Goal: Task Accomplishment & Management: Manage account settings

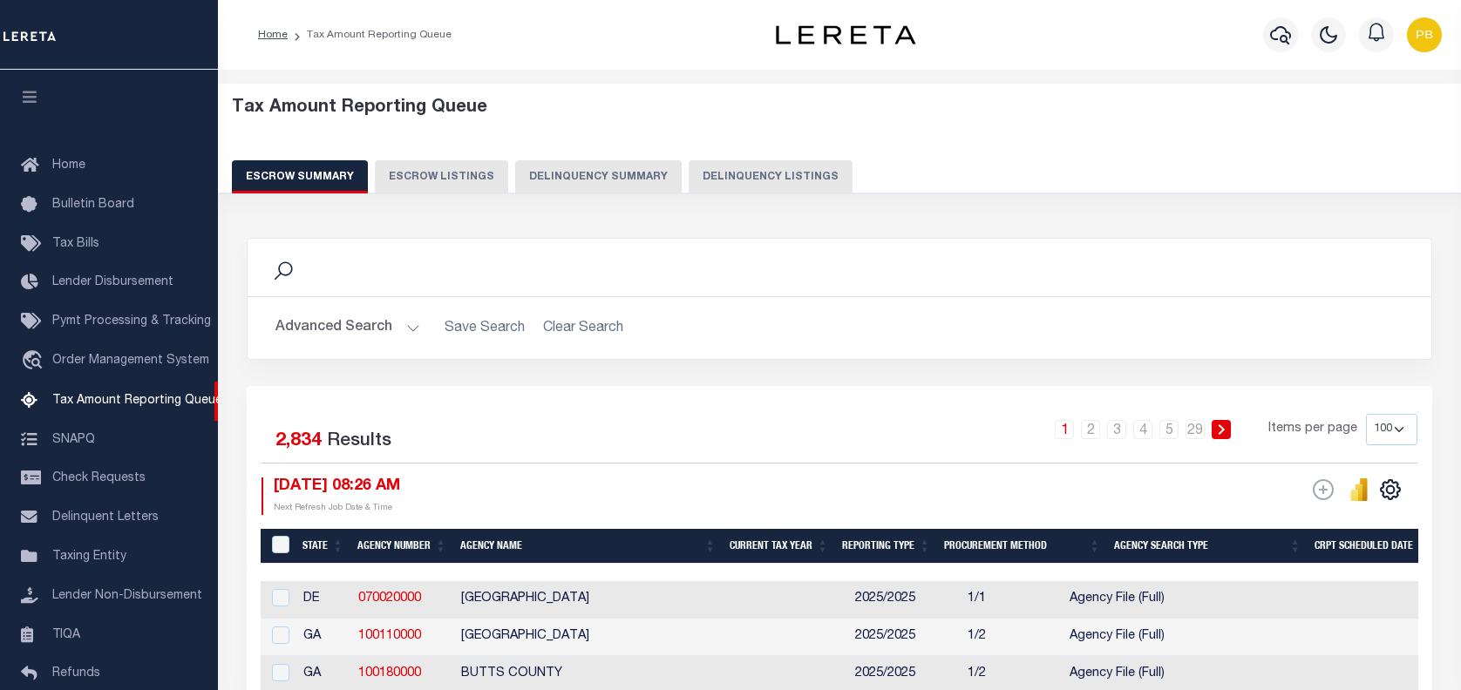
select select "100"
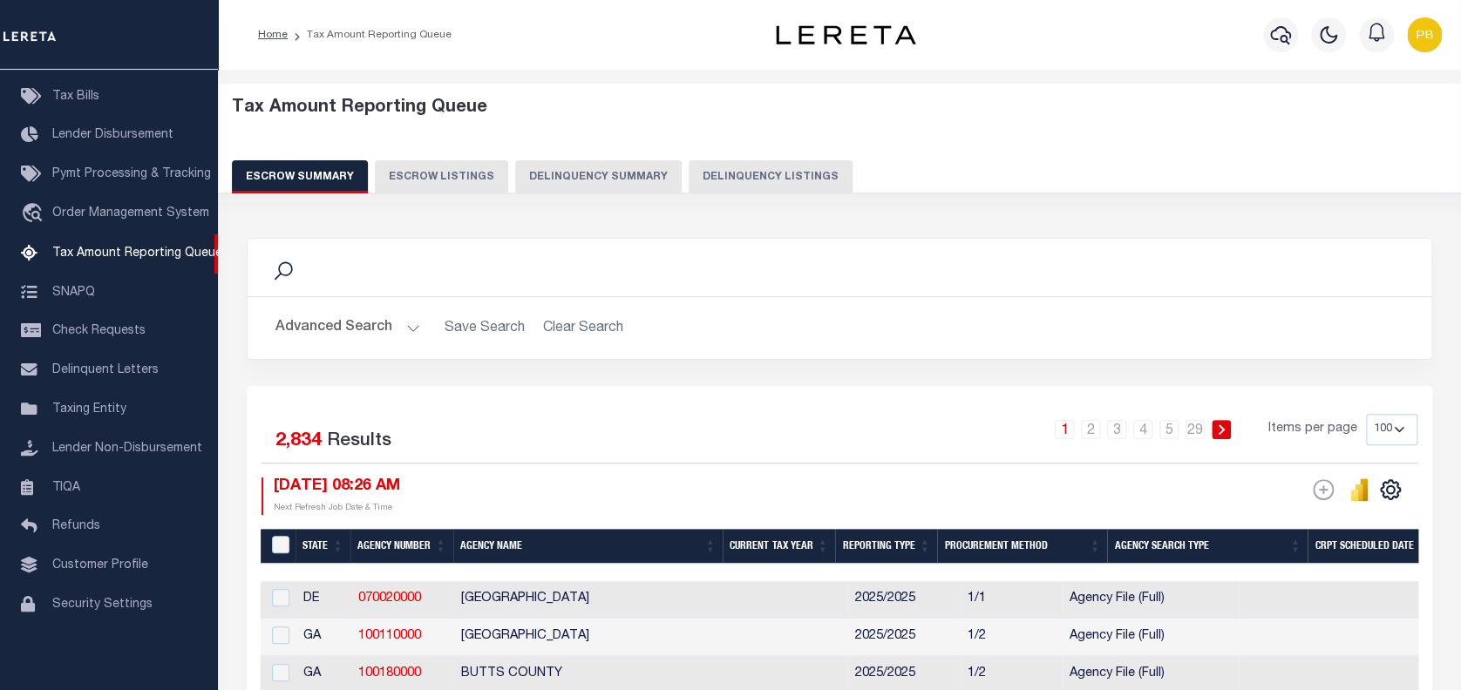
click at [765, 188] on button "Delinquency Listings" at bounding box center [770, 176] width 164 height 33
select select "100"
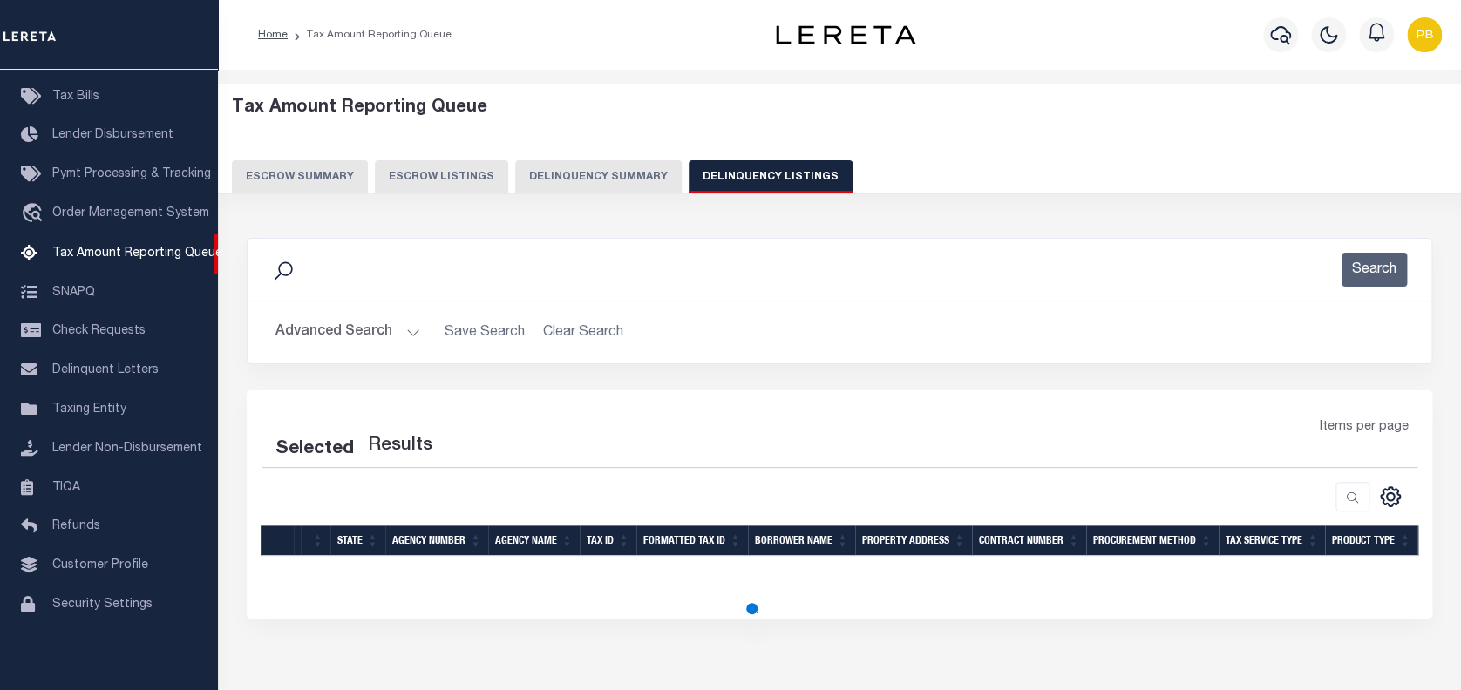
select select "100"
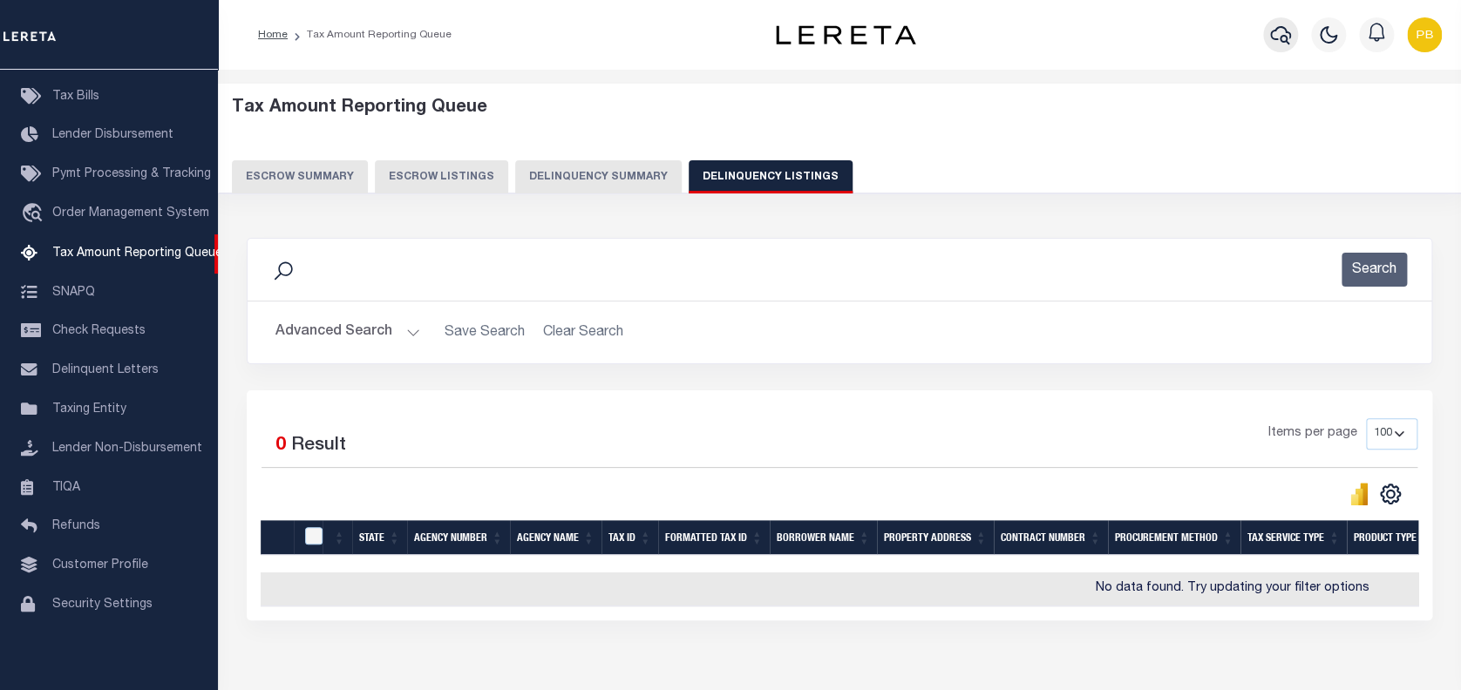
click at [1285, 31] on icon "button" at bounding box center [1280, 34] width 21 height 21
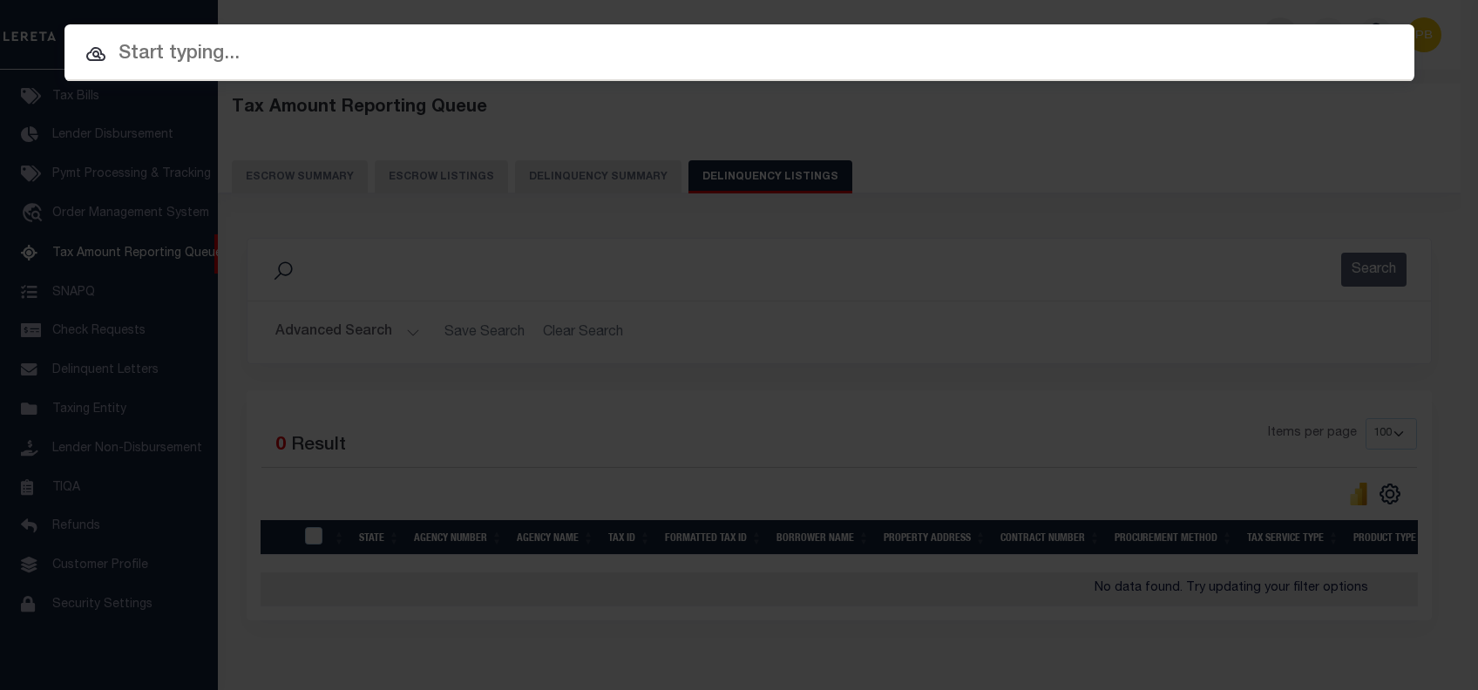
paste input "2030102590"
type input "2030102590"
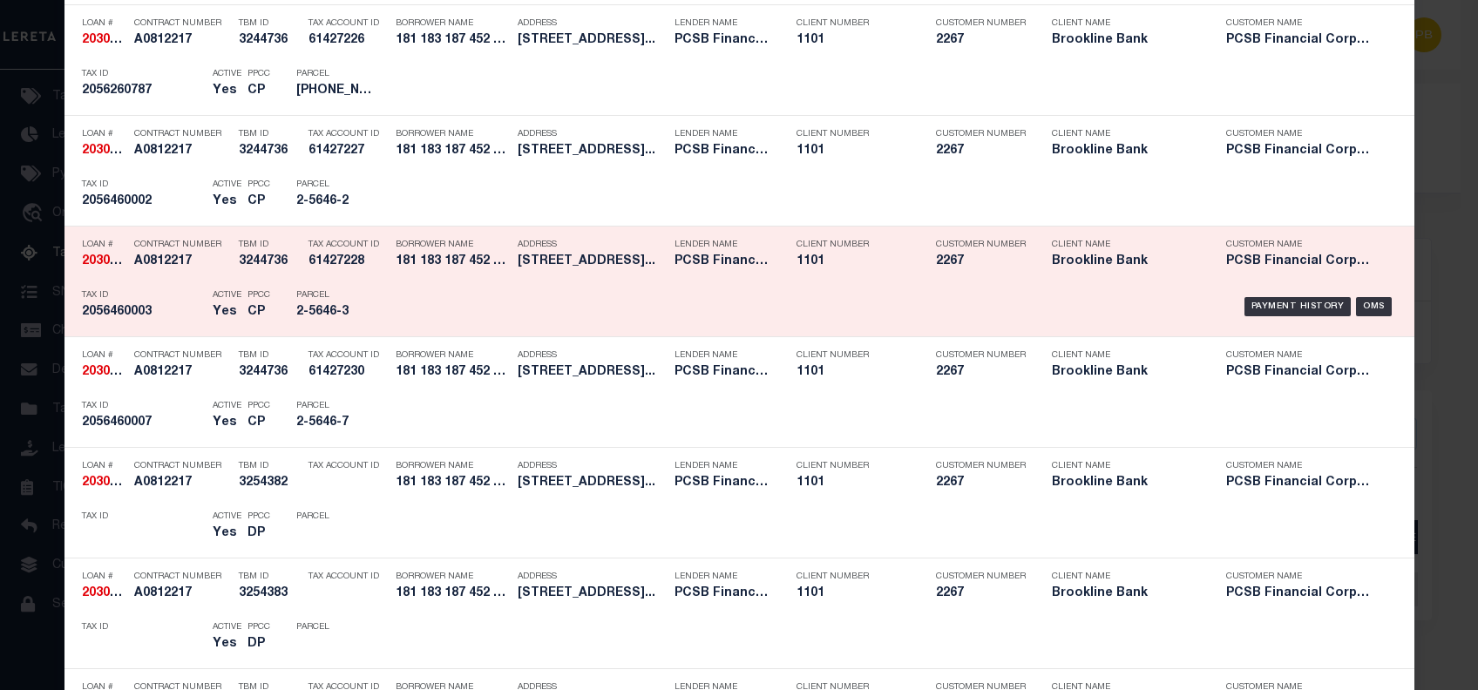
scroll to position [2152, 0]
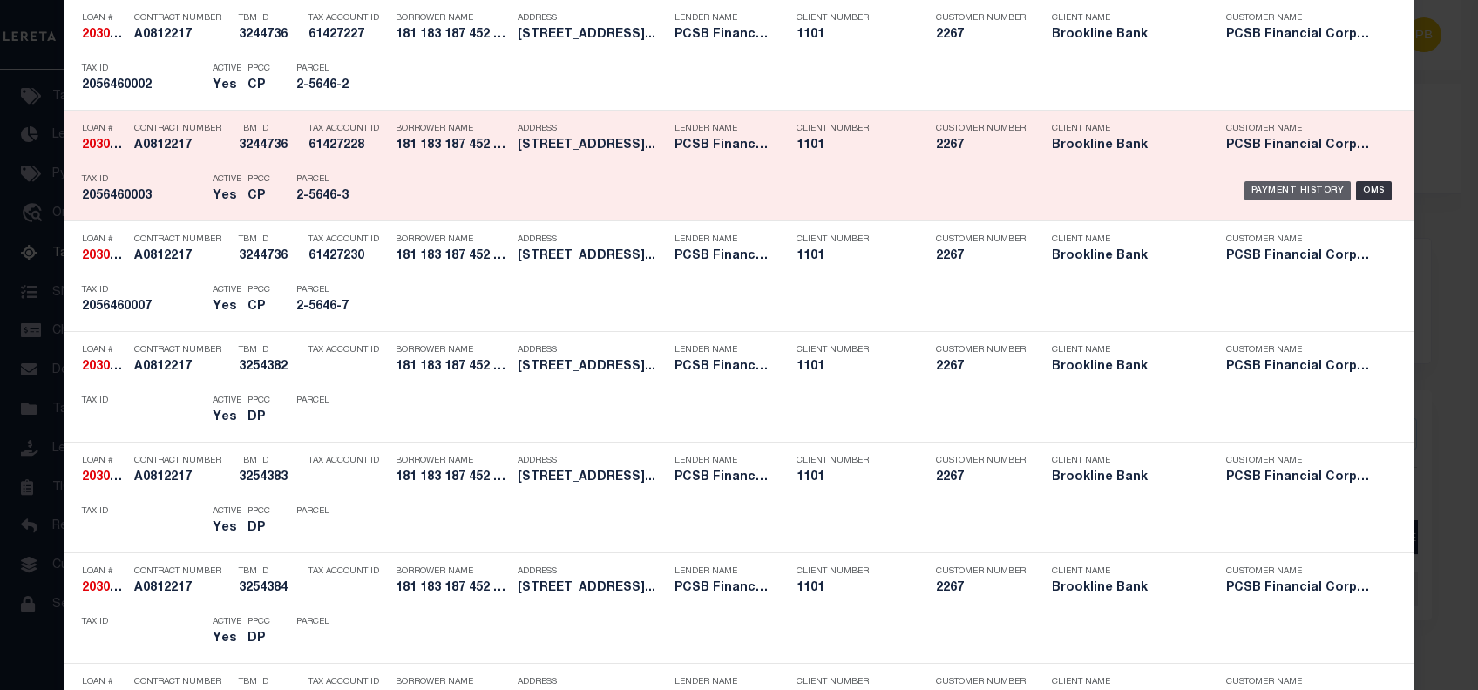
click at [1280, 189] on div "Payment History" at bounding box center [1297, 190] width 107 height 19
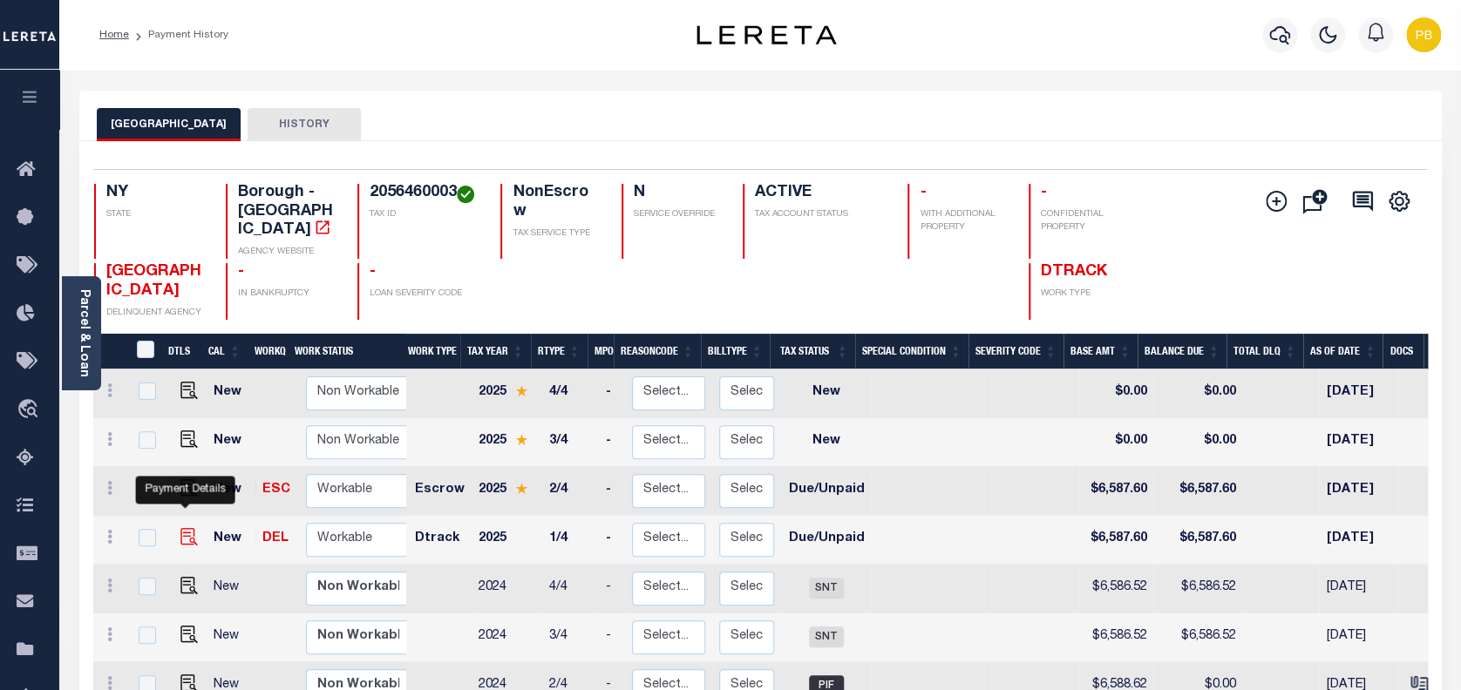
click at [191, 528] on img "" at bounding box center [188, 536] width 17 height 17
checkbox input "true"
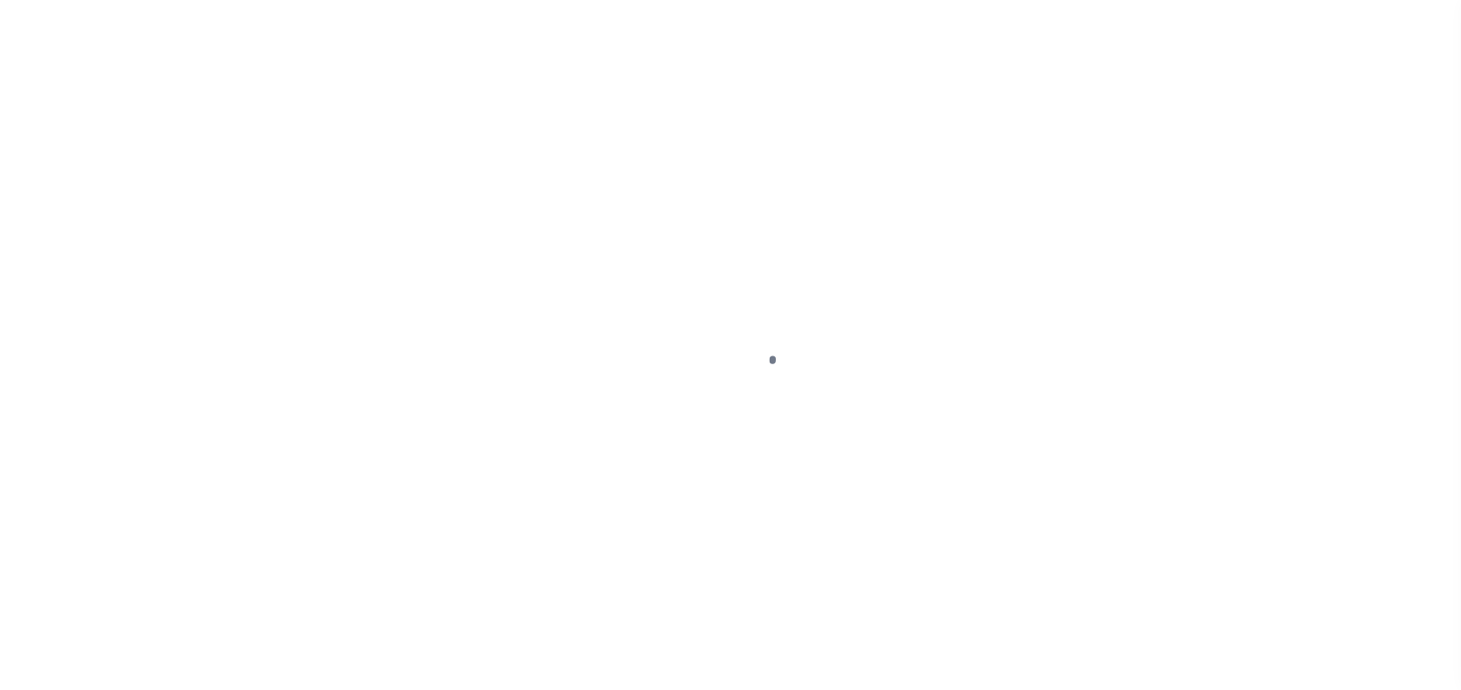
select select "DUE"
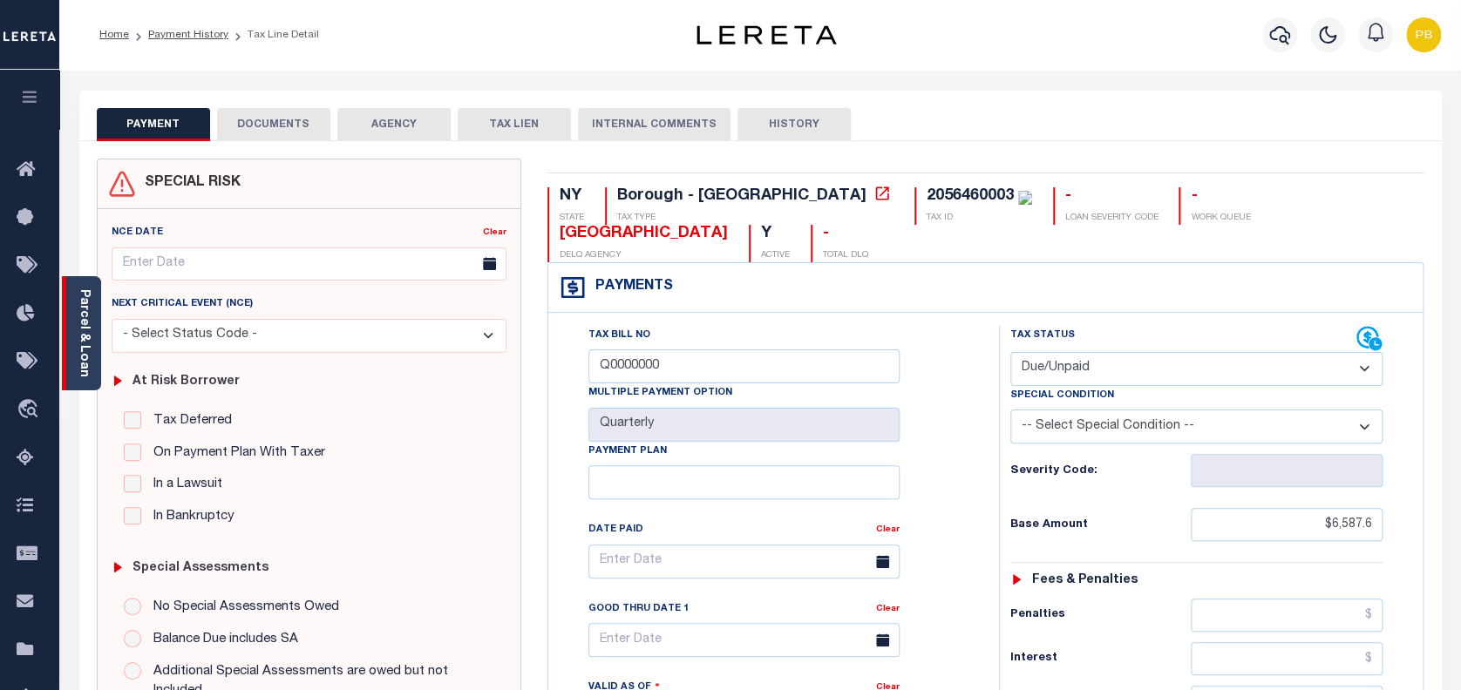
click at [90, 359] on link "Parcel & Loan" at bounding box center [84, 333] width 12 height 88
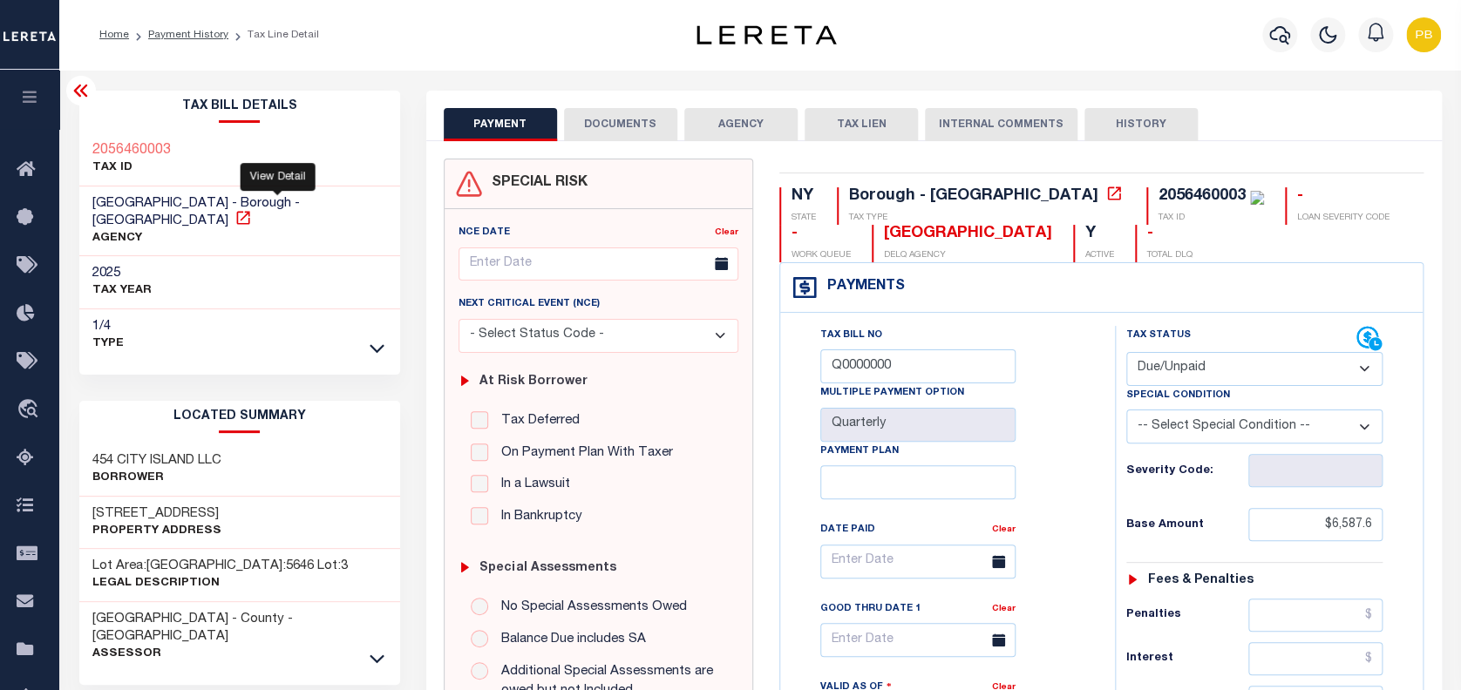
click at [252, 209] on icon at bounding box center [242, 217] width 17 height 17
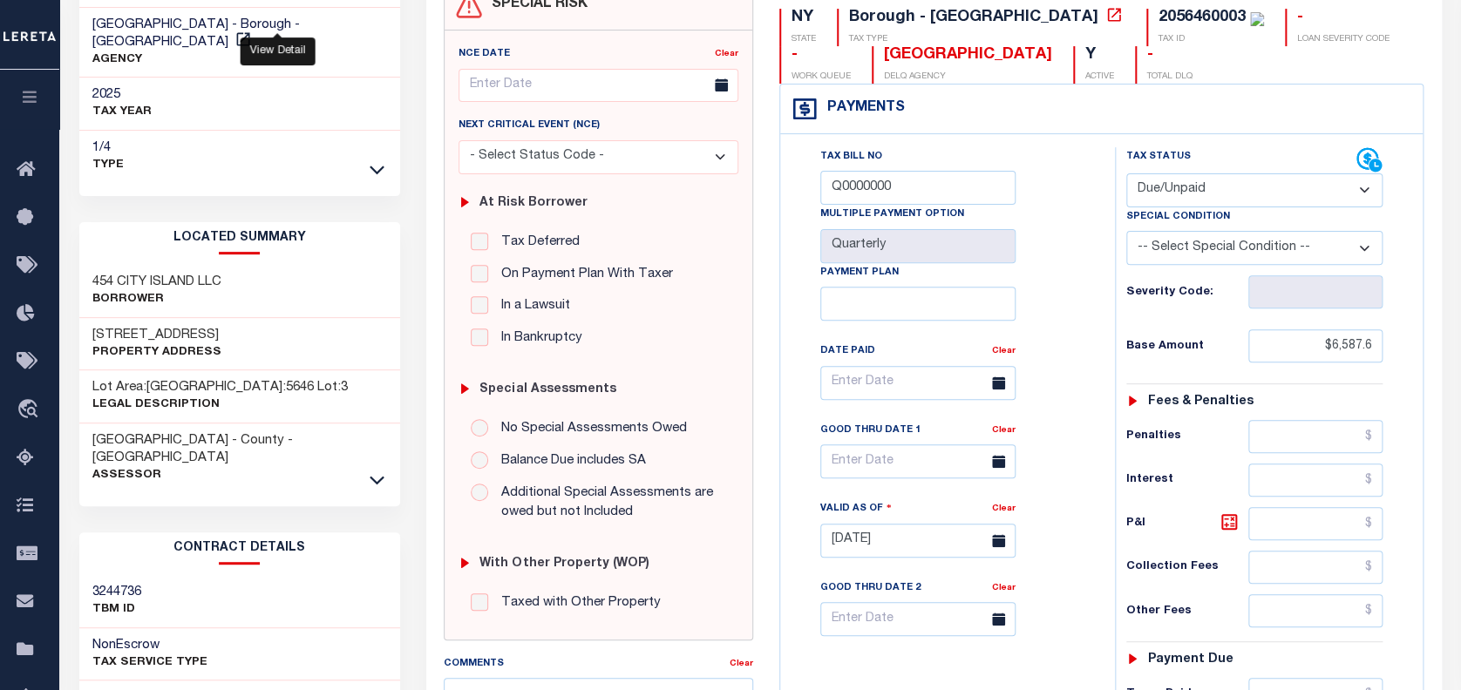
scroll to position [232, 0]
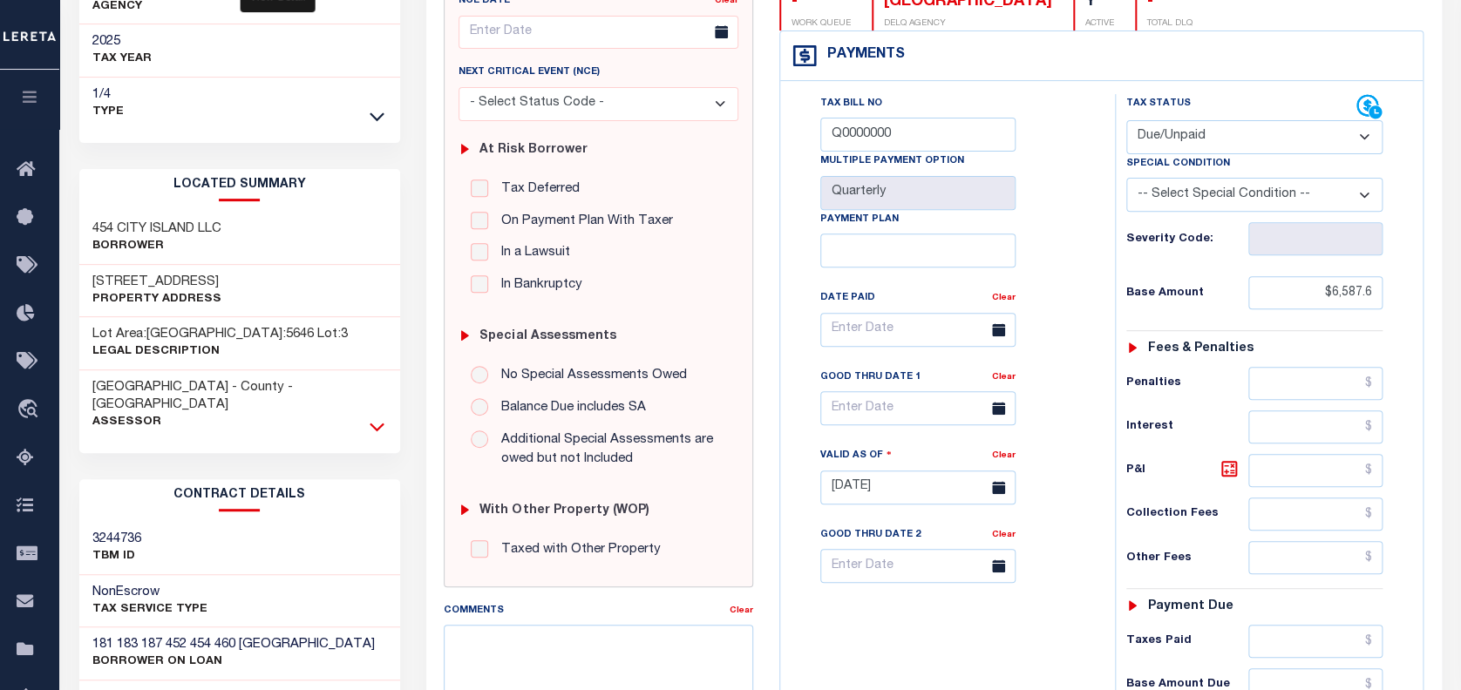
click at [376, 417] on icon at bounding box center [377, 426] width 15 height 18
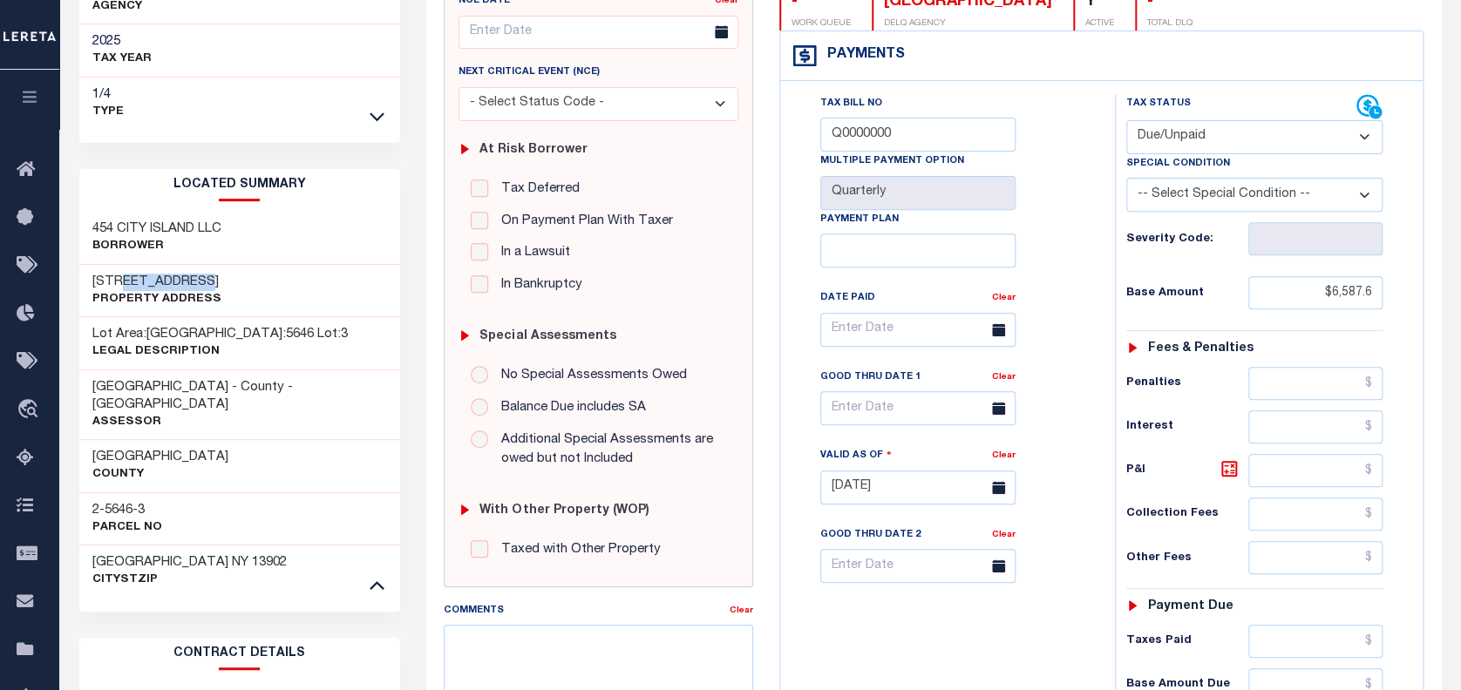
drag, startPoint x: 117, startPoint y: 266, endPoint x: 193, endPoint y: 264, distance: 75.8
click at [193, 274] on h3 "454 CITY ISLAND AVENUE" at bounding box center [156, 282] width 129 height 17
copy h3 "CITY ISLAND"
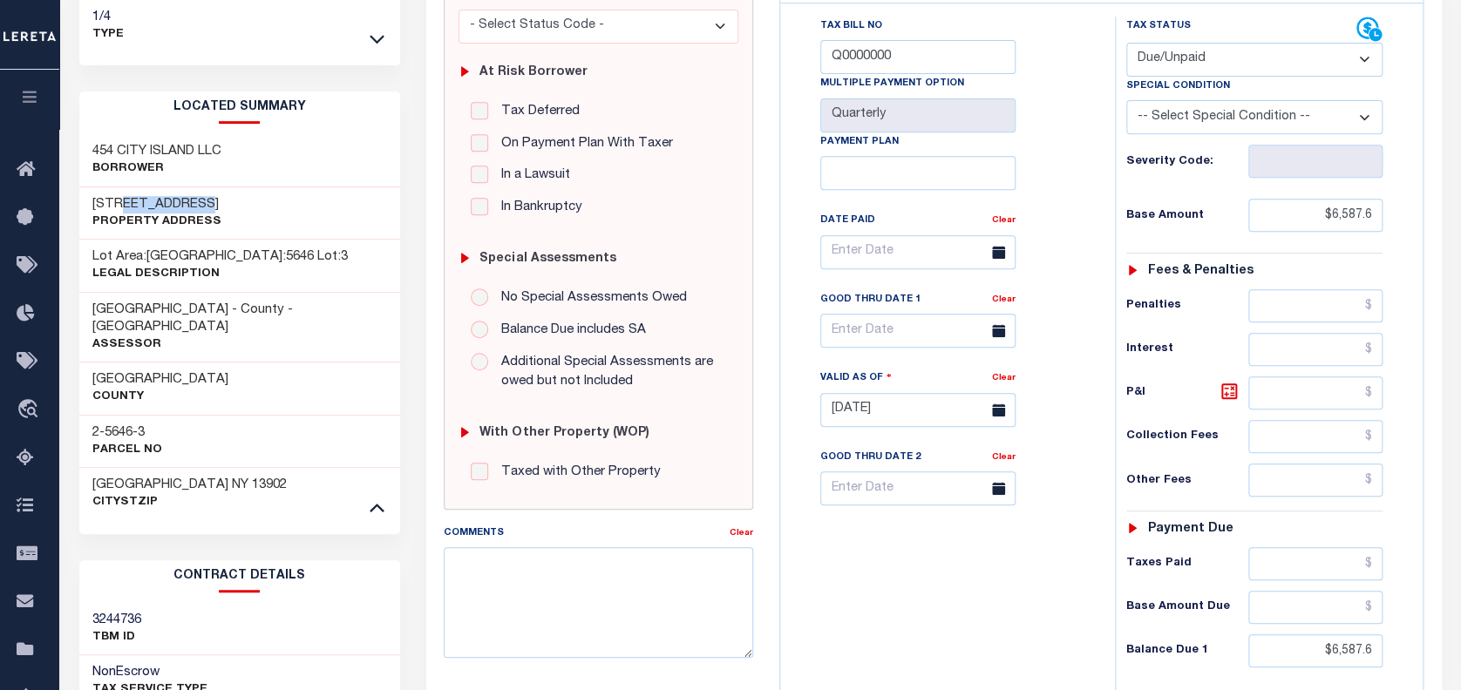
scroll to position [465, 0]
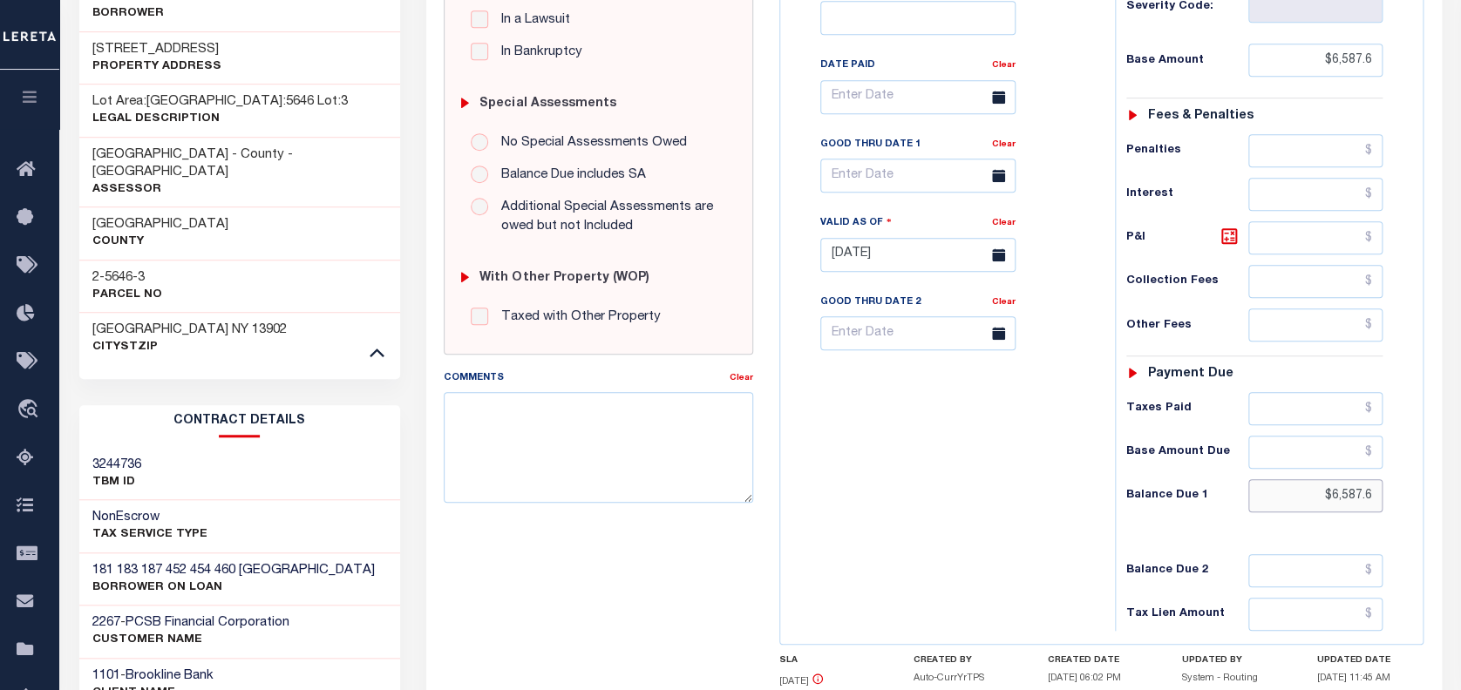
drag, startPoint x: 1374, startPoint y: 490, endPoint x: 1252, endPoint y: 482, distance: 122.3
click at [1252, 482] on input "$6,587.6" at bounding box center [1315, 495] width 134 height 33
paste input "6,687.98"
type input "$6,687.98"
type input "10/02/2025"
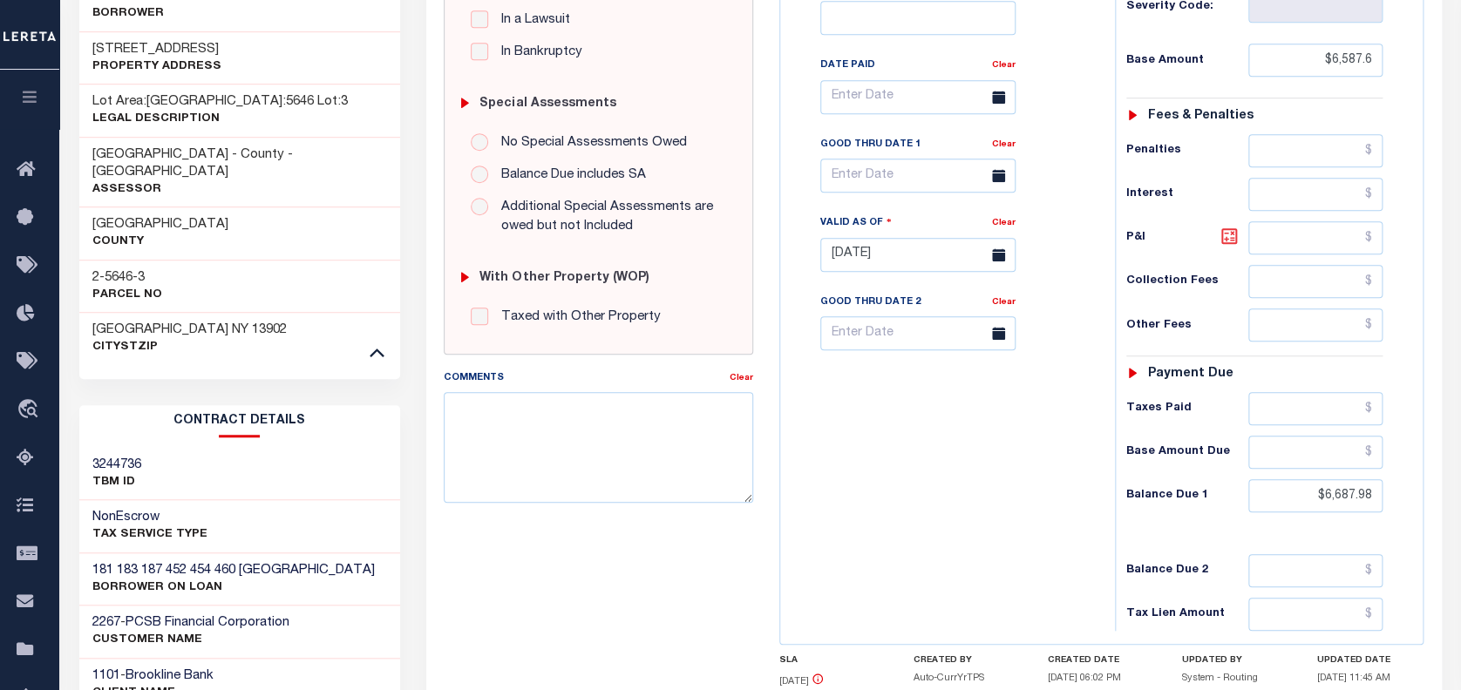
click at [1224, 241] on icon at bounding box center [1229, 236] width 10 height 10
type input "$100.38"
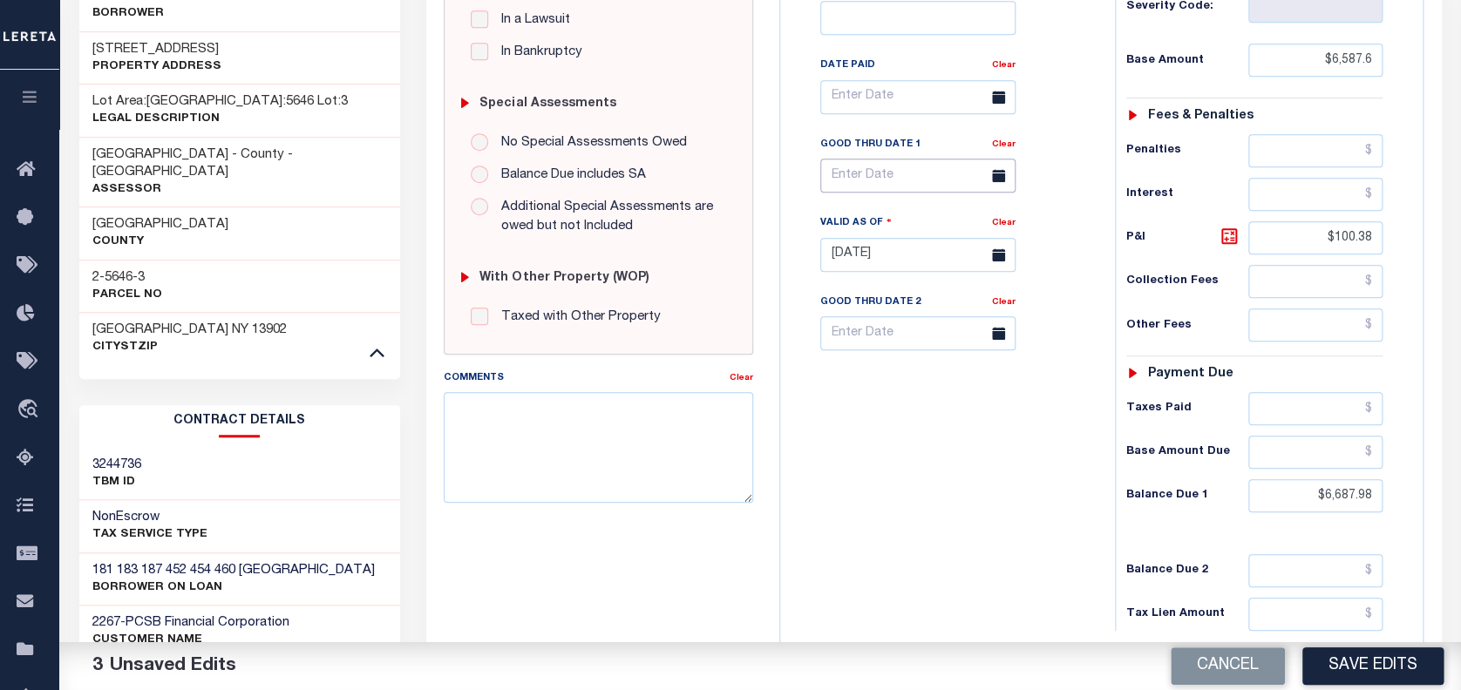
click at [852, 175] on input "text" at bounding box center [917, 176] width 195 height 34
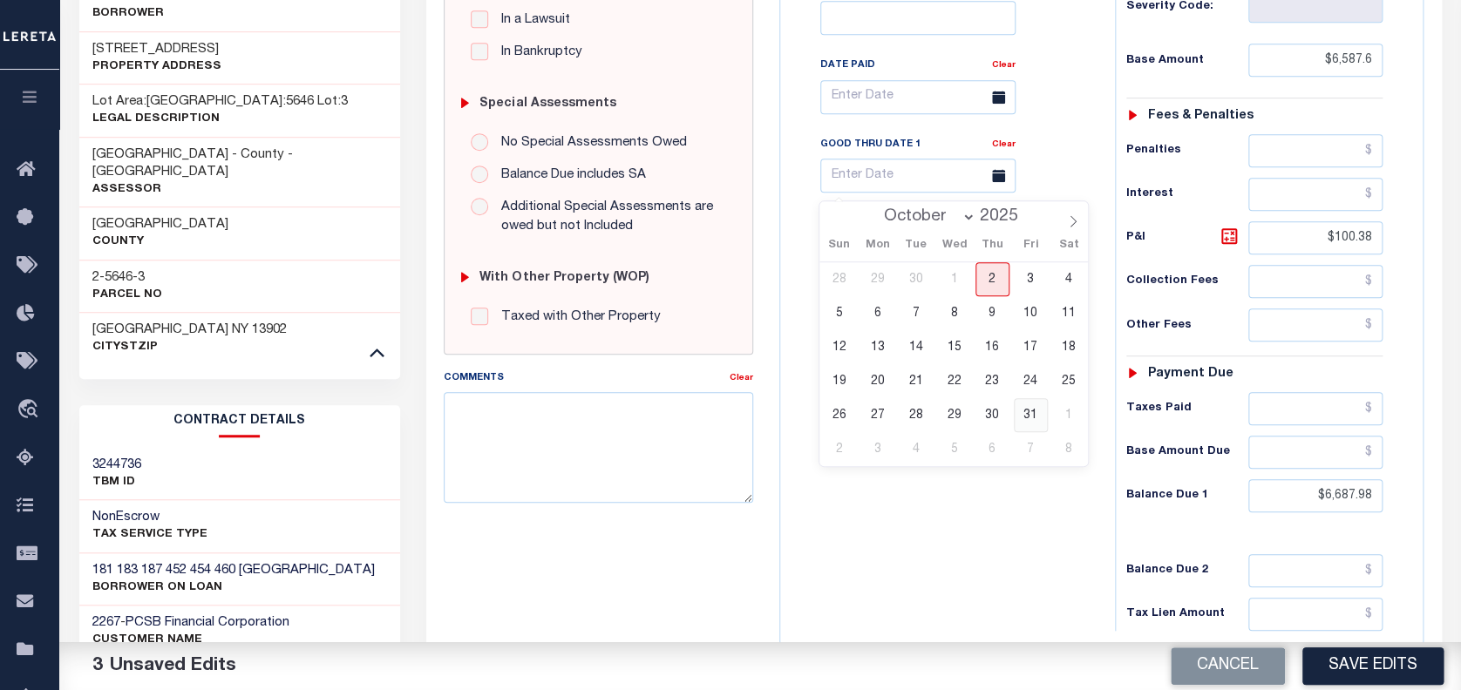
click at [1034, 410] on span "31" at bounding box center [1031, 415] width 34 height 34
type input "10/31/2025"
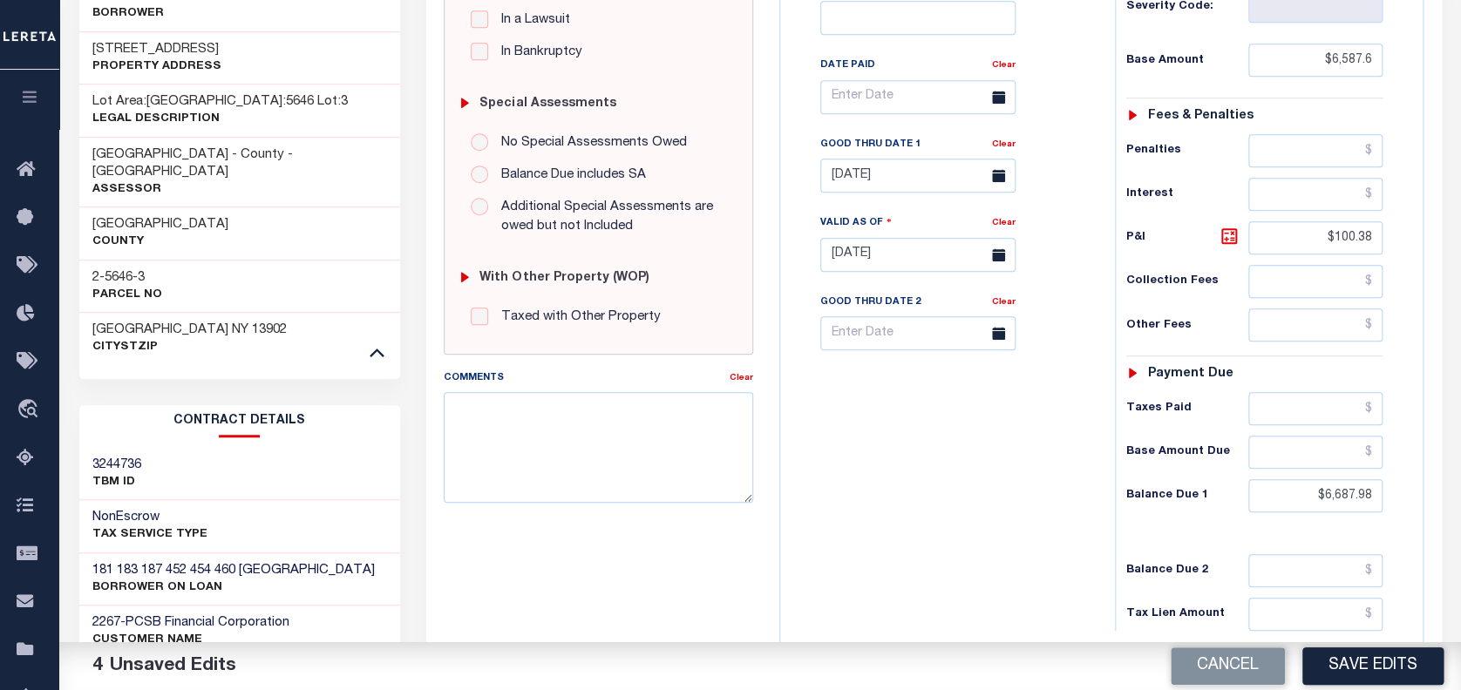
click at [1377, 639] on div "Tax Bill No Q0000000 Multiple Payment Option Quarterly Payment Plan Clear Clear…" at bounding box center [1101, 246] width 643 height 796
click at [1381, 666] on button "Save Edits" at bounding box center [1372, 666] width 141 height 37
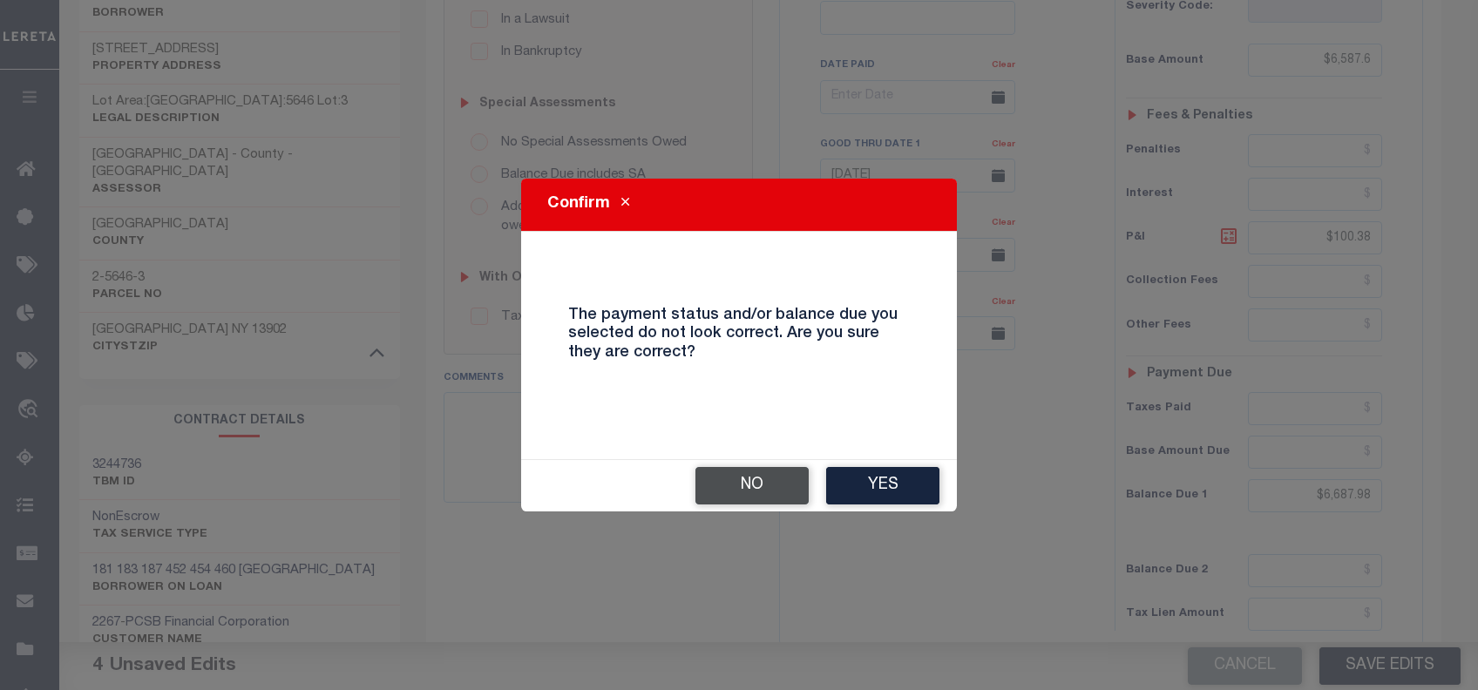
click at [699, 478] on button "No" at bounding box center [751, 485] width 113 height 37
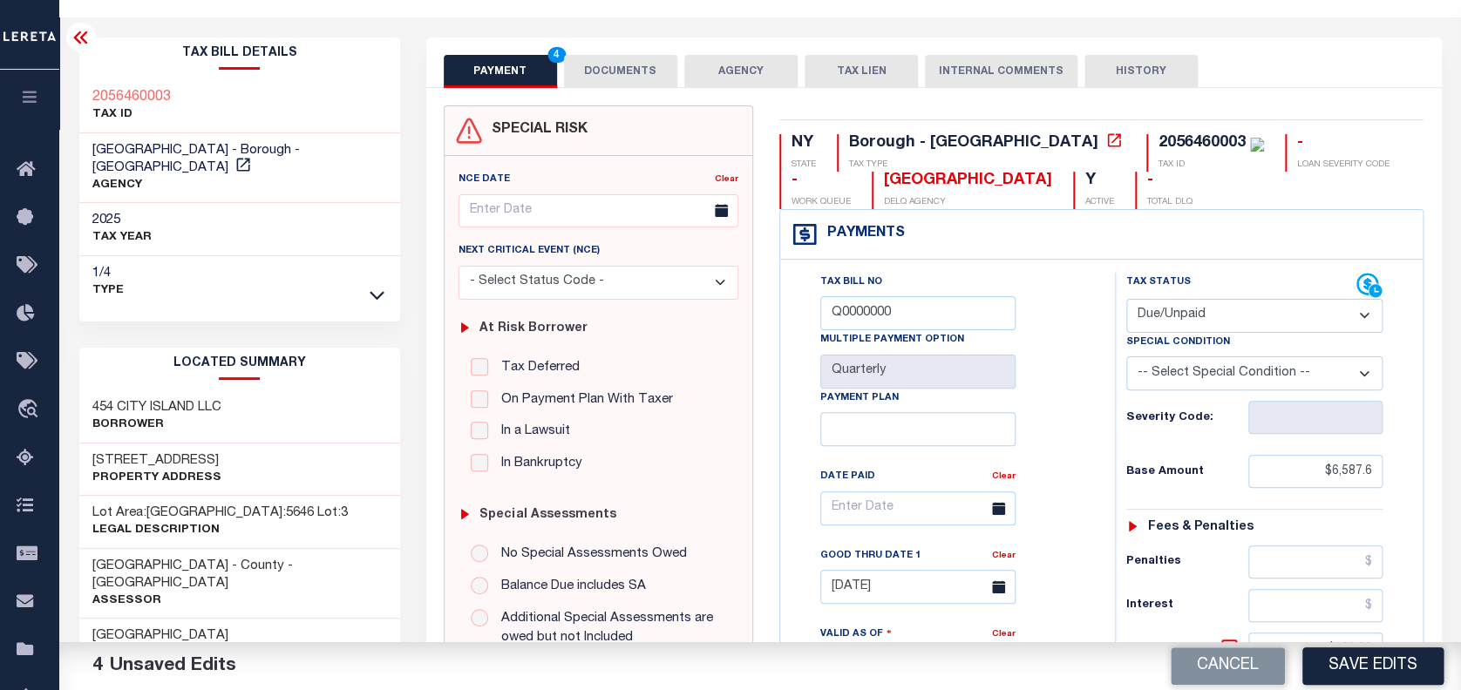
scroll to position [0, 0]
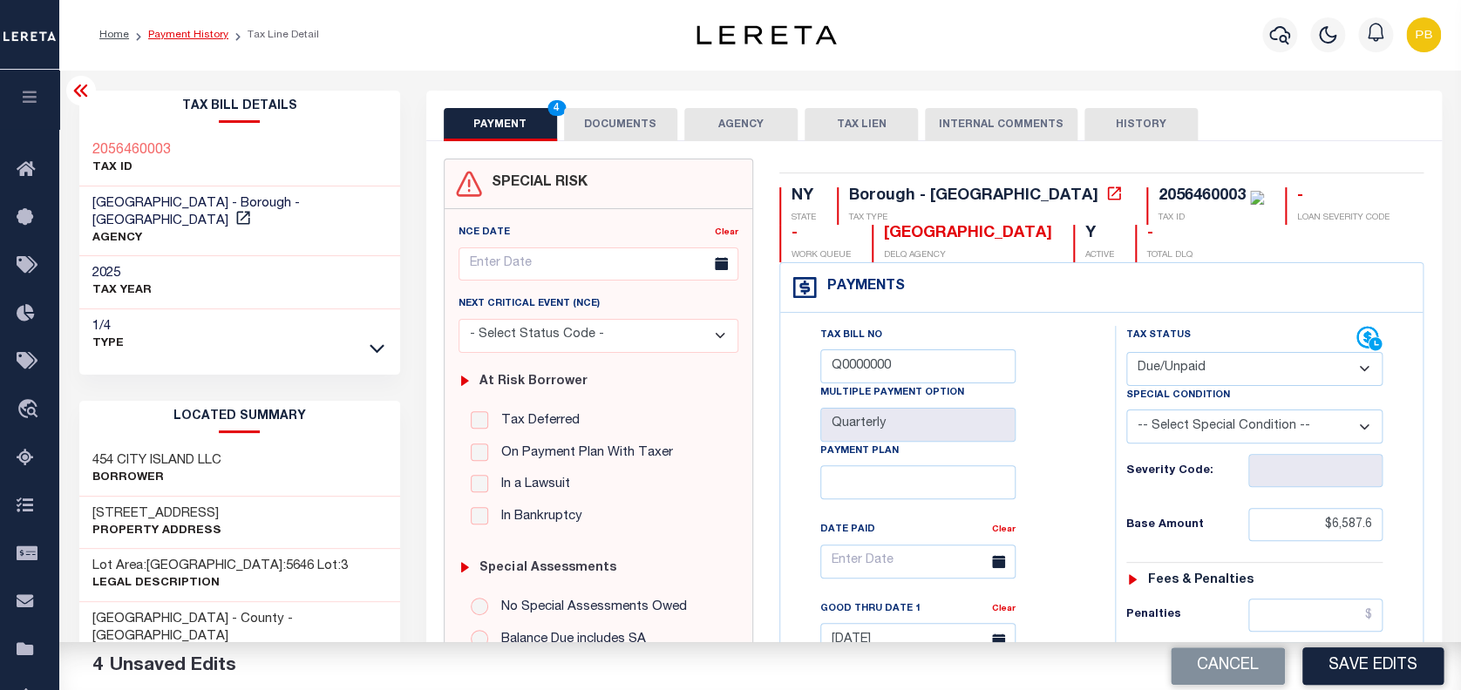
click at [205, 34] on link "Payment History" at bounding box center [188, 35] width 80 height 10
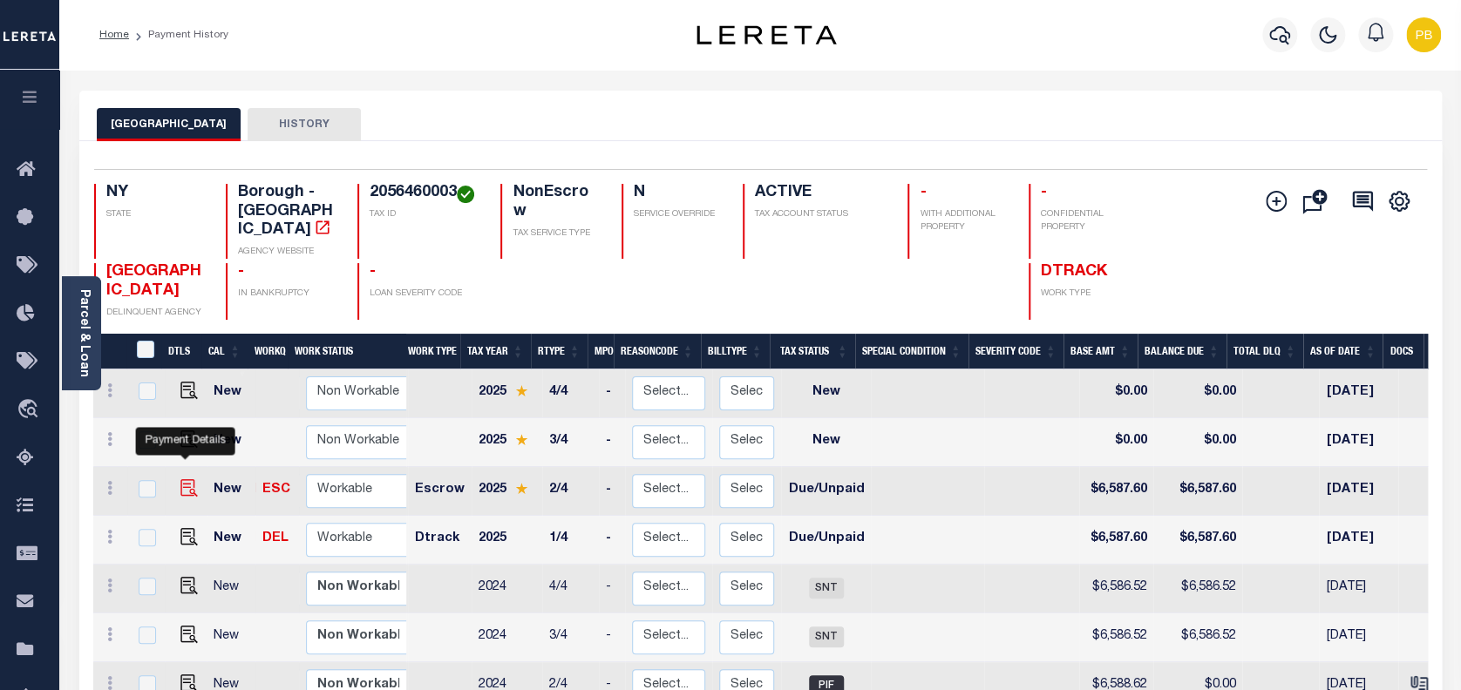
click at [186, 479] on img "" at bounding box center [188, 487] width 17 height 17
checkbox input "true"
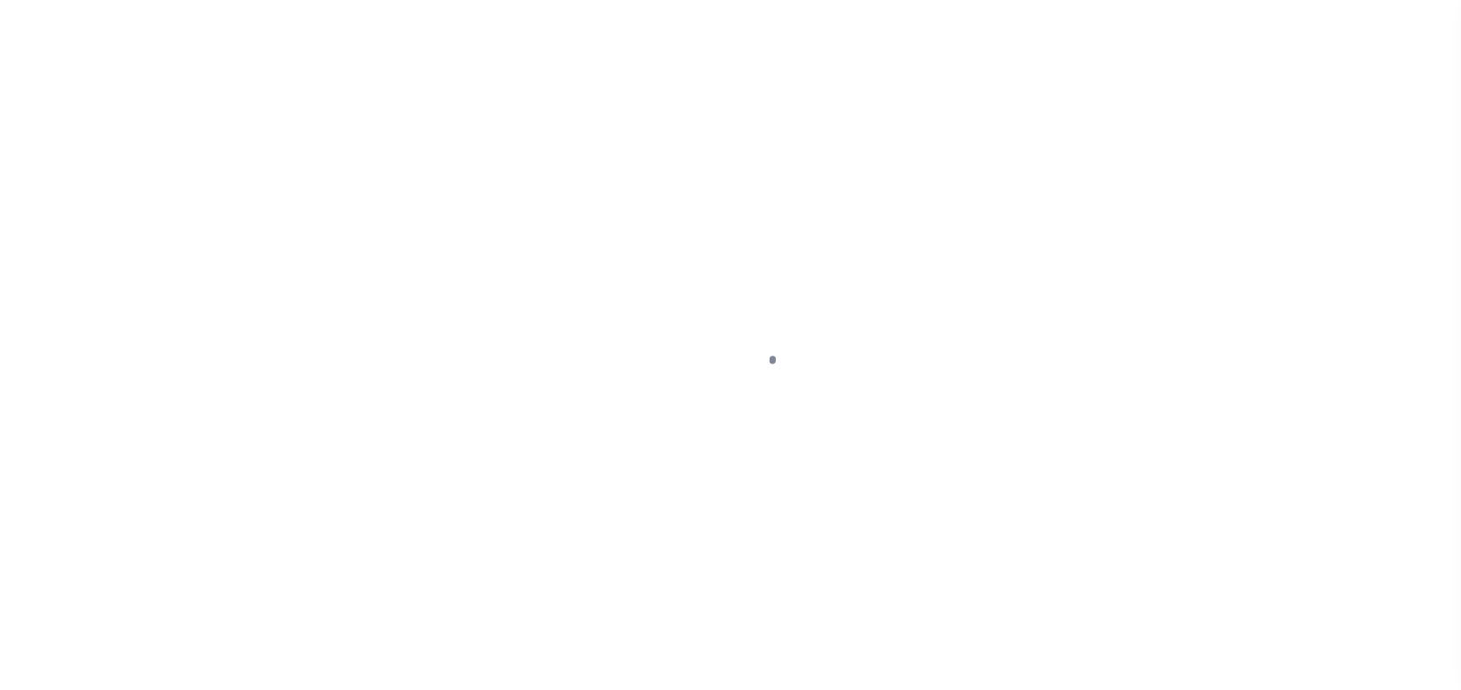
select select "DUE"
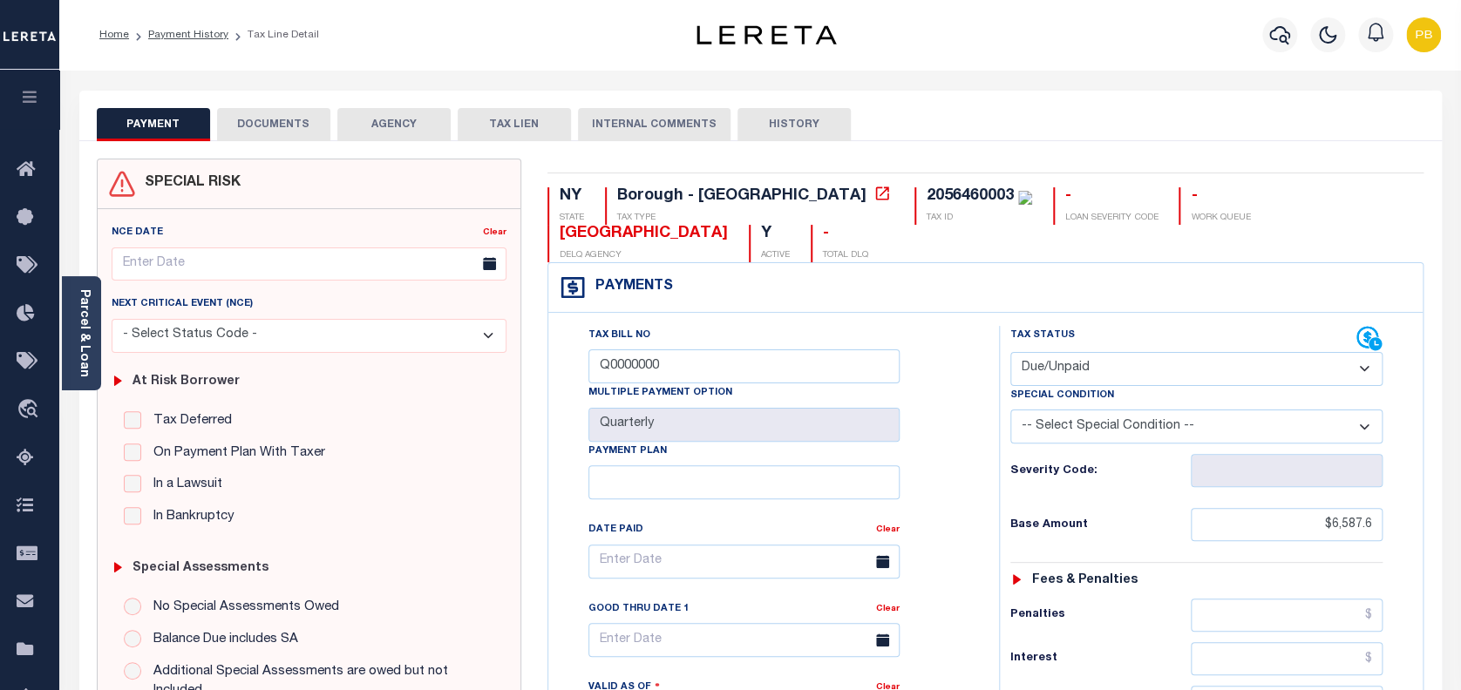
click at [281, 130] on button "DOCUMENTS" at bounding box center [273, 124] width 113 height 33
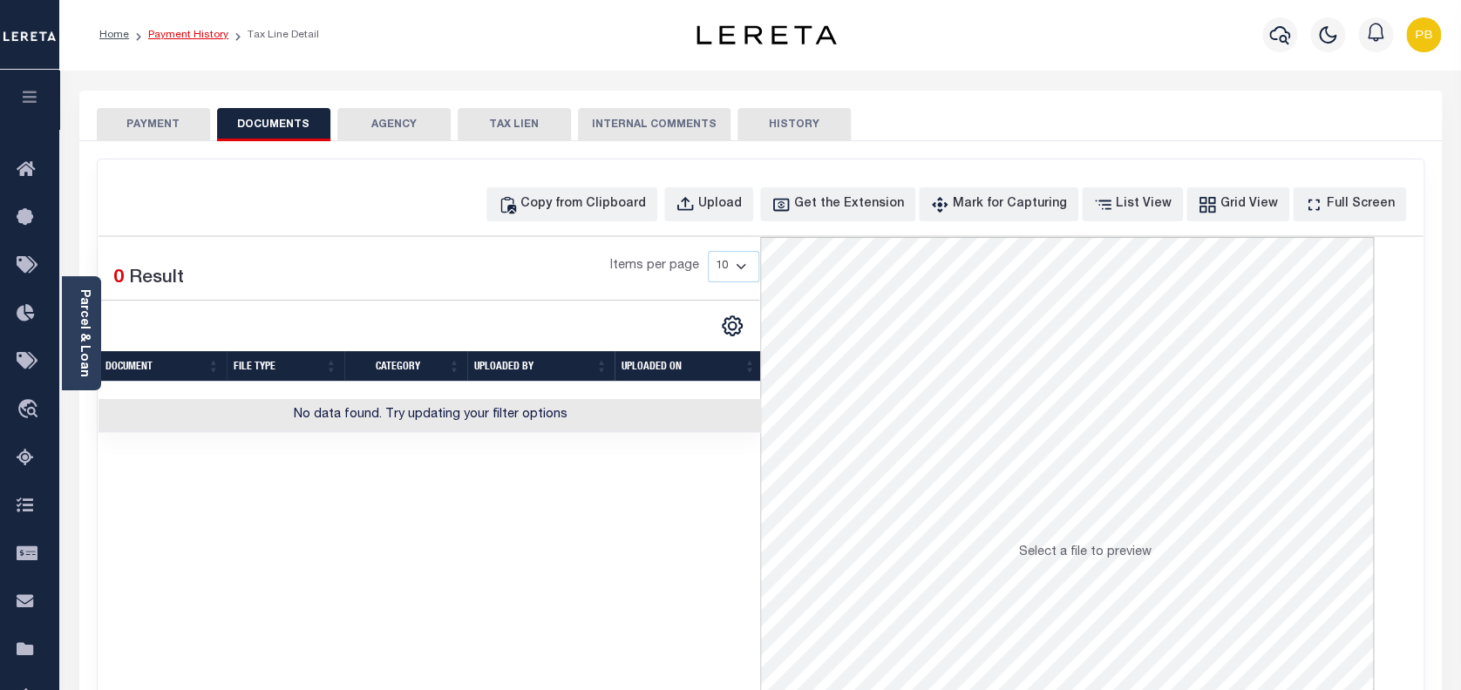
click at [201, 31] on link "Payment History" at bounding box center [188, 35] width 80 height 10
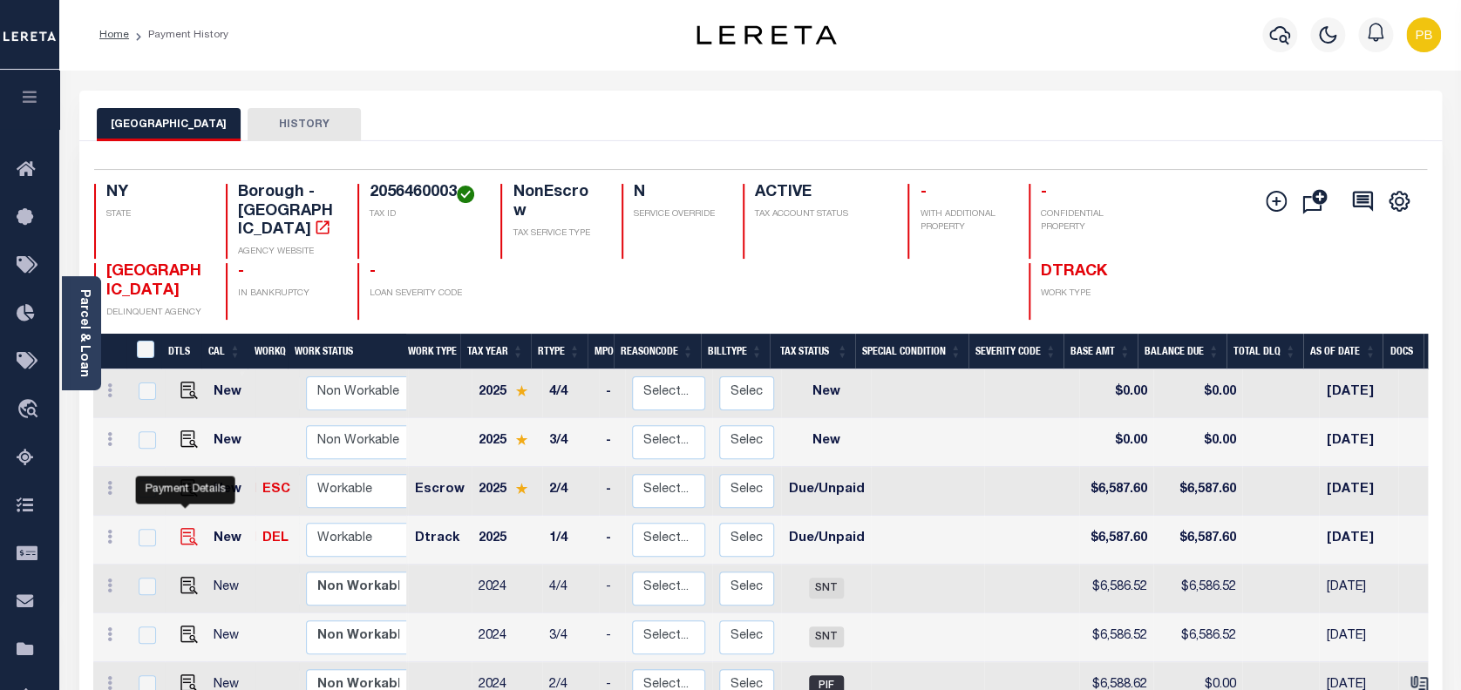
click at [188, 528] on img "" at bounding box center [188, 536] width 17 height 17
checkbox input "true"
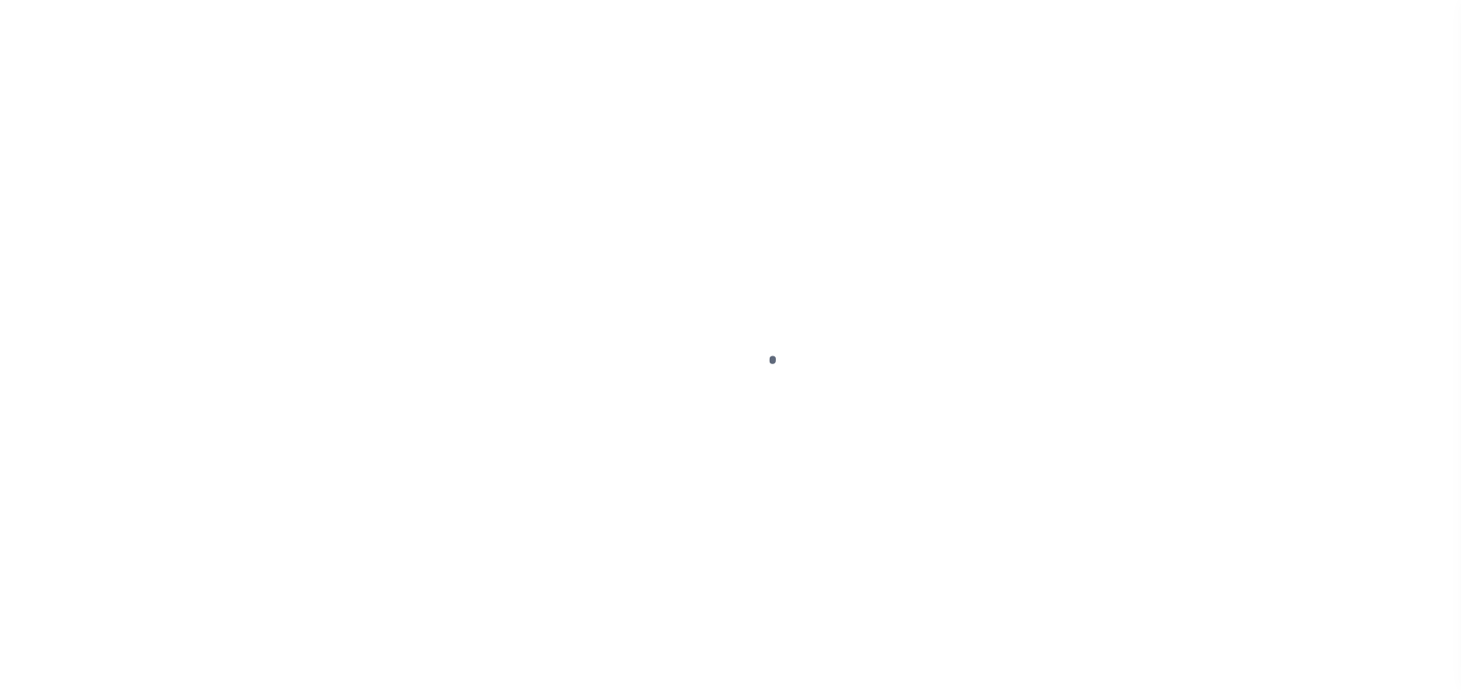
select select "DUE"
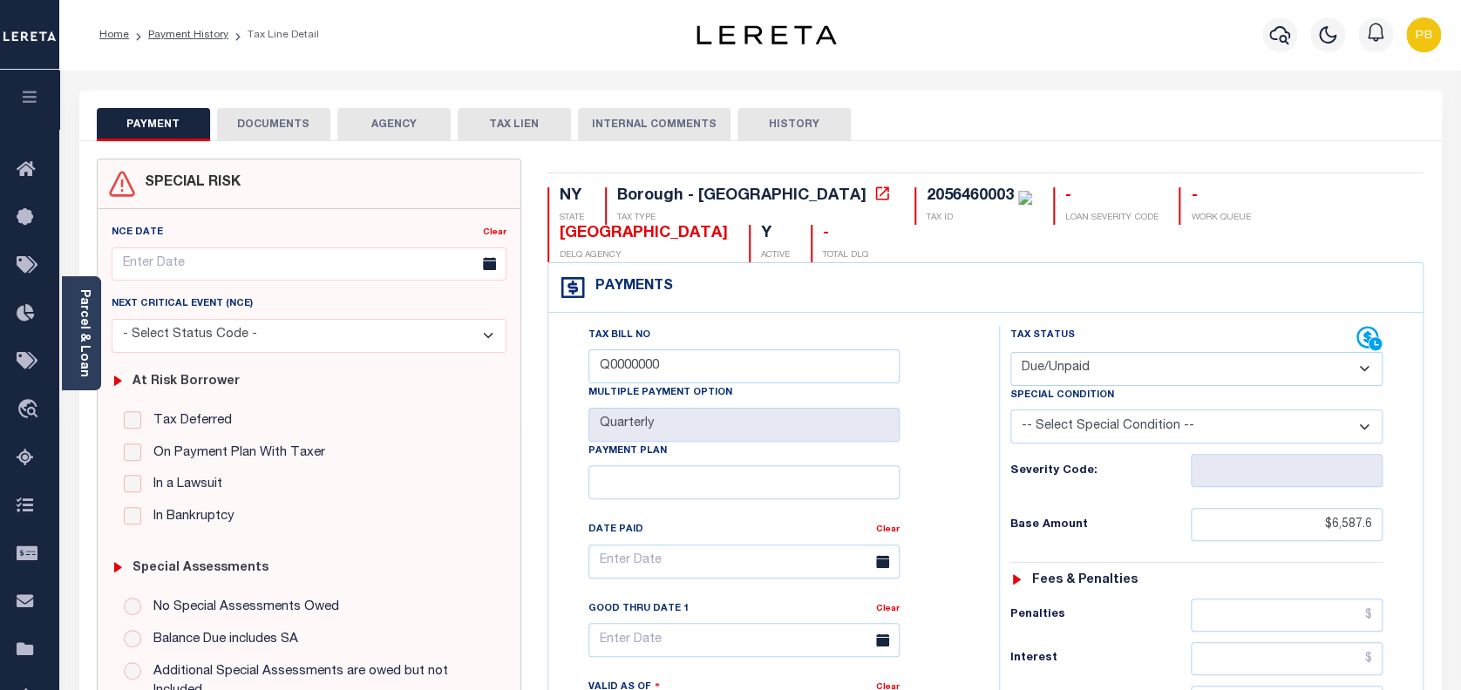
click at [267, 136] on button "DOCUMENTS" at bounding box center [273, 124] width 113 height 33
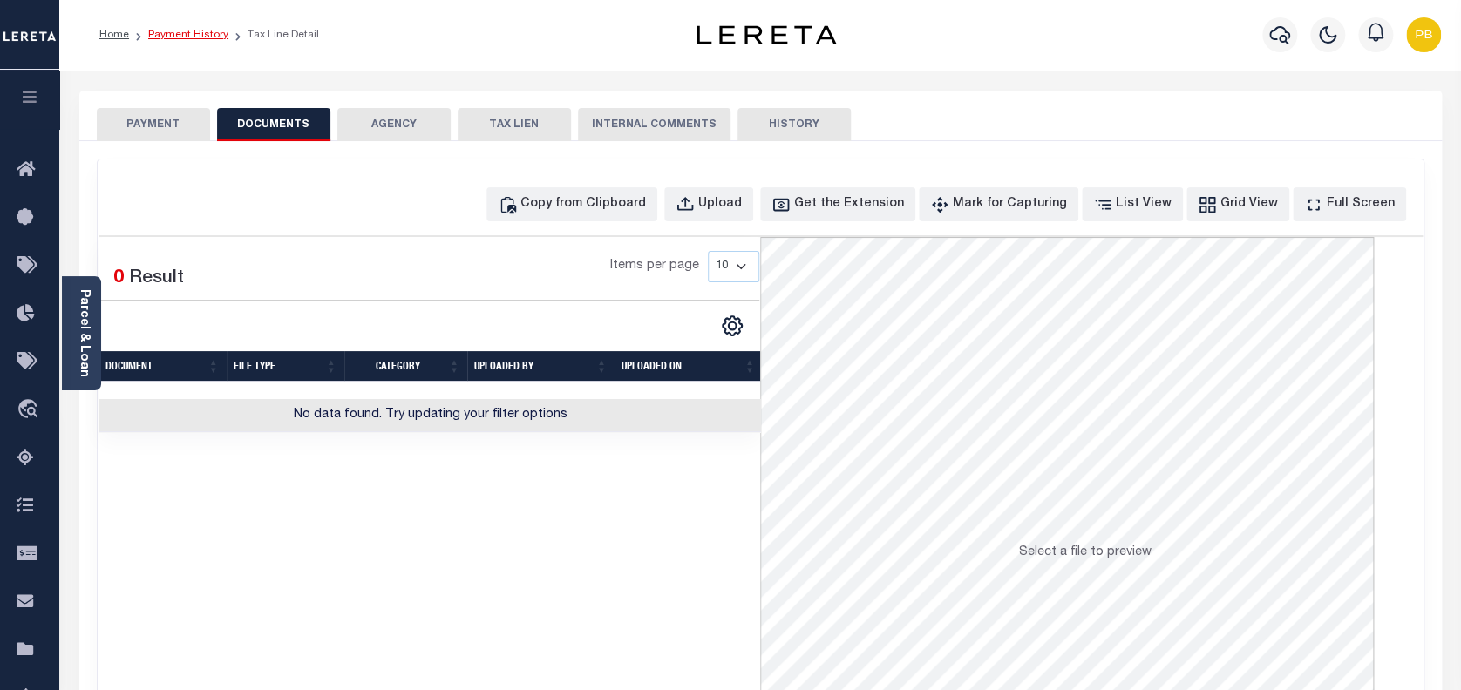
click at [189, 30] on link "Payment History" at bounding box center [188, 35] width 80 height 10
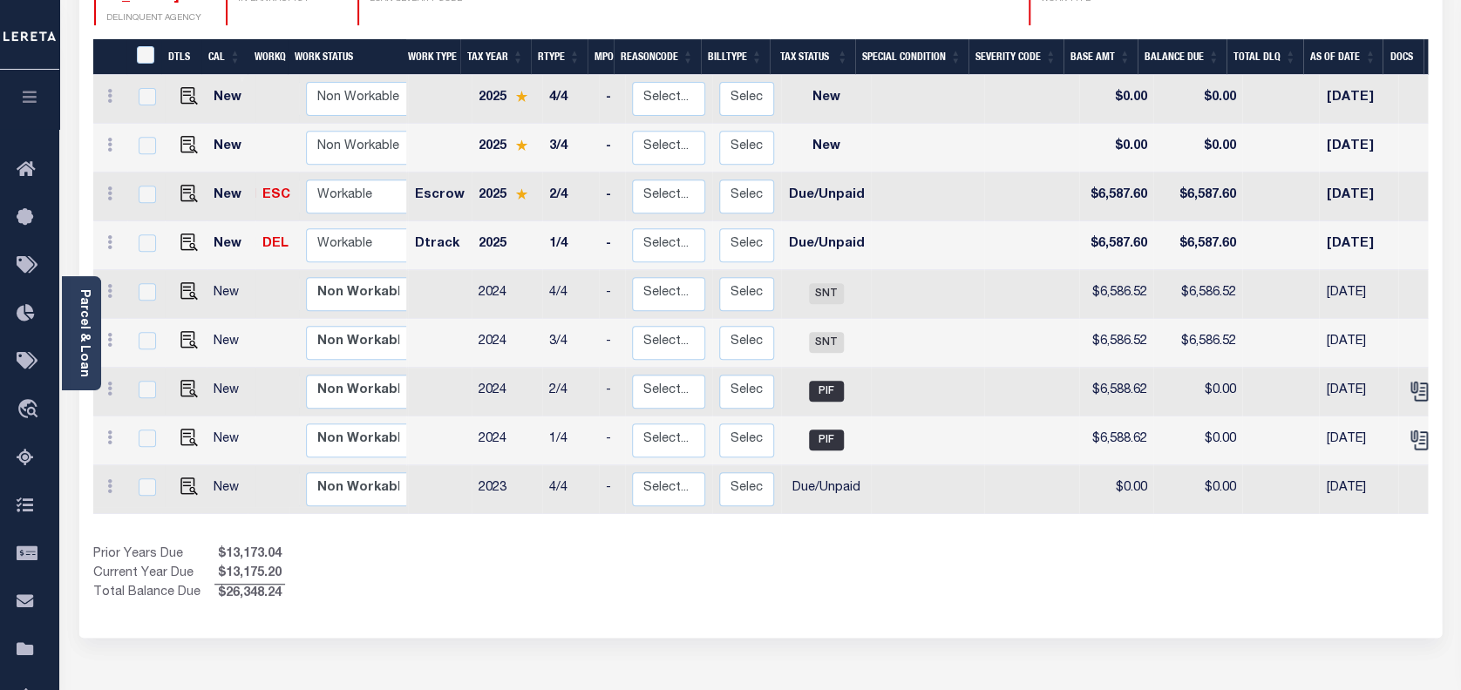
scroll to position [349, 0]
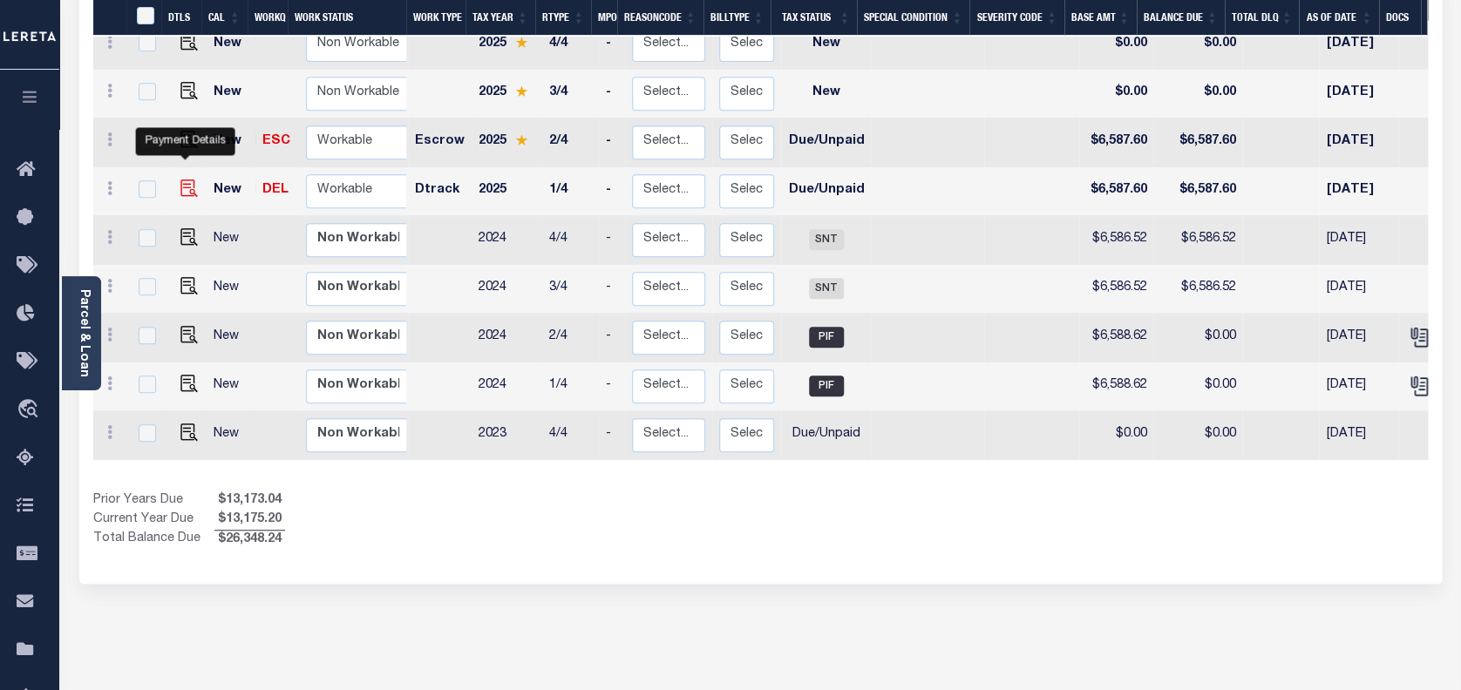
click at [185, 180] on img "" at bounding box center [188, 188] width 17 height 17
checkbox input "true"
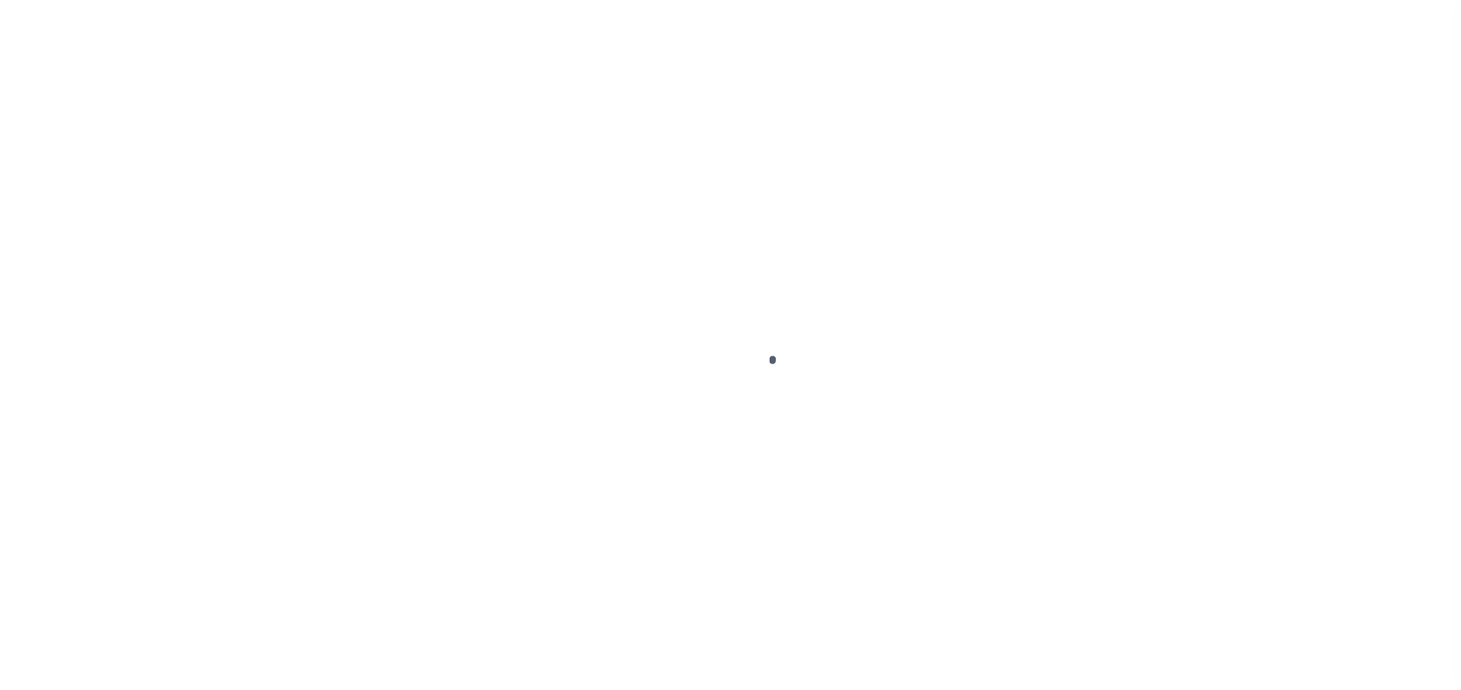
select select "DUE"
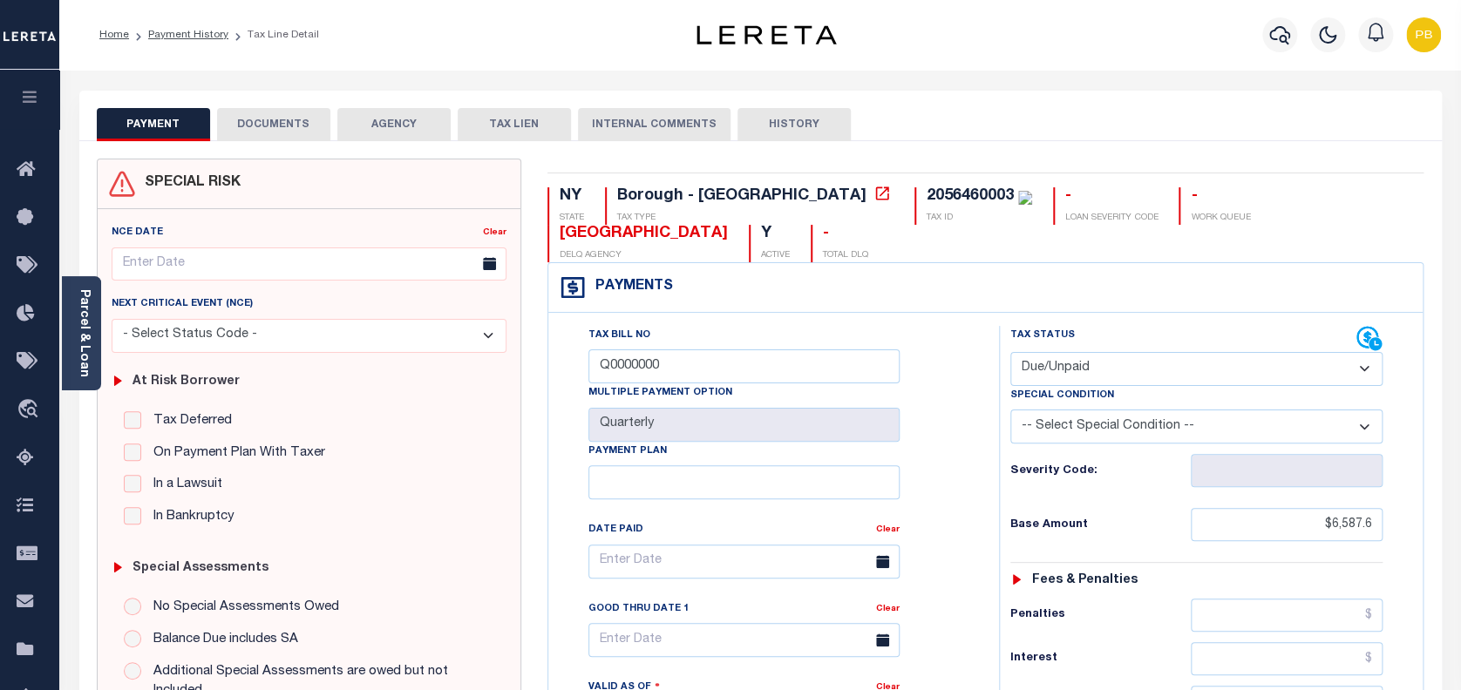
click at [281, 127] on button "DOCUMENTS" at bounding box center [273, 124] width 113 height 33
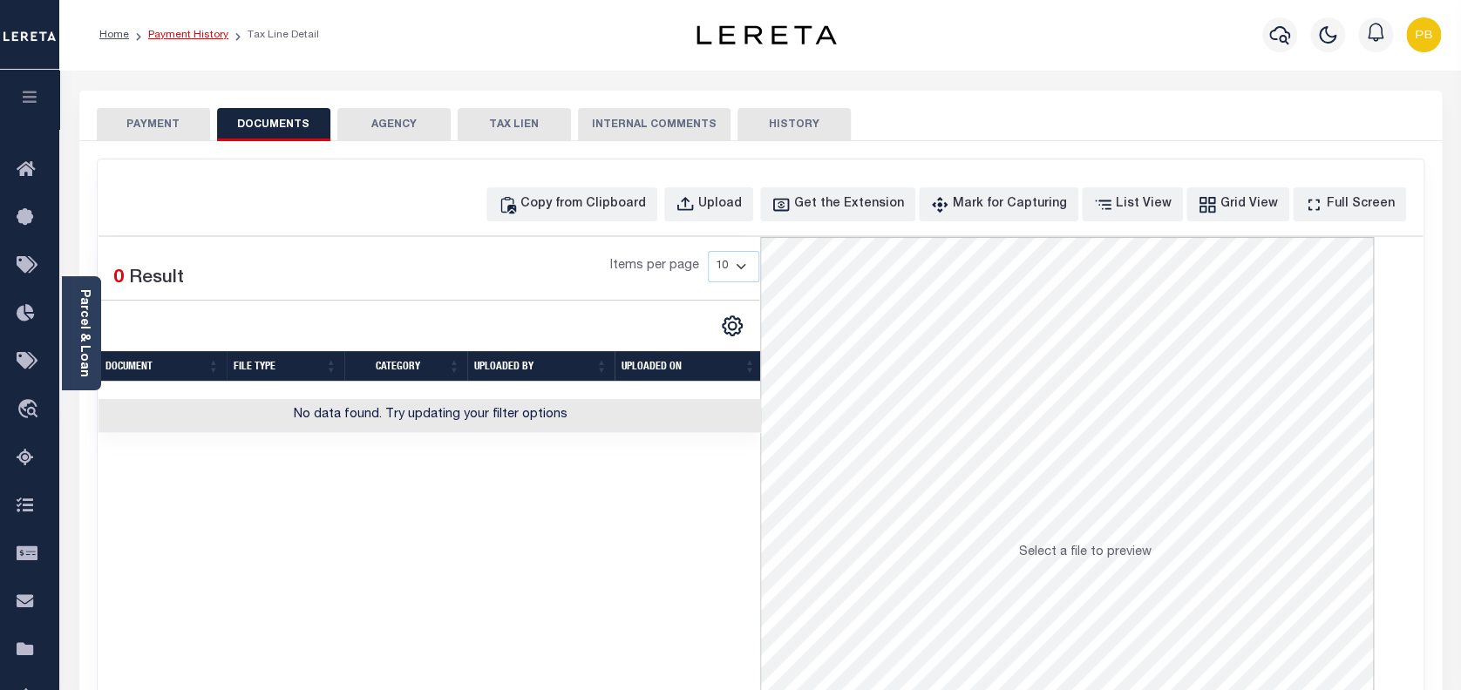
click at [192, 39] on link "Payment History" at bounding box center [188, 35] width 80 height 10
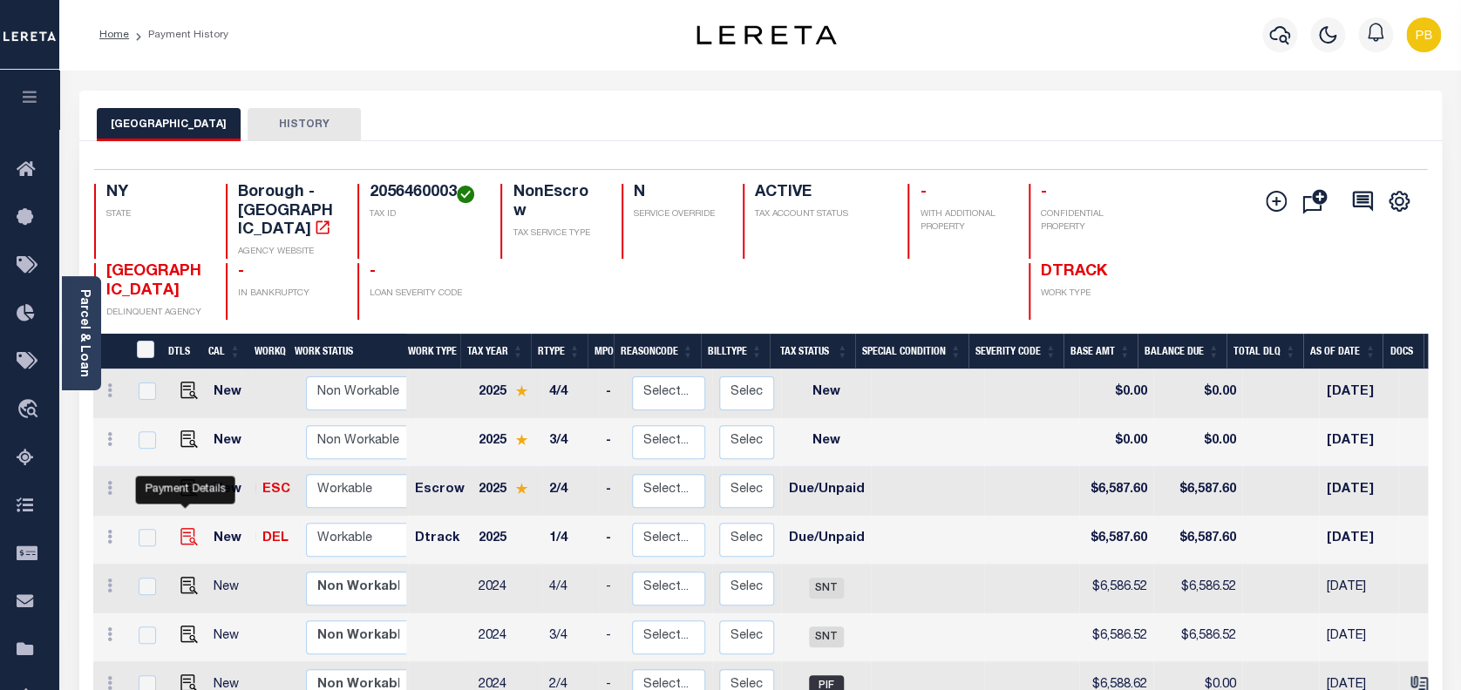
click at [182, 528] on img "" at bounding box center [188, 536] width 17 height 17
checkbox input "true"
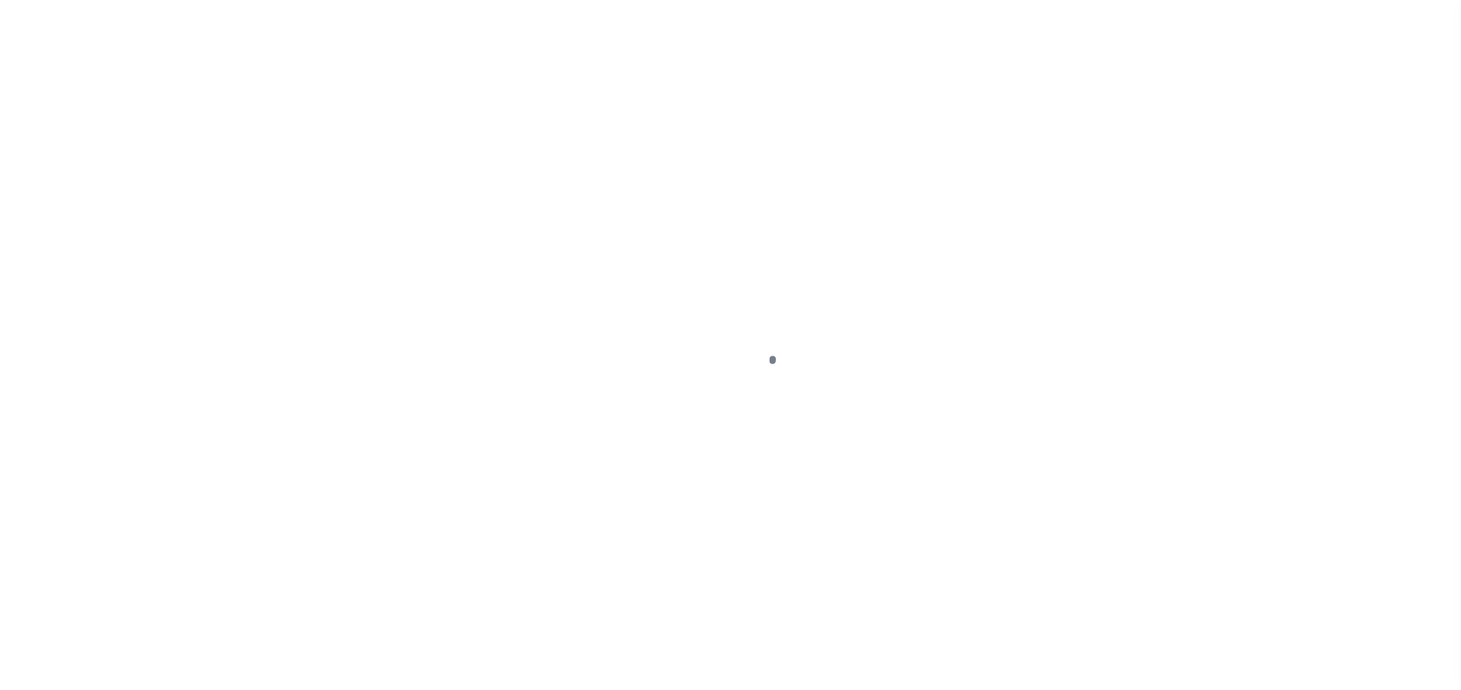
select select "DUE"
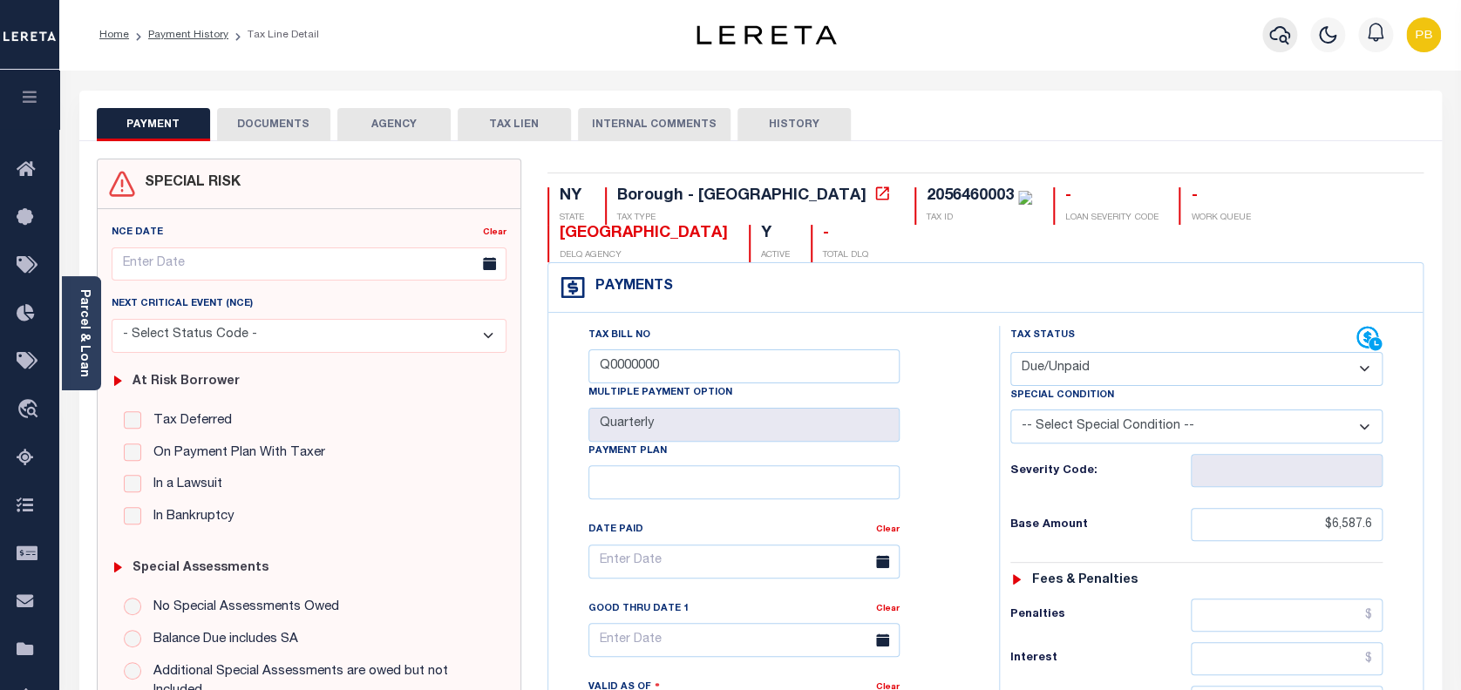
click at [1278, 30] on icon "button" at bounding box center [1279, 34] width 21 height 21
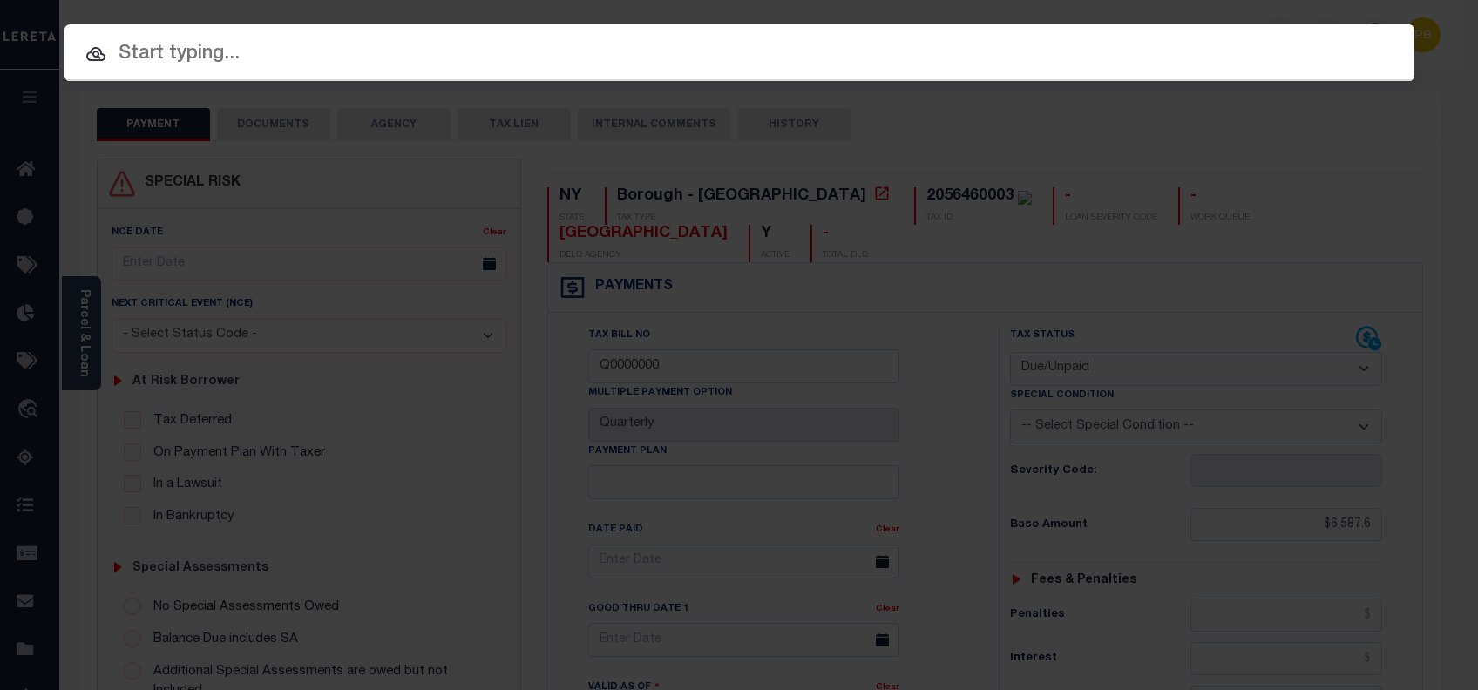
click at [1254, 167] on div "Include Loans TBM Customers Borrowers Payments (Lender Non-Disb) Payments (Lend…" at bounding box center [739, 345] width 1478 height 690
click at [416, 56] on input "text" at bounding box center [739, 54] width 1350 height 31
paste input "2030102590"
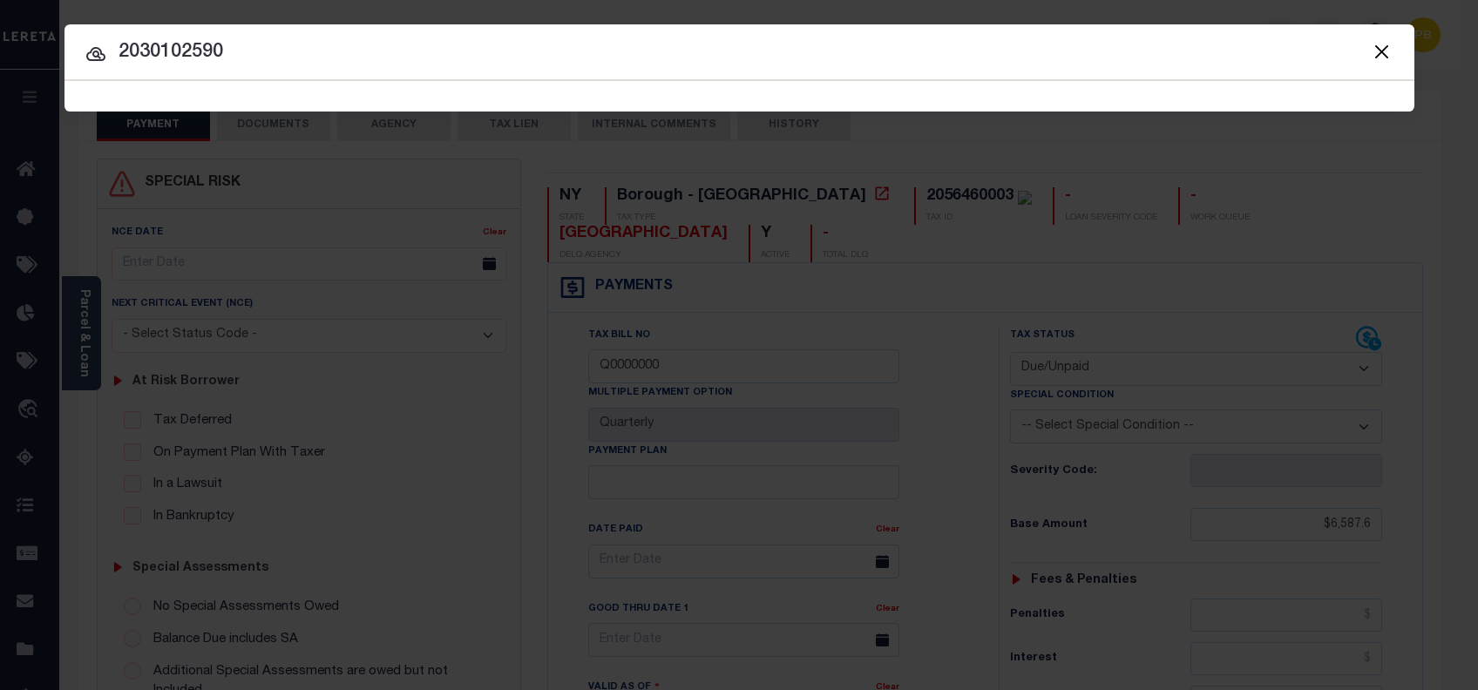
type input "2030102590"
click at [1380, 52] on button "Close" at bounding box center [1382, 51] width 23 height 23
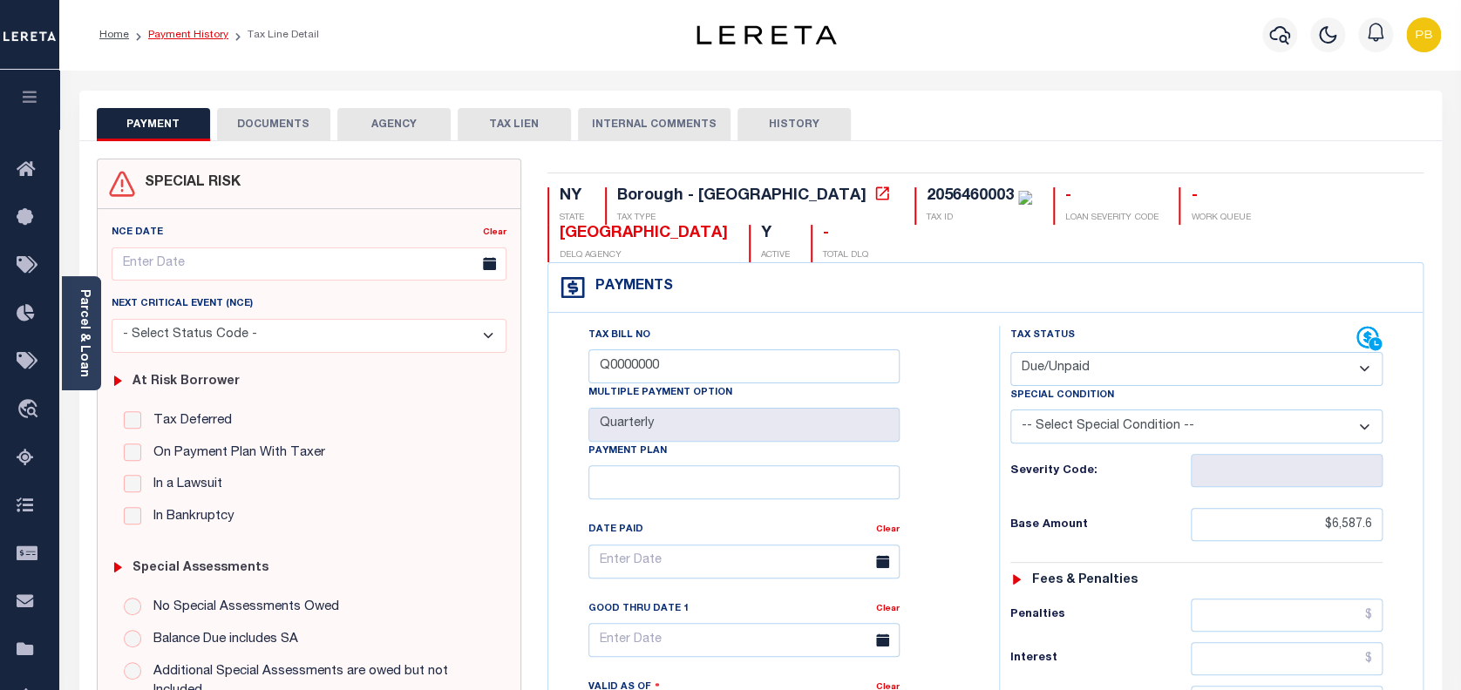
click at [183, 36] on link "Payment History" at bounding box center [188, 35] width 80 height 10
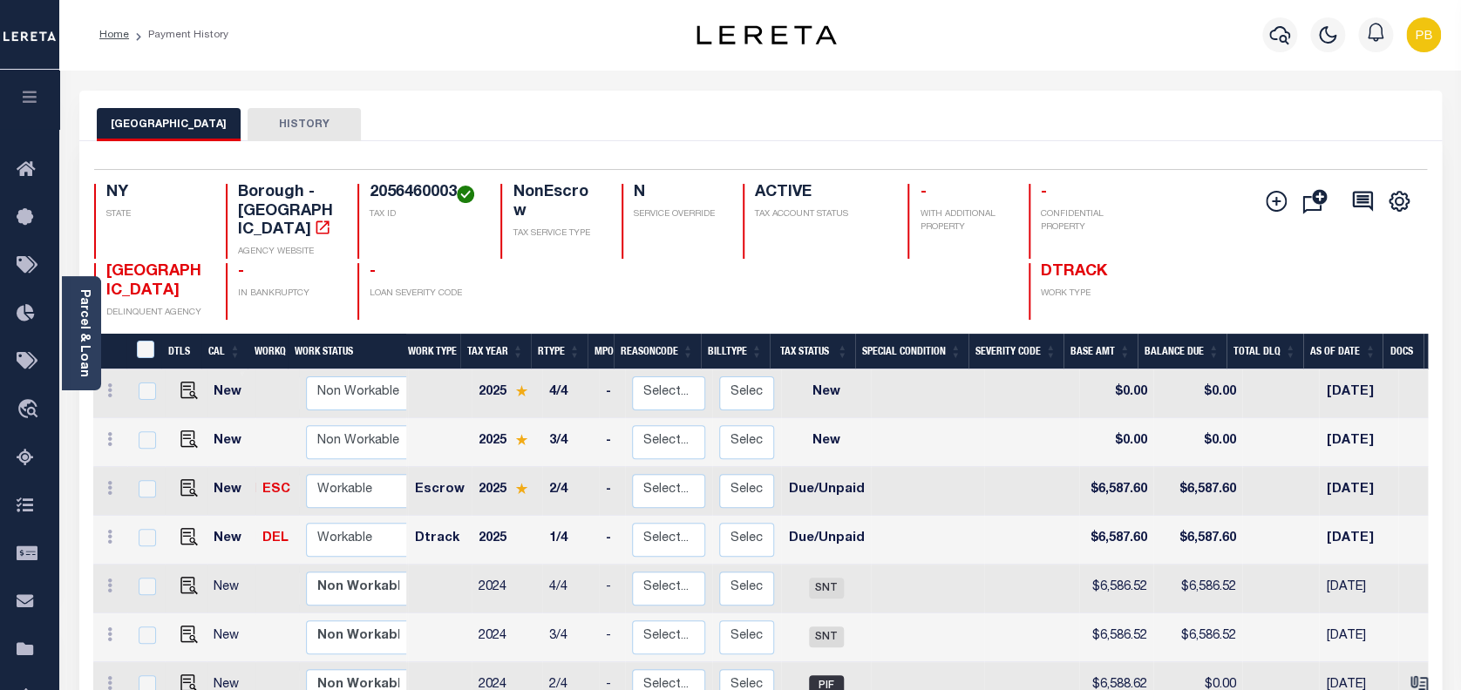
click at [276, 120] on button "HISTORY" at bounding box center [304, 124] width 113 height 33
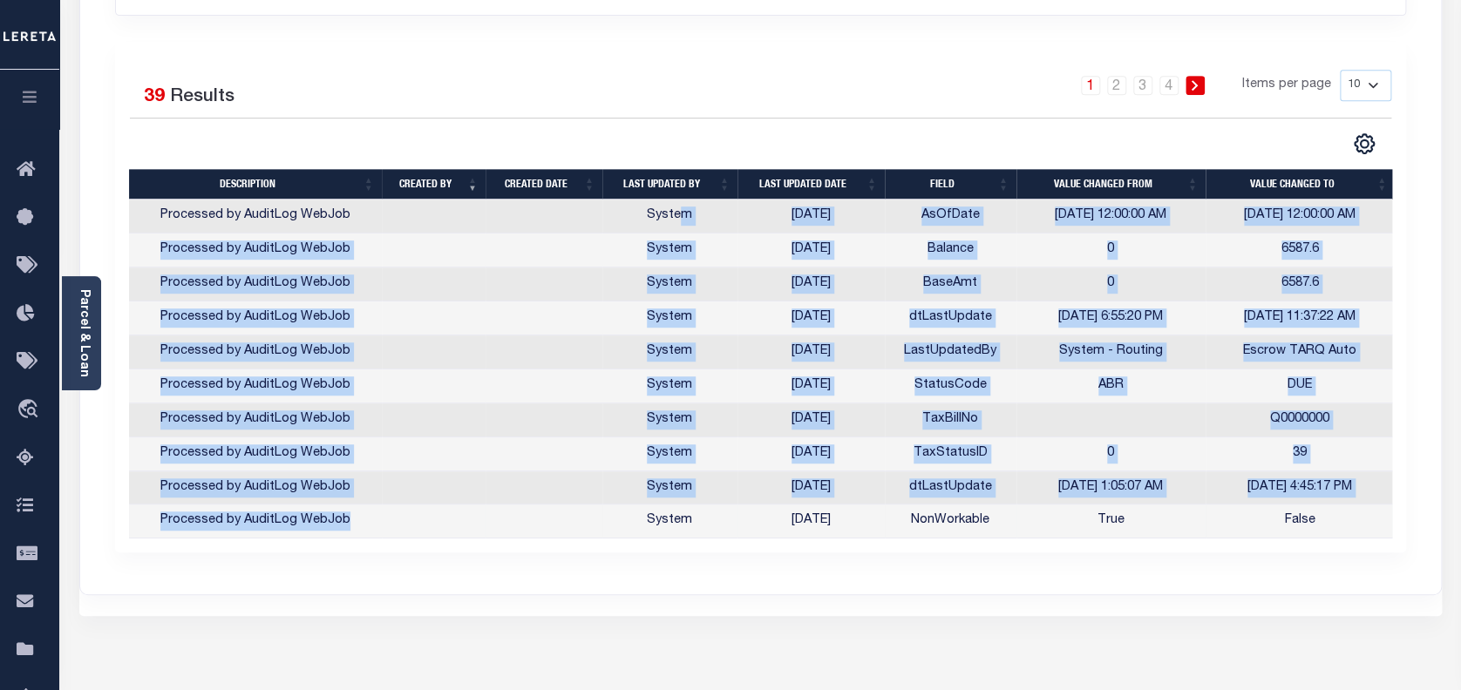
drag, startPoint x: 678, startPoint y: 214, endPoint x: 596, endPoint y: 522, distance: 318.4
click at [596, 522] on tbody "Processed by AuditLog WebJob System 06/10/2025 AsOfDate 5/10/2025 12:00:00 AM 6…" at bounding box center [761, 369] width 1265 height 339
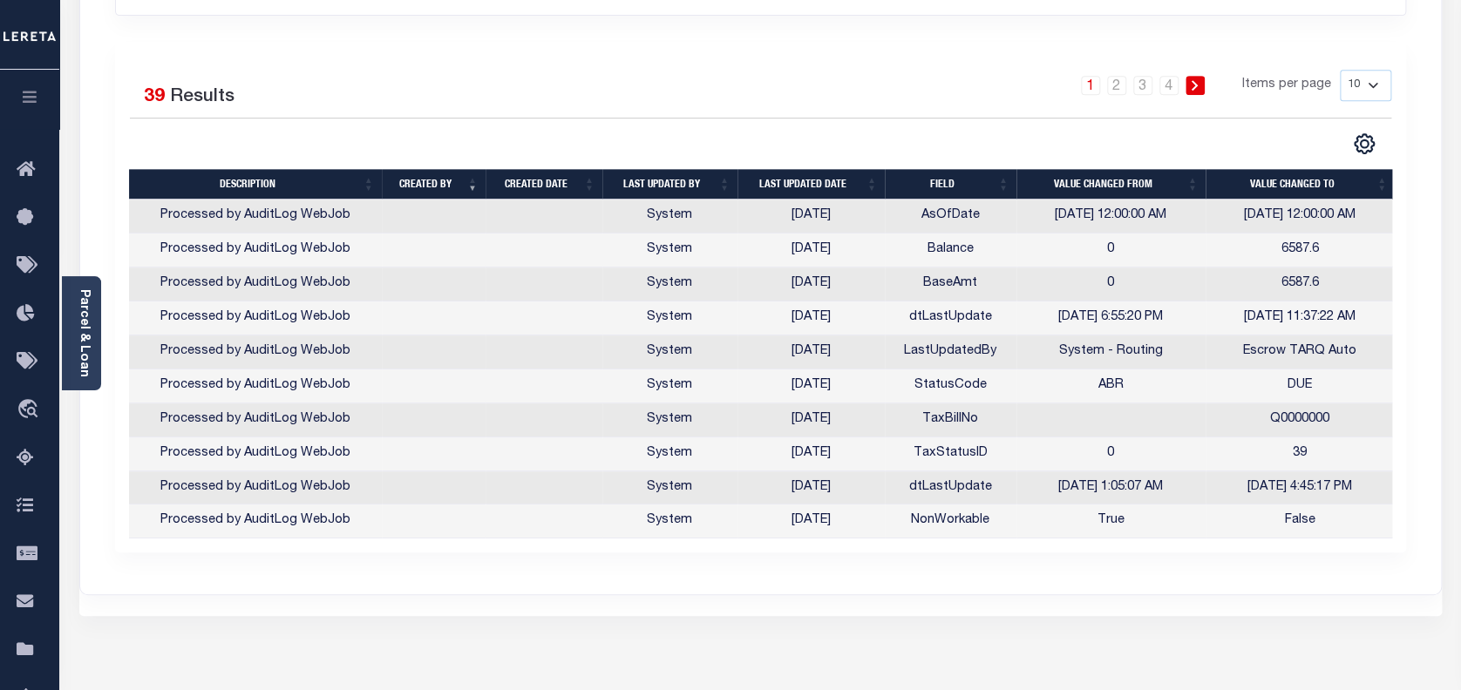
click at [594, 577] on div "LOAN HISTORY CUSTOMER TBM HISTORY ASSESSOR PARCEL HISTORY Search Save Search Is" at bounding box center [760, 193] width 1360 height 801
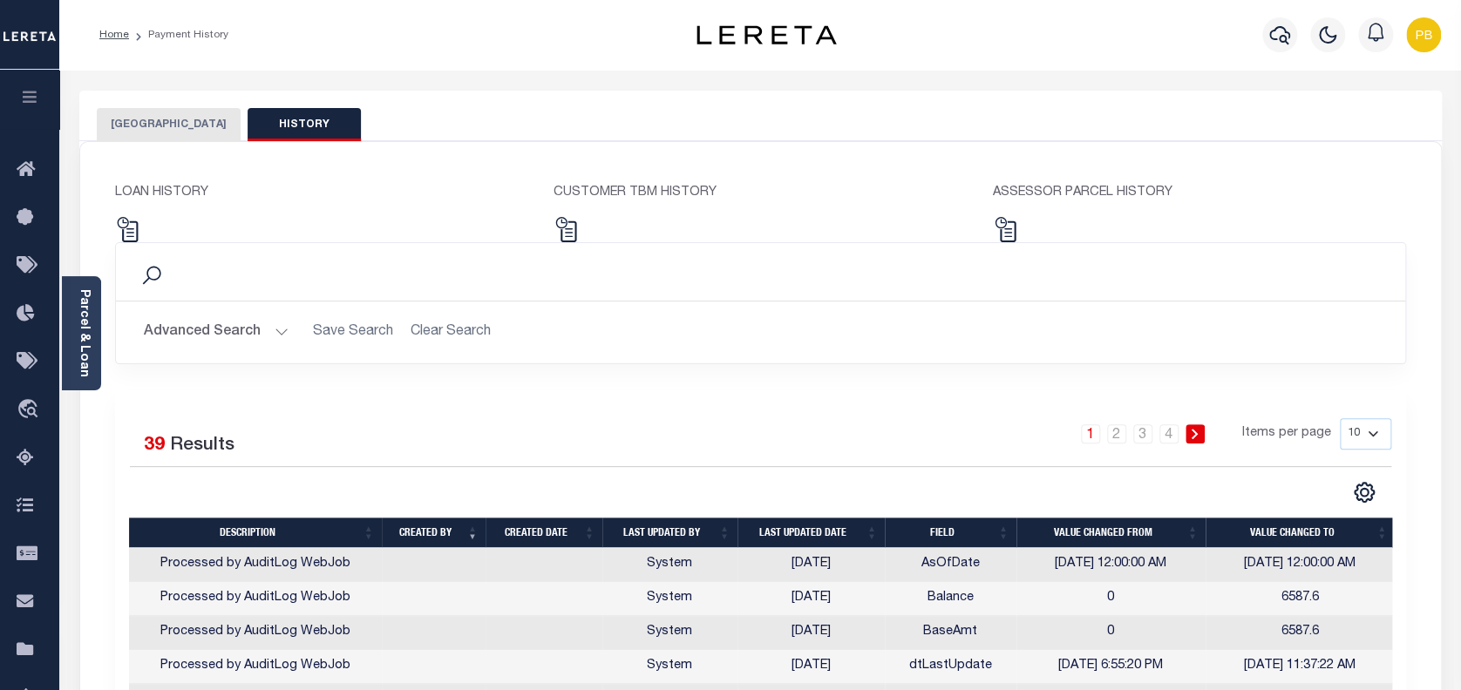
click at [153, 128] on button "[GEOGRAPHIC_DATA]" at bounding box center [169, 124] width 144 height 33
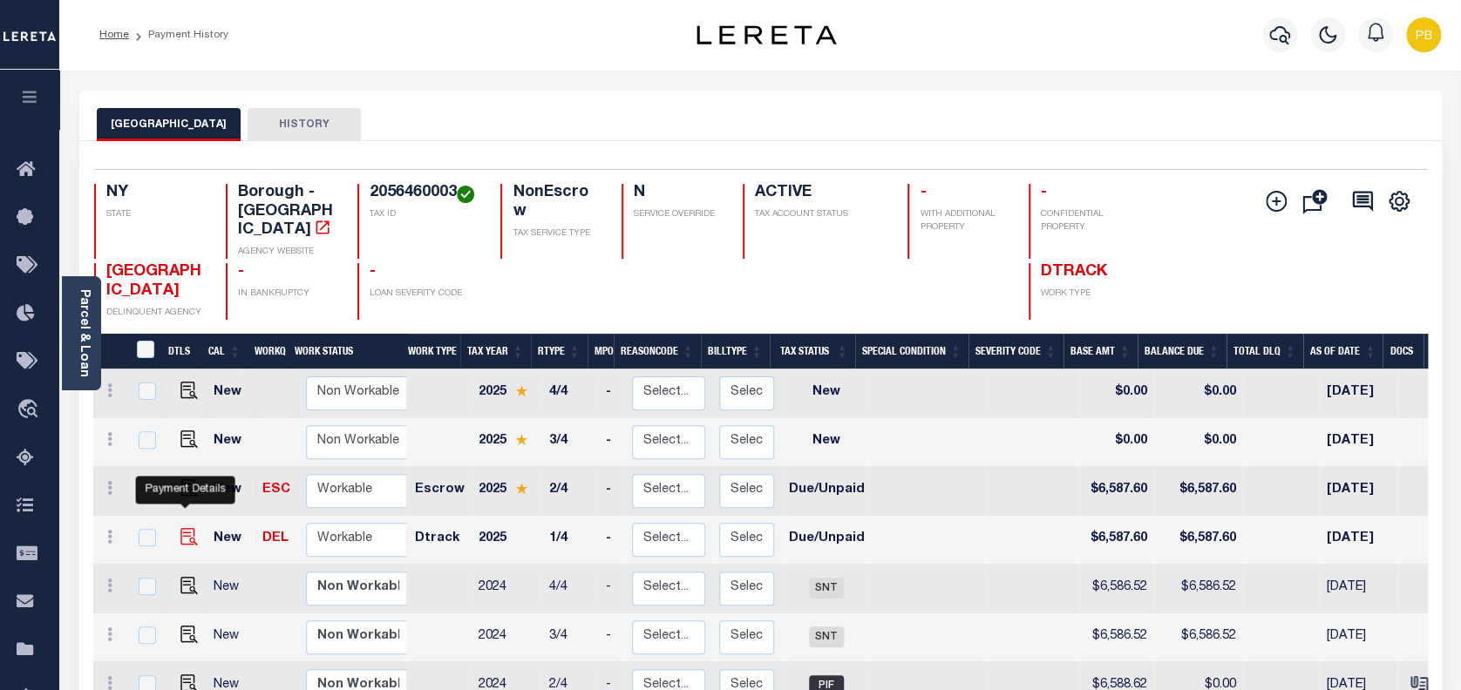
click at [183, 528] on img "" at bounding box center [188, 536] width 17 height 17
checkbox input "true"
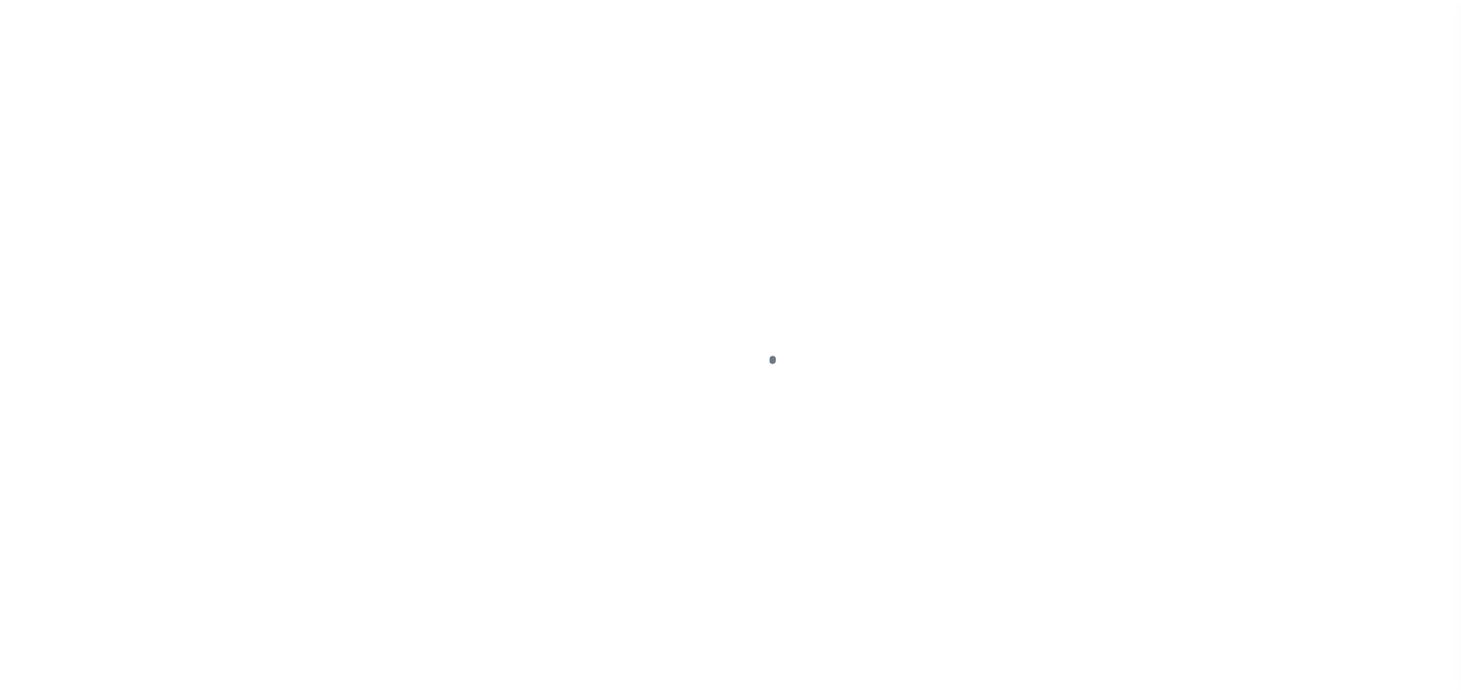
select select "DUE"
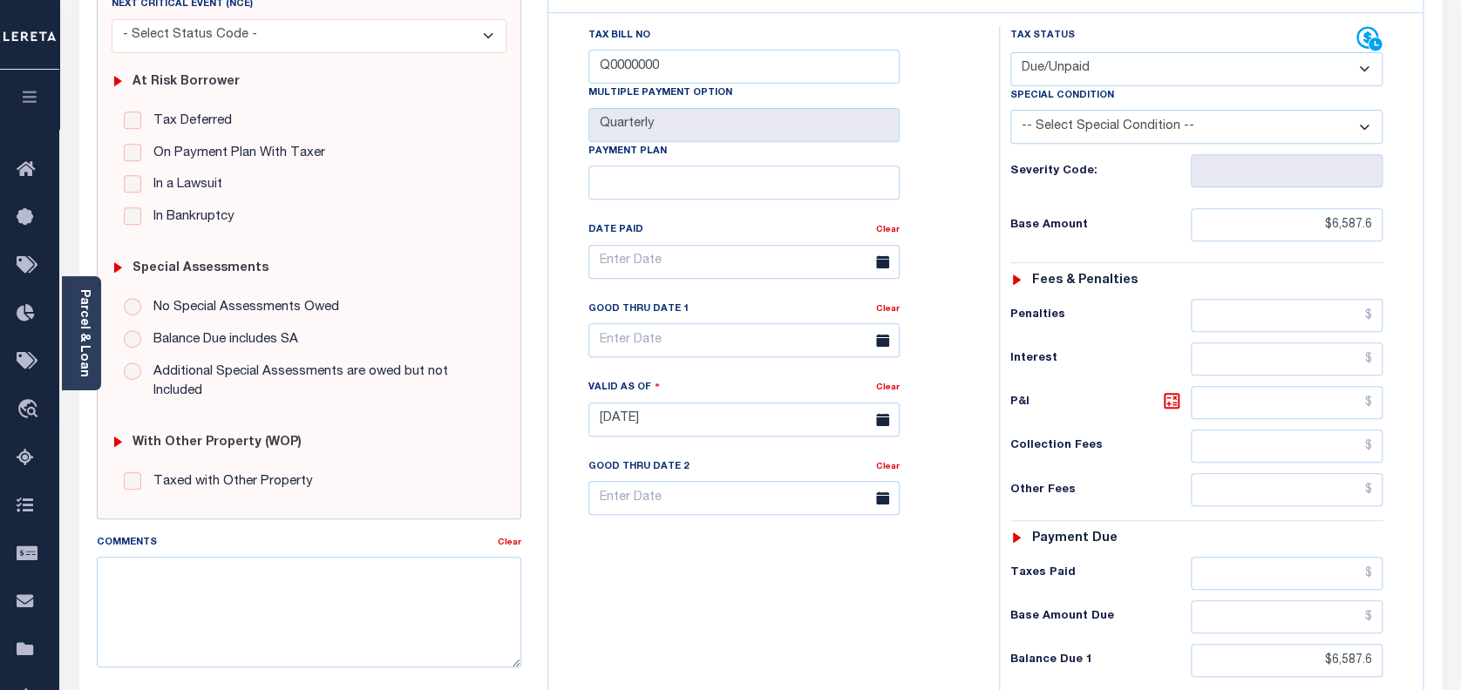
scroll to position [349, 0]
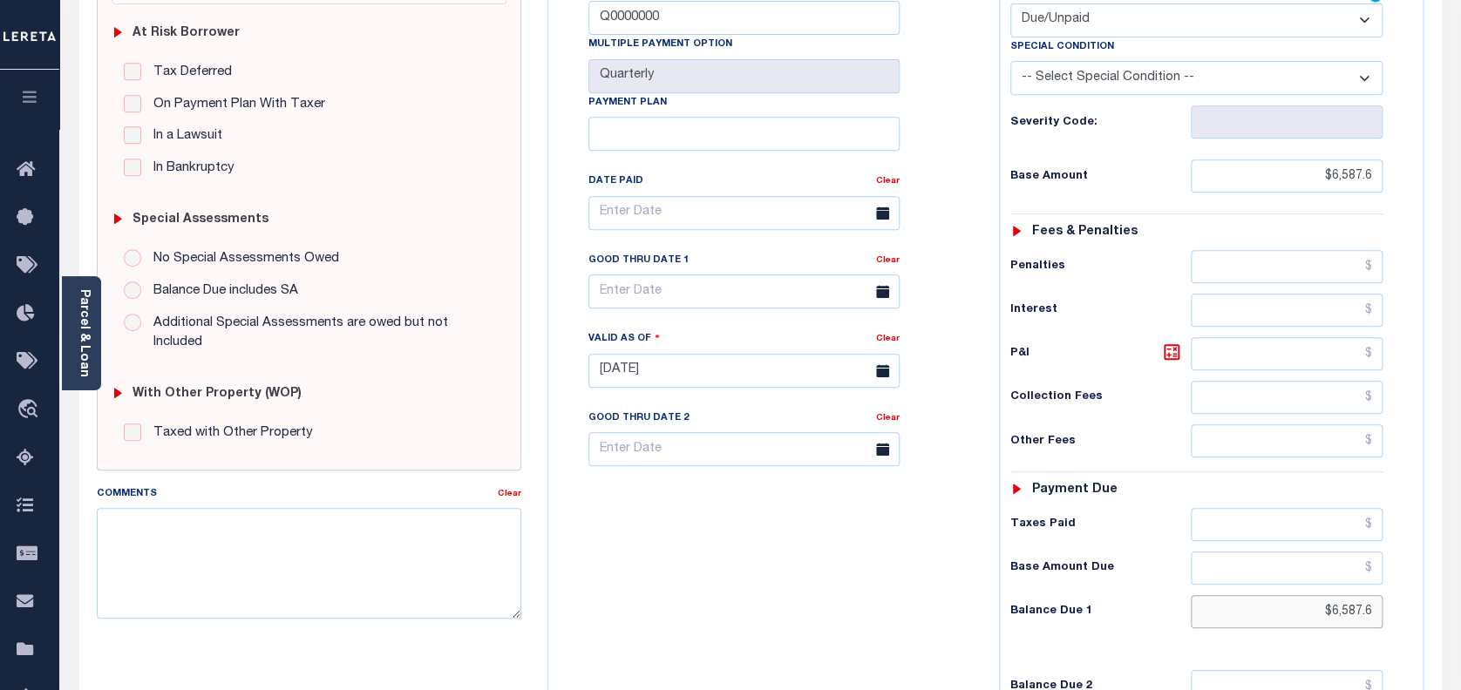
drag, startPoint x: 1380, startPoint y: 572, endPoint x: 1319, endPoint y: 577, distance: 62.1
click at [1319, 595] on input "$6,587.6" at bounding box center [1286, 611] width 193 height 33
drag, startPoint x: 1375, startPoint y: 570, endPoint x: 1246, endPoint y: 577, distance: 129.2
click at [1246, 595] on input "$6,587.60" at bounding box center [1286, 611] width 193 height 33
paste input "6,687.98"
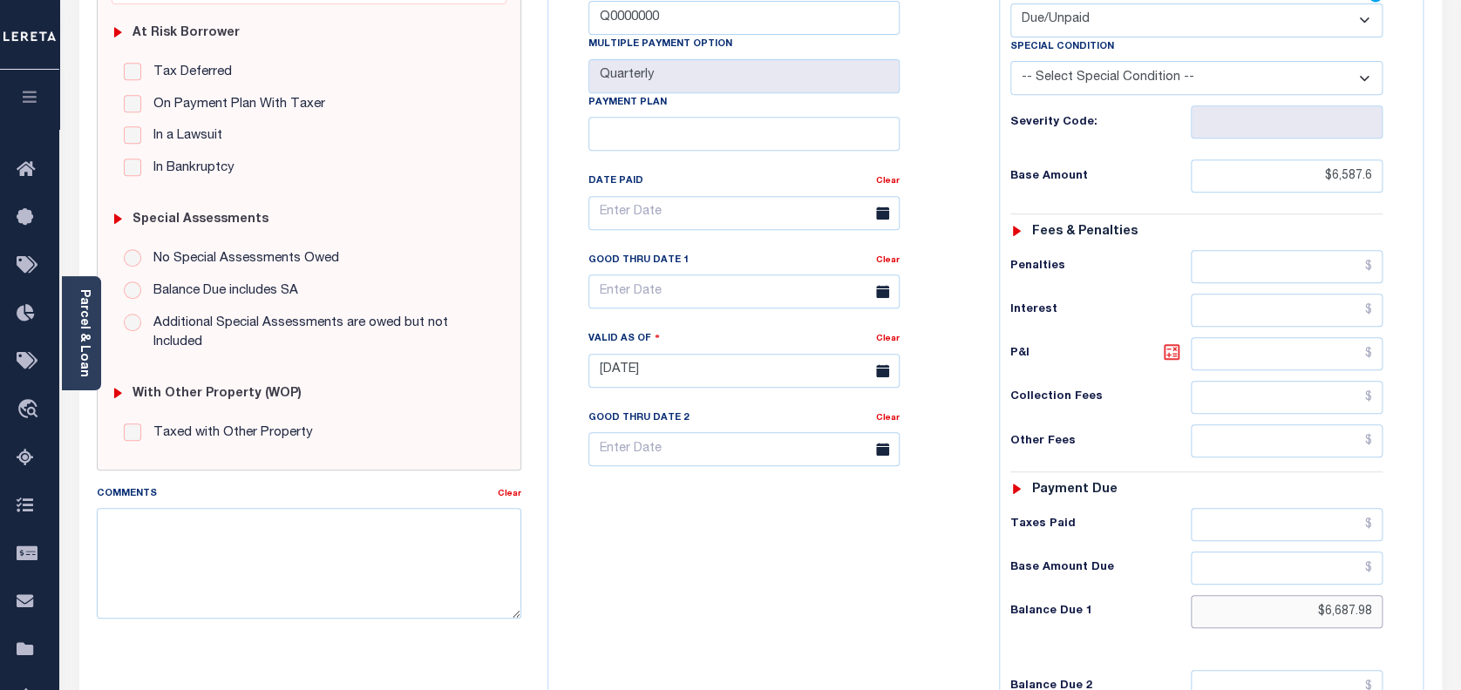
type input "$6,687.98"
type input "[DATE]"
click at [1174, 342] on icon at bounding box center [1171, 352] width 21 height 21
type input "$100.38"
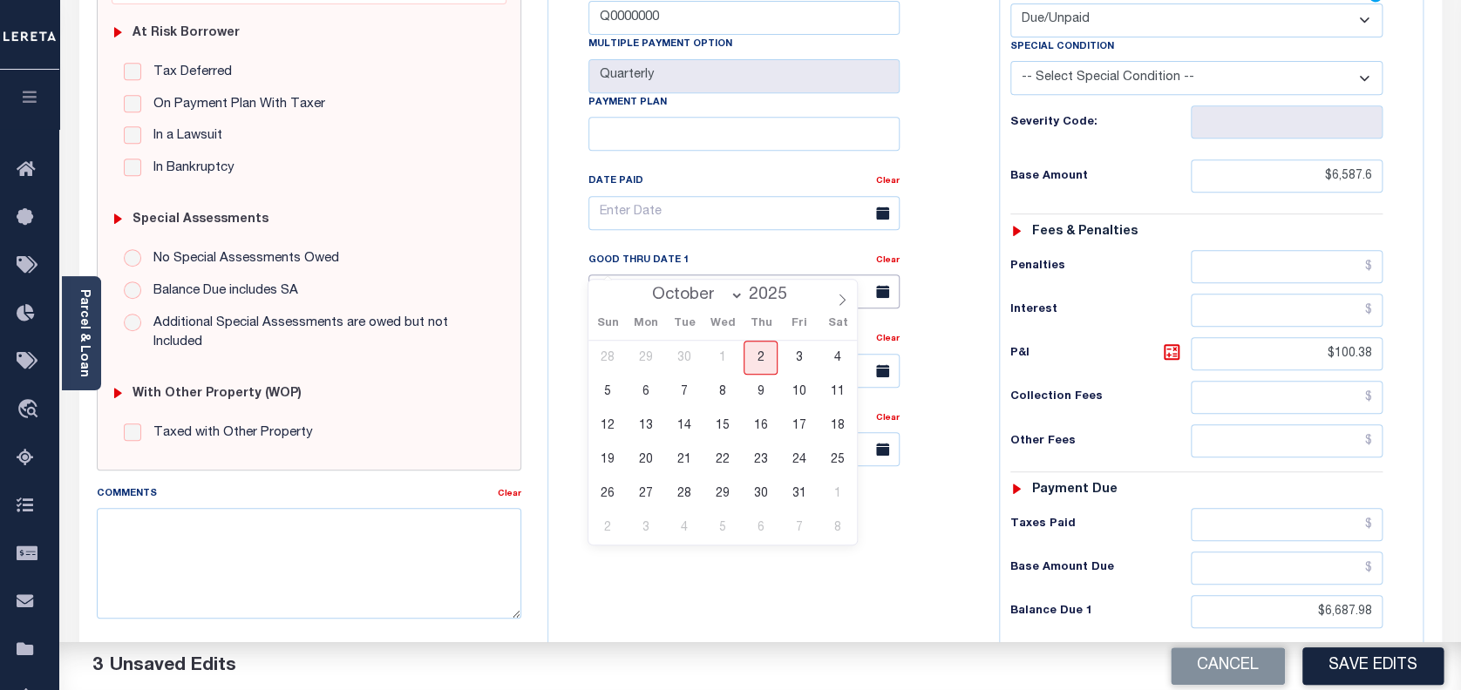
click at [675, 275] on input "text" at bounding box center [743, 292] width 311 height 34
click at [788, 486] on span "31" at bounding box center [799, 494] width 34 height 34
type input "10/31/2025"
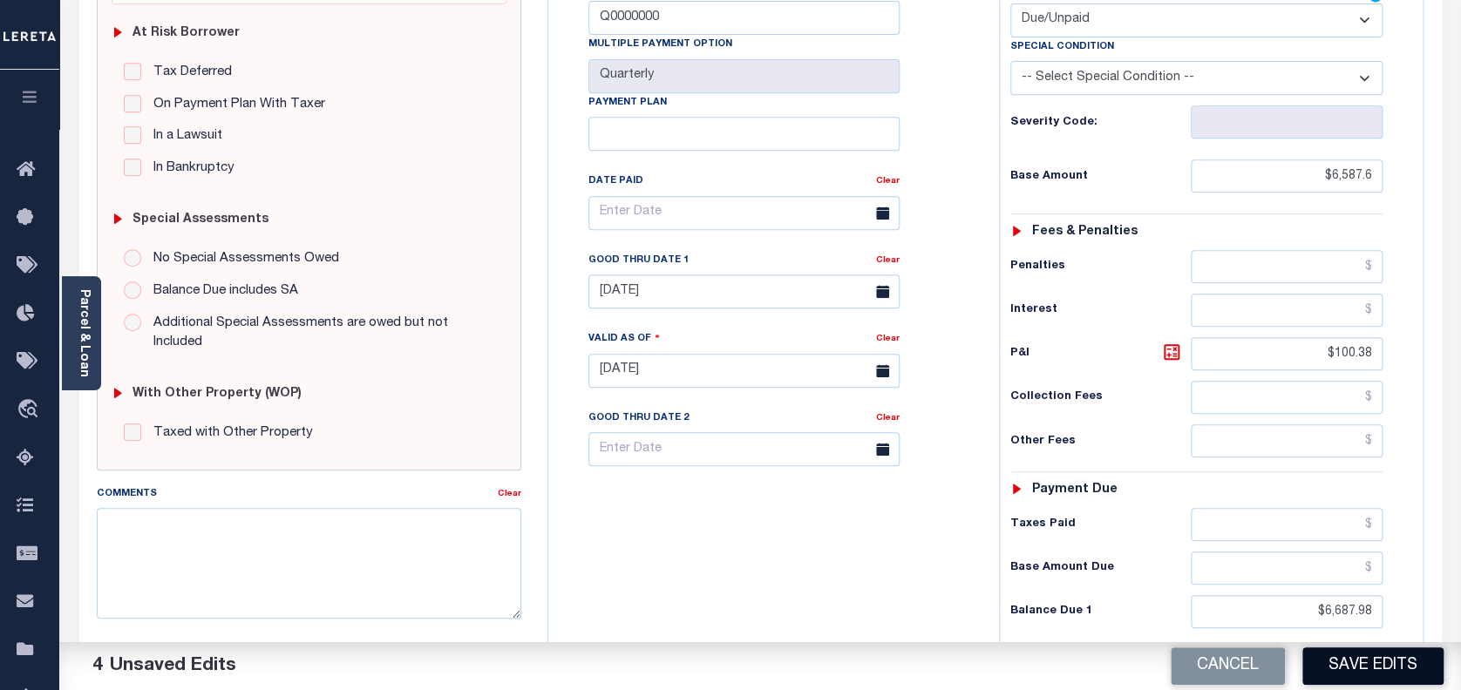
click at [1336, 666] on button "Save Edits" at bounding box center [1372, 666] width 141 height 37
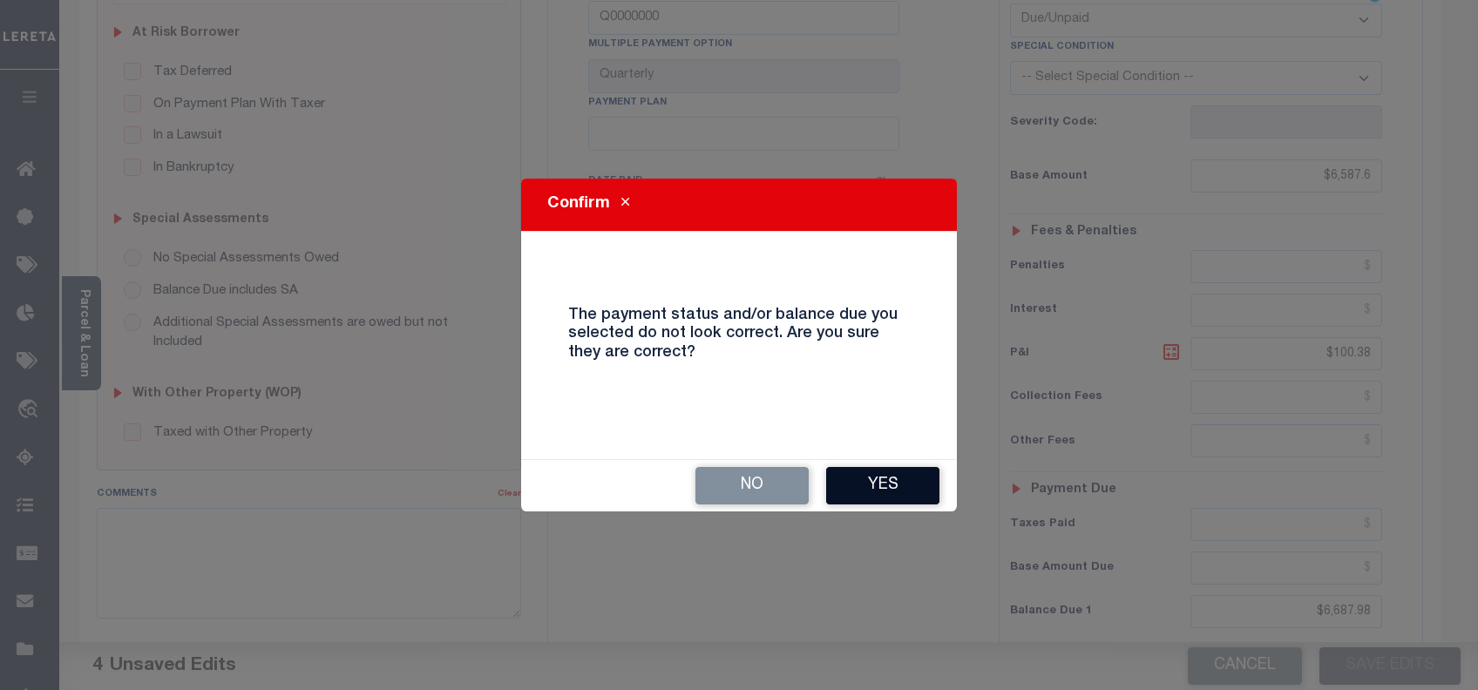
click at [892, 474] on button "Yes" at bounding box center [882, 485] width 113 height 37
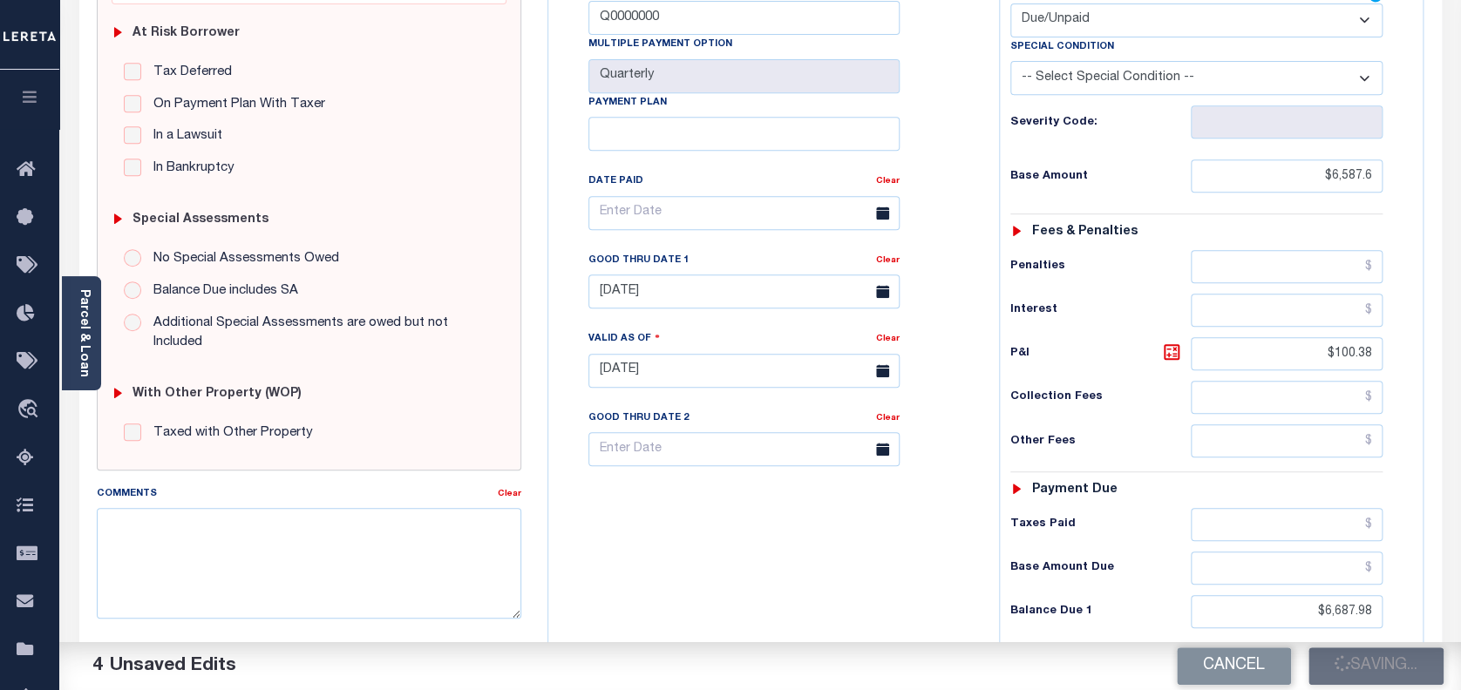
checkbox input "false"
type input "$6,587.6"
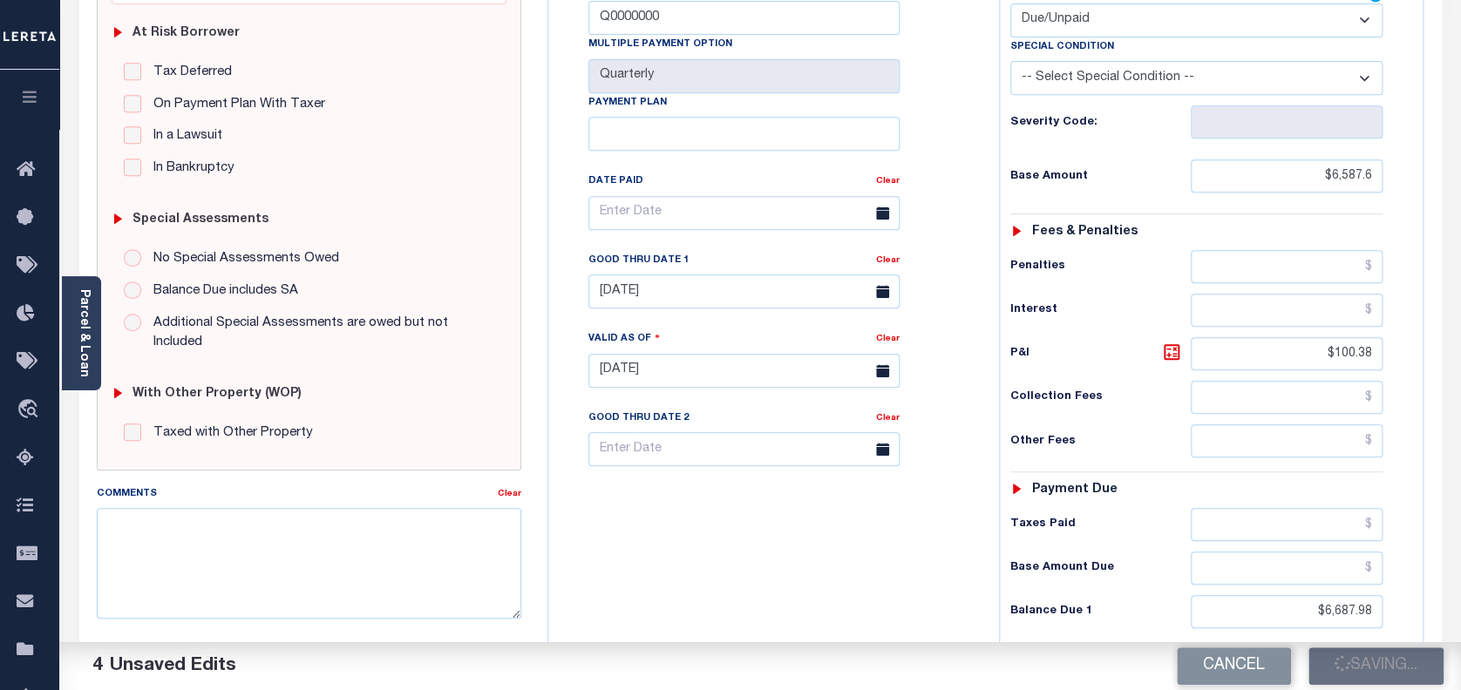
type input "$100.38"
type input "$6,687.98"
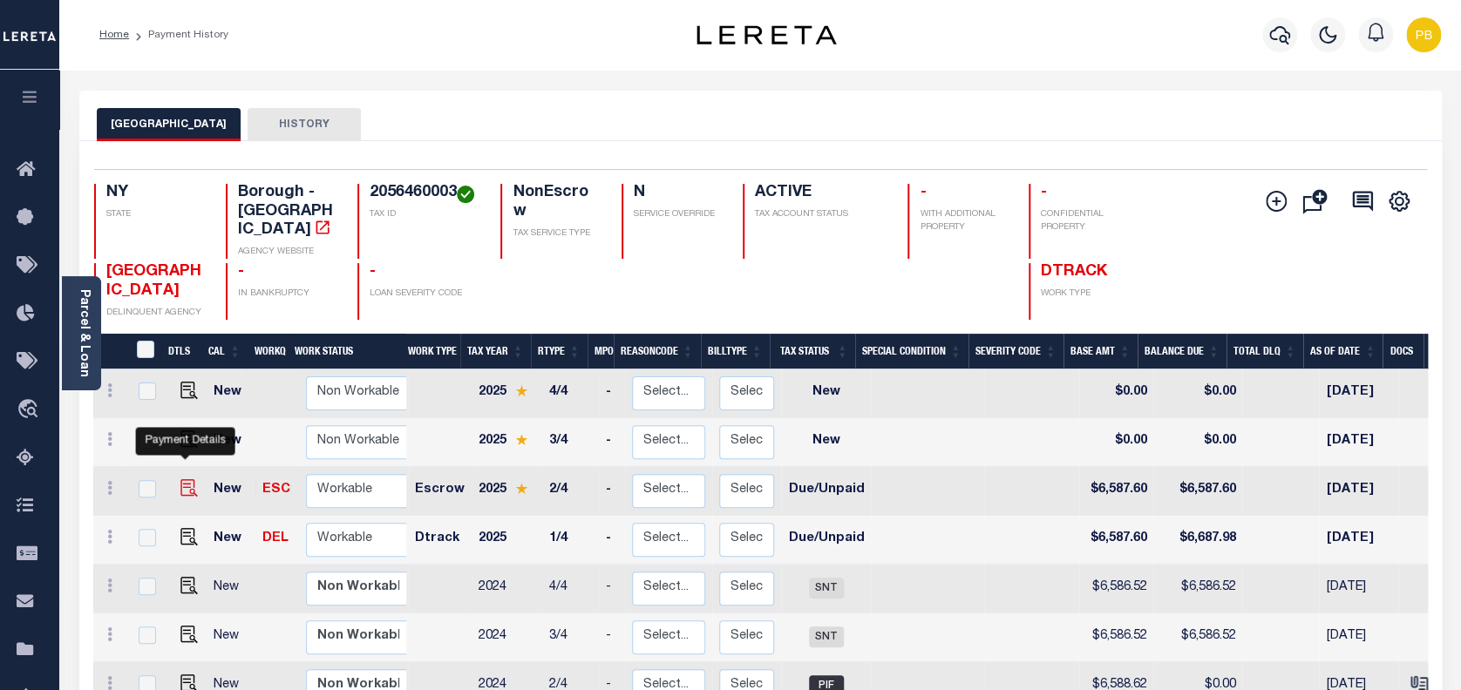
click at [185, 479] on img "" at bounding box center [188, 487] width 17 height 17
checkbox input "true"
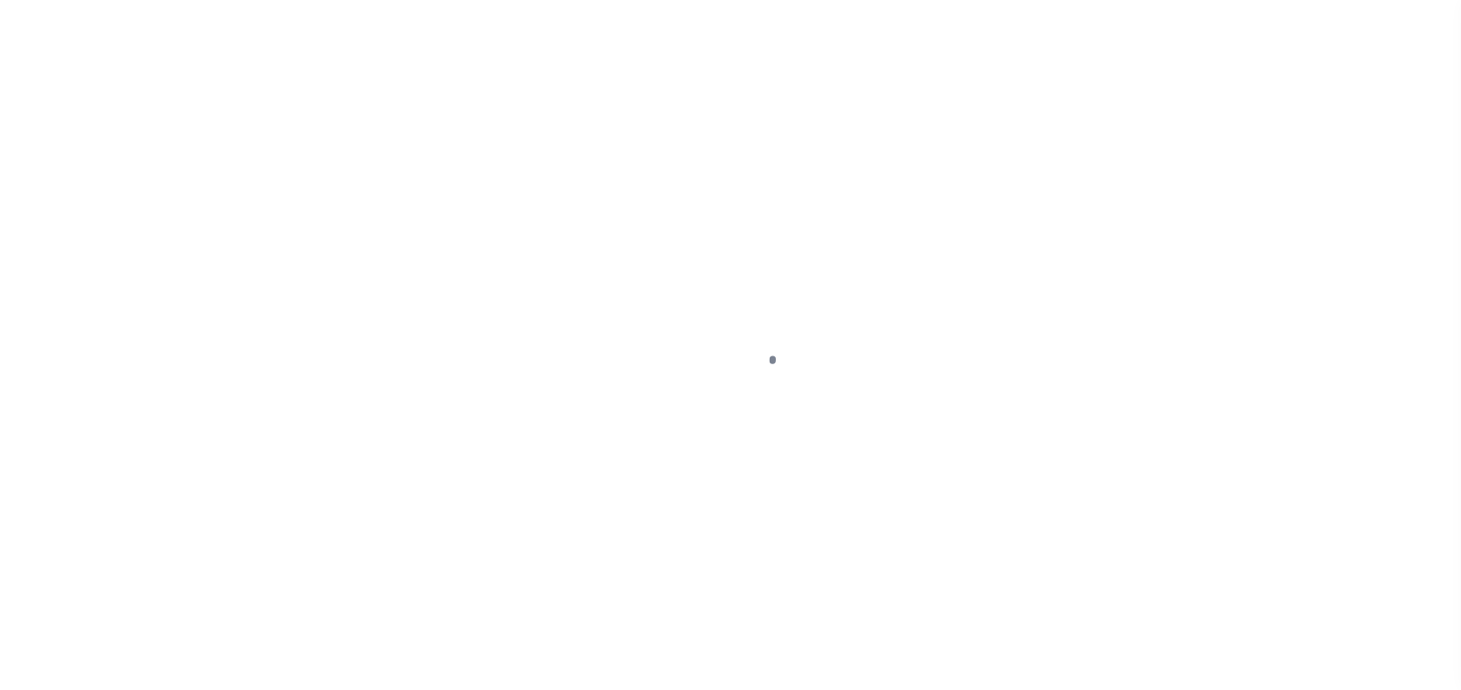
select select "DUE"
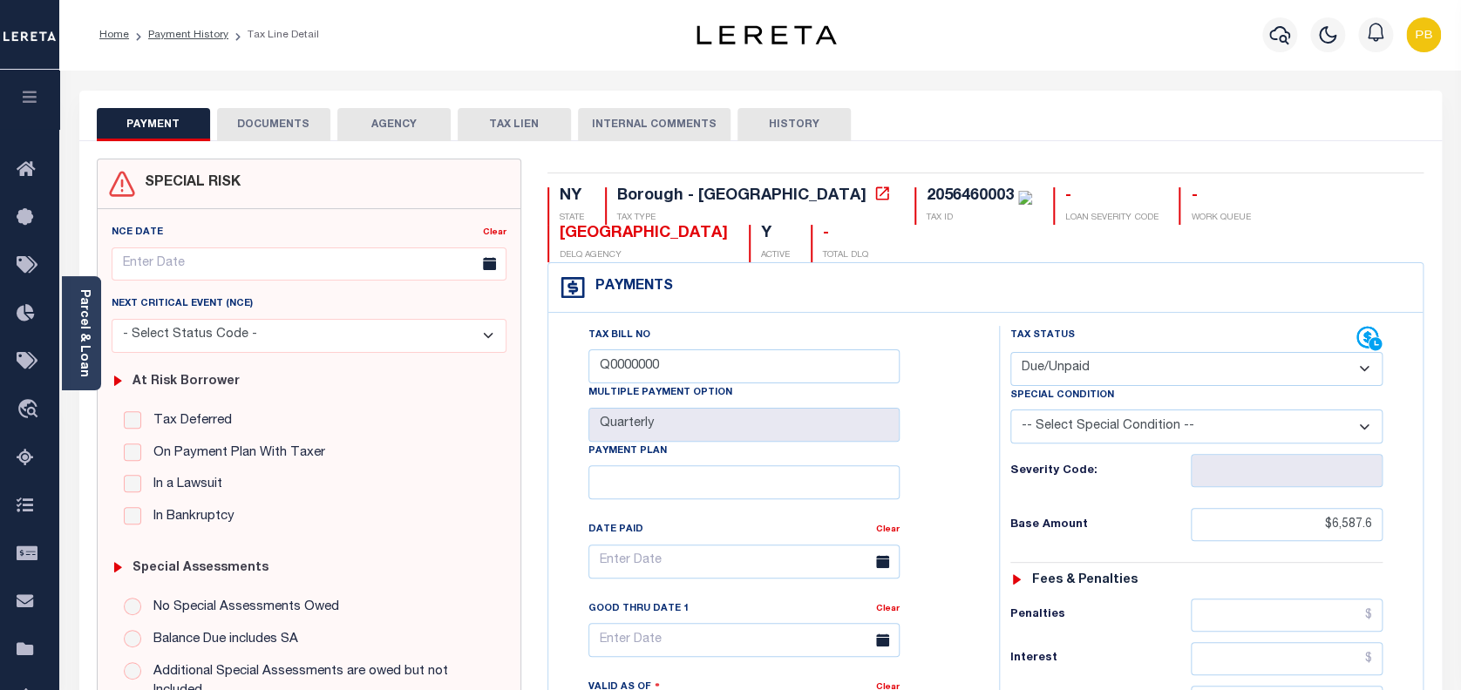
click at [1102, 352] on select "- Select Status Code - Open Due/Unpaid Paid Incomplete No Tax Due Internal Refu…" at bounding box center [1196, 369] width 373 height 34
click at [1010, 352] on select "- Select Status Code - Open Due/Unpaid Paid Incomplete No Tax Due Internal Refu…" at bounding box center [1196, 369] width 373 height 34
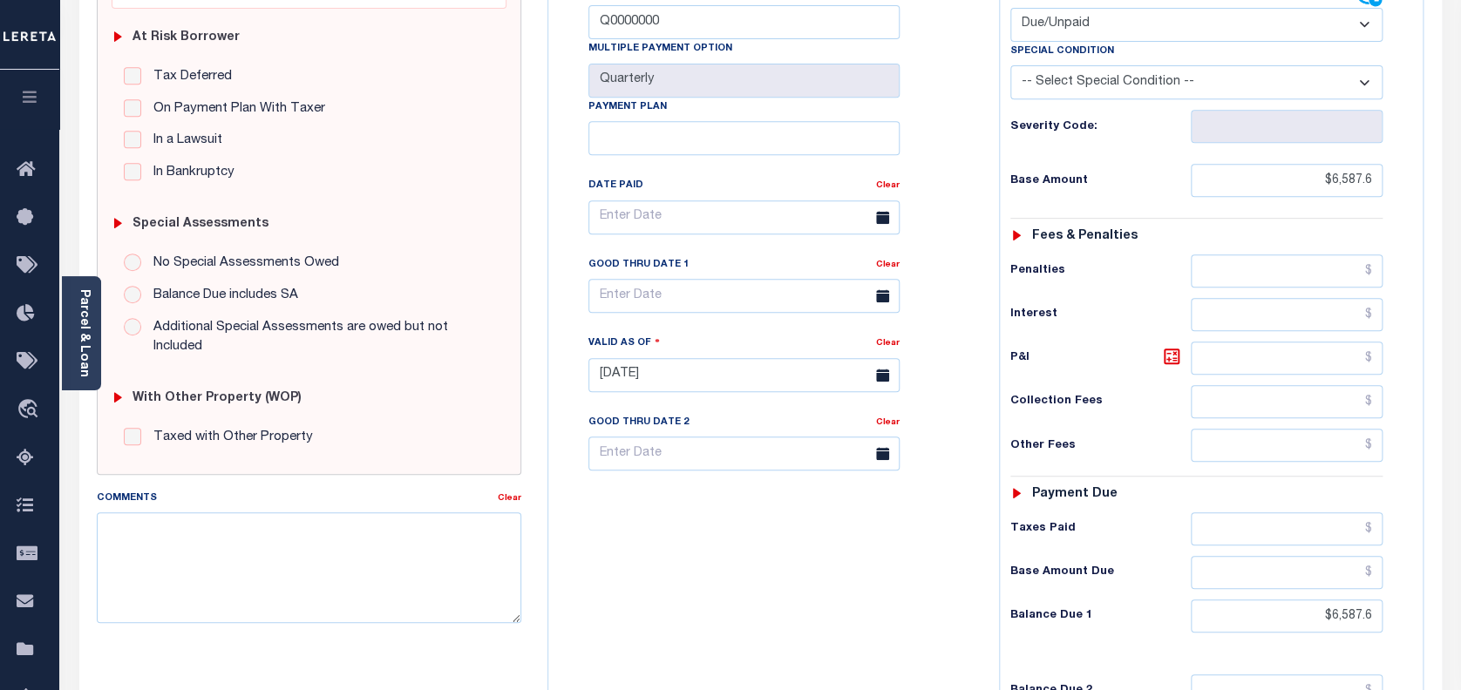
scroll to position [349, 0]
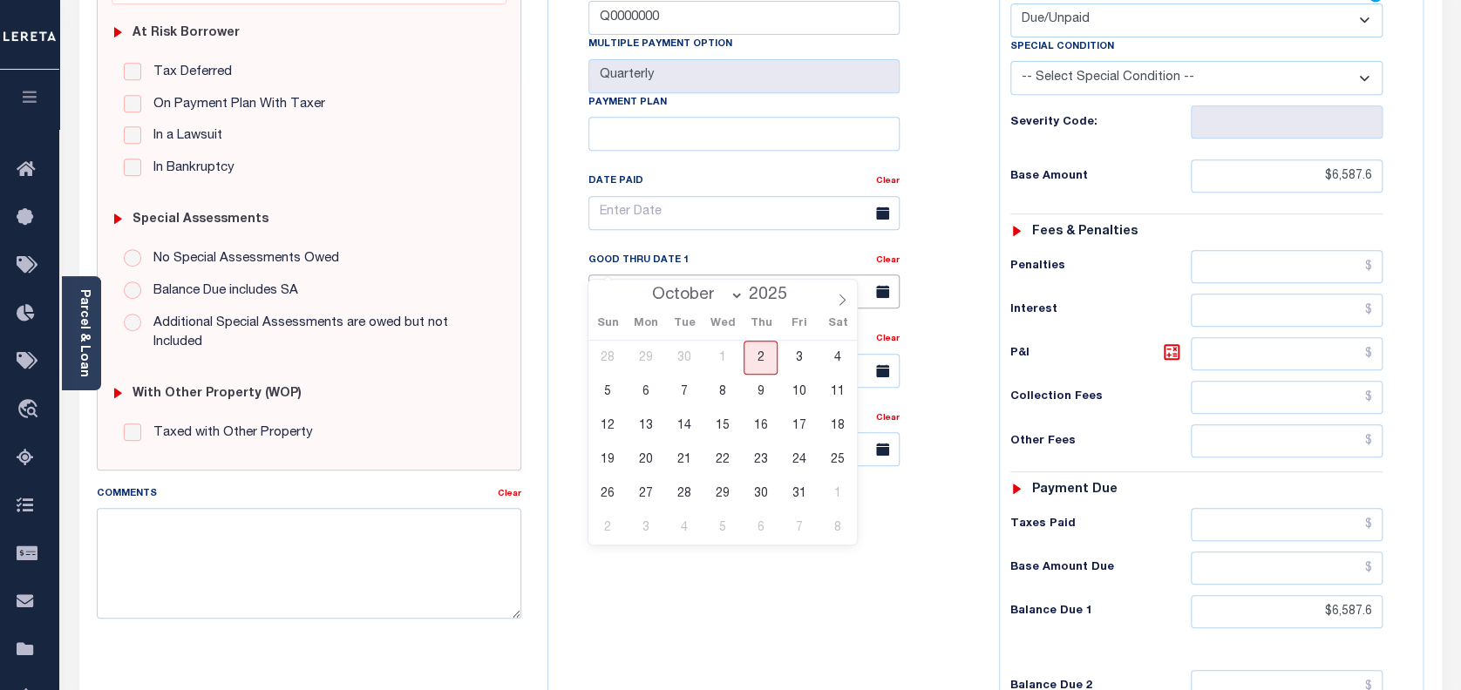
click at [686, 275] on input "text" at bounding box center [743, 292] width 311 height 34
click at [769, 353] on span "2" at bounding box center [760, 358] width 34 height 34
type input "[DATE]"
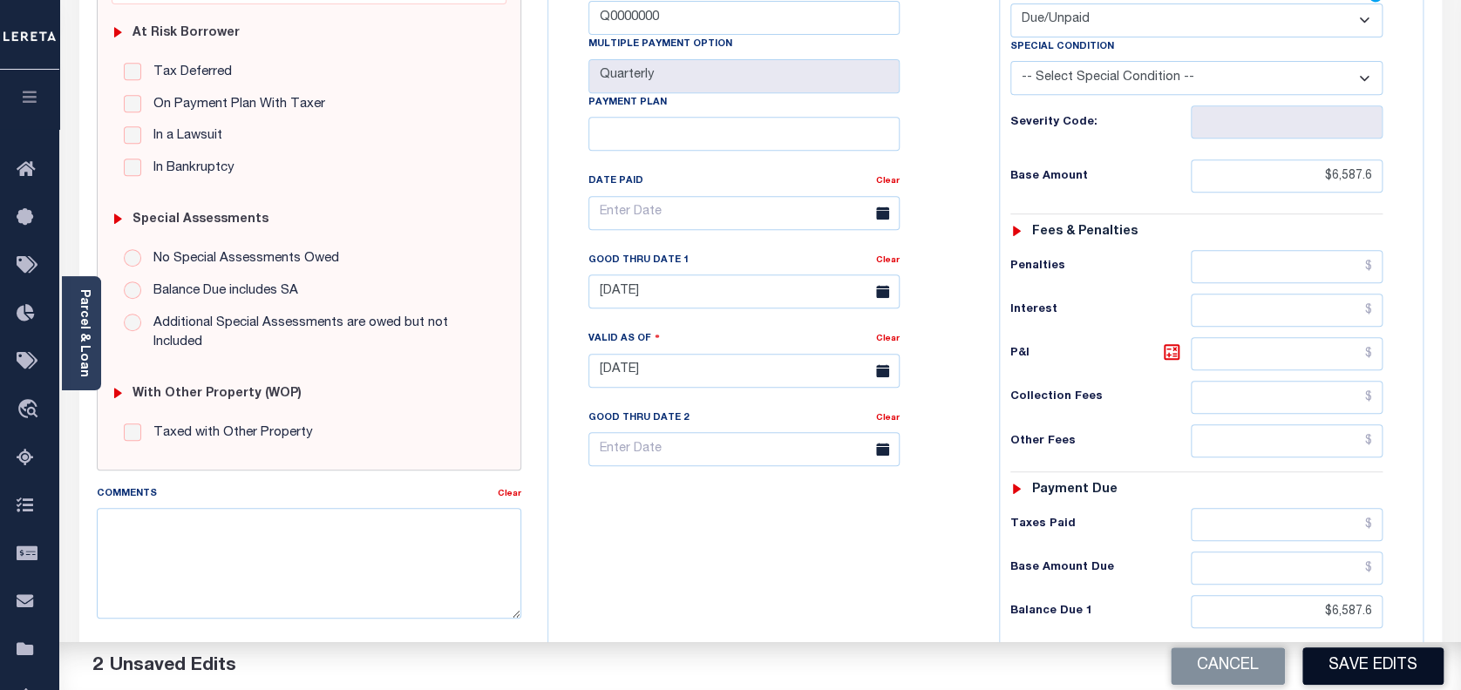
click at [1381, 668] on button "Save Edits" at bounding box center [1372, 666] width 141 height 37
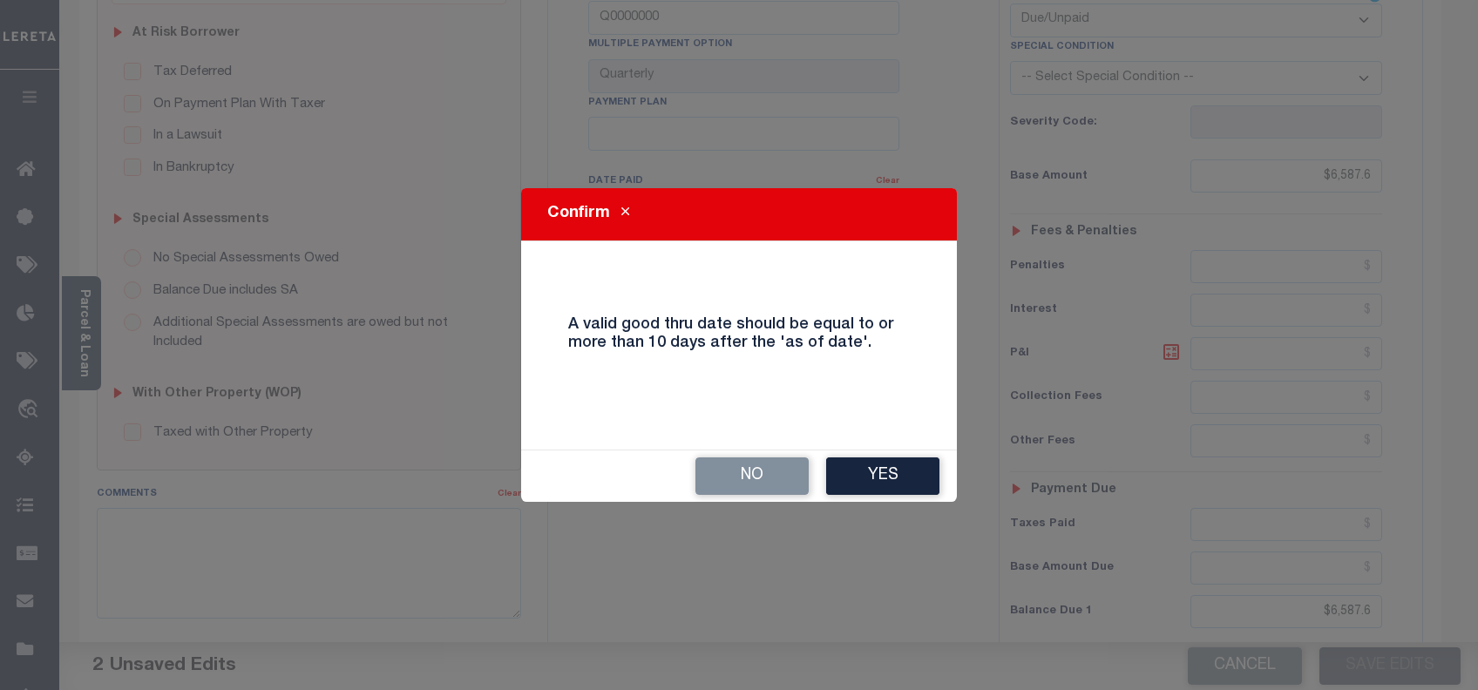
click at [955, 485] on div "No Yes" at bounding box center [739, 476] width 436 height 51
click at [926, 486] on button "Yes" at bounding box center [882, 476] width 113 height 37
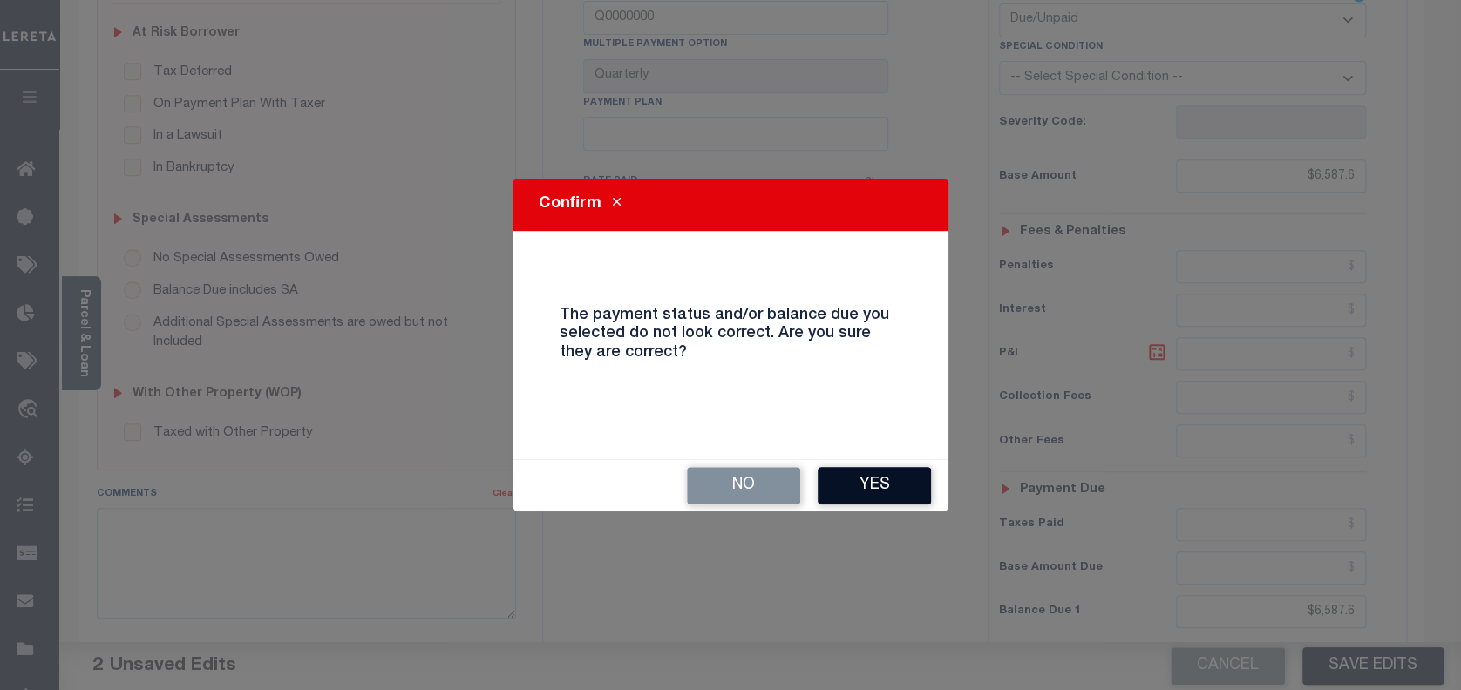
click at [890, 491] on button "Yes" at bounding box center [873, 485] width 113 height 37
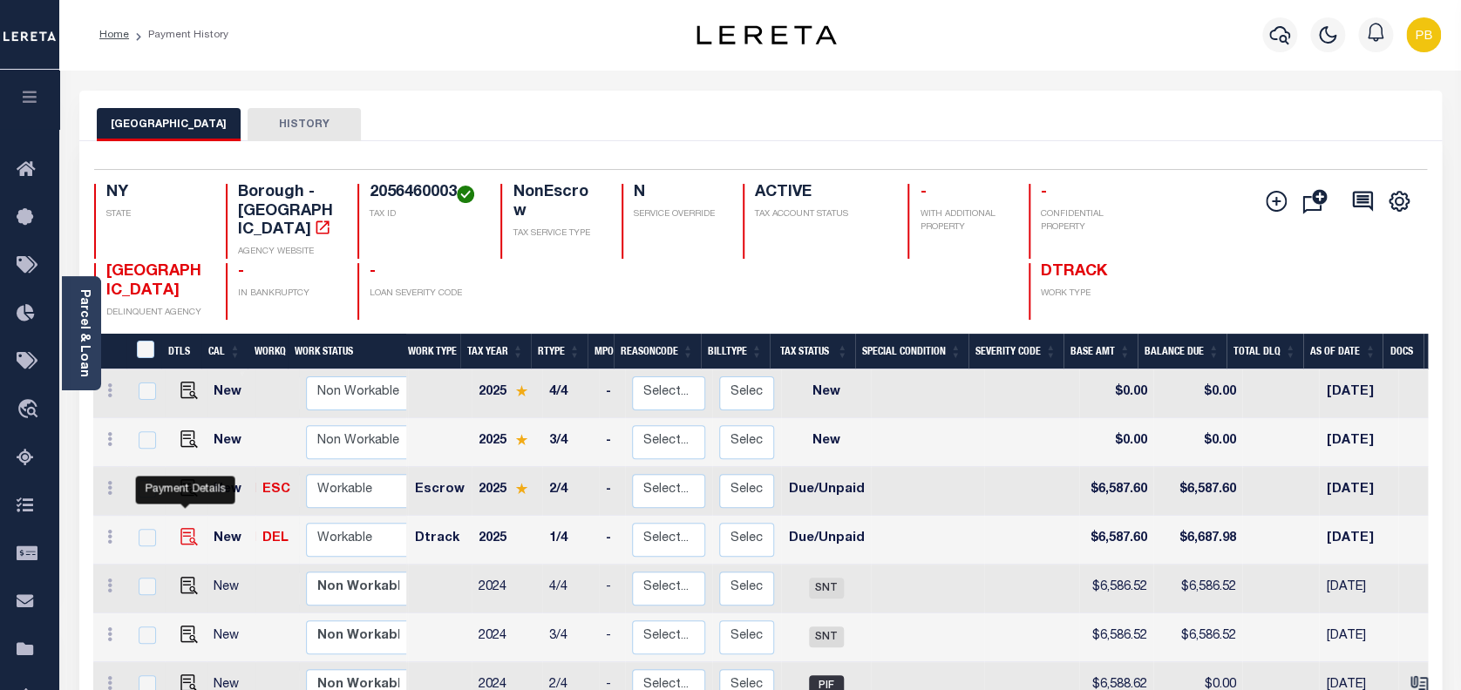
click at [186, 528] on img "" at bounding box center [188, 536] width 17 height 17
checkbox input "true"
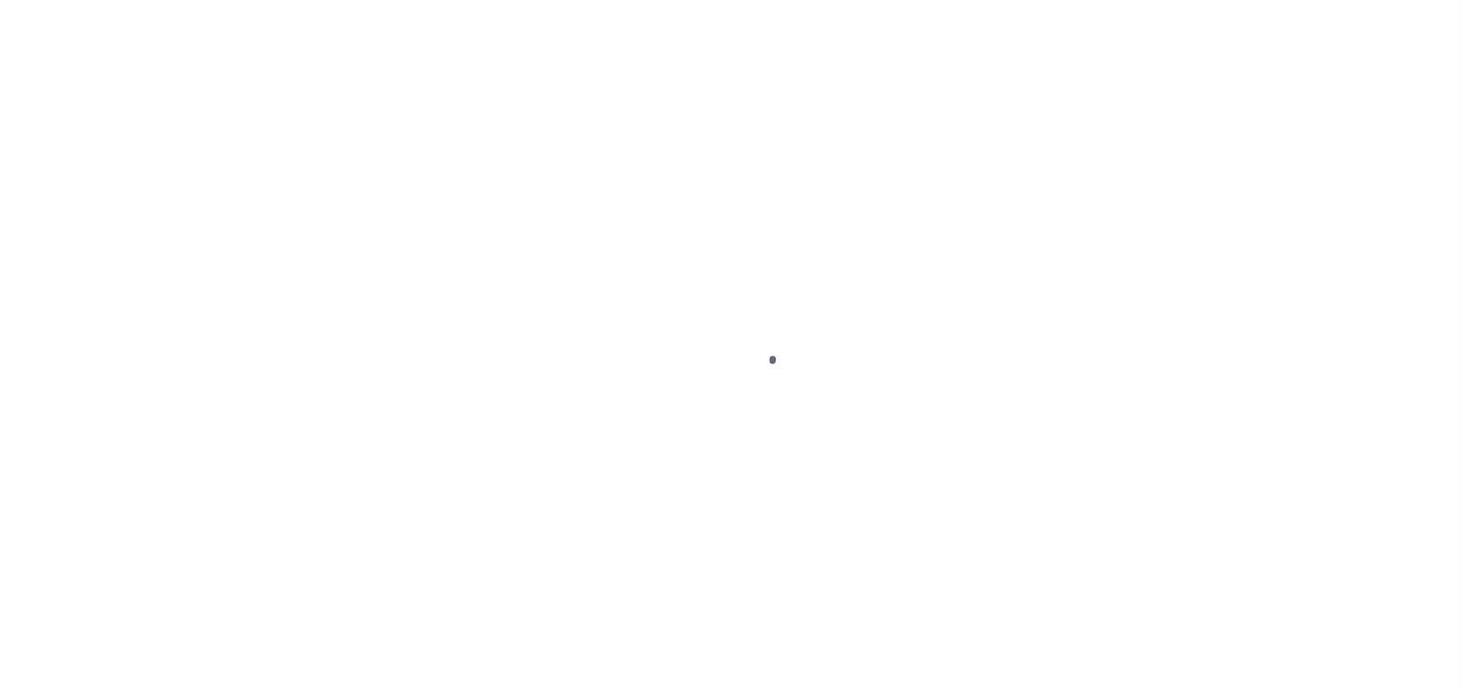
select select "DUE"
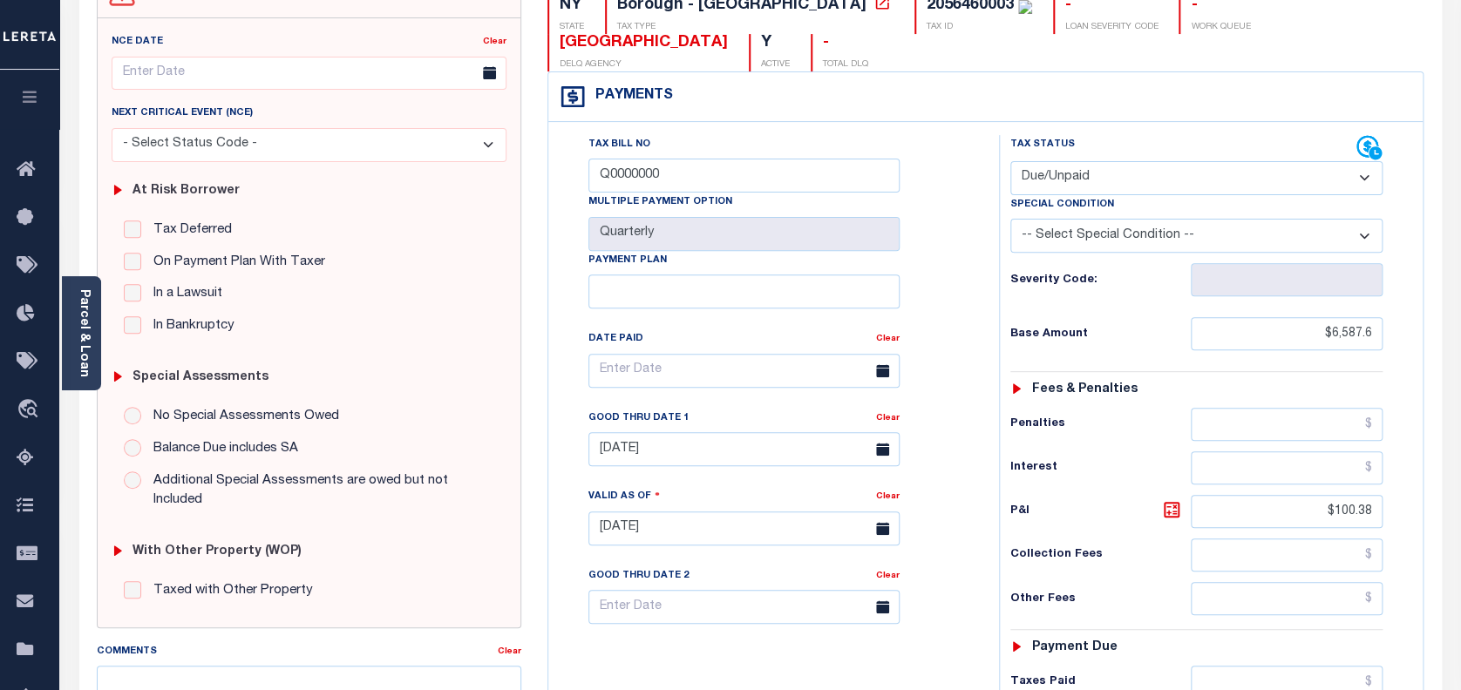
scroll to position [232, 0]
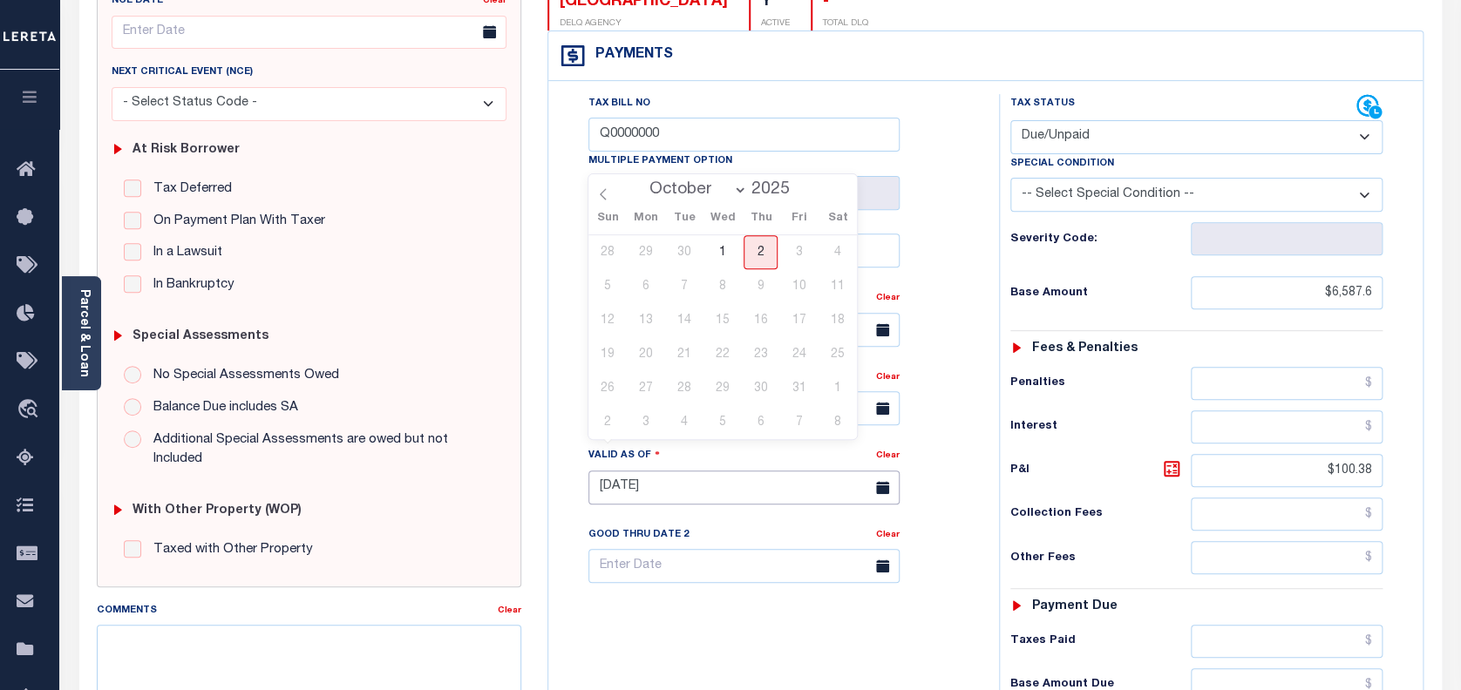
click at [702, 471] on input "[DATE]" at bounding box center [743, 488] width 311 height 34
click at [720, 549] on input "text" at bounding box center [743, 566] width 311 height 34
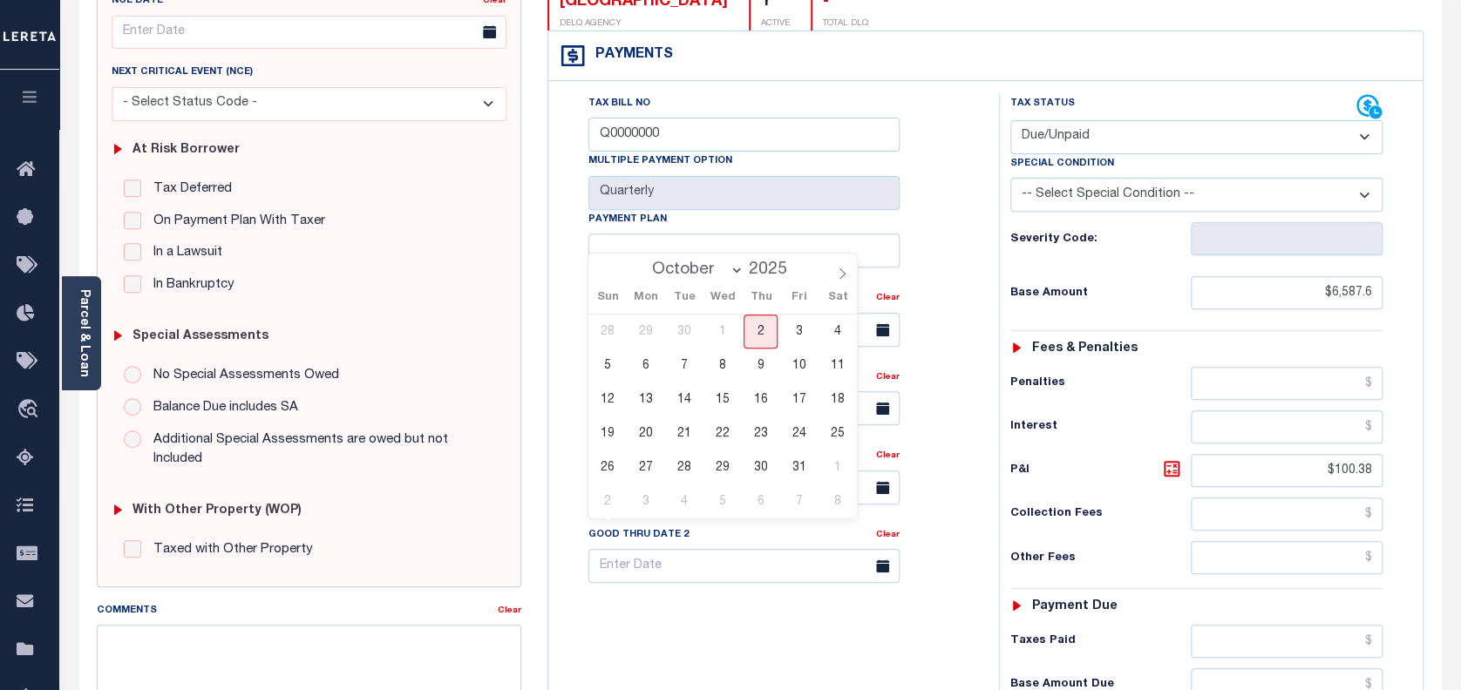
click at [635, 634] on div "Tax Bill No Q0000000 Multiple Payment Option Quarterly Payment Plan Clear Clear…" at bounding box center [769, 479] width 433 height 770
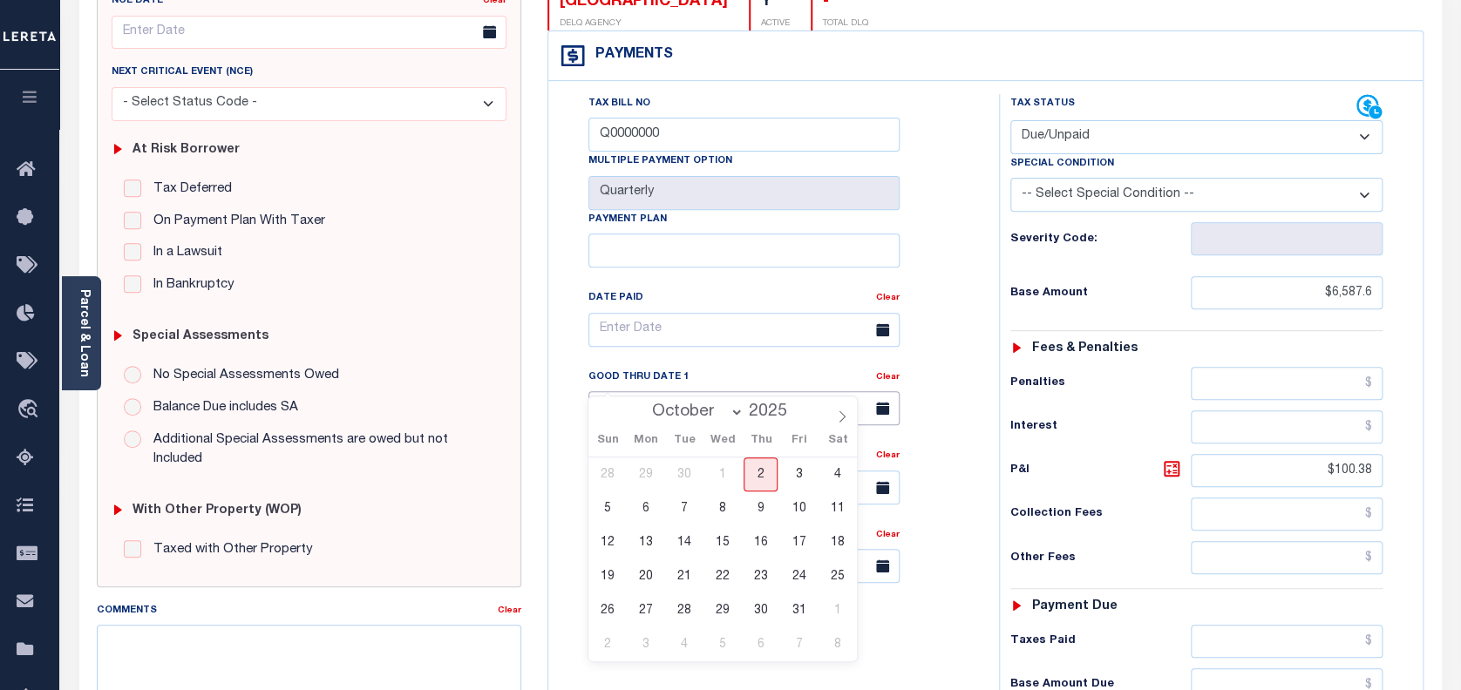
click at [666, 391] on input "10/31/2025" at bounding box center [743, 408] width 311 height 34
drag, startPoint x: 772, startPoint y: 476, endPoint x: 814, endPoint y: 461, distance: 44.4
click at [771, 476] on span "2" at bounding box center [760, 475] width 34 height 34
type input "[DATE]"
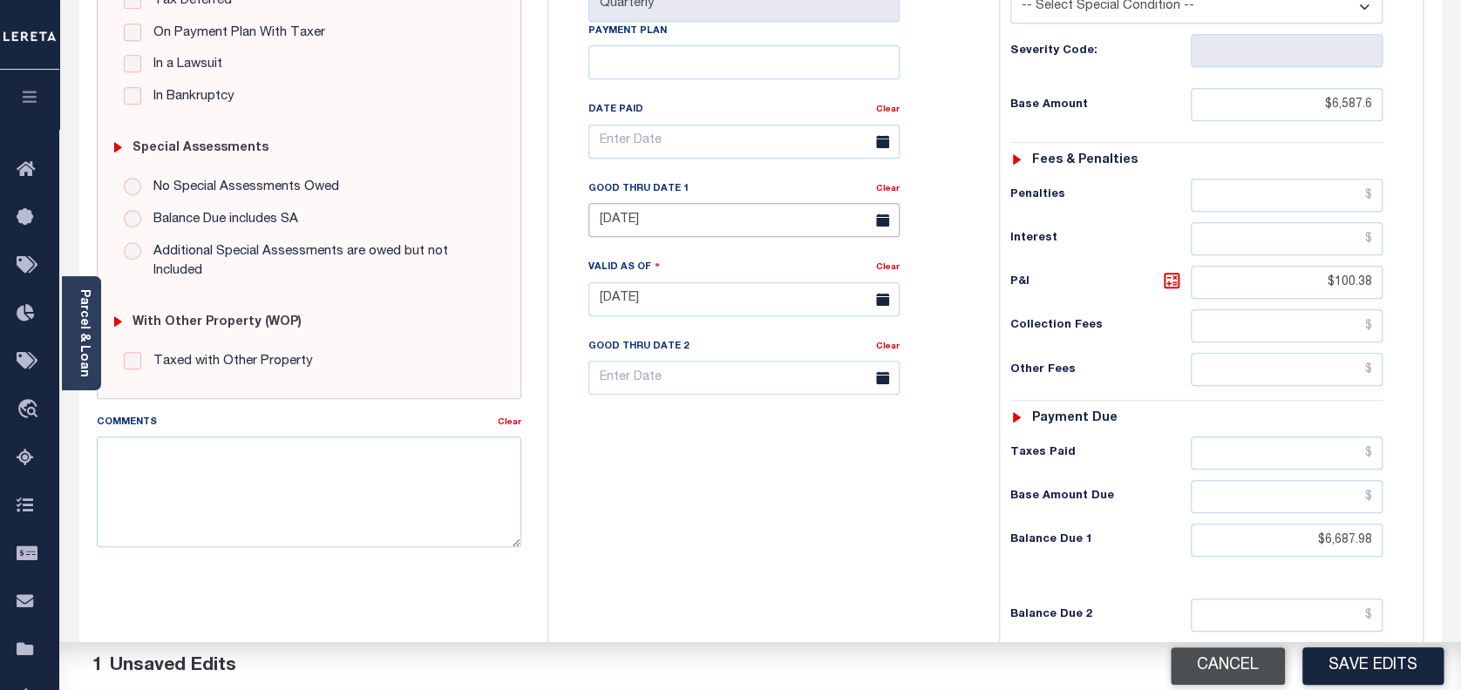
scroll to position [465, 0]
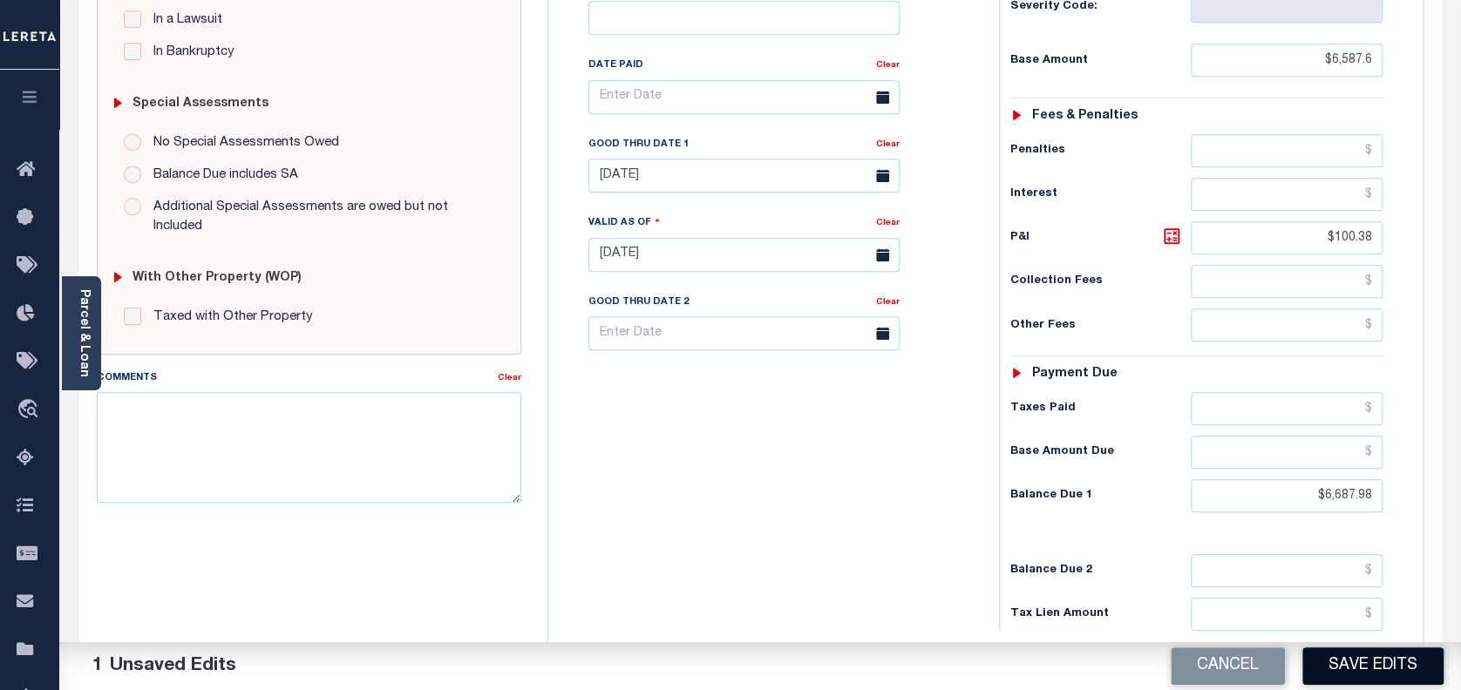
click at [1360, 669] on button "Save Edits" at bounding box center [1372, 666] width 141 height 37
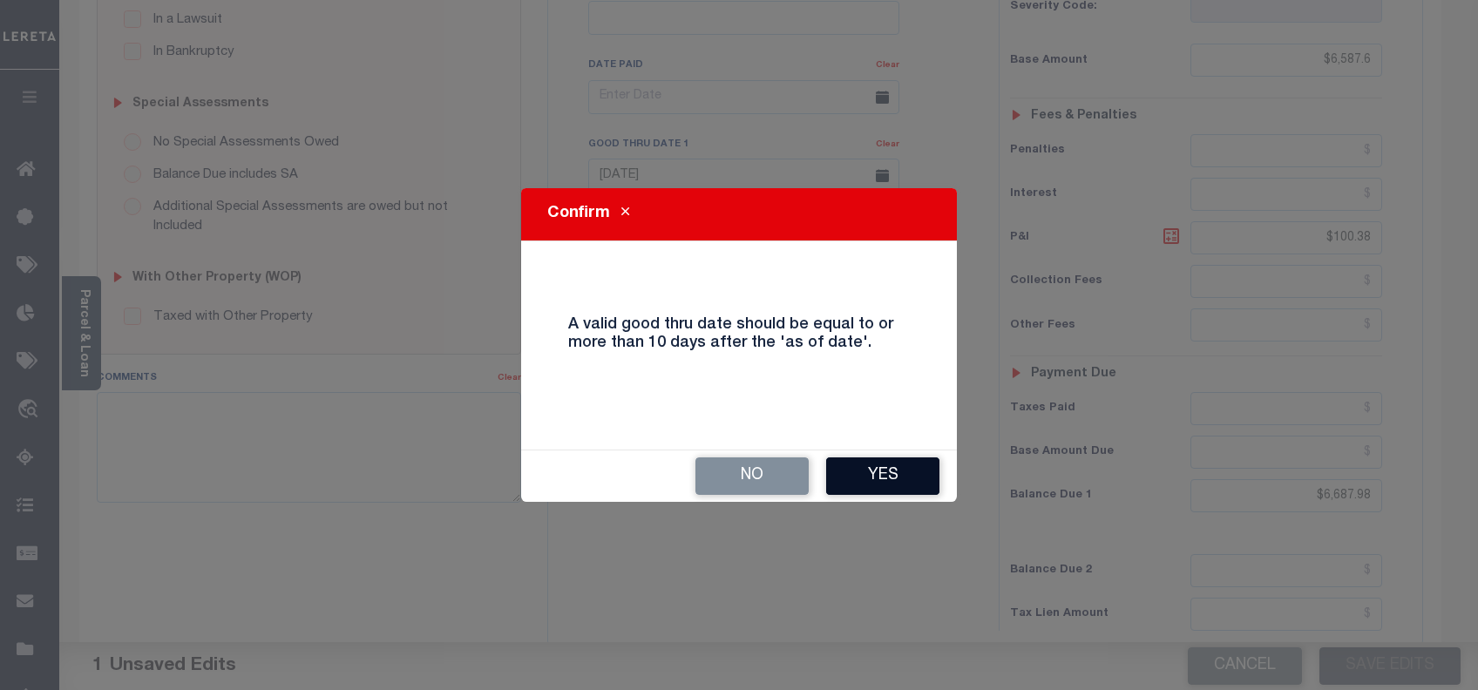
click at [861, 483] on button "Yes" at bounding box center [882, 476] width 113 height 37
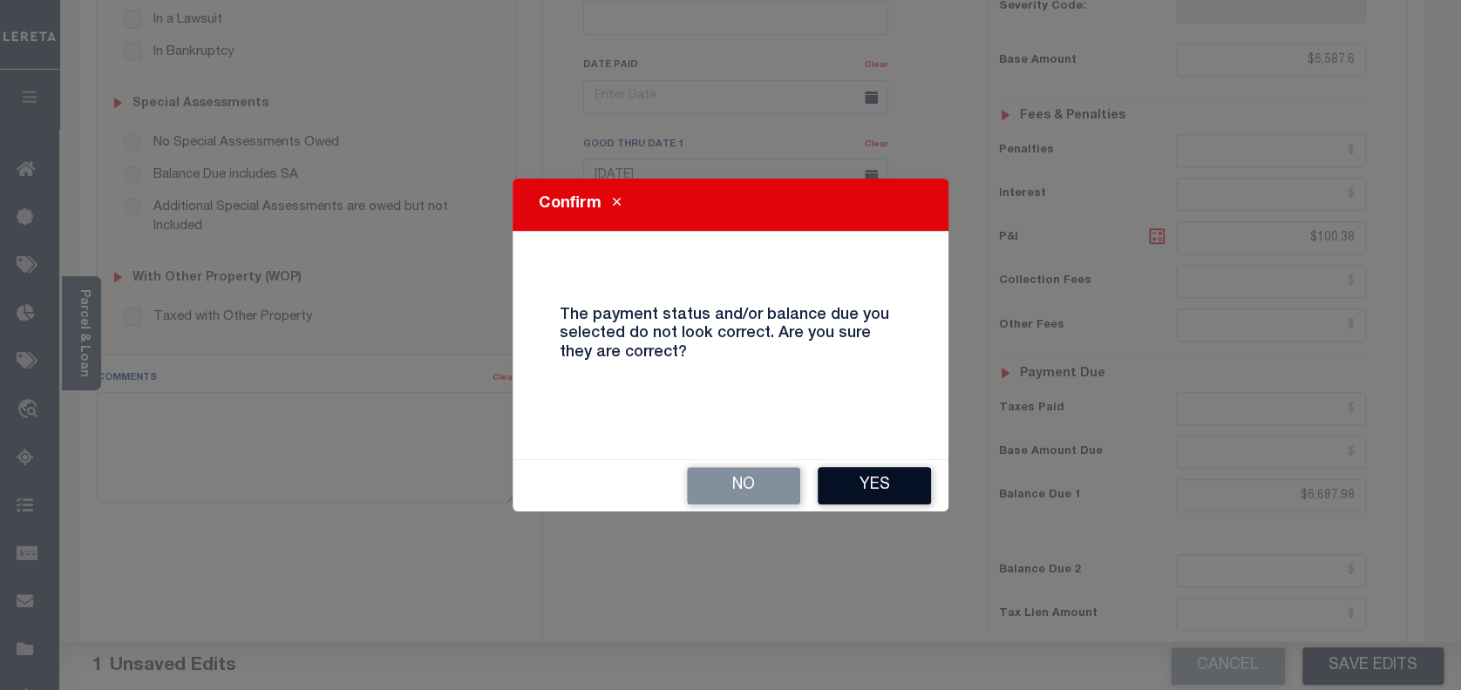
click at [892, 490] on button "Yes" at bounding box center [873, 485] width 113 height 37
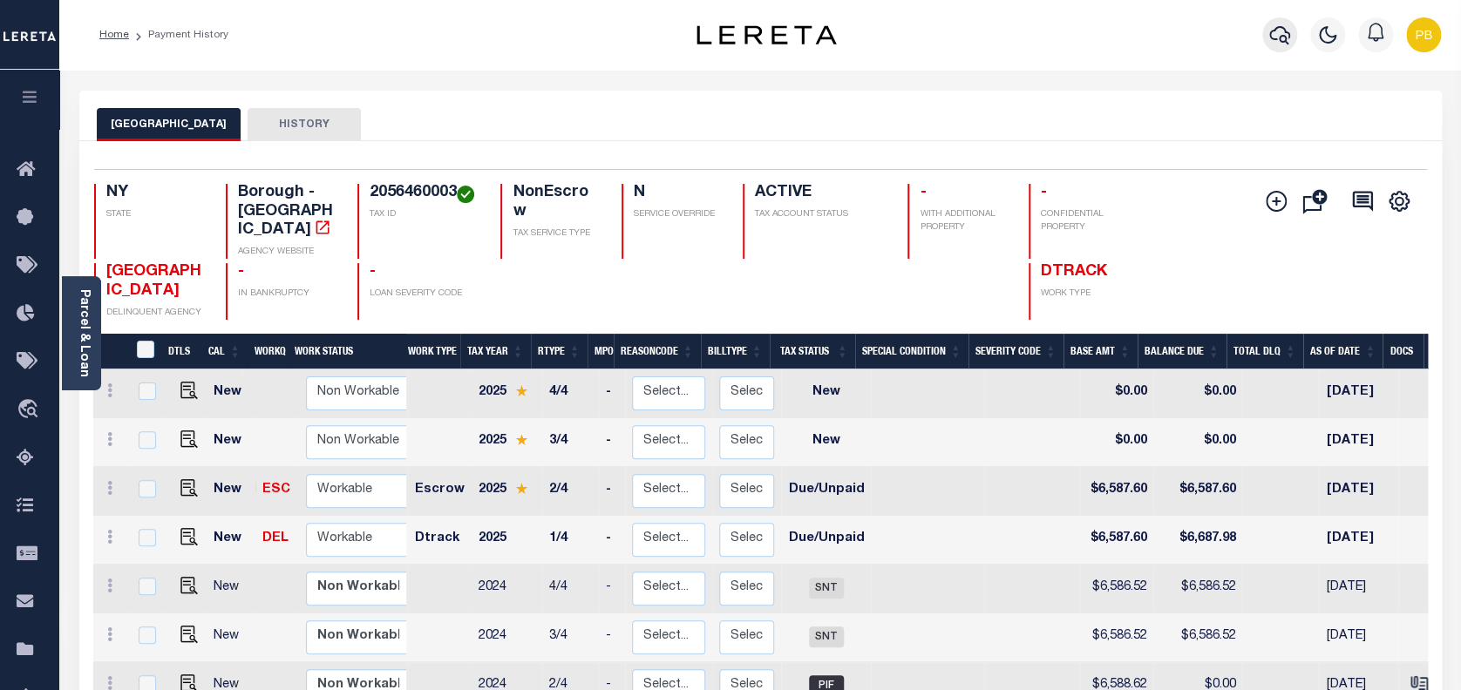
click at [1276, 32] on icon "button" at bounding box center [1279, 34] width 21 height 21
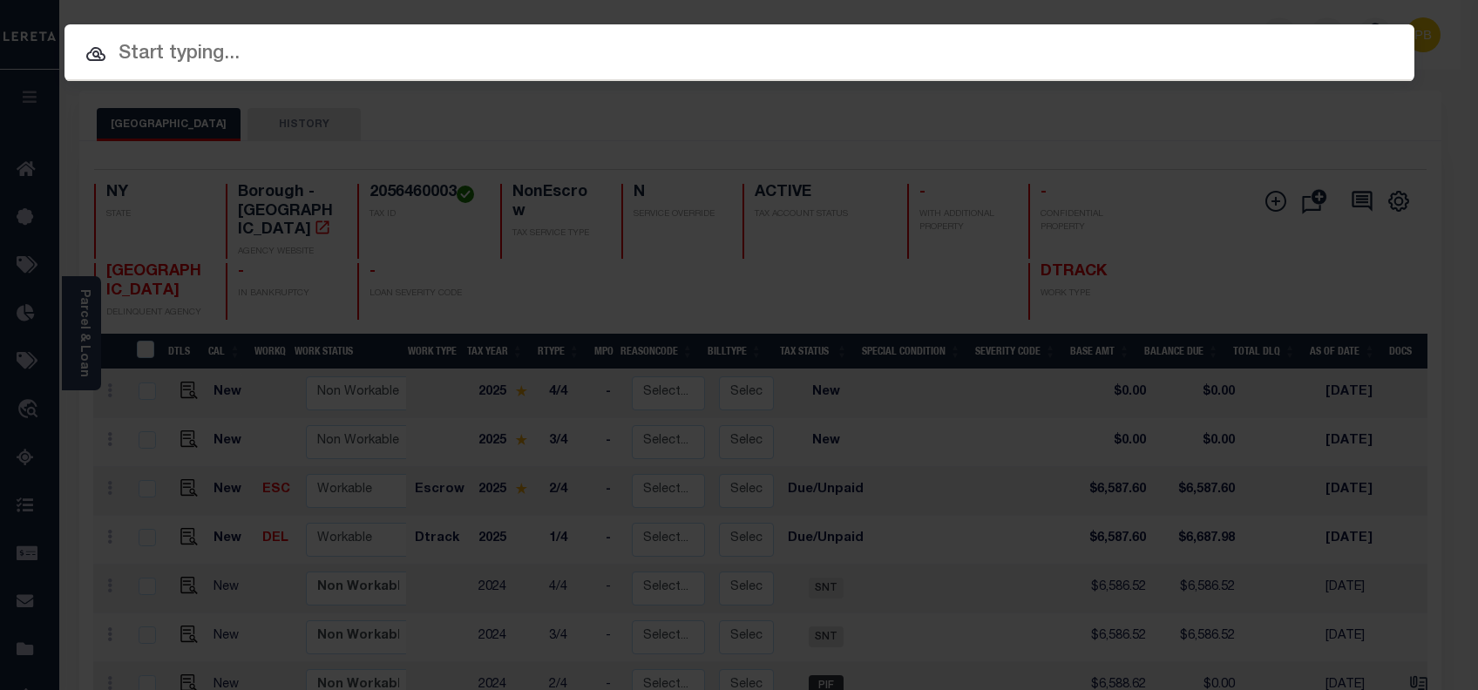
click at [444, 52] on input "text" at bounding box center [739, 54] width 1350 height 31
paste input "2030102590"
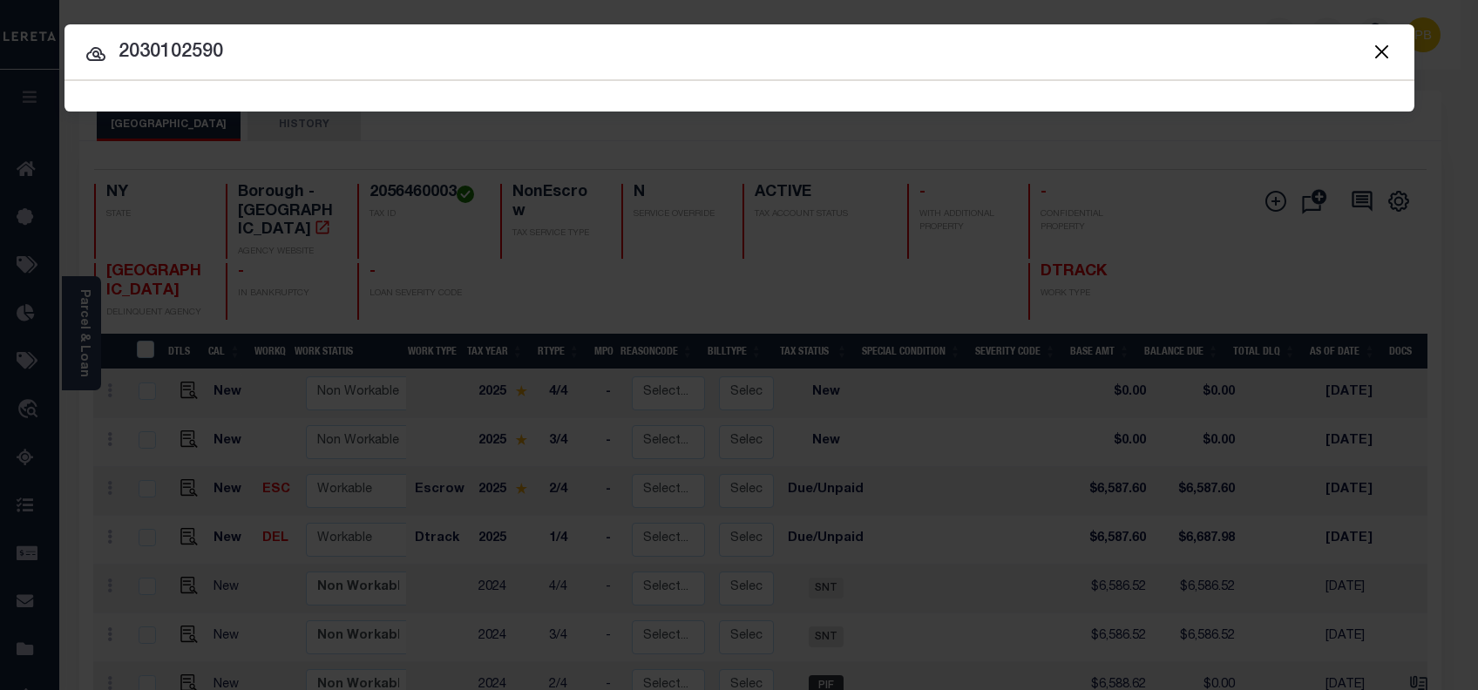
type input "2030102590"
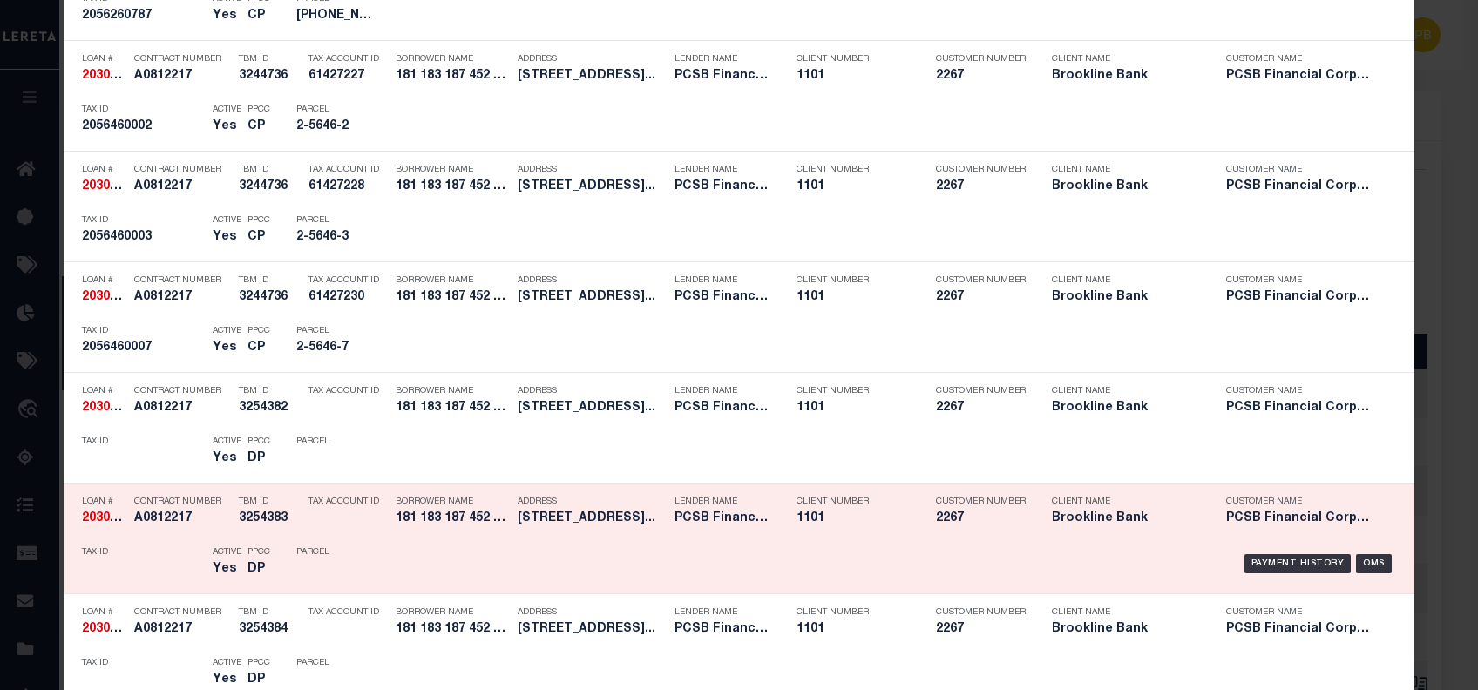
scroll to position [2114, 0]
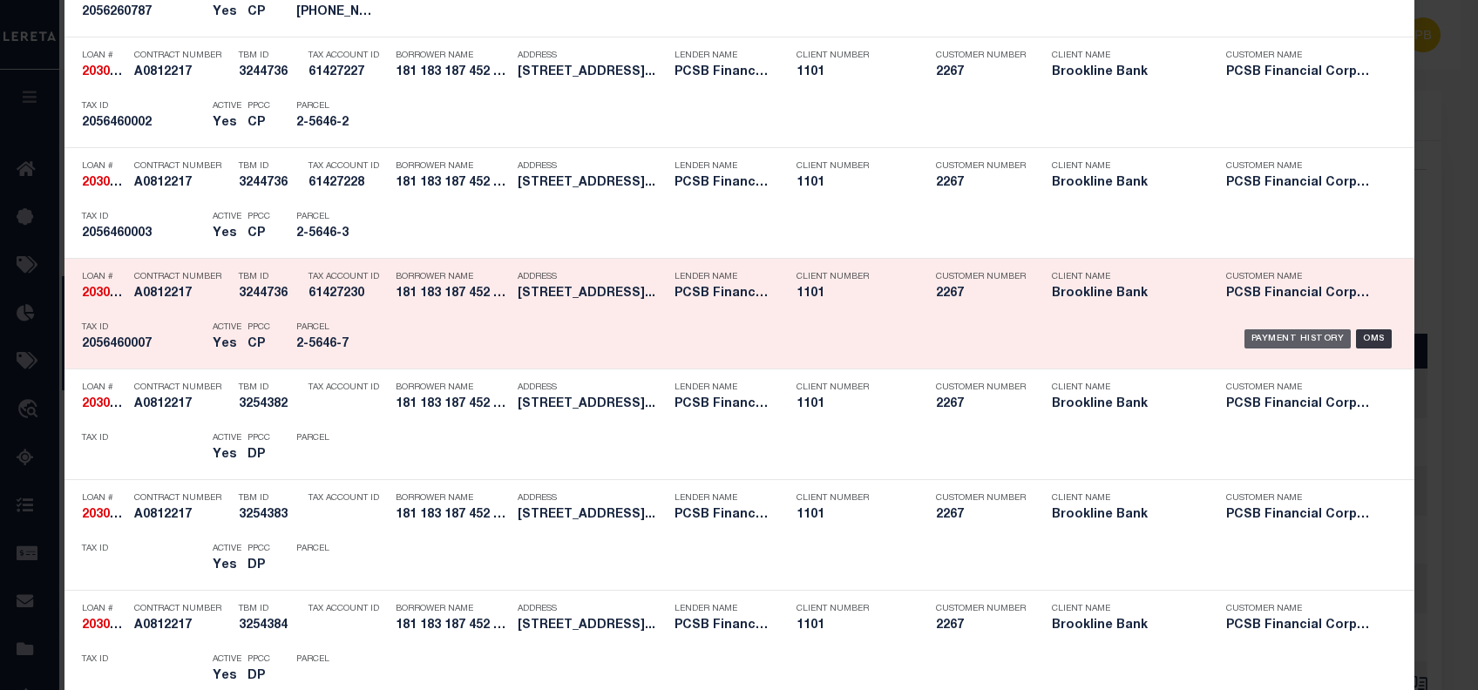
click at [1278, 336] on div "Payment History" at bounding box center [1297, 338] width 107 height 19
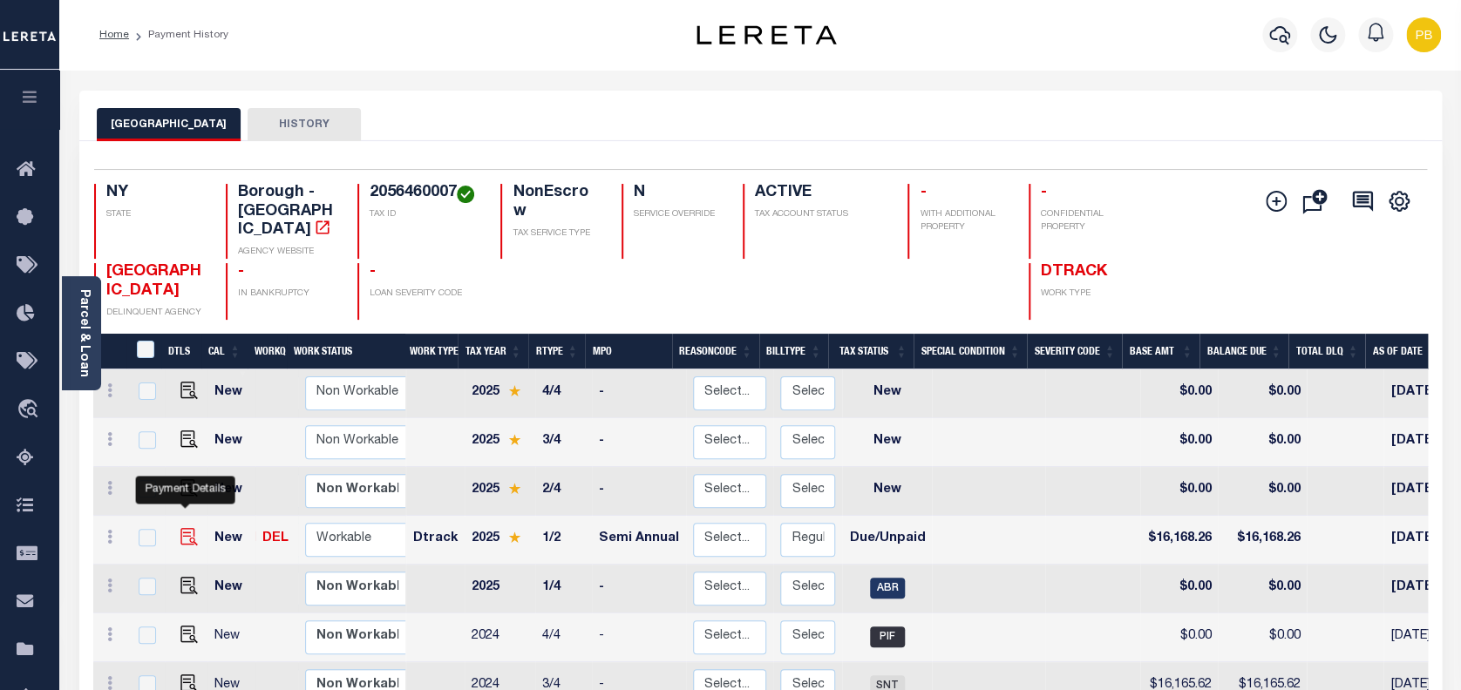
click at [183, 528] on img "" at bounding box center [188, 536] width 17 height 17
checkbox input "true"
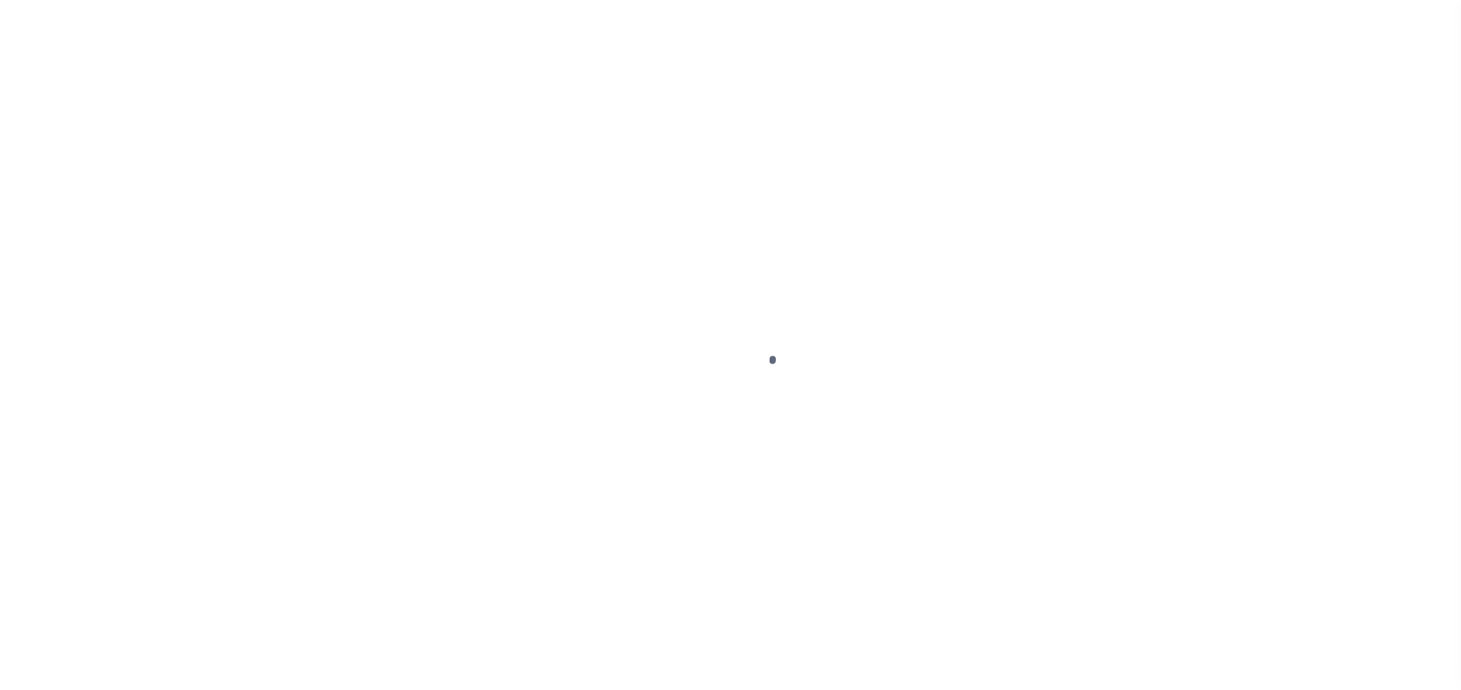
select select "DUE"
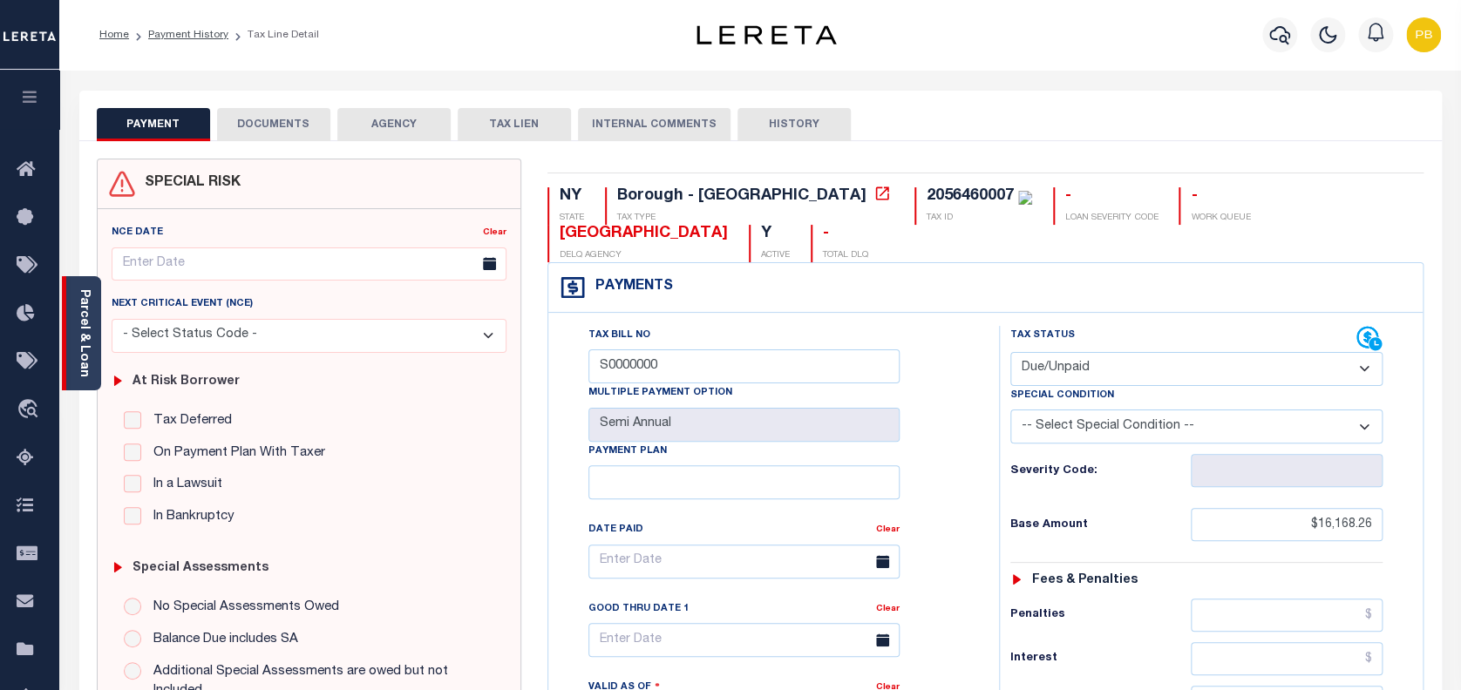
click at [85, 364] on link "Parcel & Loan" at bounding box center [84, 333] width 12 height 88
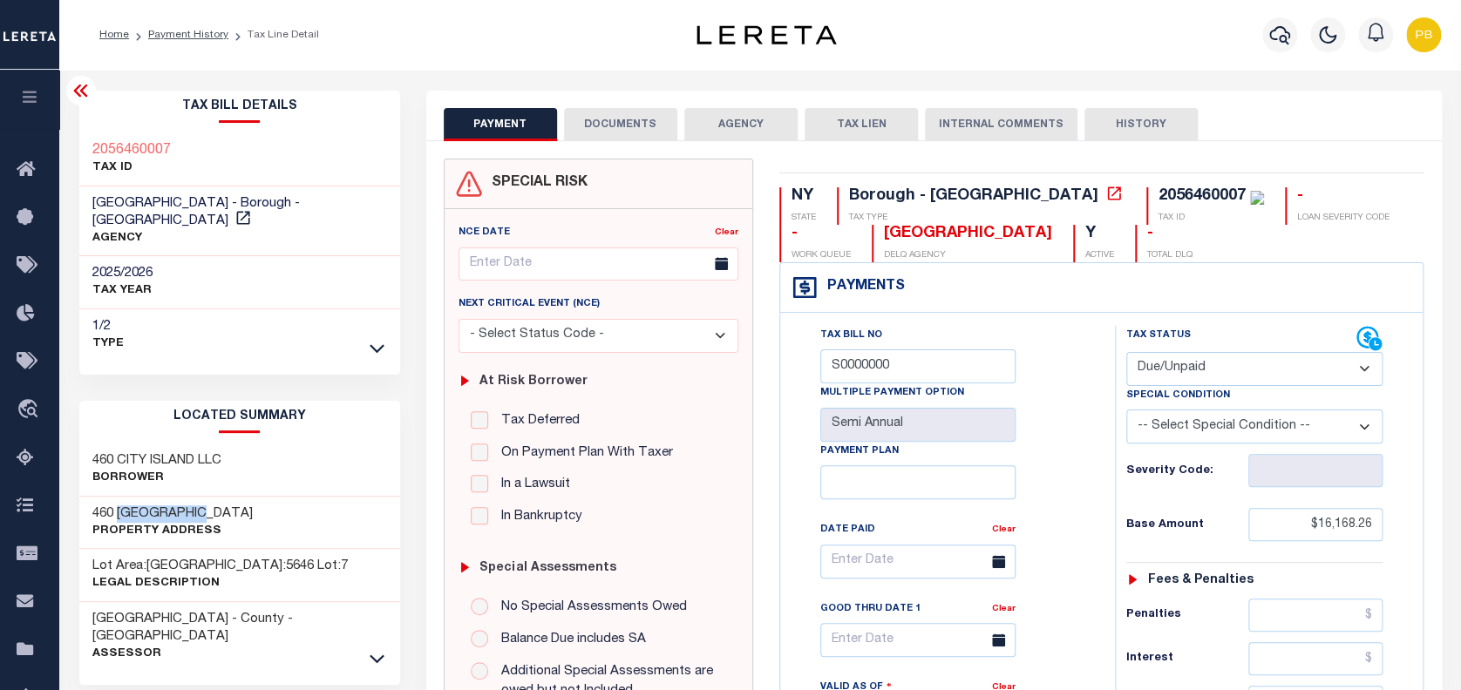
drag, startPoint x: 119, startPoint y: 496, endPoint x: 198, endPoint y: 495, distance: 79.3
click at [198, 505] on h3 "460 CITY ISLAND" at bounding box center [172, 513] width 160 height 17
copy h3 "CITY ISLAND"
click at [614, 125] on button "DOCUMENTS" at bounding box center [620, 124] width 113 height 33
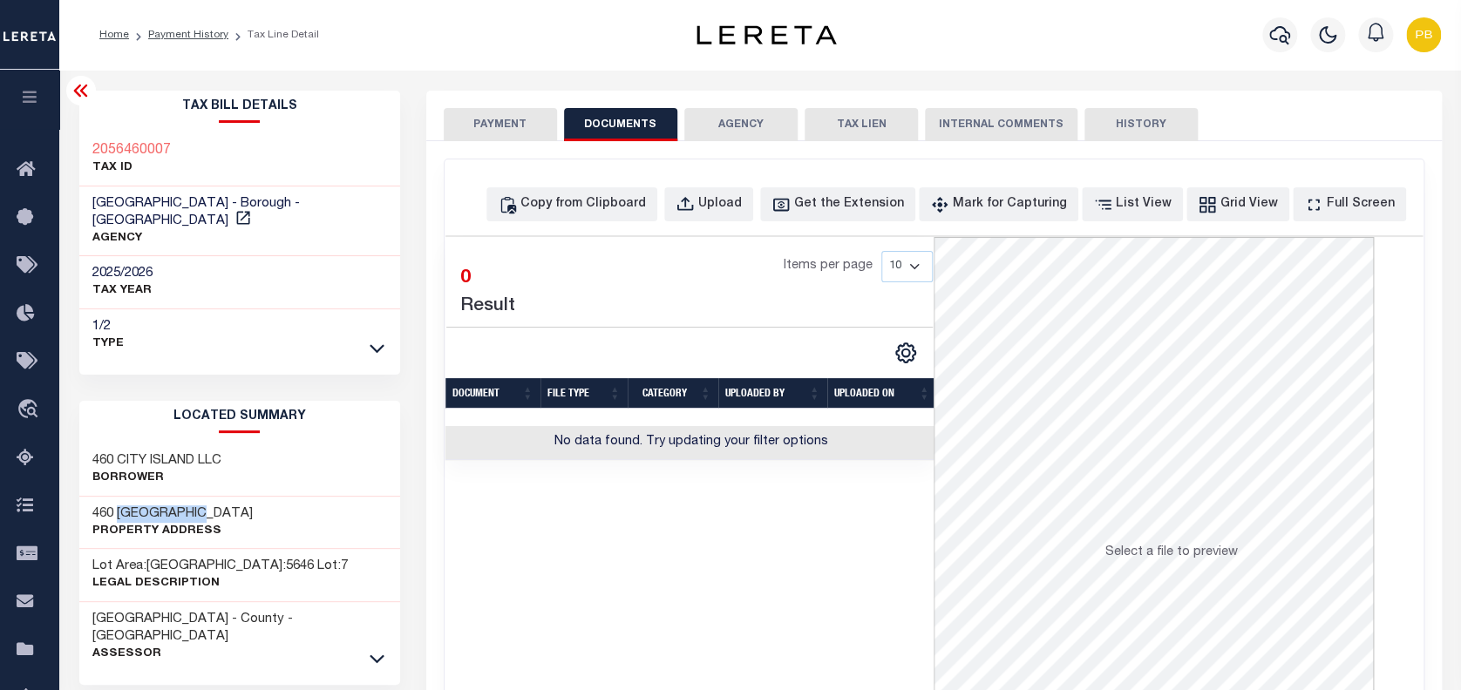
click at [507, 120] on button "PAYMENT" at bounding box center [500, 124] width 113 height 33
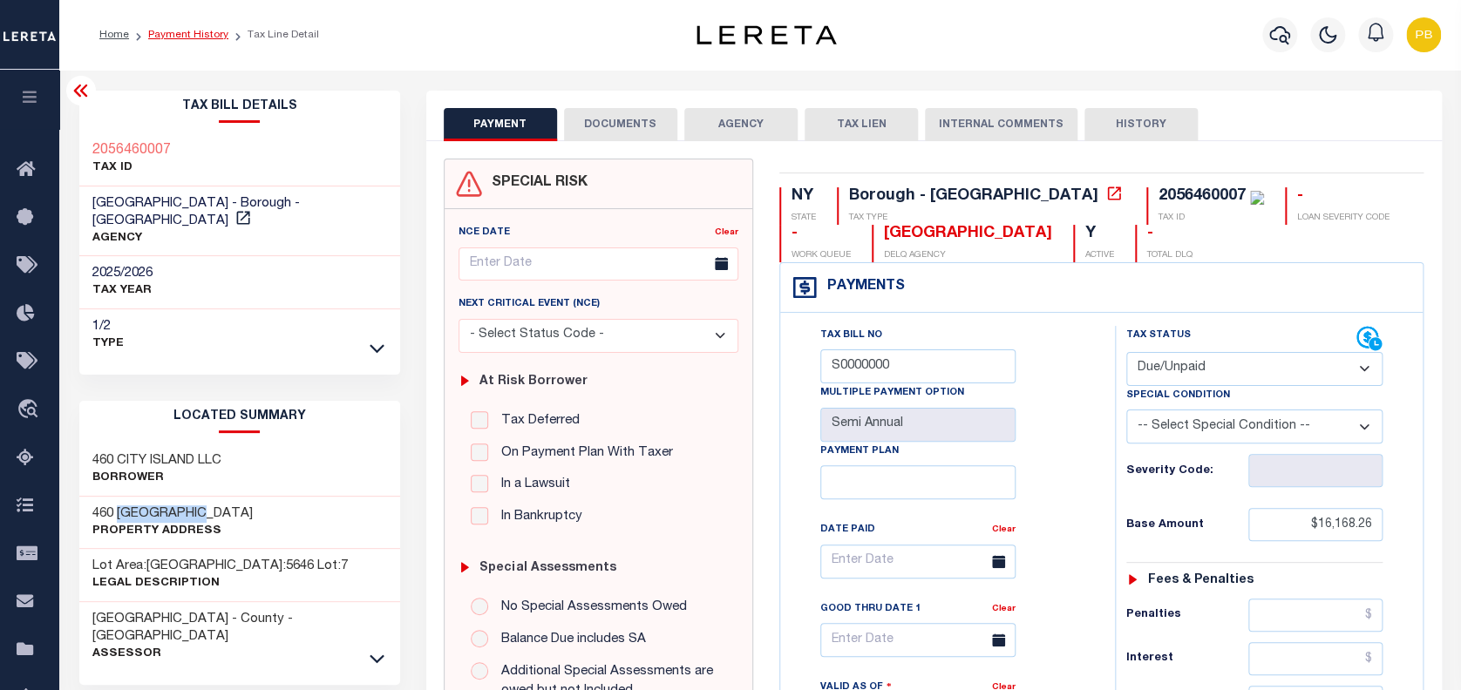
click at [193, 31] on link "Payment History" at bounding box center [188, 35] width 80 height 10
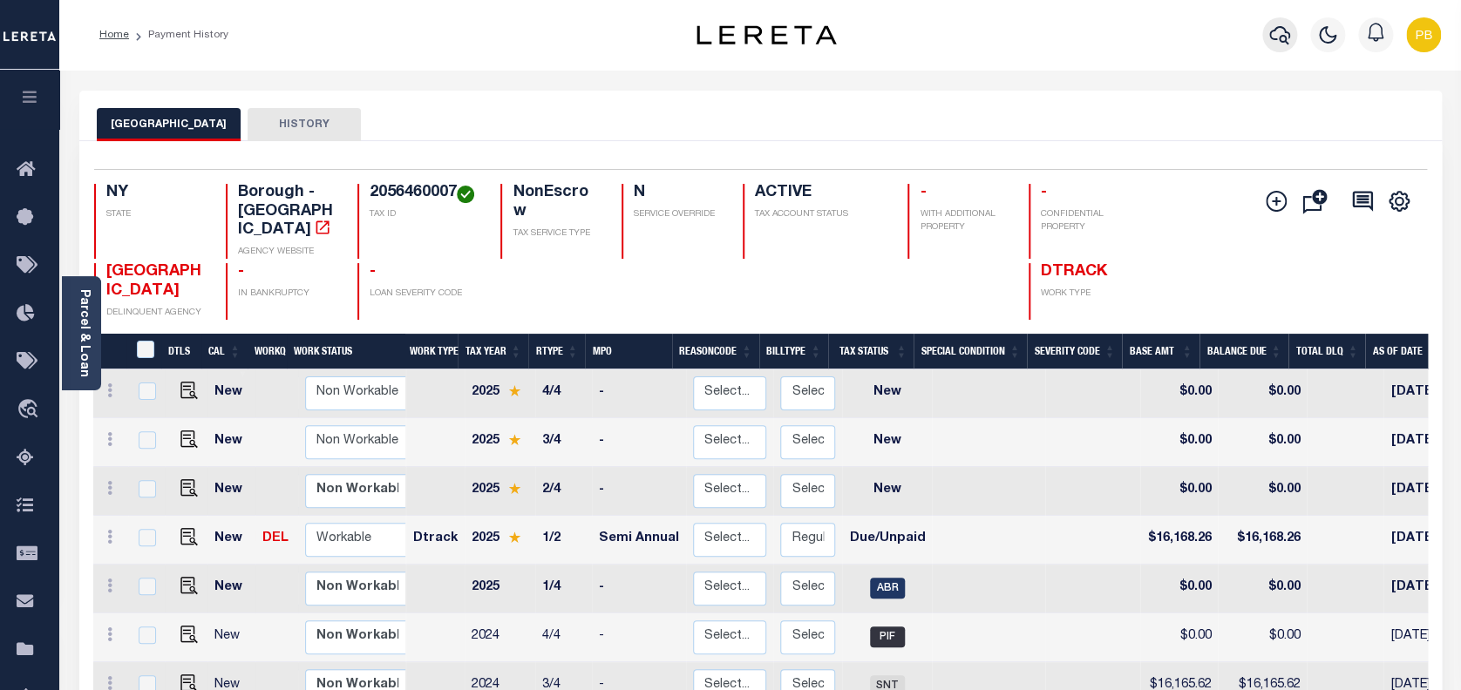
click at [1290, 35] on button "button" at bounding box center [1279, 34] width 35 height 35
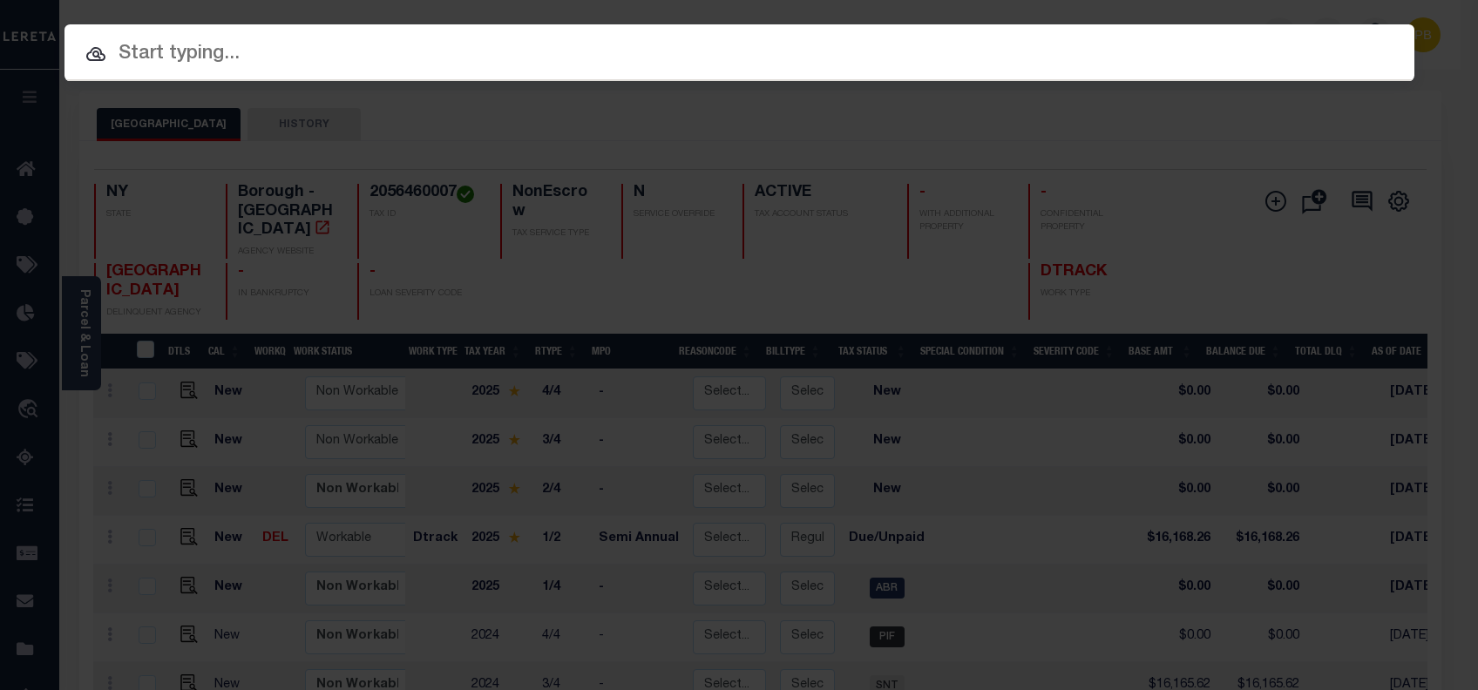
paste input "4747010190"
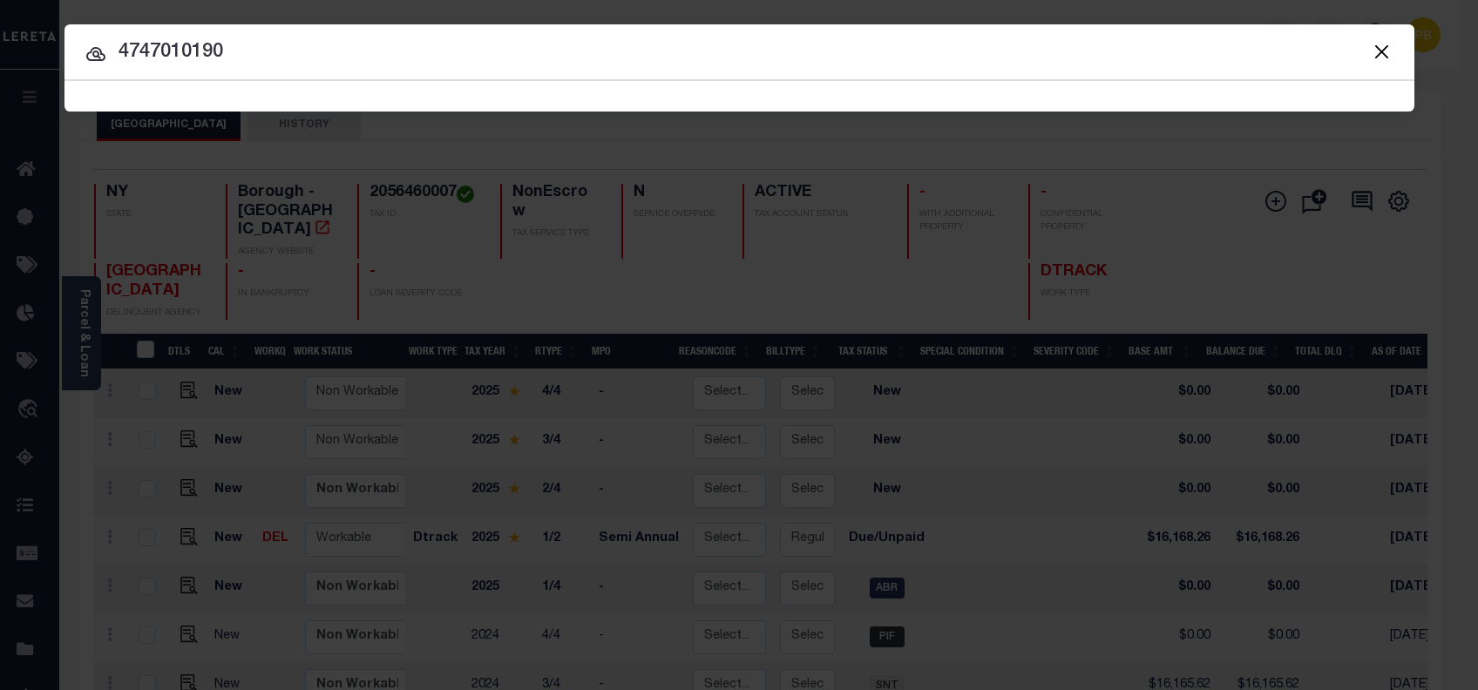
type input "4747010190"
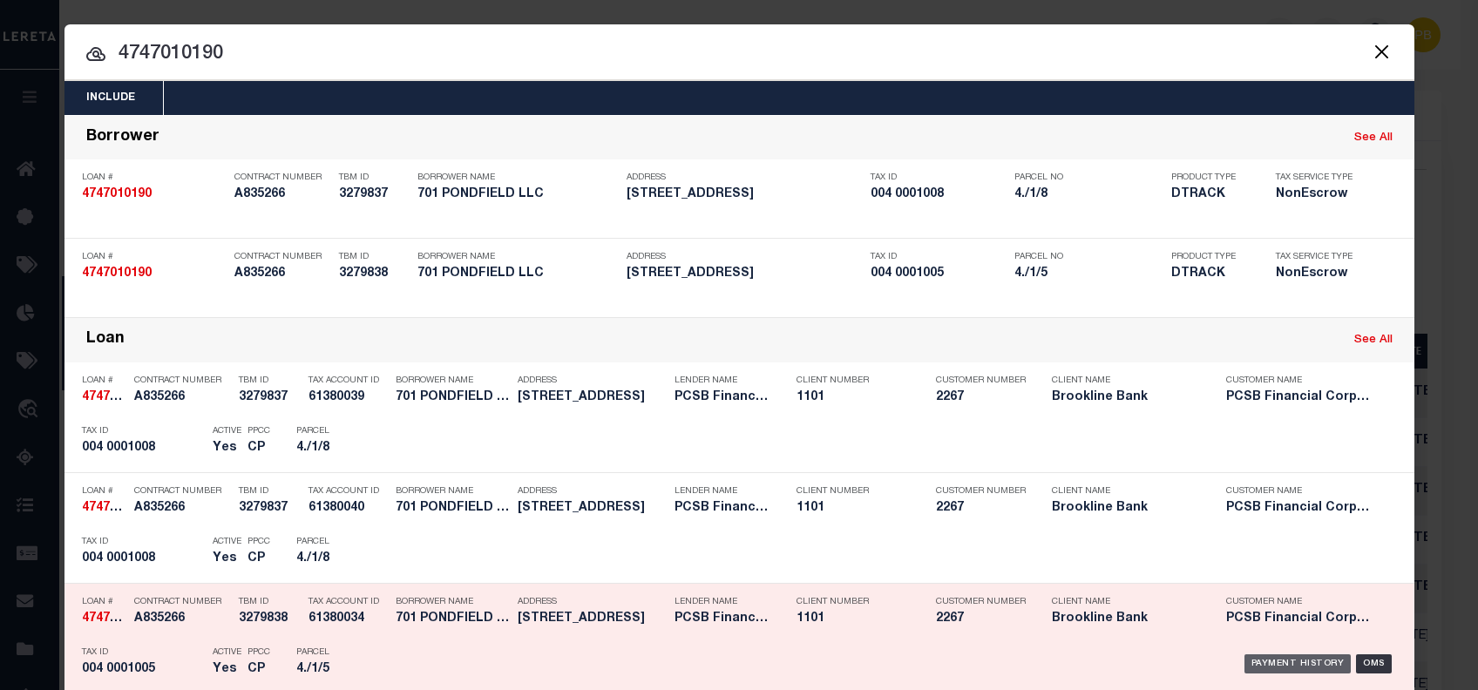
click at [1280, 545] on div "Payment History OMS" at bounding box center [899, 553] width 1022 height 51
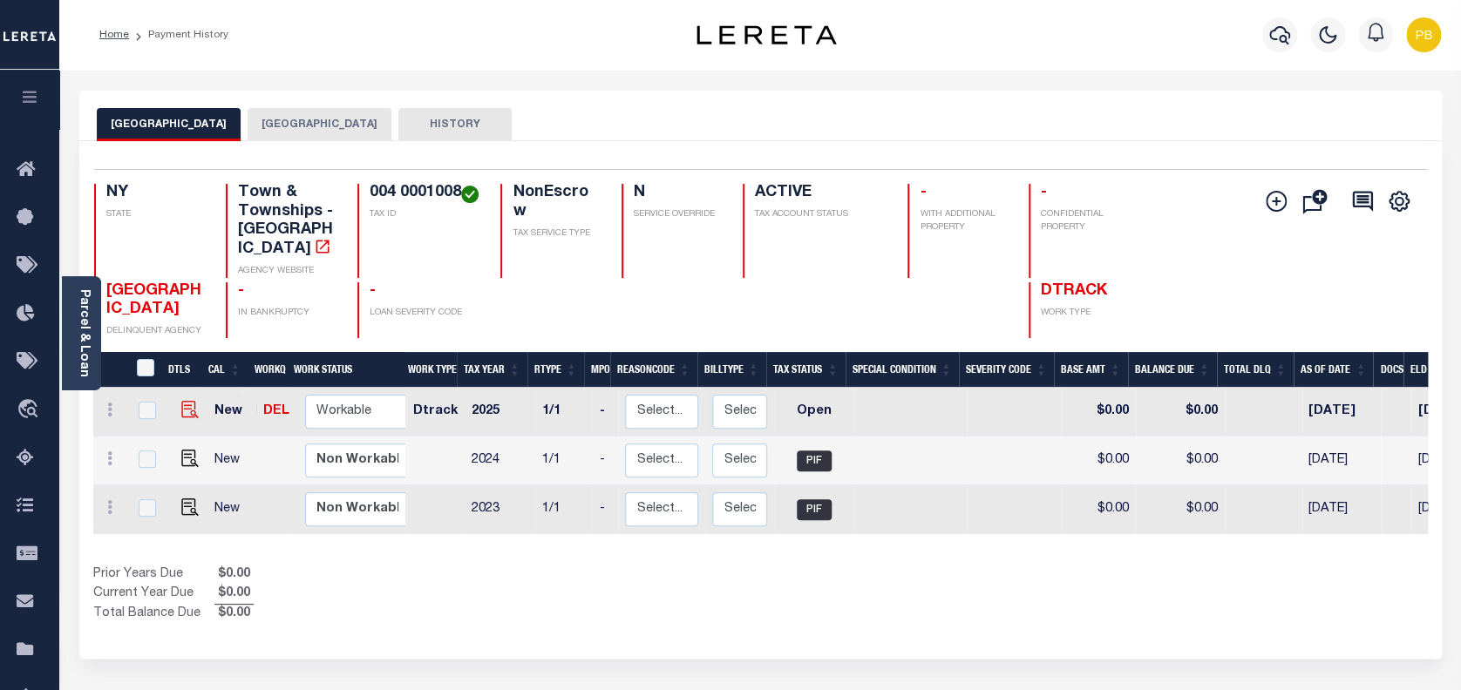
click at [181, 401] on img at bounding box center [189, 409] width 17 height 17
checkbox input "true"
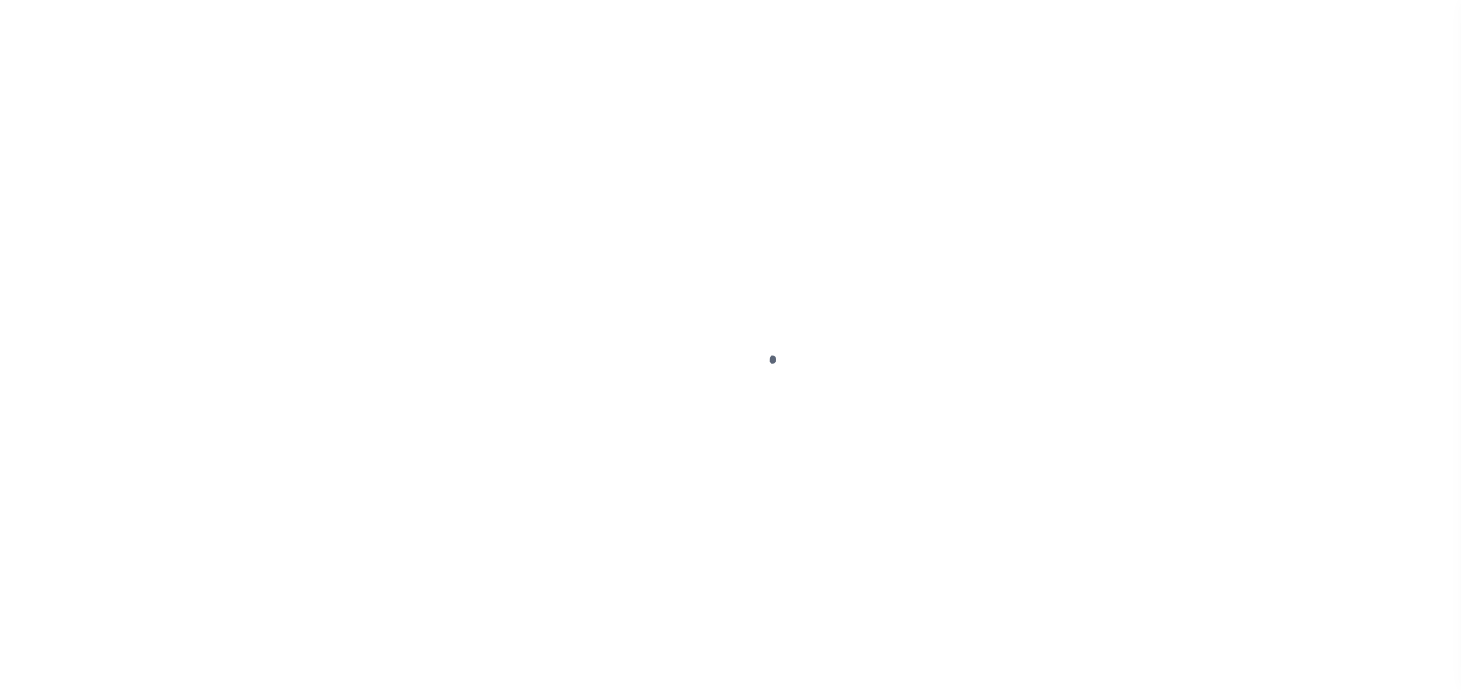
select select "OP2"
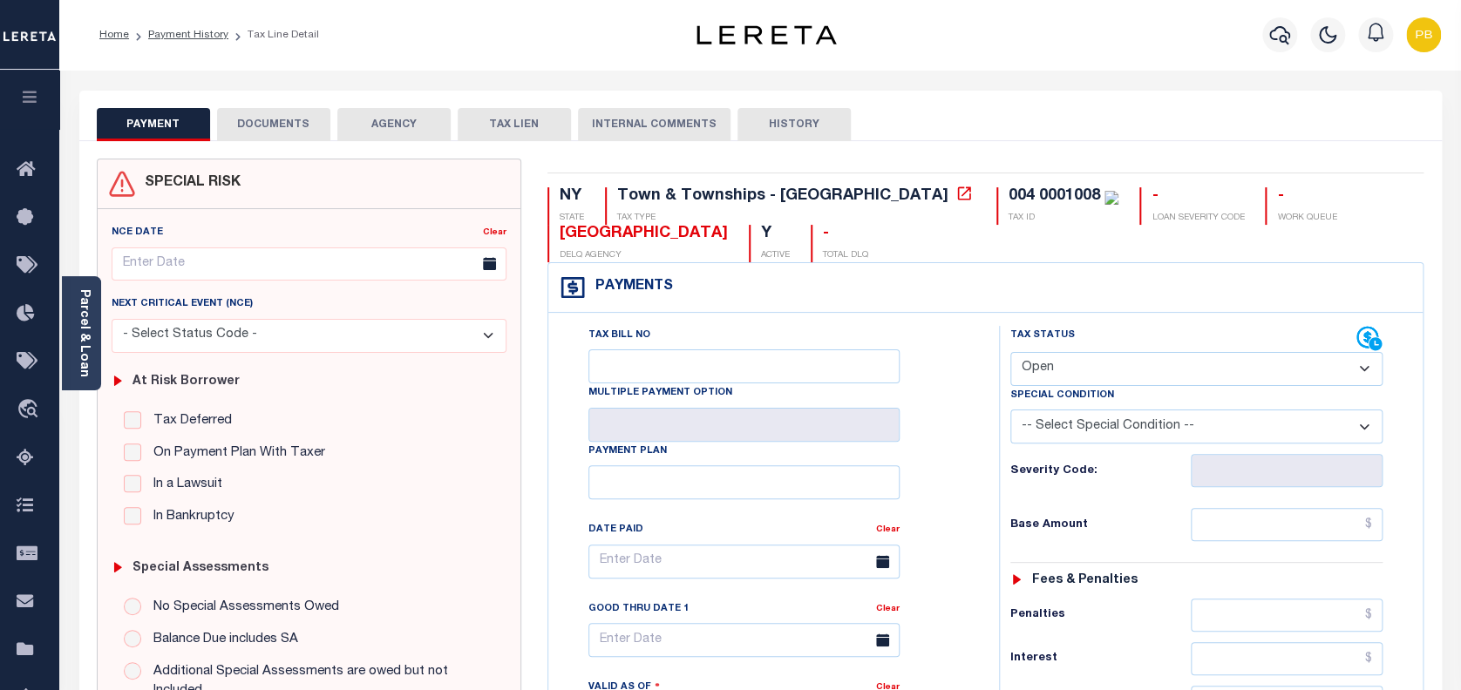
click at [74, 314] on div "Parcel & Loan" at bounding box center [81, 333] width 39 height 114
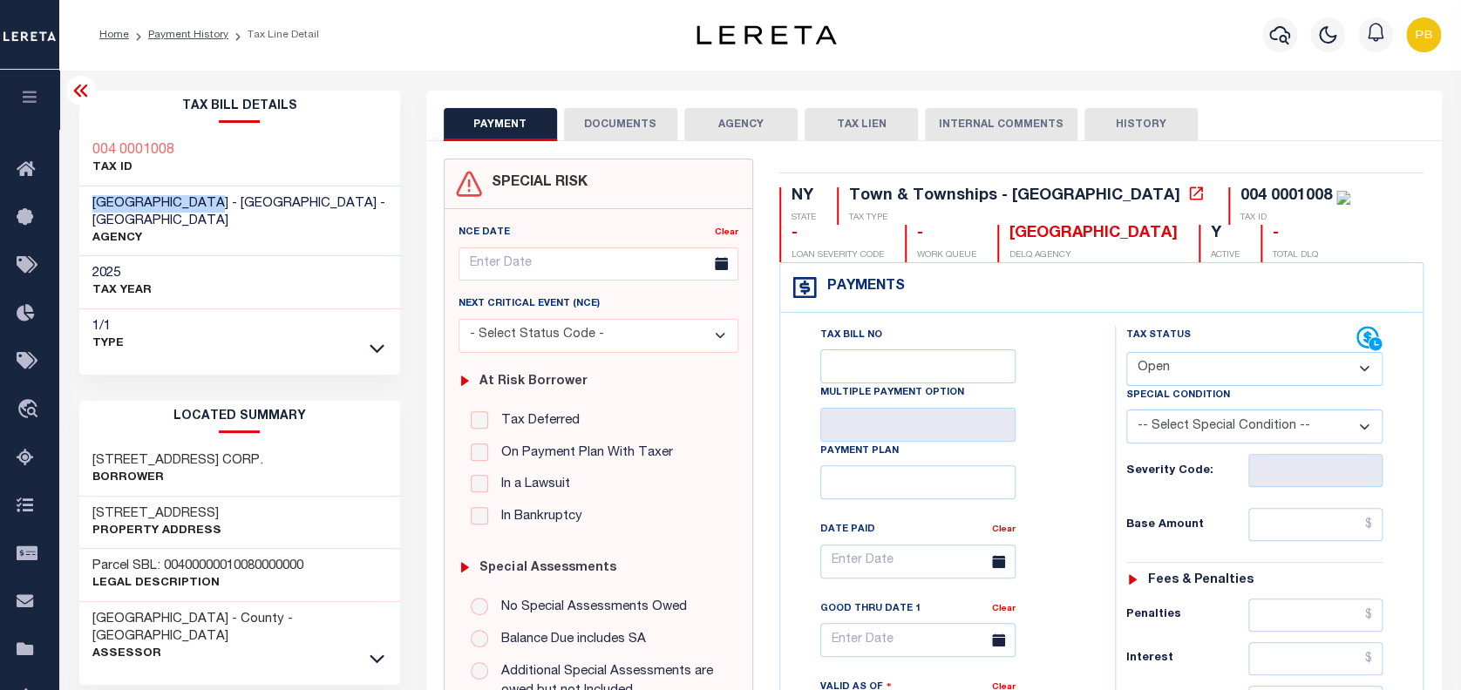
drag, startPoint x: 226, startPoint y: 199, endPoint x: 95, endPoint y: 189, distance: 131.1
click at [95, 189] on div "EASTCHESTER TOWN - Town & Townships - NY AGENCY" at bounding box center [239, 221] width 321 height 71
copy span "[GEOGRAPHIC_DATA]"
click at [1055, 372] on div "Tax Bill No Multiple Payment Option Payment Plan Clear" at bounding box center [942, 570] width 291 height 489
drag, startPoint x: 112, startPoint y: 486, endPoint x: 206, endPoint y: 488, distance: 94.1
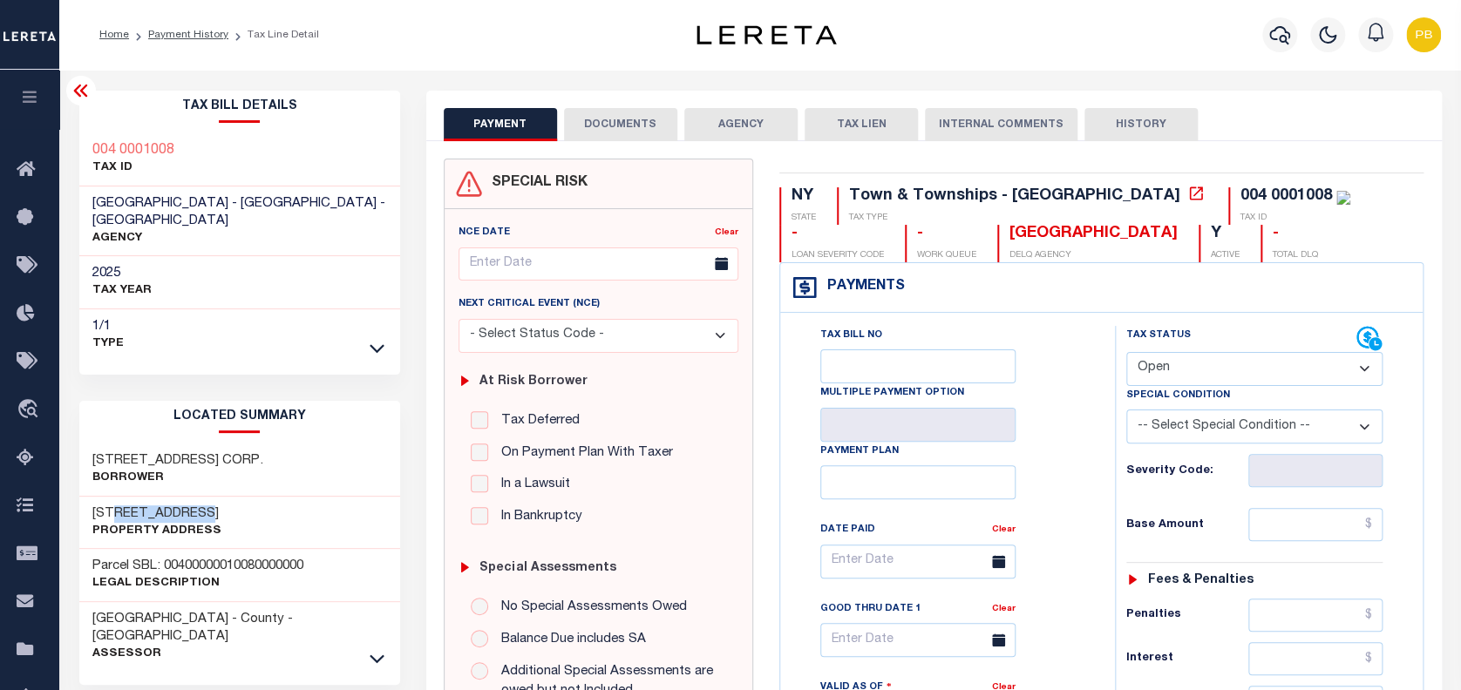
click at [206, 505] on h3 "[STREET_ADDRESS]" at bounding box center [156, 513] width 129 height 17
copy h3 "PONDFIELD RD"
drag, startPoint x: 91, startPoint y: 201, endPoint x: 224, endPoint y: 198, distance: 133.4
click at [224, 198] on h3 "EASTCHESTER TOWN - Town & Townships - NY" at bounding box center [239, 212] width 295 height 35
copy span "[GEOGRAPHIC_DATA]"
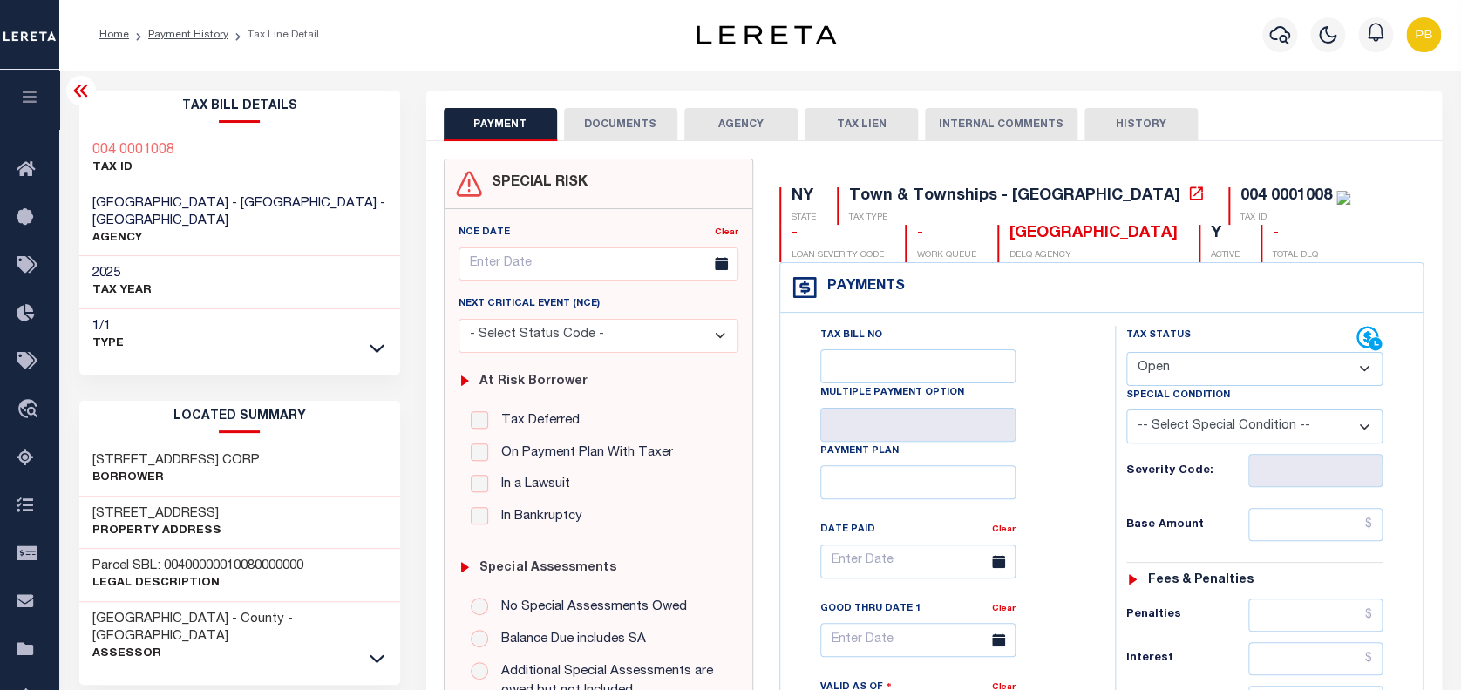
click at [189, 345] on div "Tax Bill Details 004 0001008 TAX ID AGENCY 2025 TAX YEAR 2025 DEFAULT YEAR" at bounding box center [239, 233] width 321 height 284
click at [171, 35] on link "Payment History" at bounding box center [188, 35] width 80 height 10
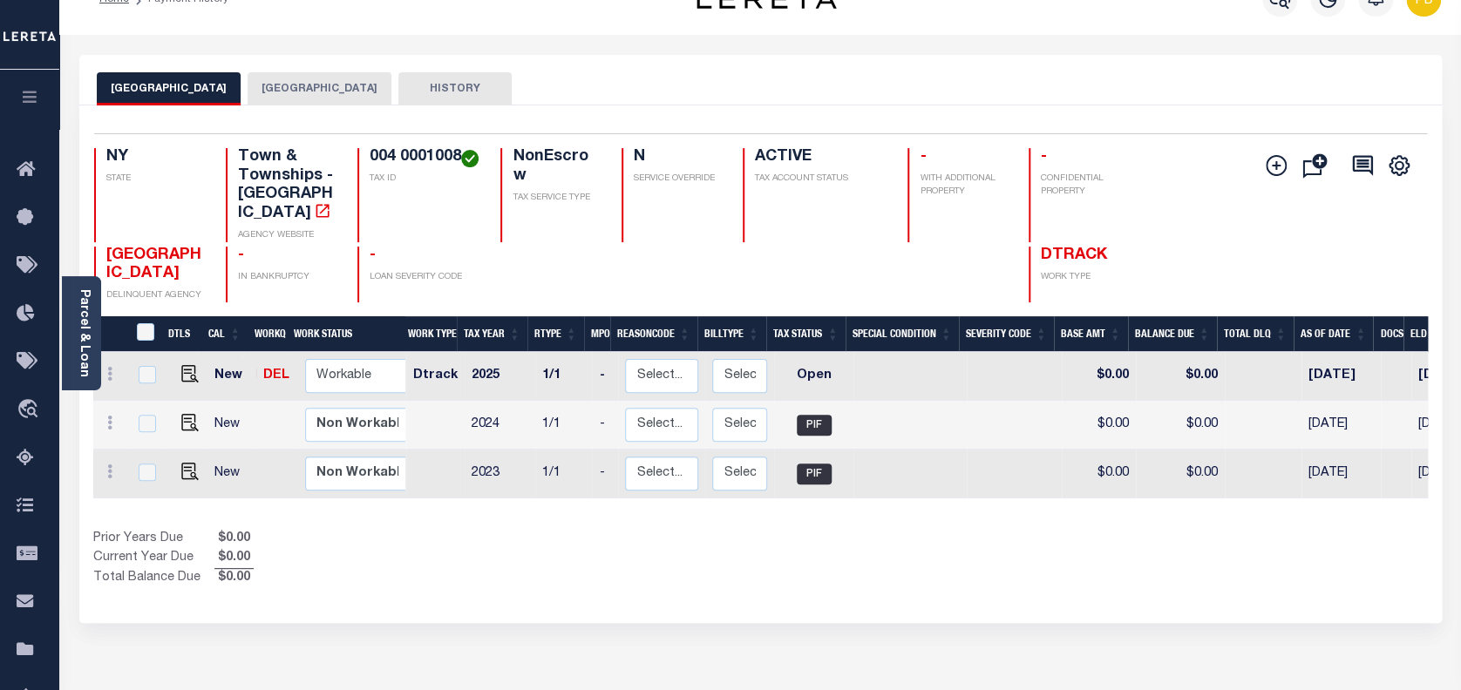
scroll to position [116, 0]
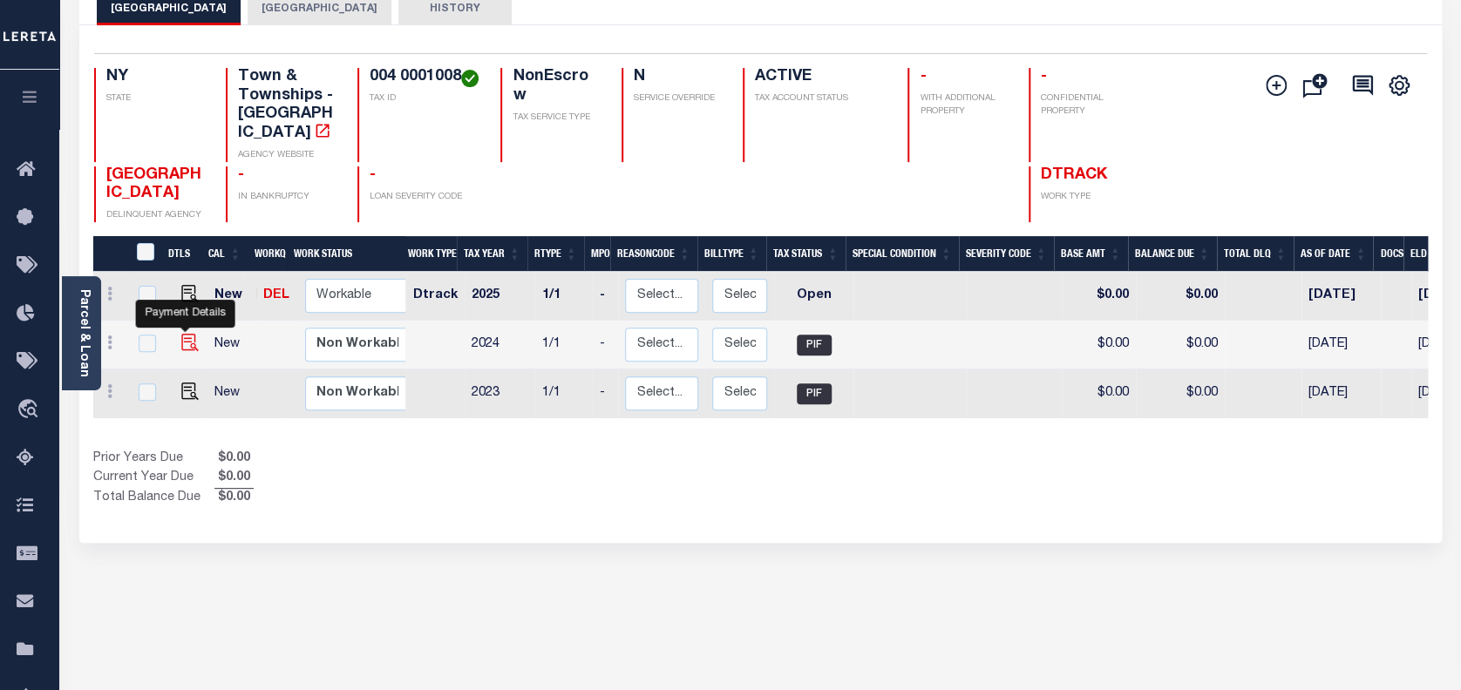
click at [185, 334] on img "" at bounding box center [189, 342] width 17 height 17
checkbox input "true"
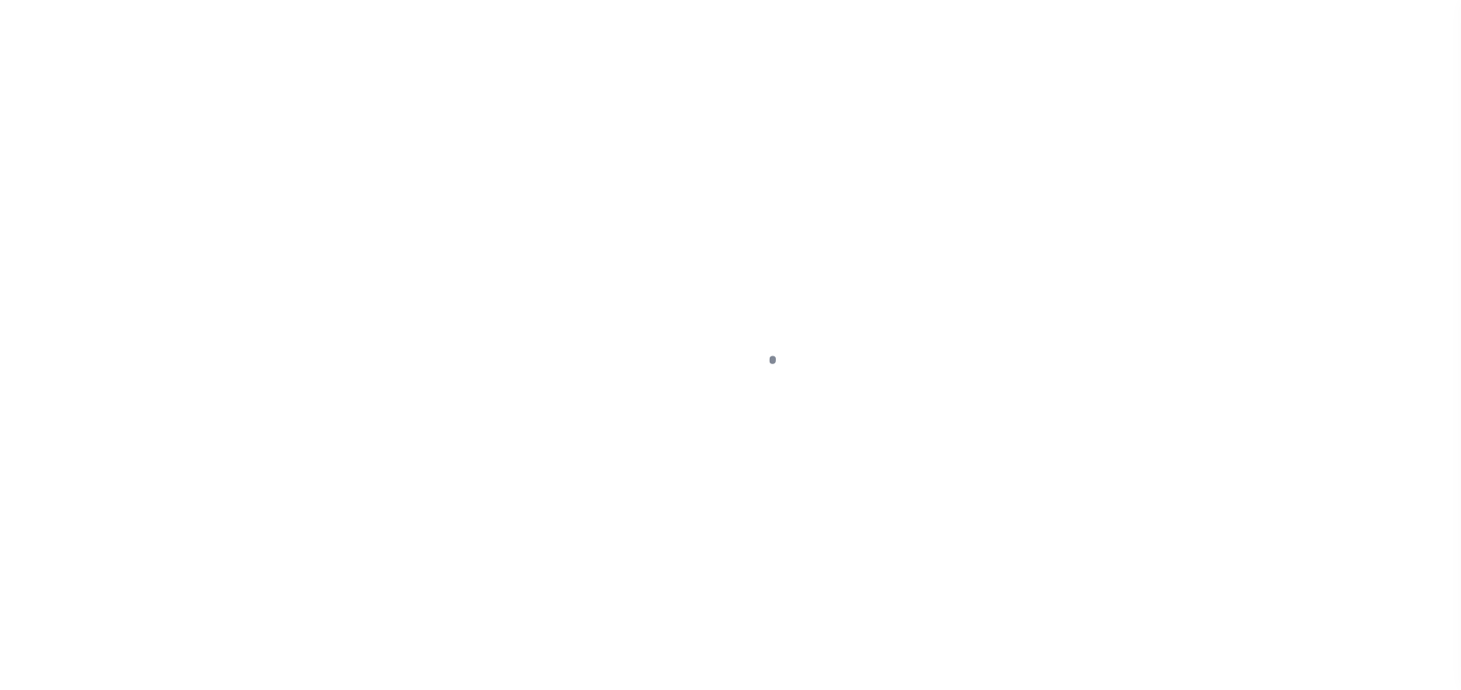
select select "PIF"
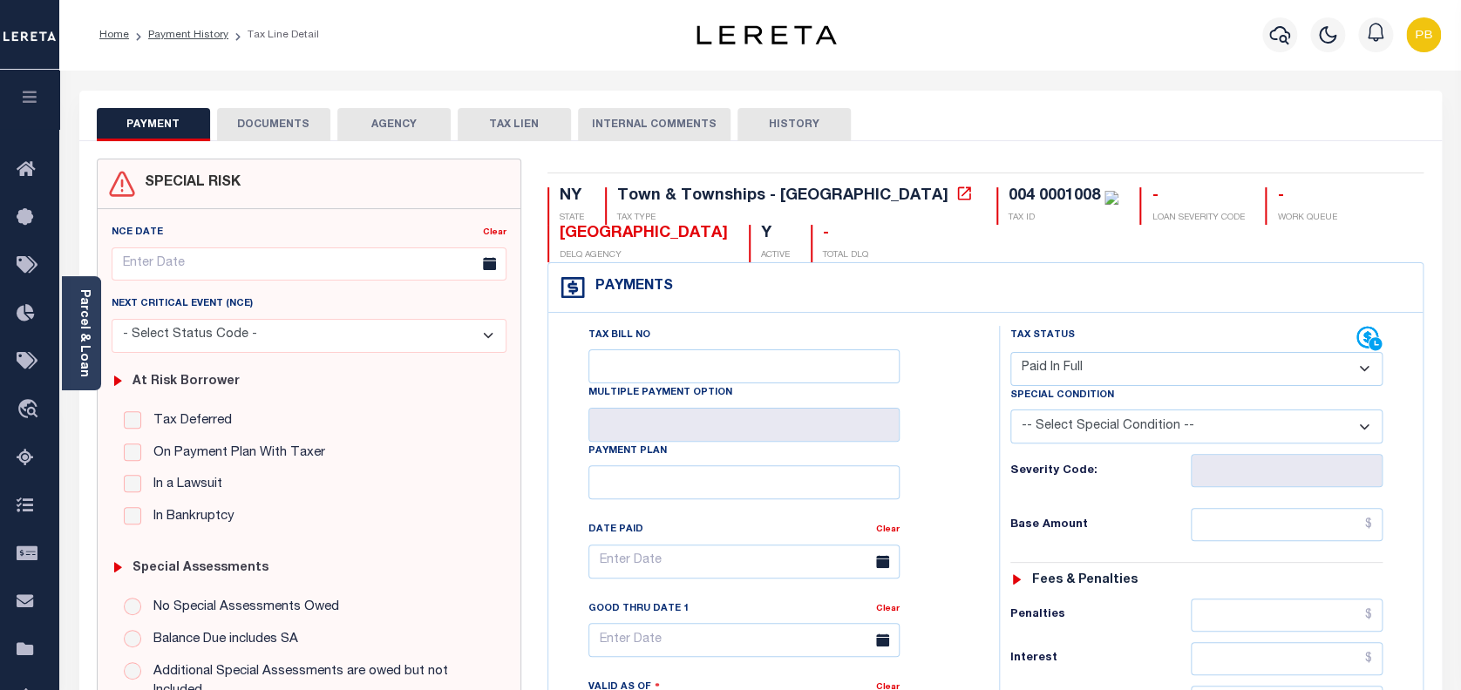
click at [285, 133] on button "DOCUMENTS" at bounding box center [273, 124] width 113 height 33
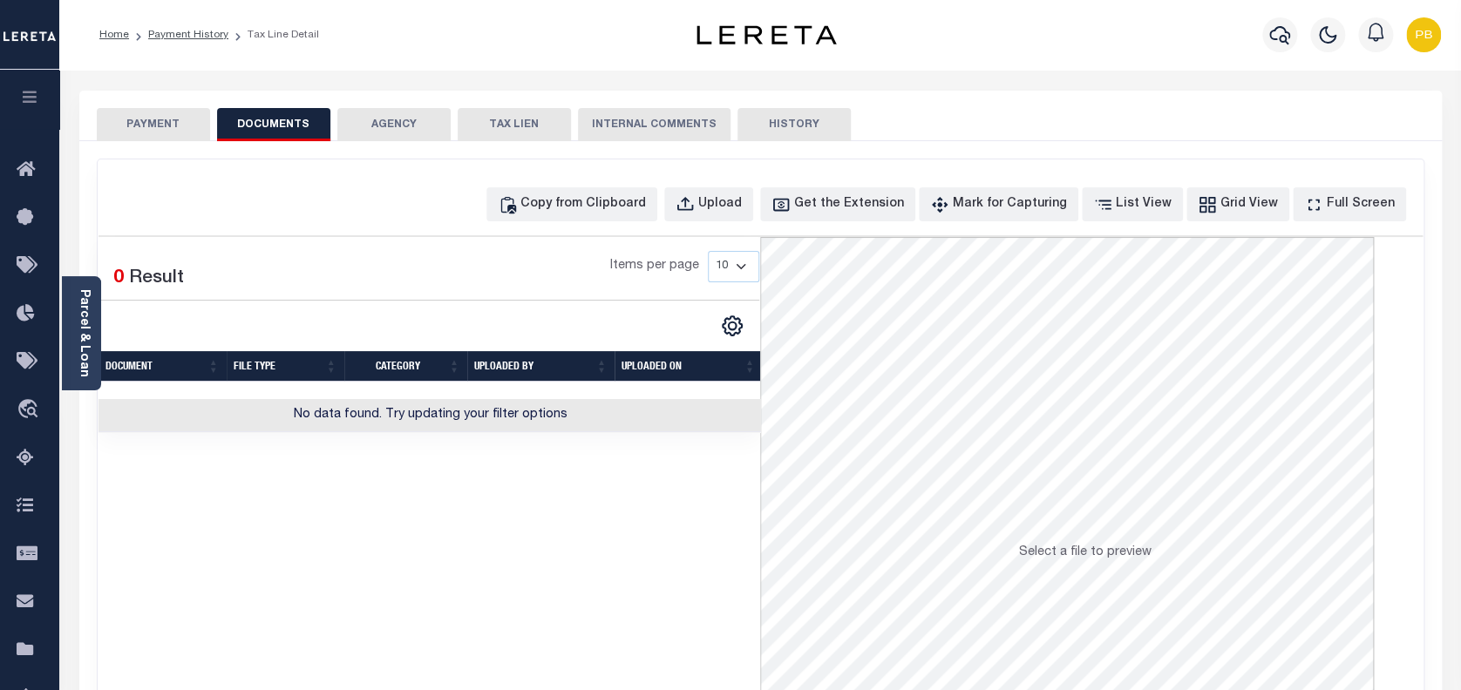
click at [156, 139] on button "PAYMENT" at bounding box center [153, 124] width 113 height 33
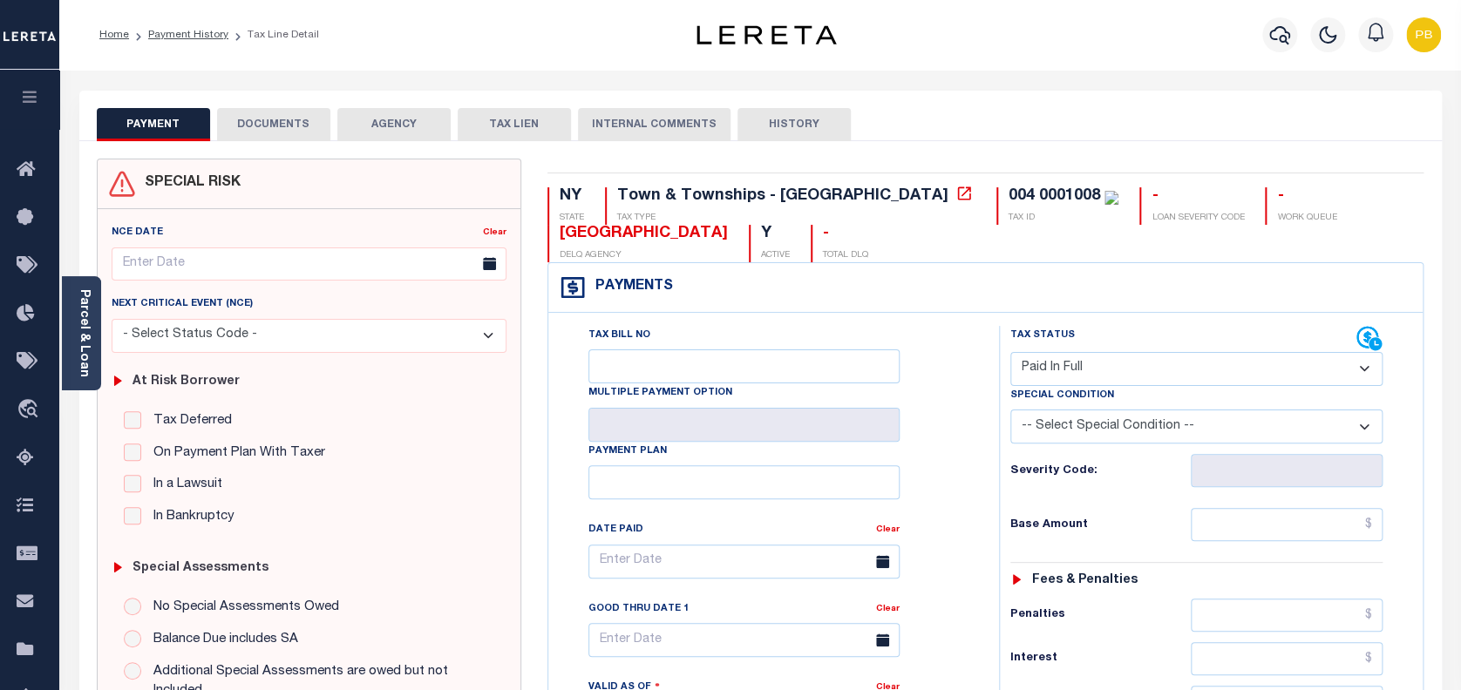
click at [173, 41] on li "Payment History" at bounding box center [178, 35] width 99 height 16
click at [86, 352] on link "Parcel & Loan" at bounding box center [84, 333] width 12 height 88
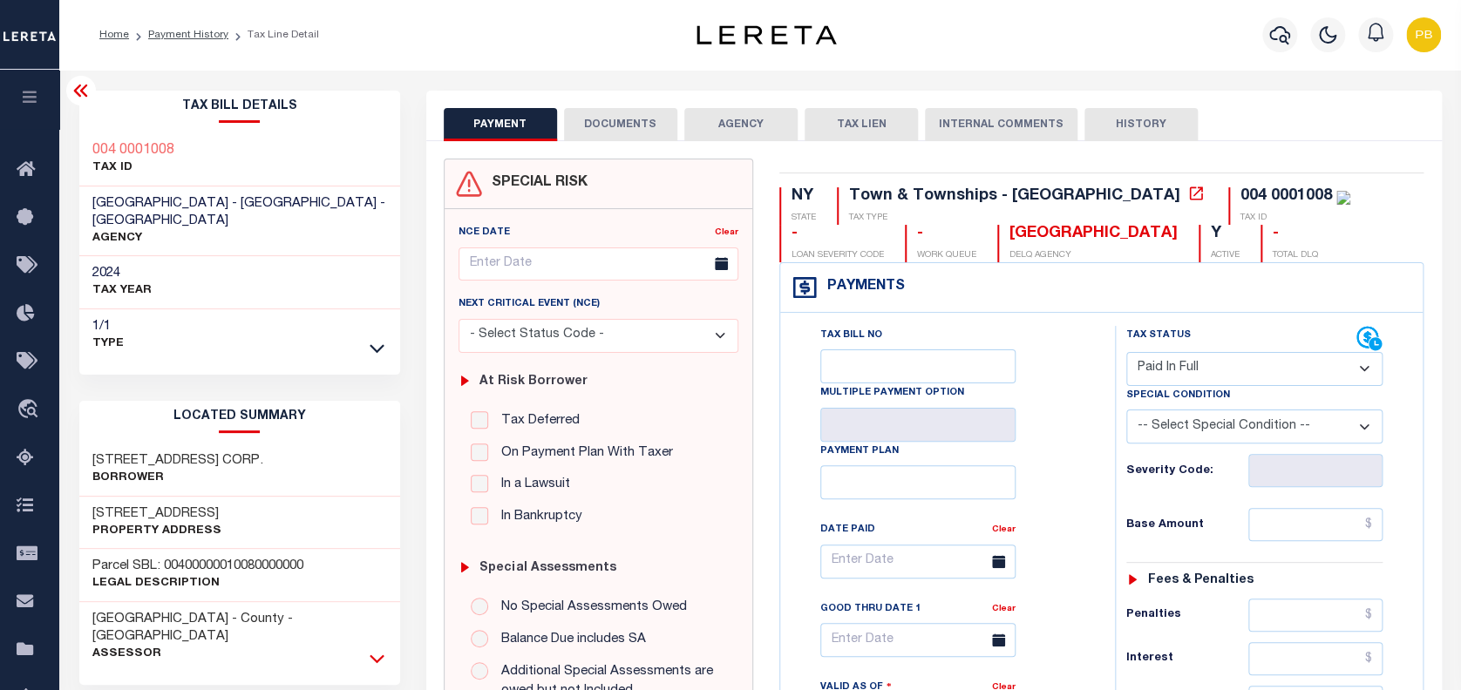
click at [376, 654] on icon at bounding box center [377, 658] width 15 height 9
click at [182, 38] on link "Payment History" at bounding box center [188, 35] width 80 height 10
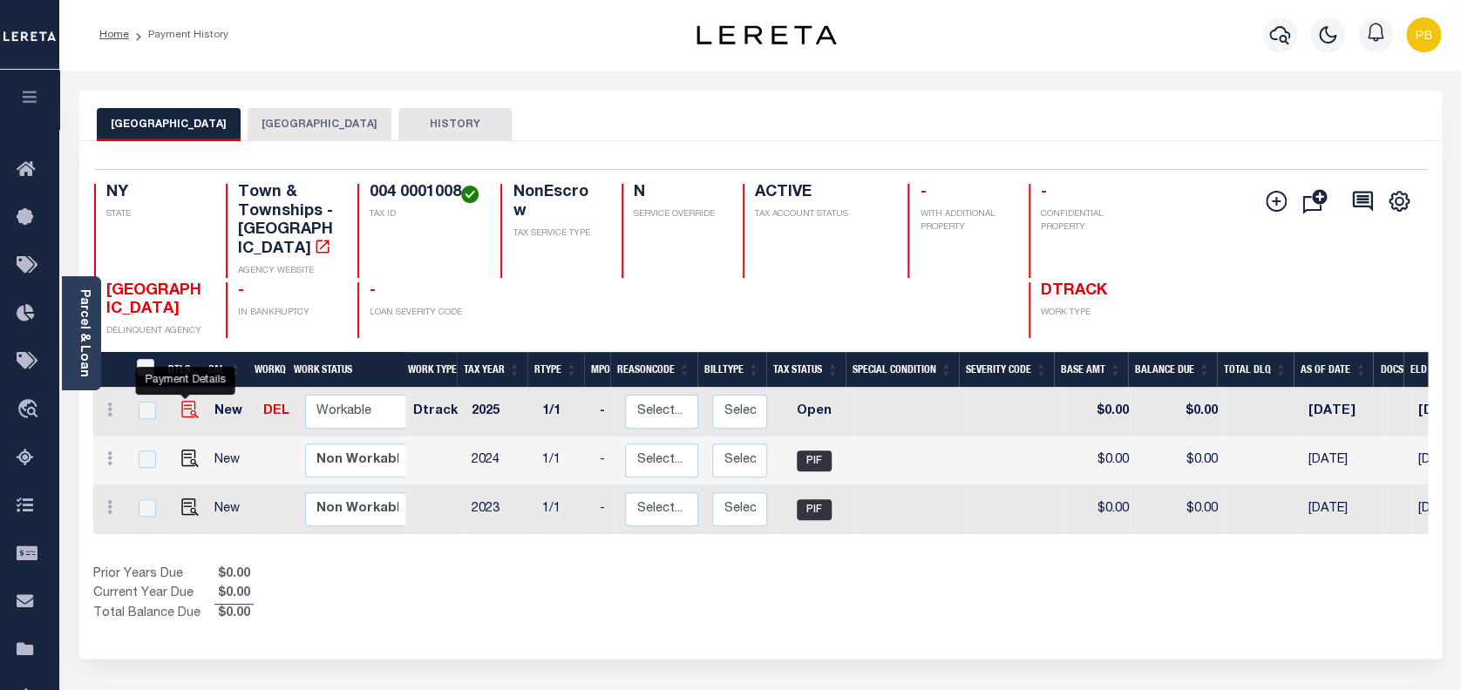
click at [182, 401] on img "" at bounding box center [189, 409] width 17 height 17
checkbox input "true"
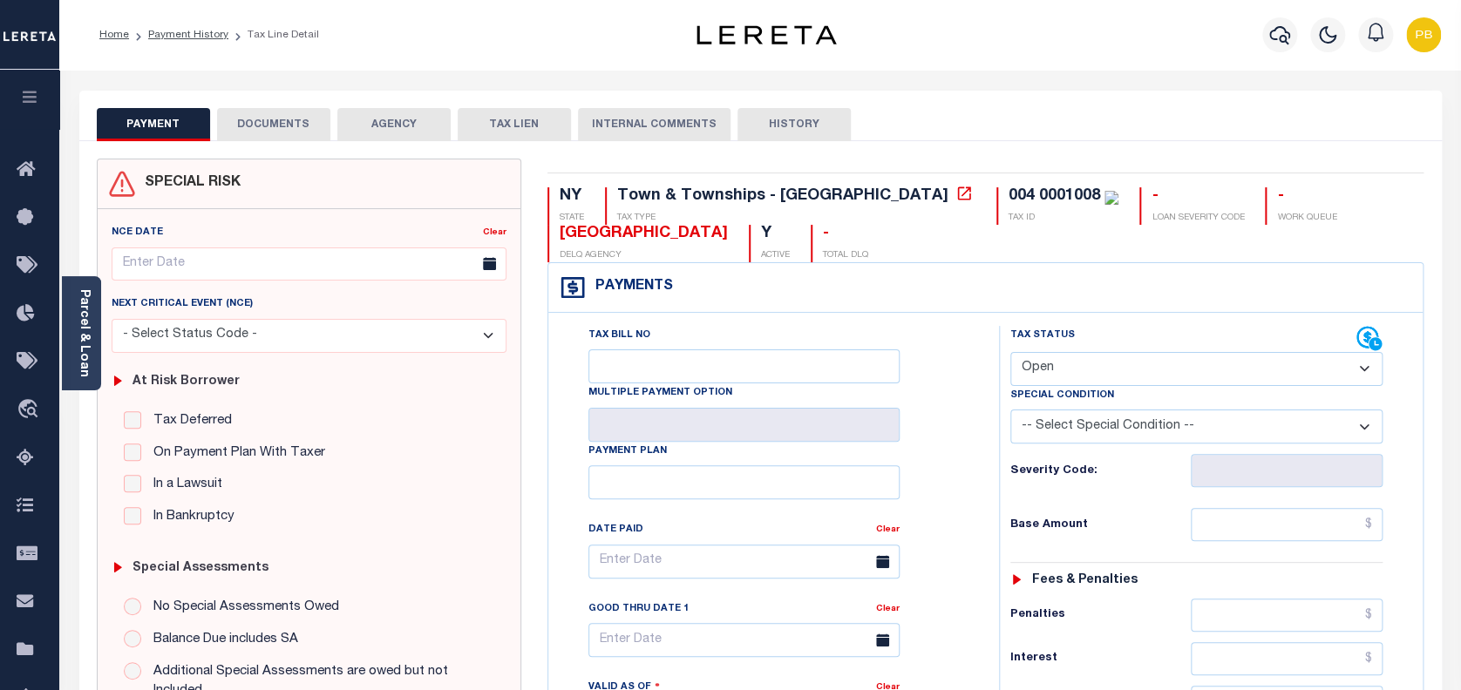
click at [1116, 370] on select "- Select Status Code - Open Due/Unpaid Paid Incomplete No Tax Due Internal Refu…" at bounding box center [1196, 369] width 373 height 34
select select "PYD"
click at [1010, 353] on select "- Select Status Code - Open Due/Unpaid Paid Incomplete No Tax Due Internal Refu…" at bounding box center [1196, 369] width 373 height 34
type input "[DATE]"
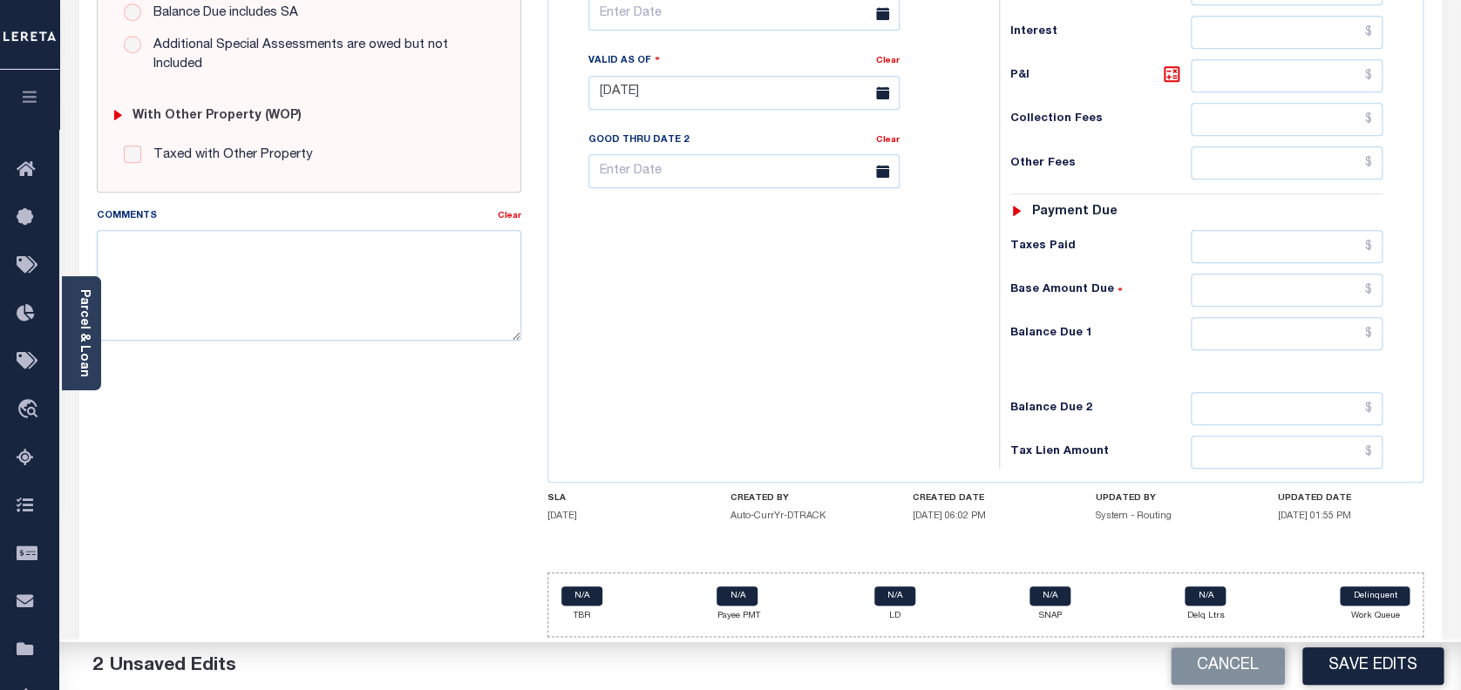
scroll to position [627, 0]
click at [1269, 246] on input "text" at bounding box center [1286, 245] width 193 height 33
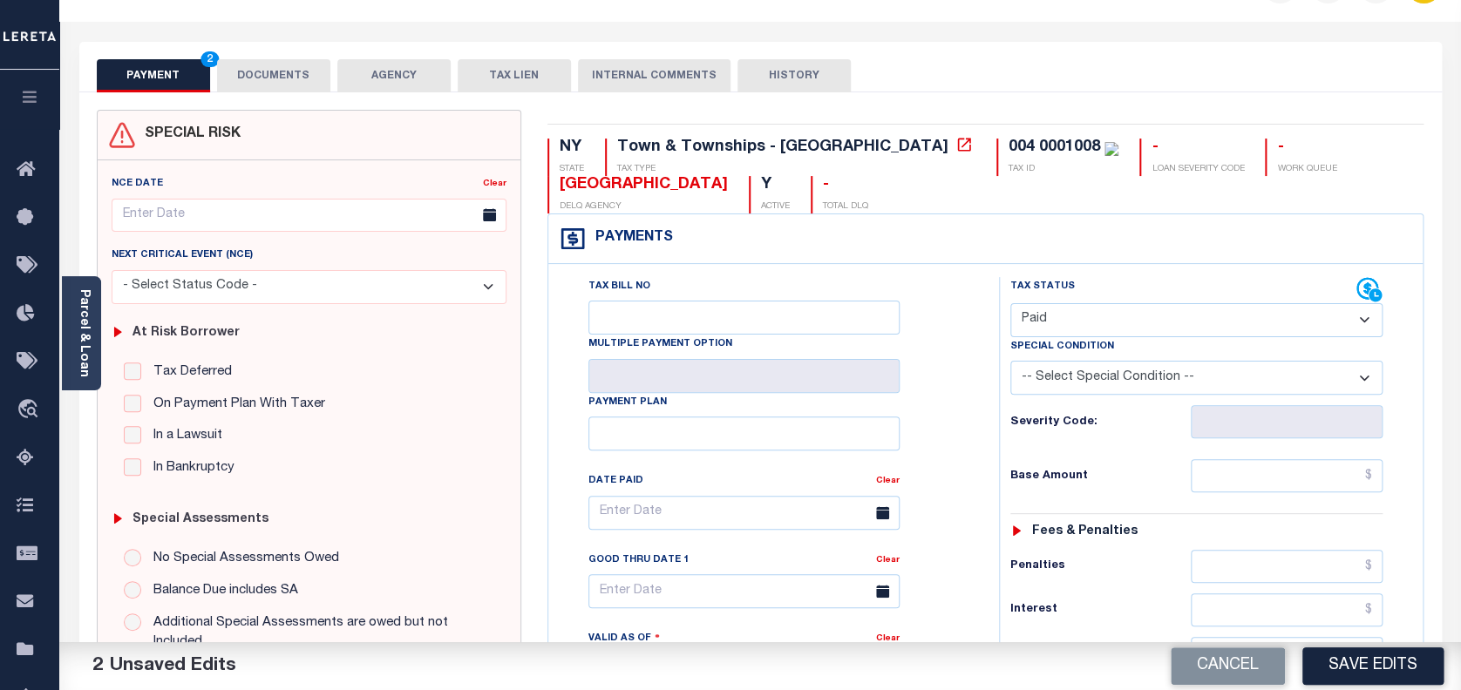
scroll to position [46, 0]
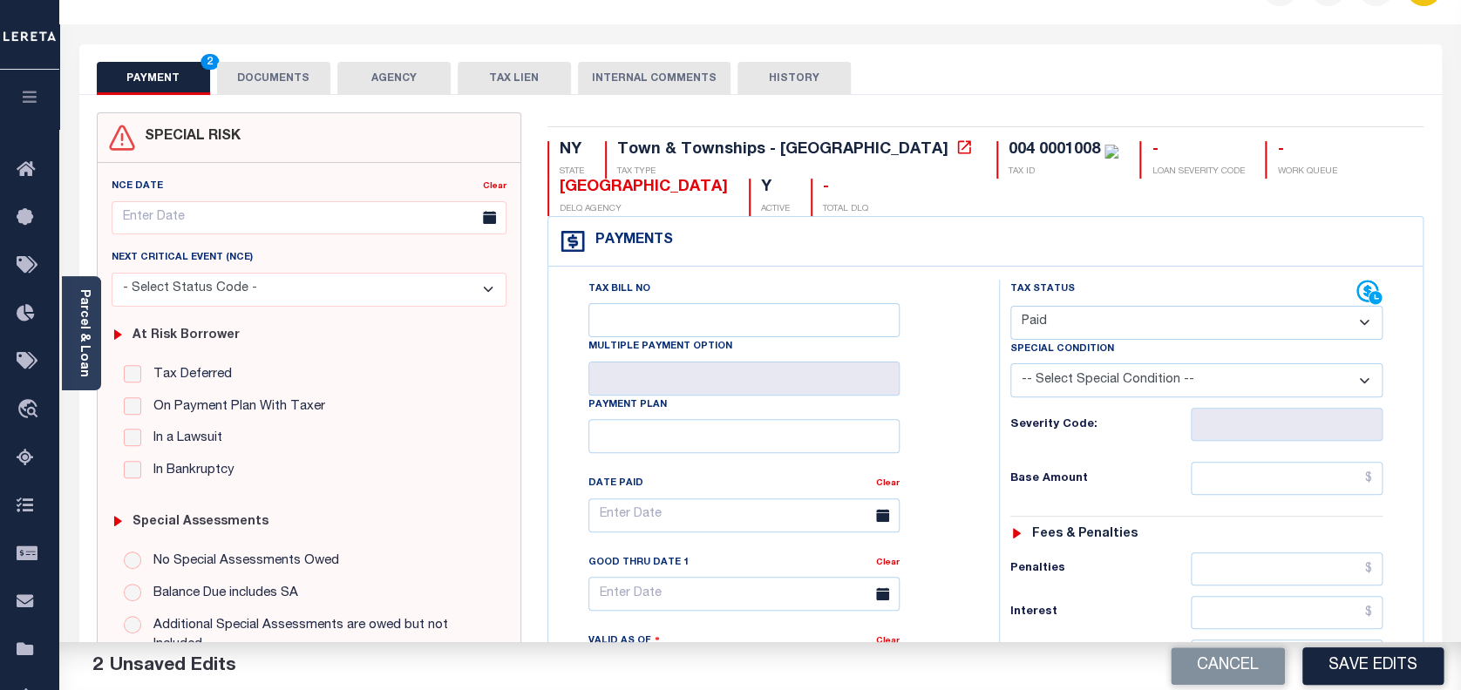
type input "$14,432.30"
click at [1254, 486] on input "text" at bounding box center [1286, 478] width 193 height 33
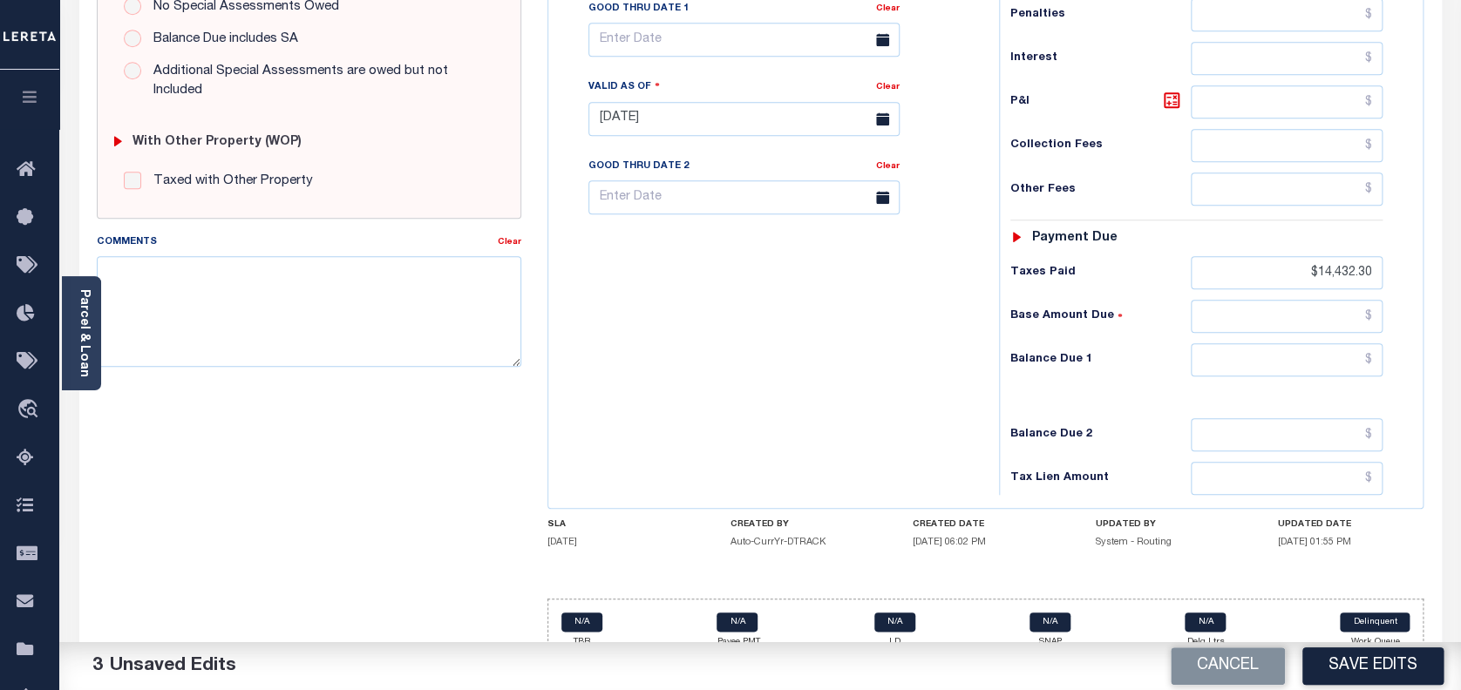
scroll to position [627, 0]
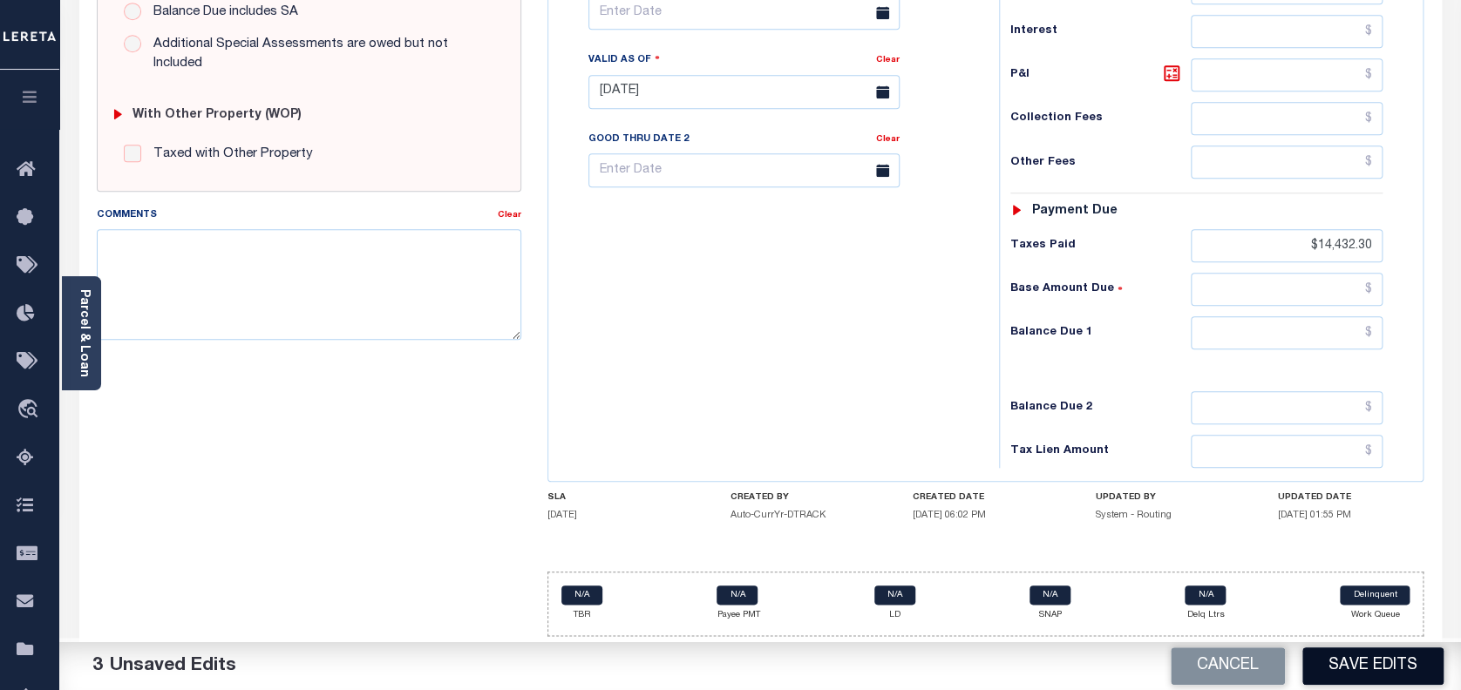
type input "$14,432.30"
click at [1373, 669] on button "Save Edits" at bounding box center [1372, 666] width 141 height 37
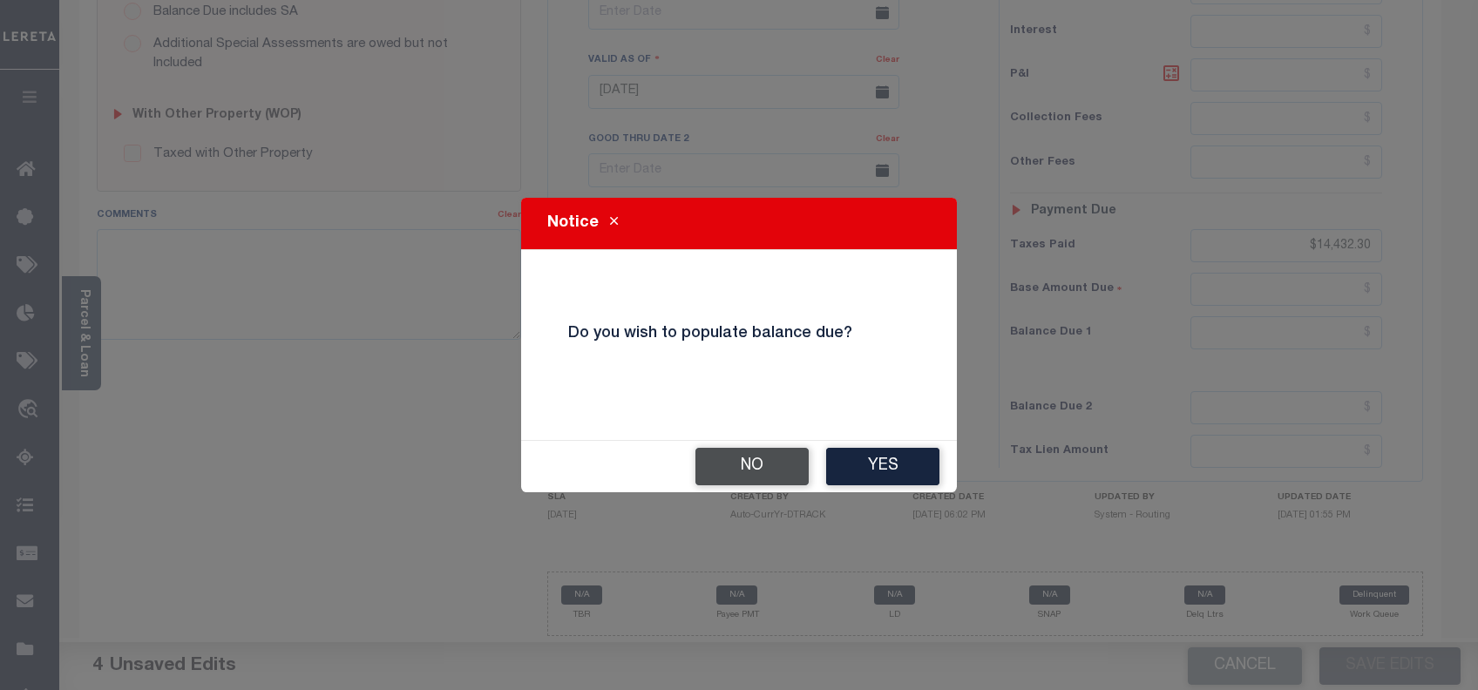
click at [741, 452] on button "No" at bounding box center [751, 466] width 113 height 37
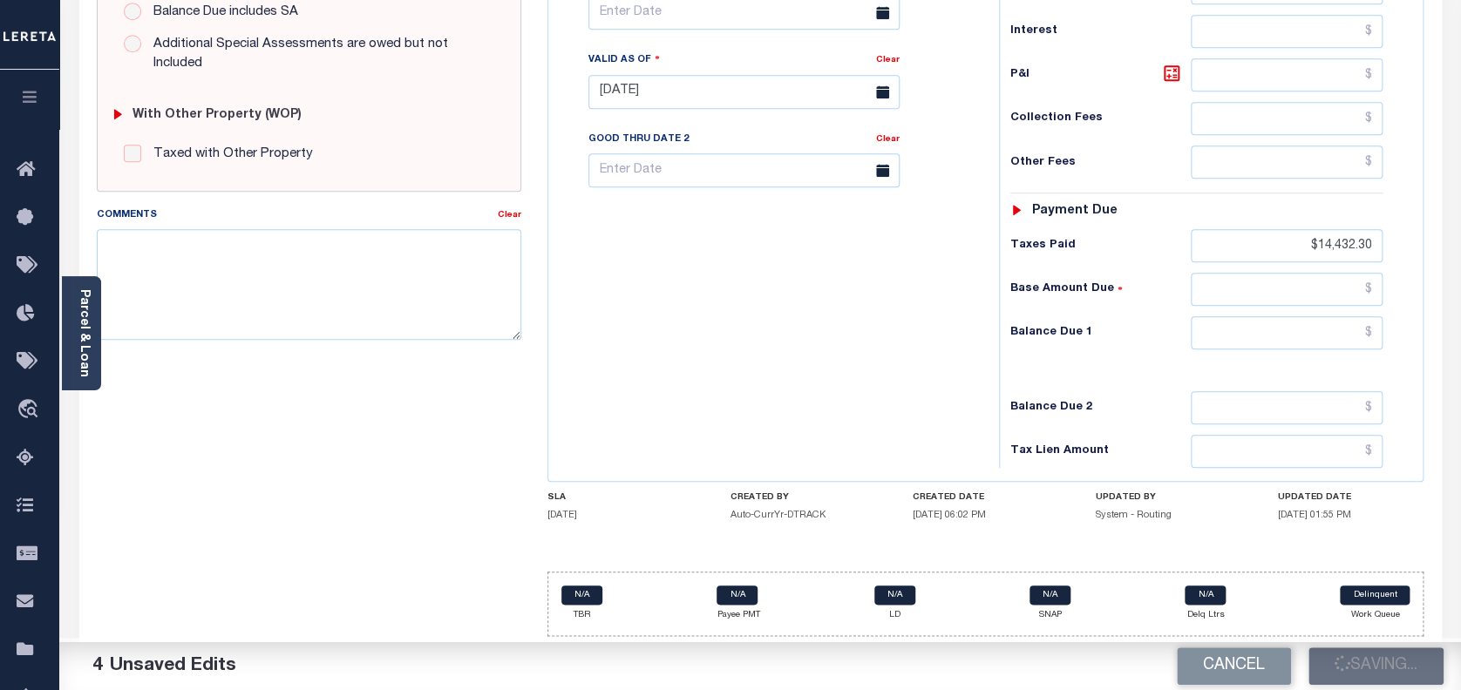
checkbox input "false"
type input "$14,432.3"
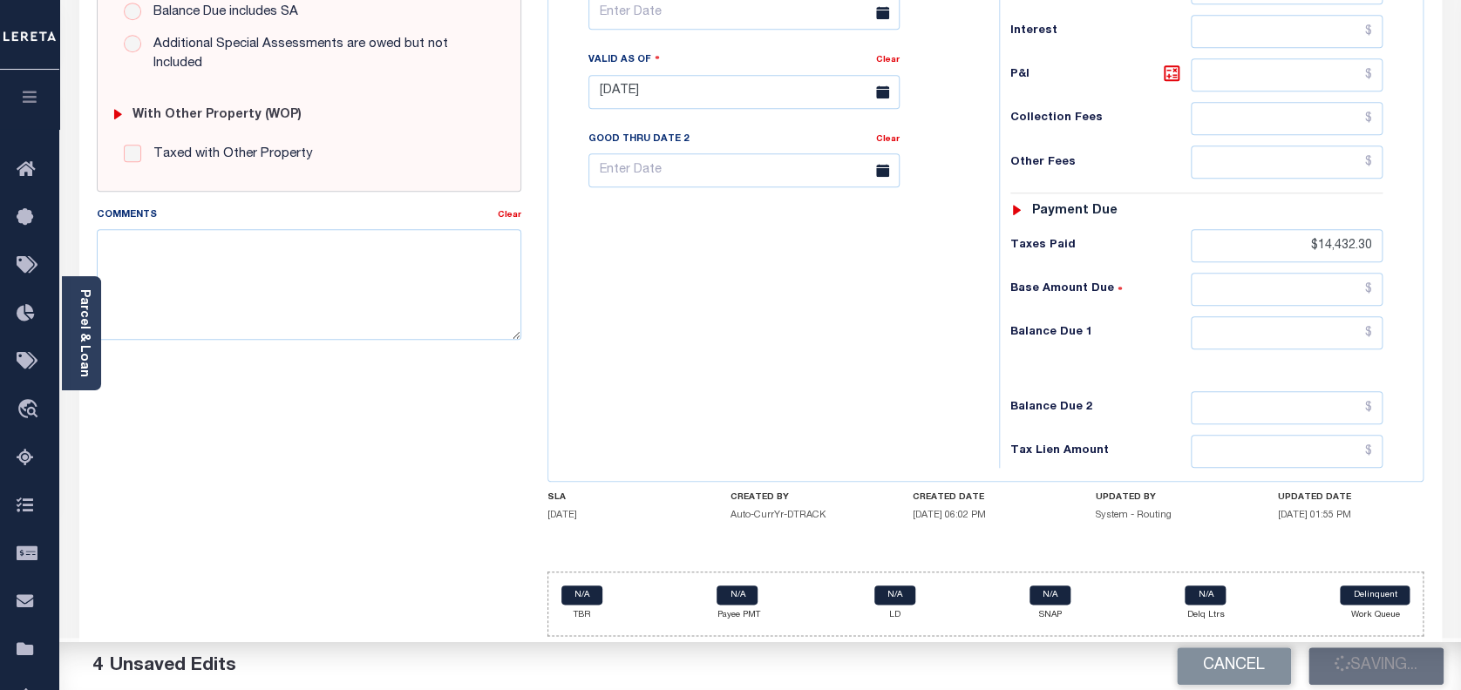
type input "$14,432.3"
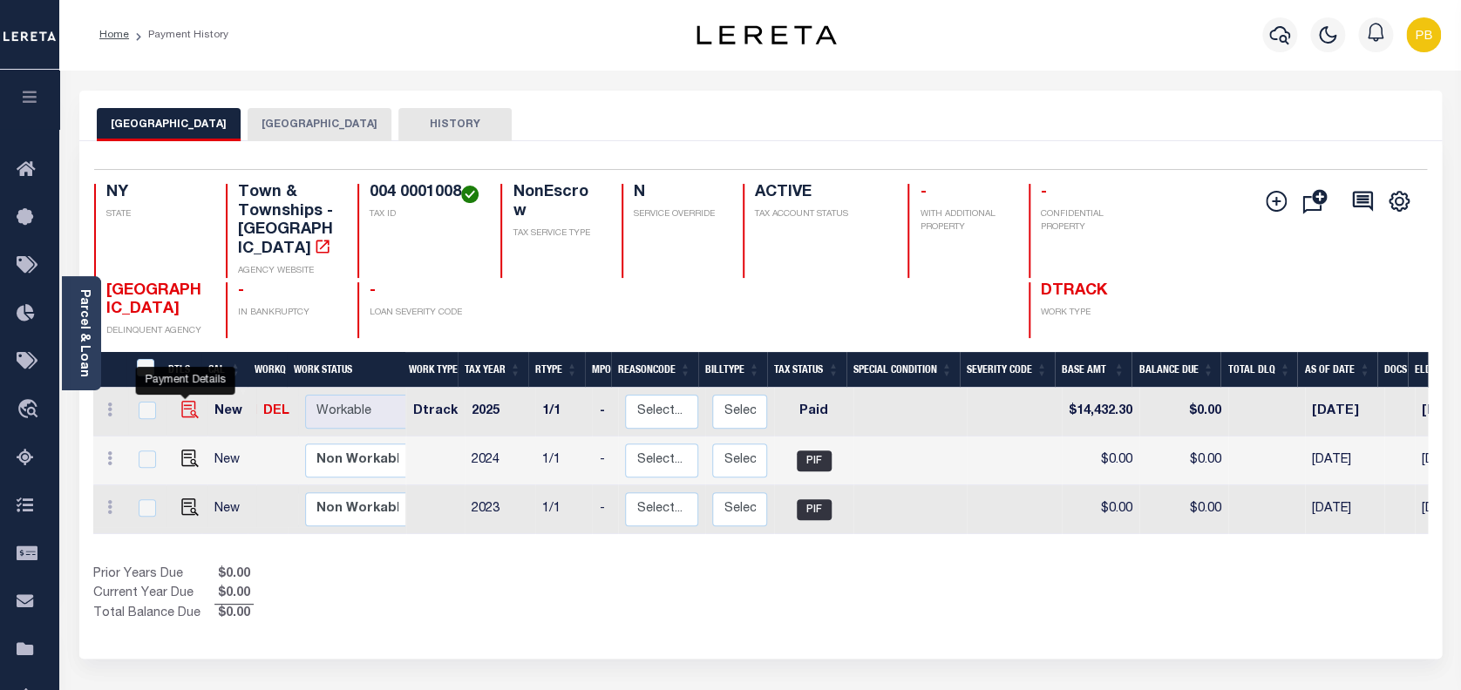
click at [188, 401] on img "" at bounding box center [189, 409] width 17 height 17
checkbox input "true"
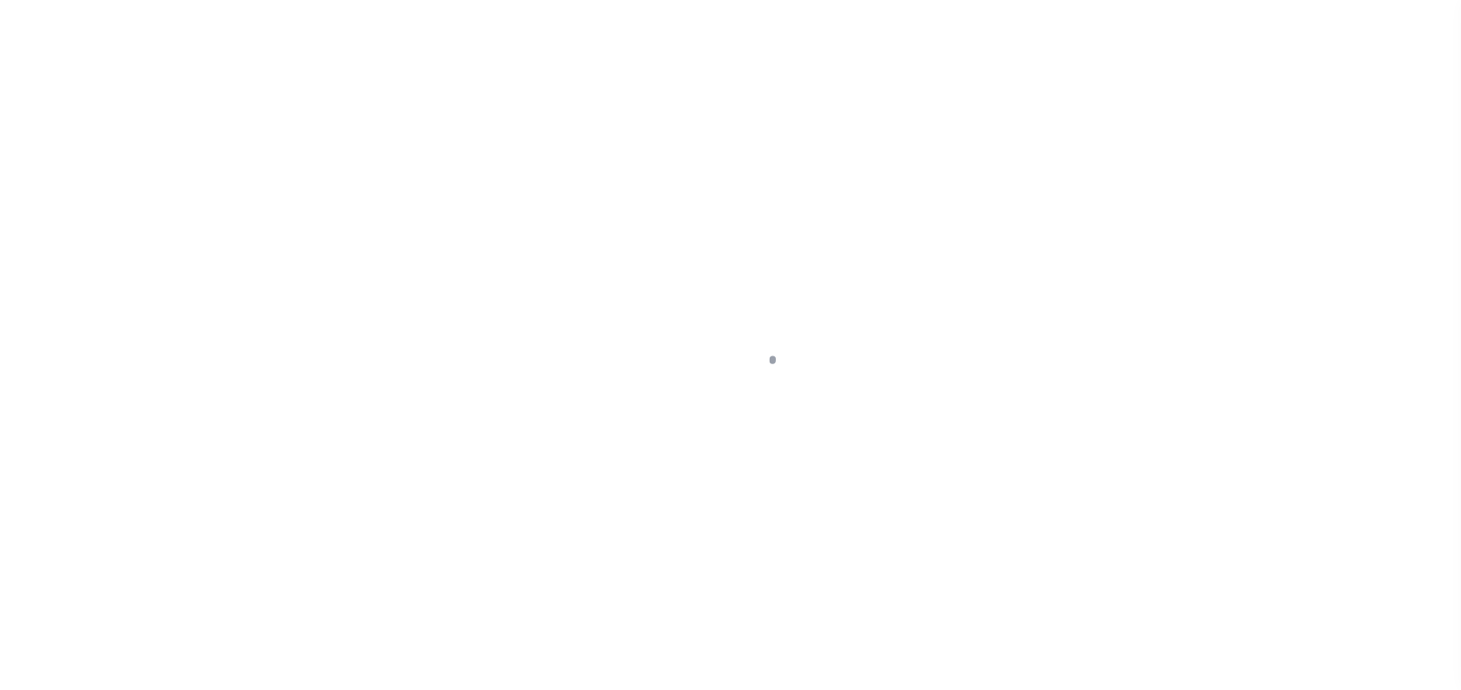
select select "PYD"
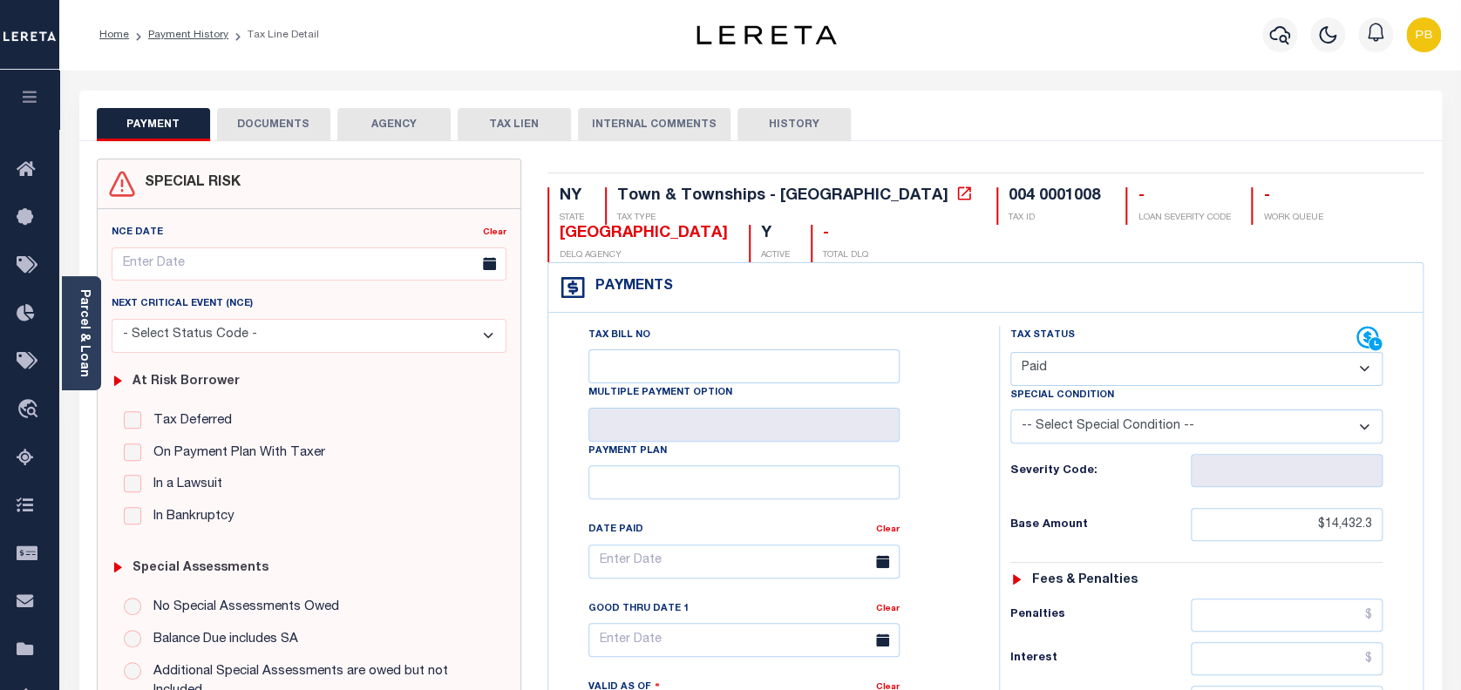
scroll to position [465, 0]
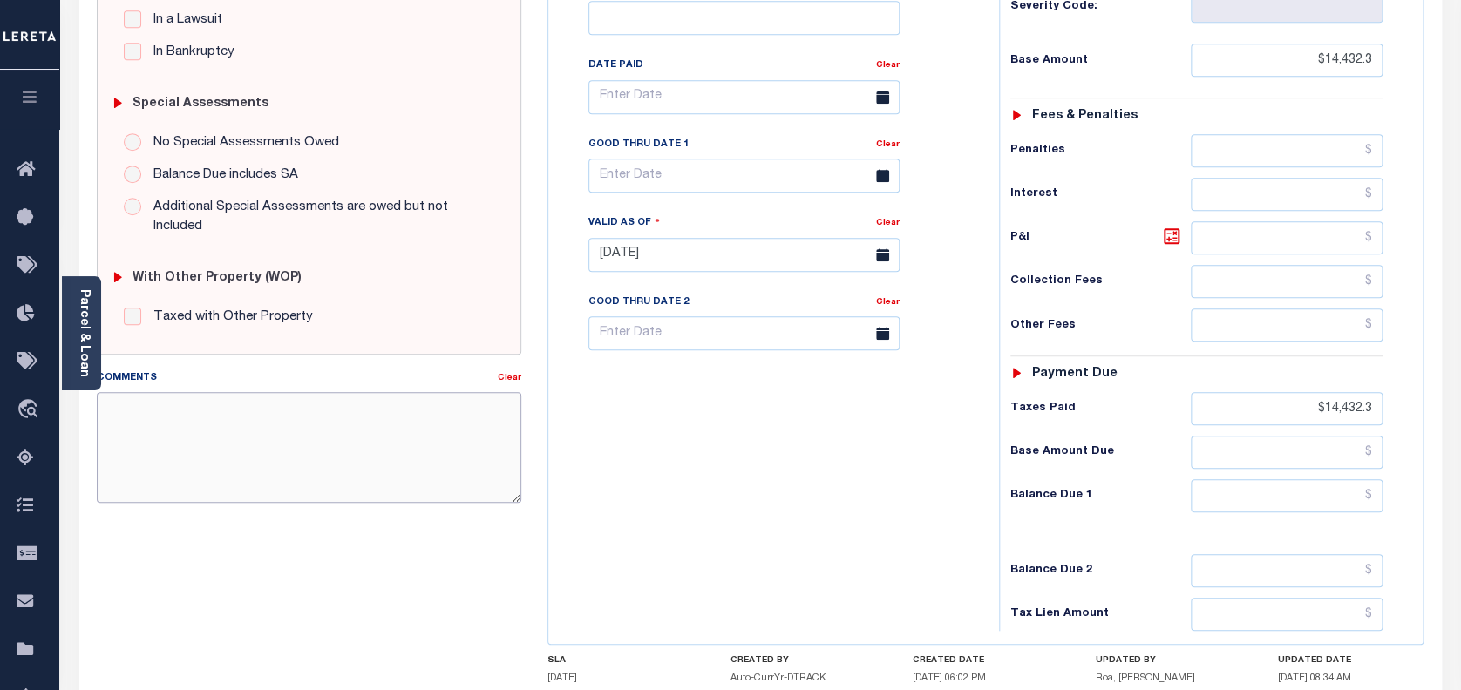
click at [265, 429] on textarea "Comments" at bounding box center [309, 447] width 425 height 110
click at [387, 406] on textarea "As per TC taxes are Paid IAO $14,432.30 on 16/17/20025" at bounding box center [309, 447] width 425 height 110
click at [465, 428] on textarea "As per TC taxes are Paid IAO $14,432.30 on 16/7/20025" at bounding box center [309, 447] width 425 height 110
click at [413, 410] on textarea "As per TC taxes are Paid IAO $14,432.30 on 16/7/20025" at bounding box center [309, 447] width 425 height 110
click at [460, 420] on textarea "As per TC taxes are Paid IAO $14,432.30 on 16/7/2025" at bounding box center [309, 447] width 425 height 110
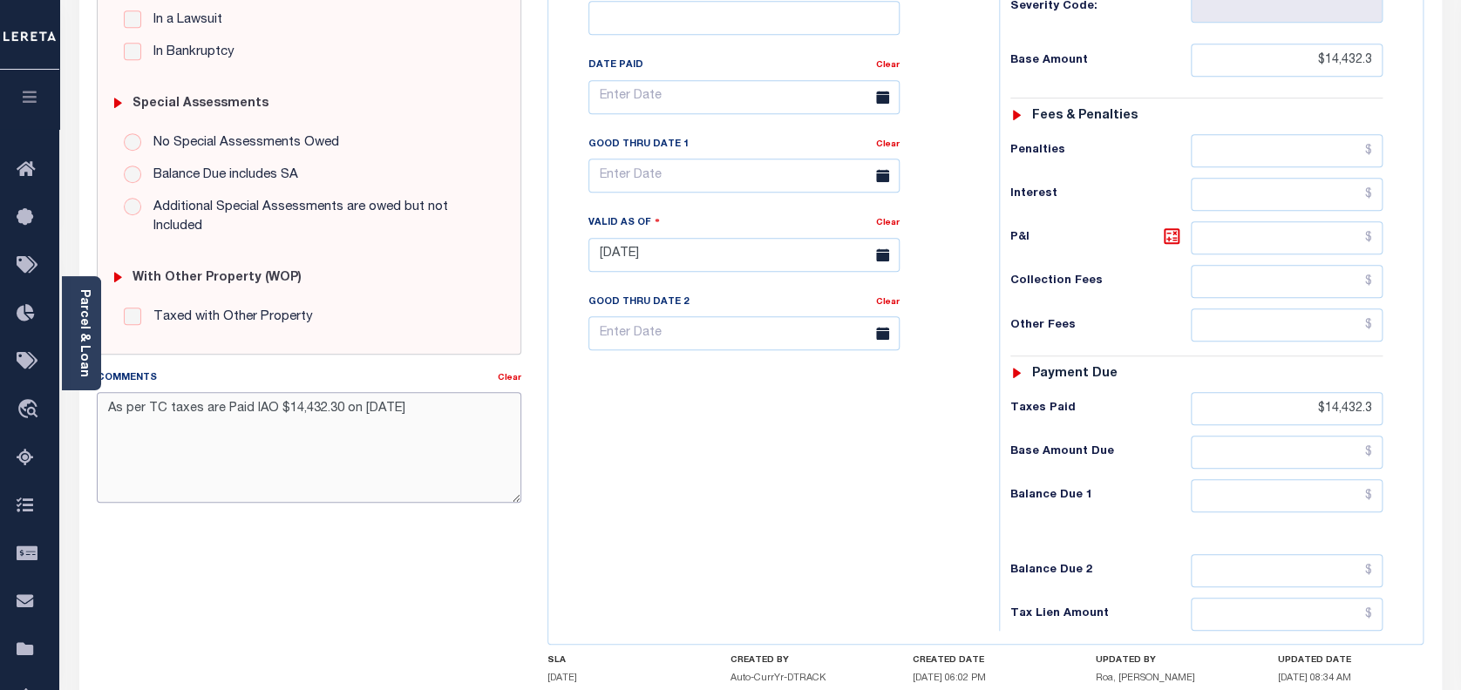
drag, startPoint x: 167, startPoint y: 410, endPoint x: 435, endPoint y: 448, distance: 270.2
click at [173, 411] on textarea "As per TC taxes are Paid IAO $14,432.30 on 16/7/2025" at bounding box center [309, 447] width 425 height 110
drag, startPoint x: 163, startPoint y: 410, endPoint x: 291, endPoint y: 432, distance: 129.9
click at [186, 415] on textarea "As per TC taxes are Paid IAO $14,432.30 on 16/7/2025" at bounding box center [309, 447] width 425 height 110
drag, startPoint x: 167, startPoint y: 410, endPoint x: 621, endPoint y: 502, distance: 462.3
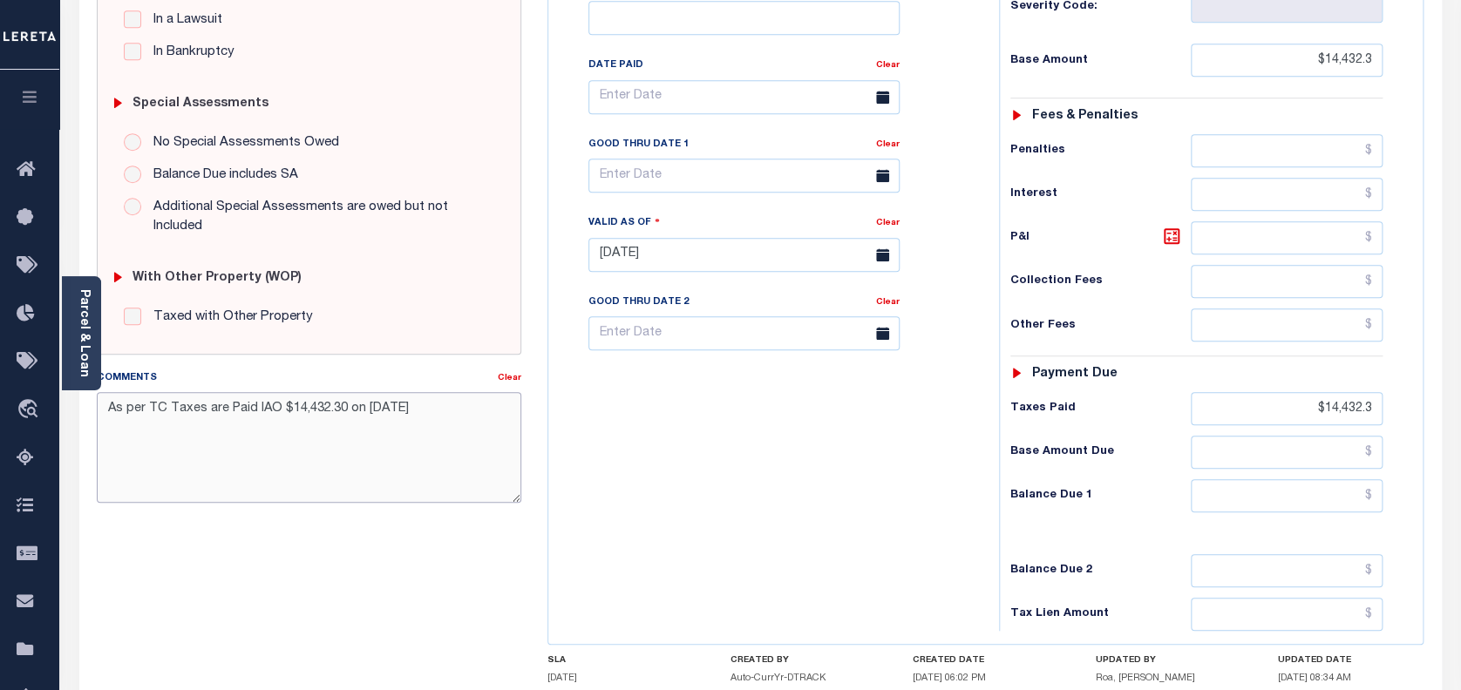
click at [181, 414] on textarea "As per TC Taxes are Paid IAO $14,432.30 on 16/7/2025" at bounding box center [309, 447] width 425 height 110
click at [485, 430] on textarea "As per TC Laim taxes are Paid IAO $14,432.30 on 16/7/2025" at bounding box center [309, 447] width 425 height 110
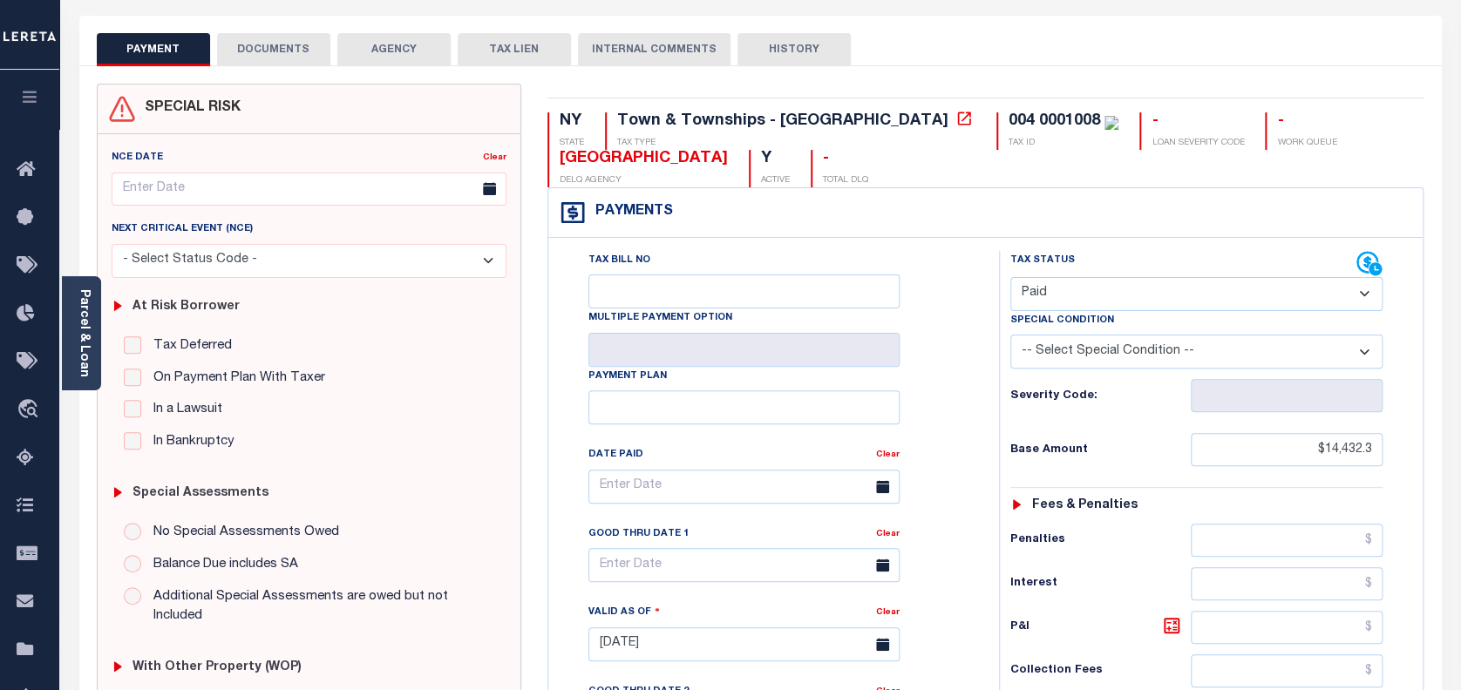
scroll to position [0, 0]
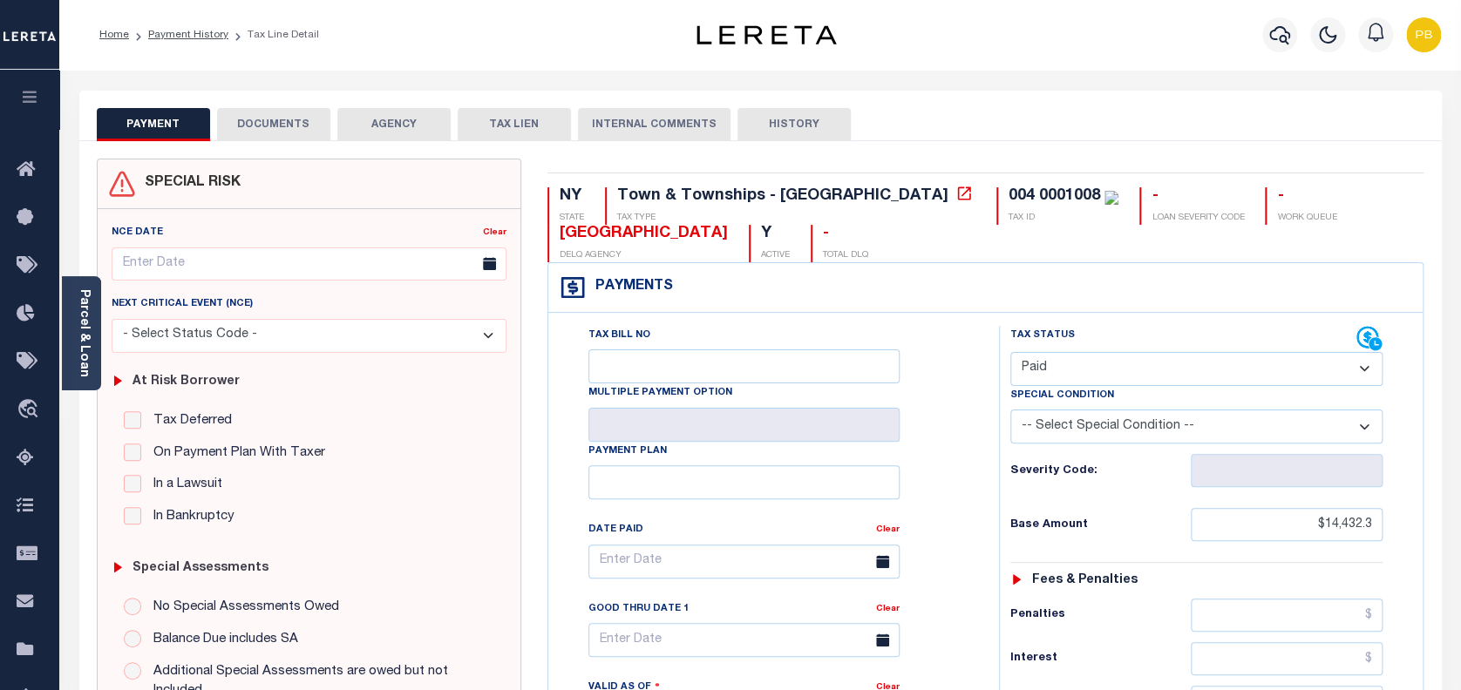
type textarea "As per TC Laim taxes are Paid IAO $14,432.30 on 16/7/2025 -PB"
click at [1129, 363] on select "- Select Status Code - Open Due/Unpaid Paid Incomplete No Tax Due Internal Refu…" at bounding box center [1196, 369] width 373 height 34
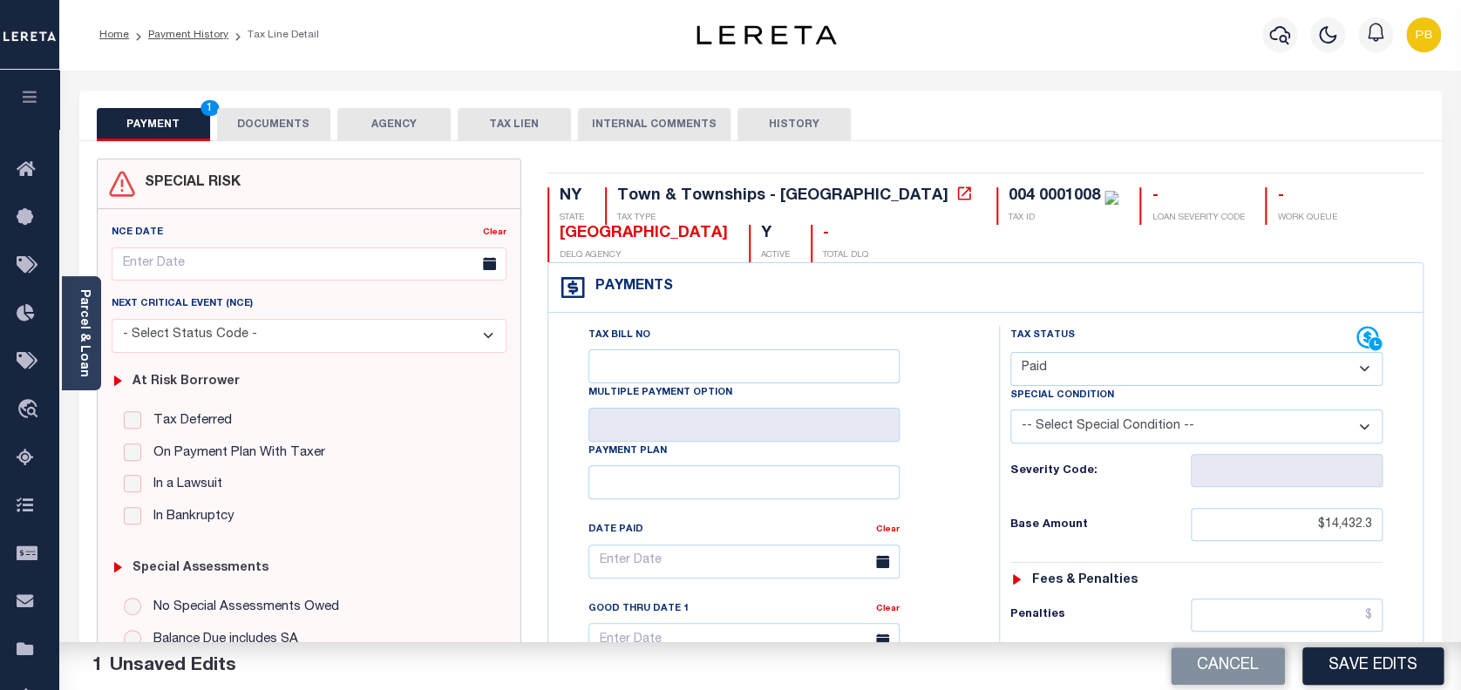
click at [1010, 353] on select "- Select Status Code - Open Due/Unpaid Paid Incomplete No Tax Due Internal Refu…" at bounding box center [1196, 369] width 373 height 34
click at [1387, 659] on button "Save Edits" at bounding box center [1372, 666] width 141 height 37
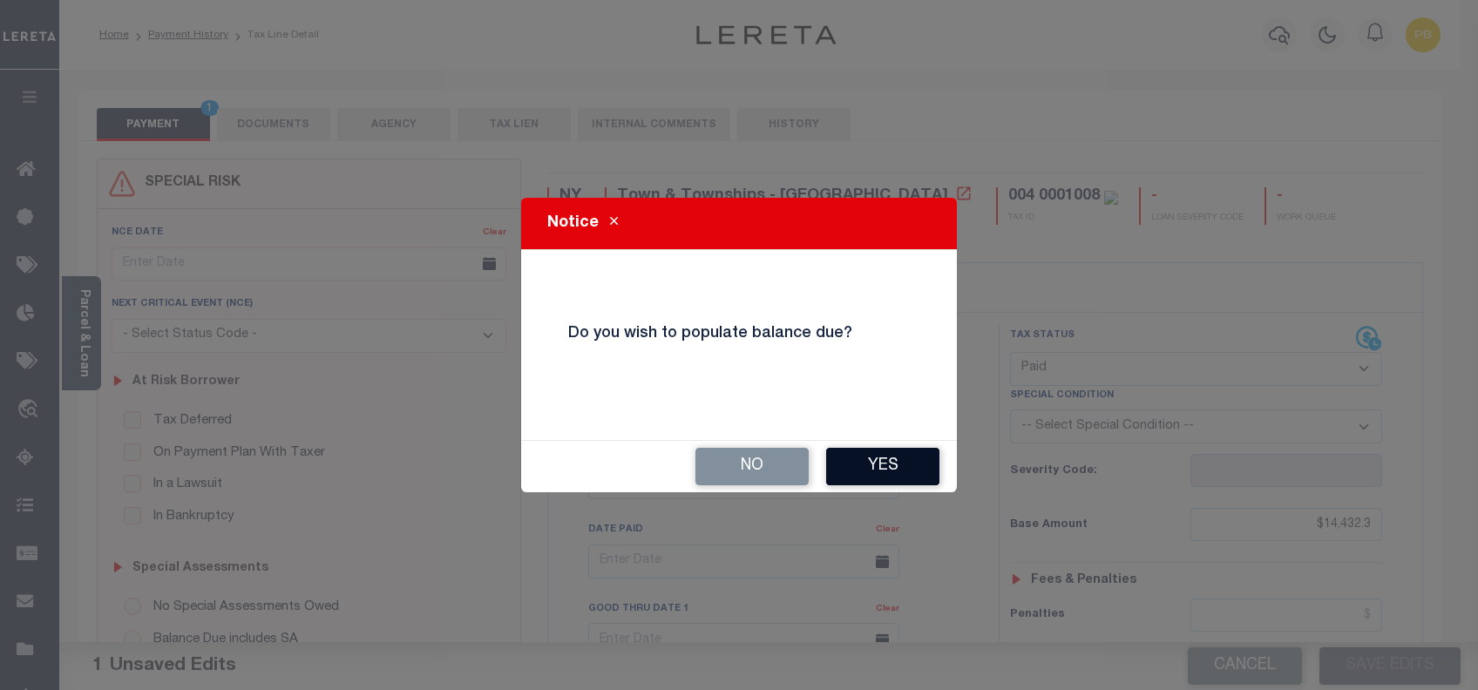
click at [910, 460] on button "Yes" at bounding box center [882, 466] width 113 height 37
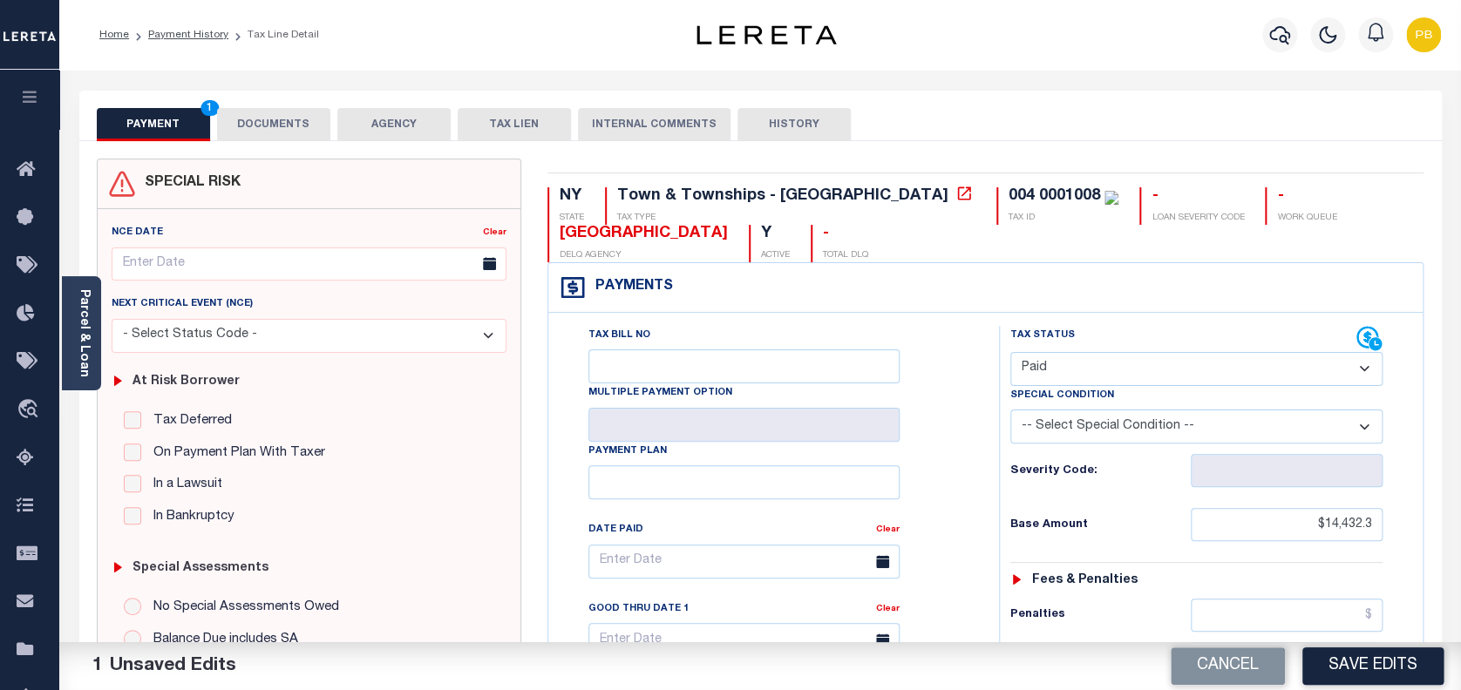
click at [1374, 652] on button "Save Edits" at bounding box center [1372, 666] width 141 height 37
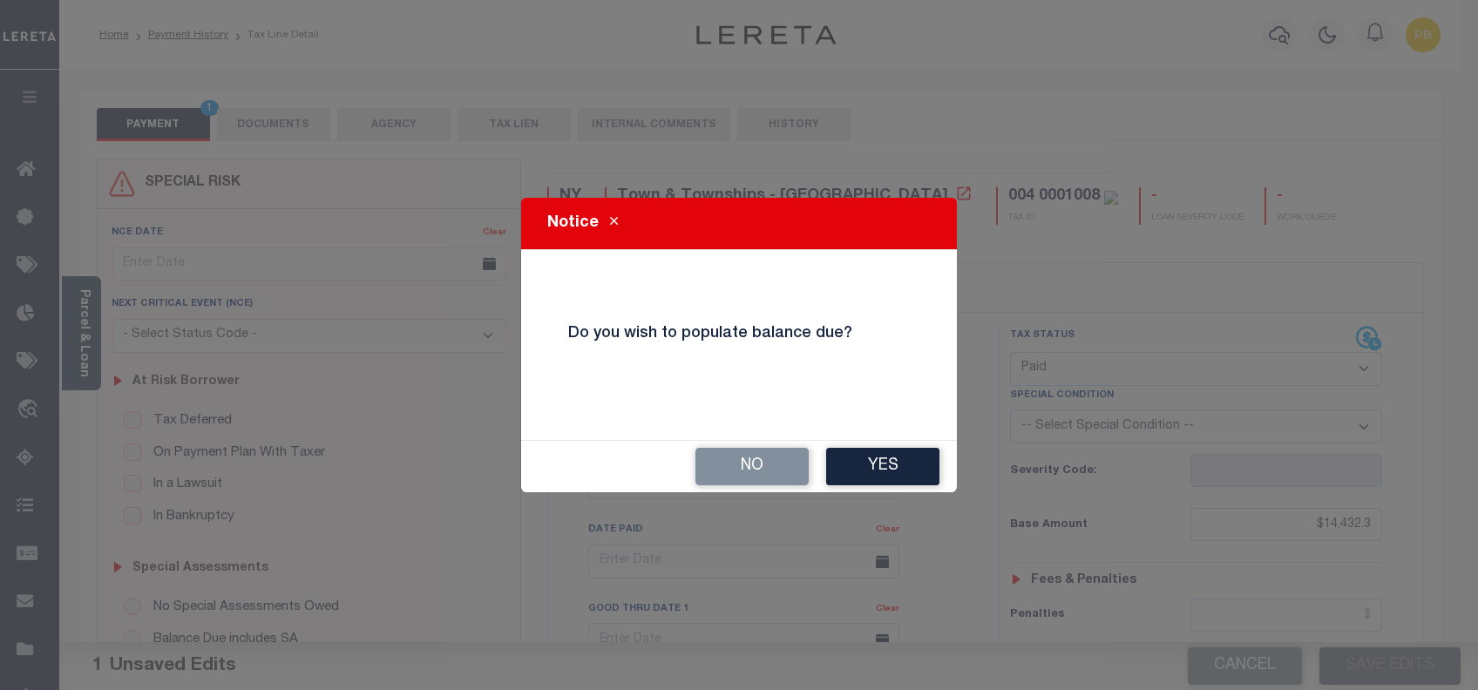
click at [735, 463] on button "No" at bounding box center [751, 466] width 113 height 37
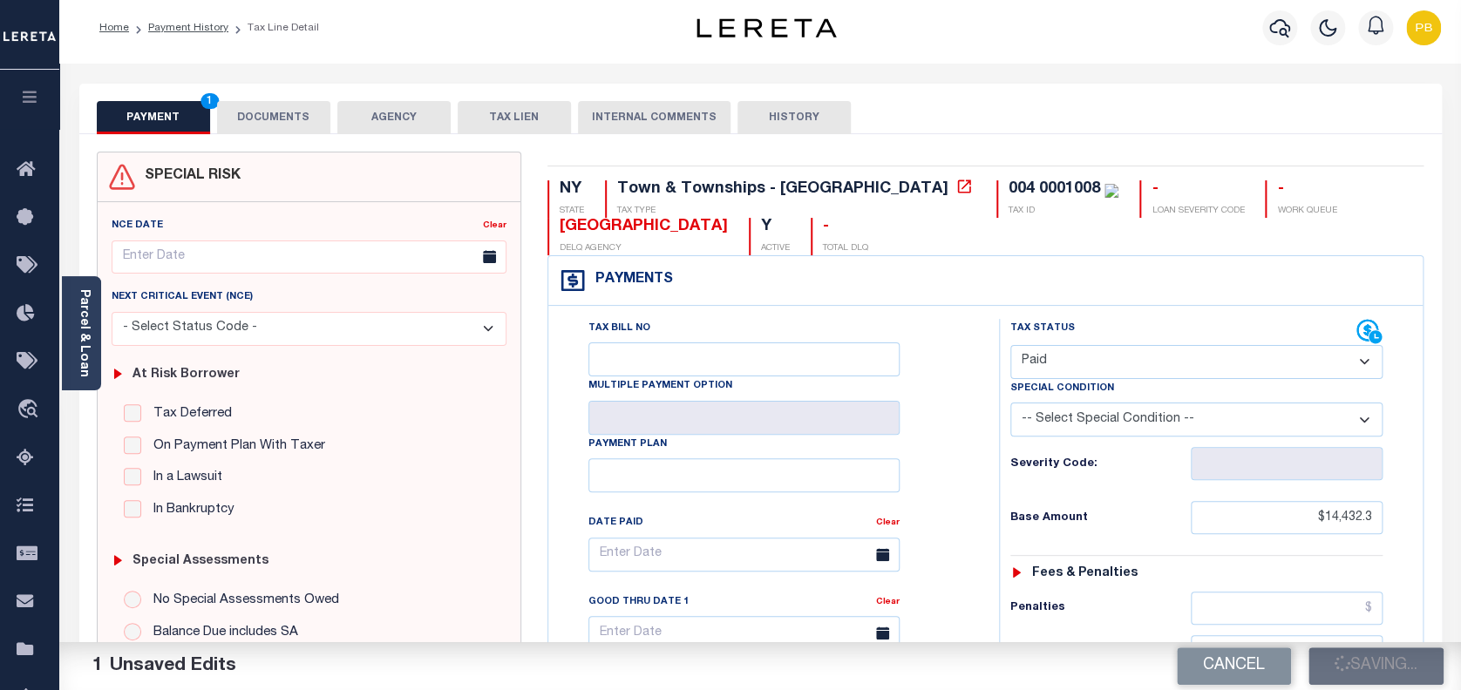
checkbox input "false"
type input "$14,432.3"
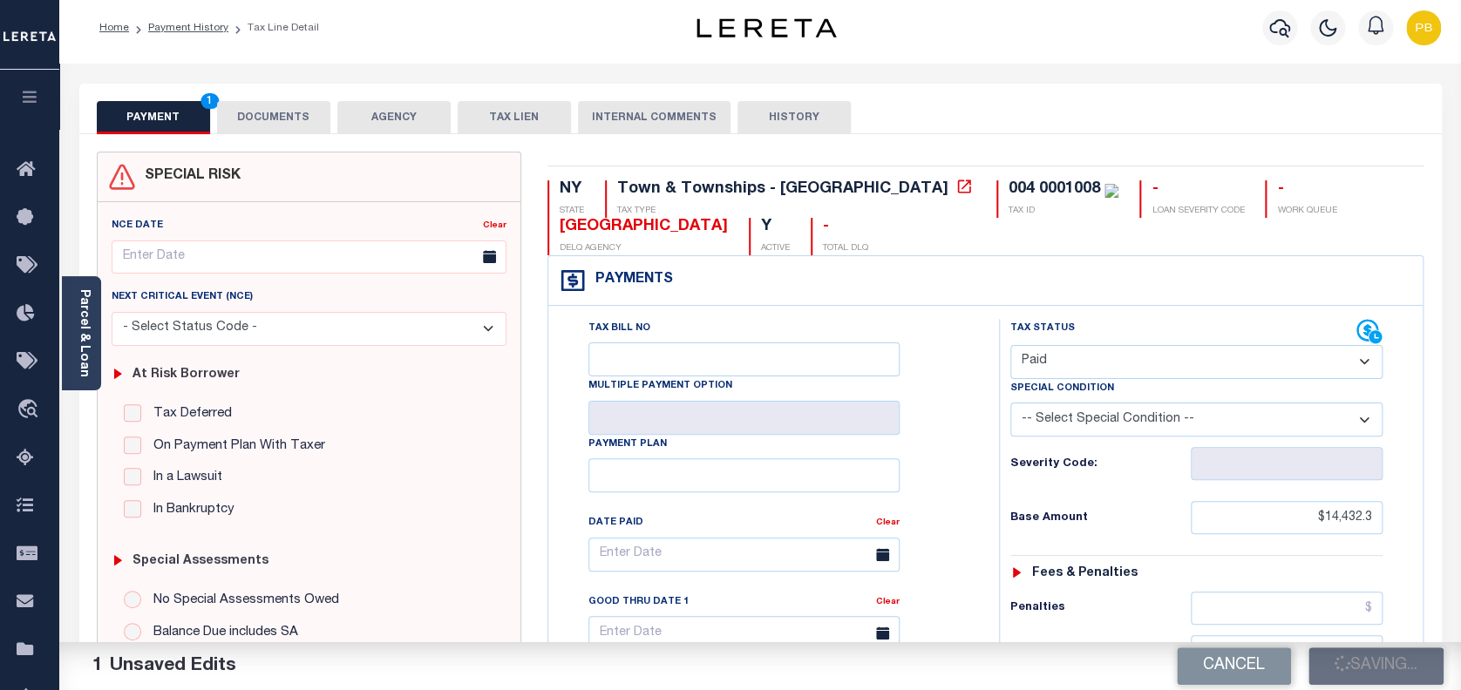
type input "$14,432.3"
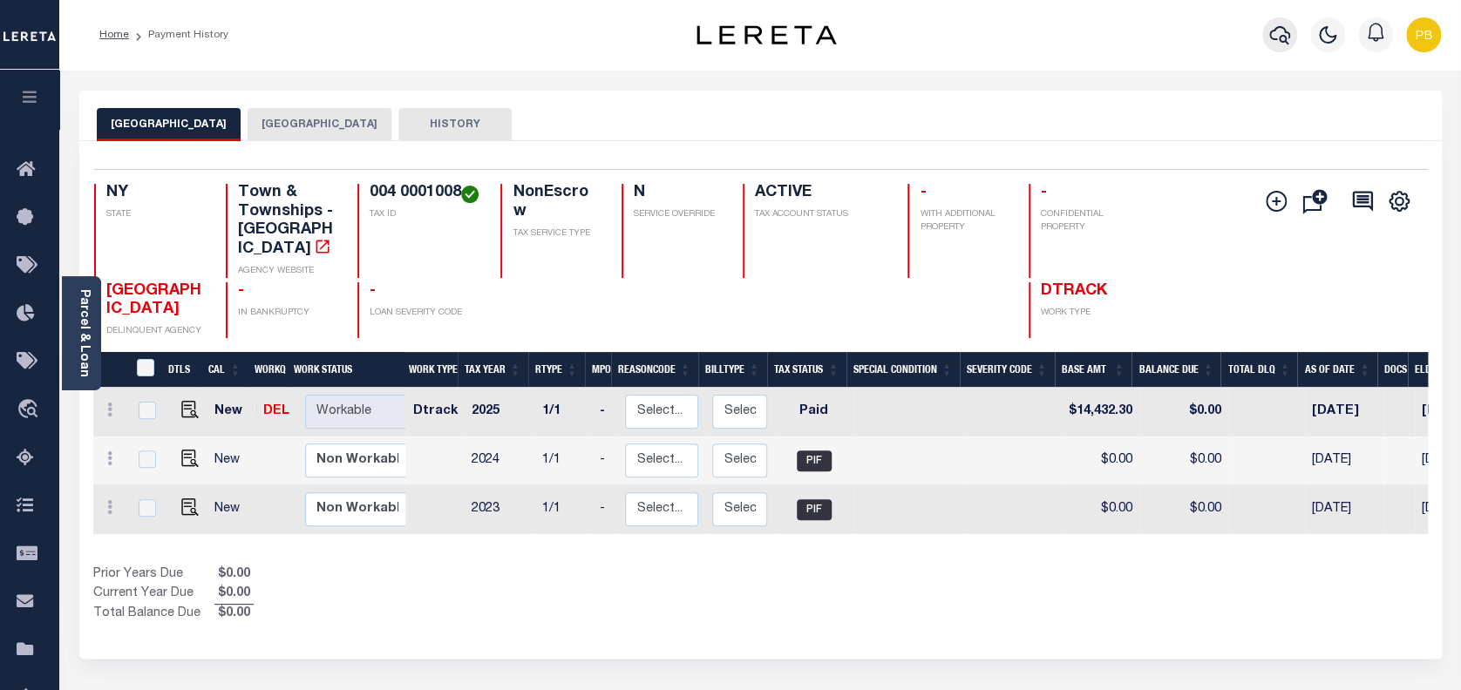
click at [1291, 37] on button "button" at bounding box center [1279, 34] width 35 height 35
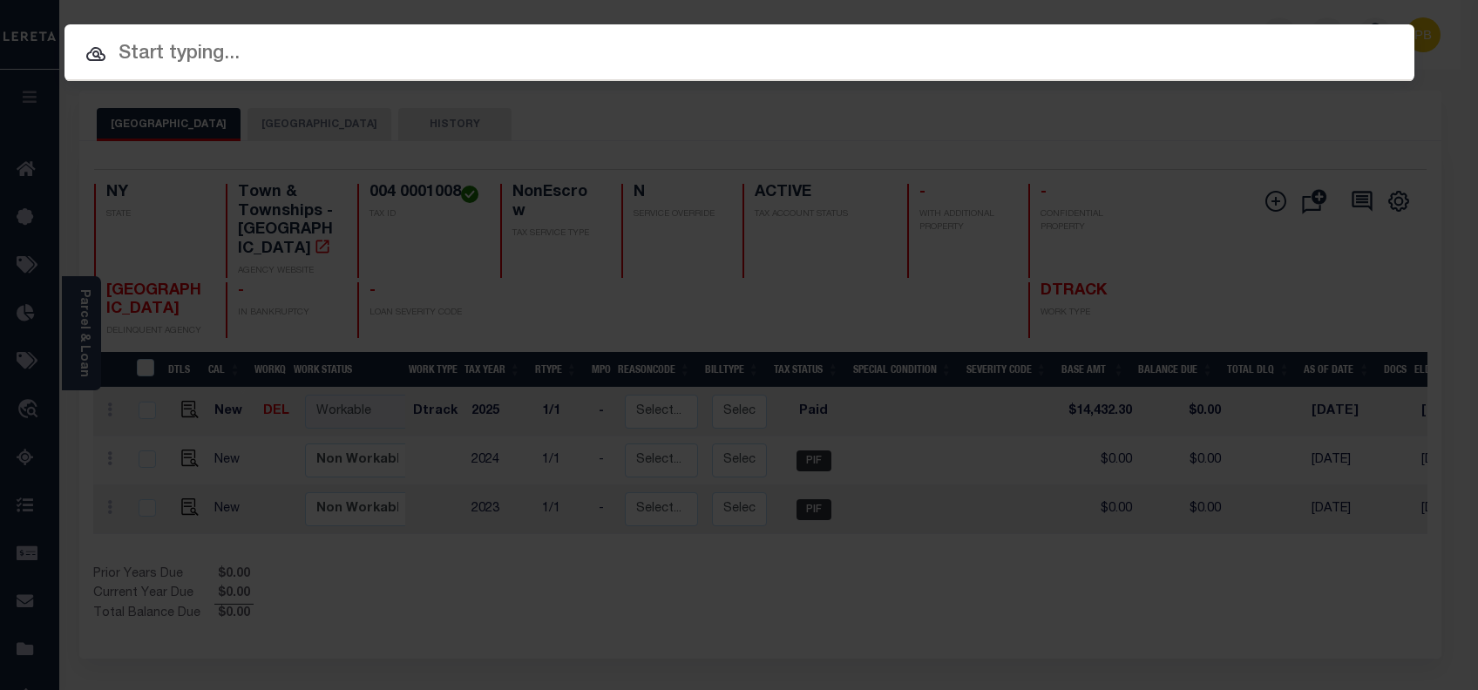
paste input "4747010190"
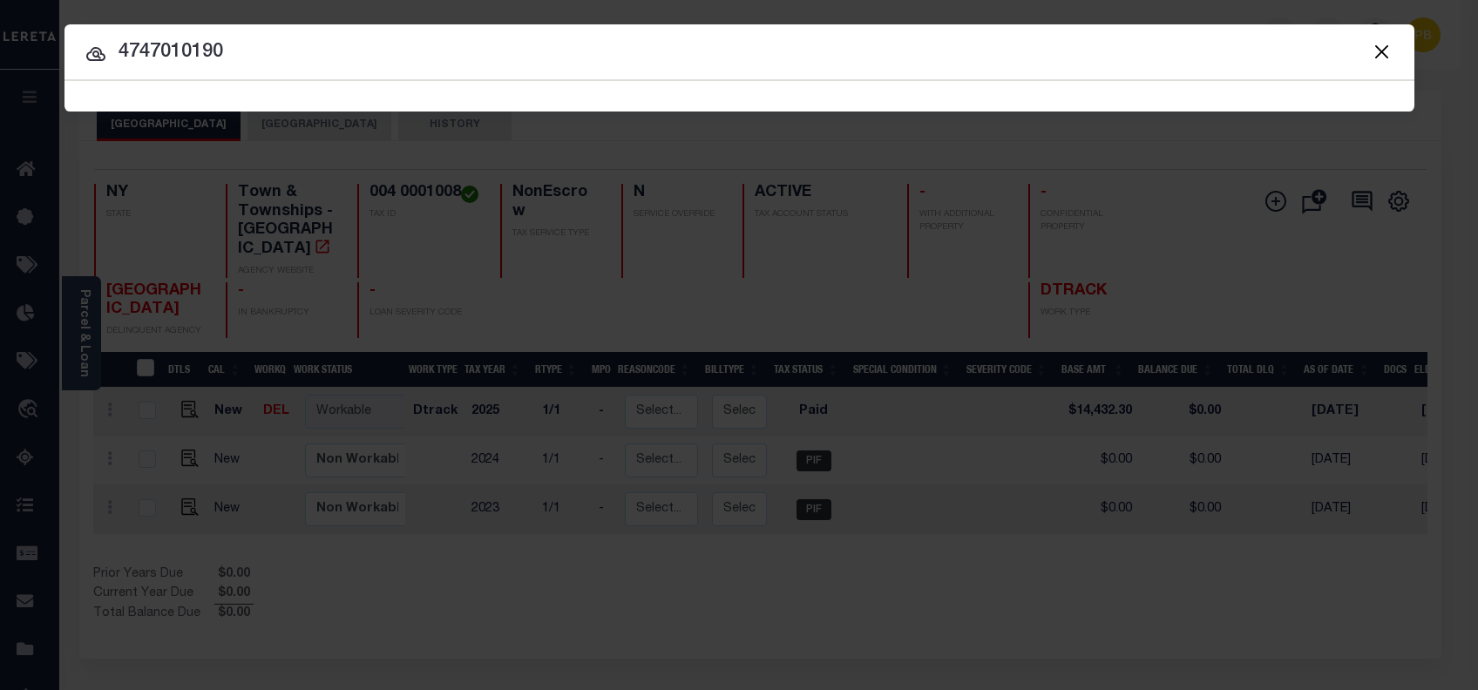
type input "4747010190"
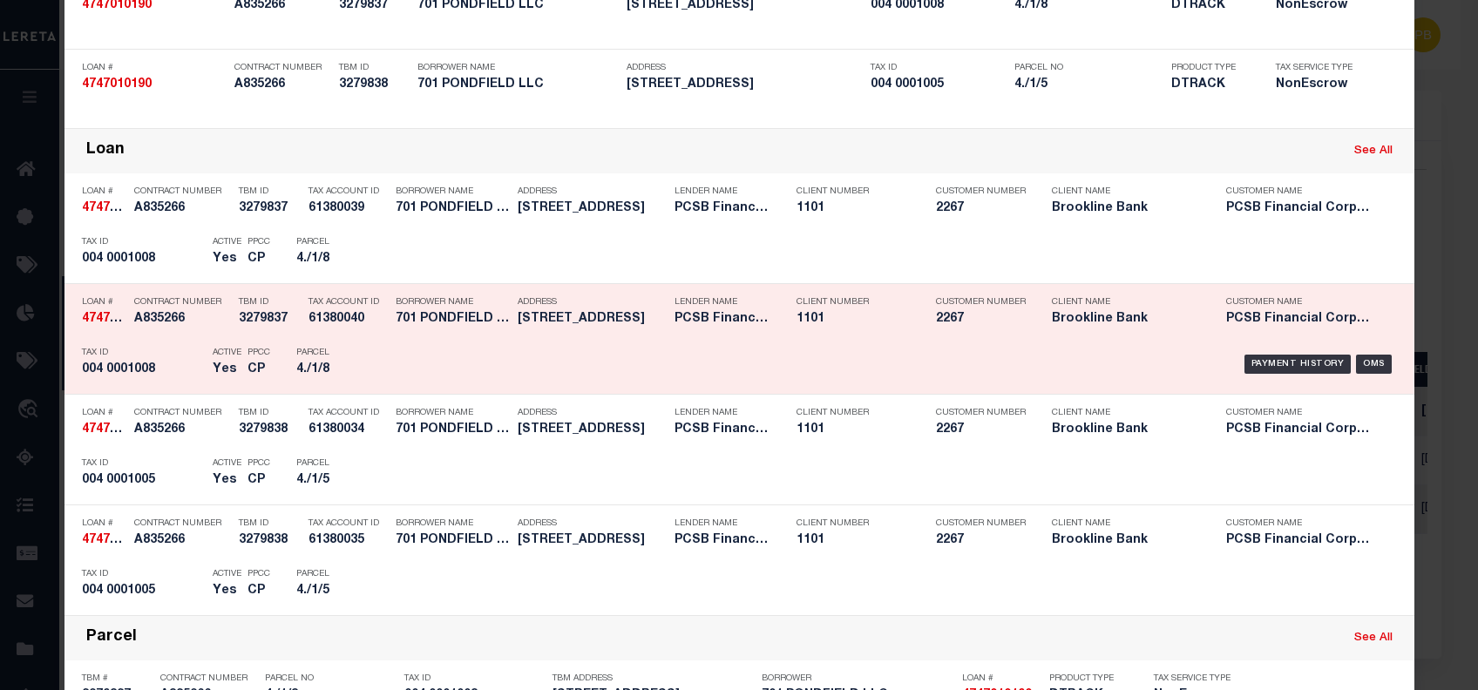
scroll to position [232, 0]
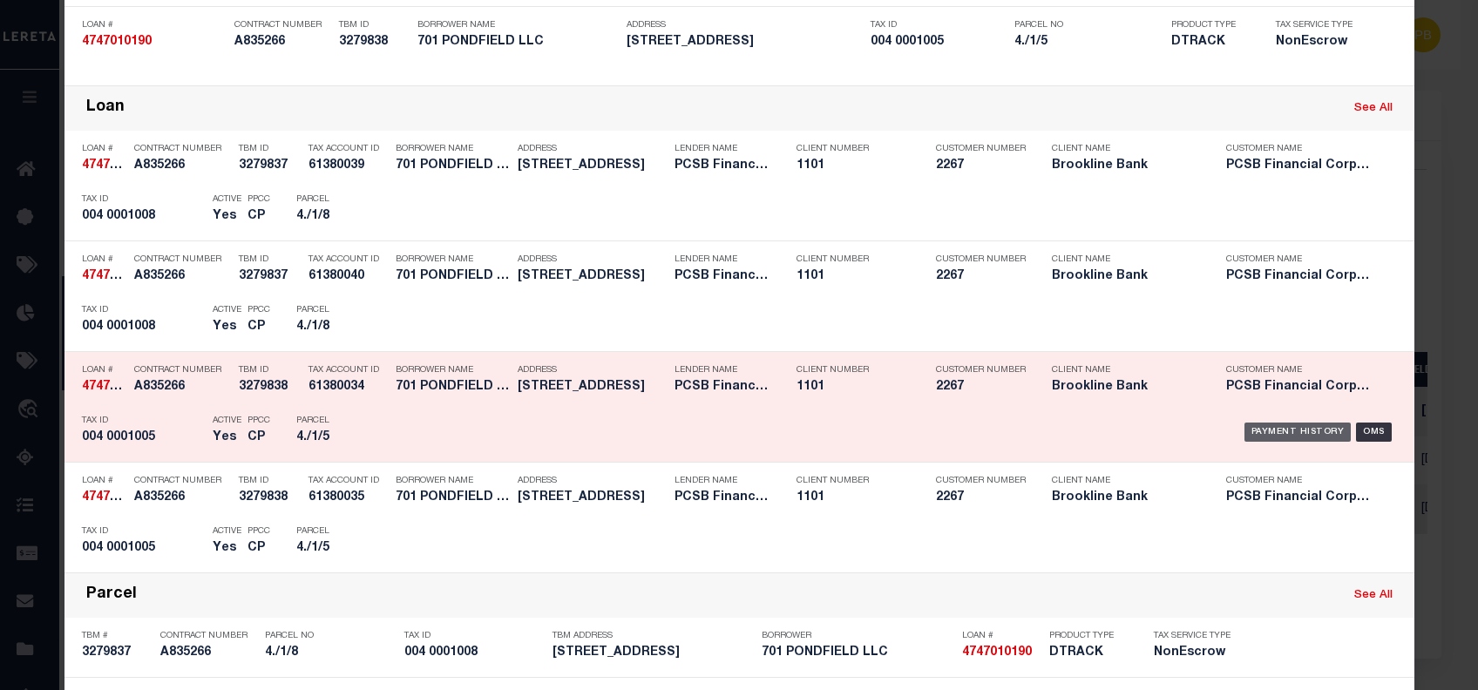
click at [1258, 236] on div "Payment History OMS" at bounding box center [899, 211] width 1022 height 51
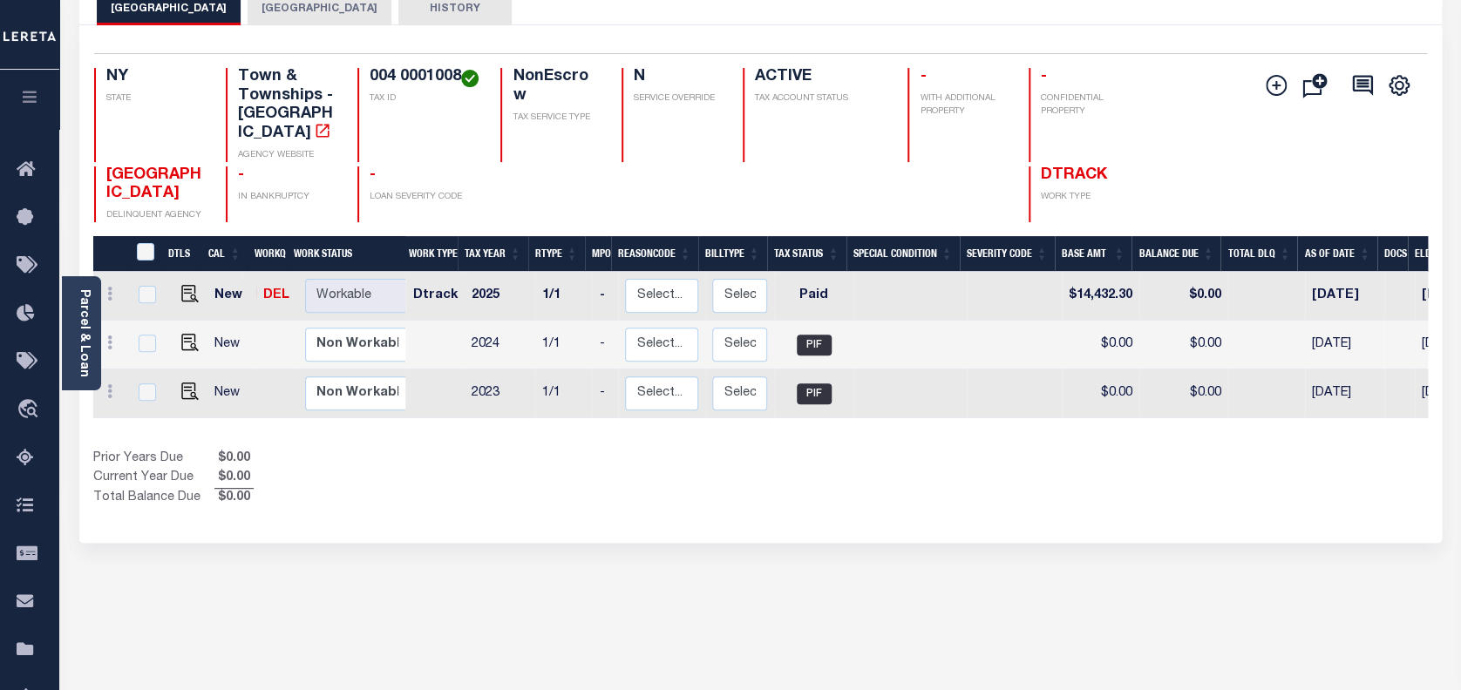
scroll to position [232, 0]
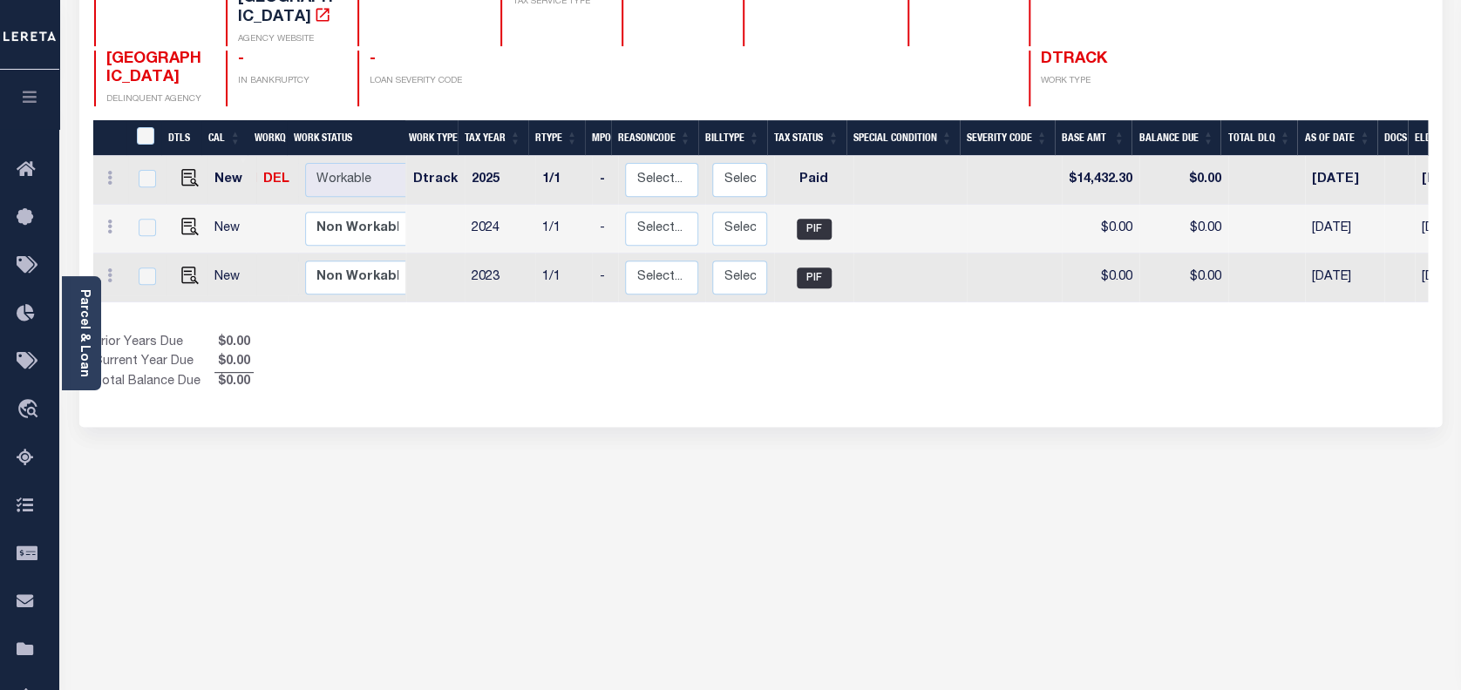
click at [173, 173] on link at bounding box center [186, 179] width 26 height 12
checkbox input "true"
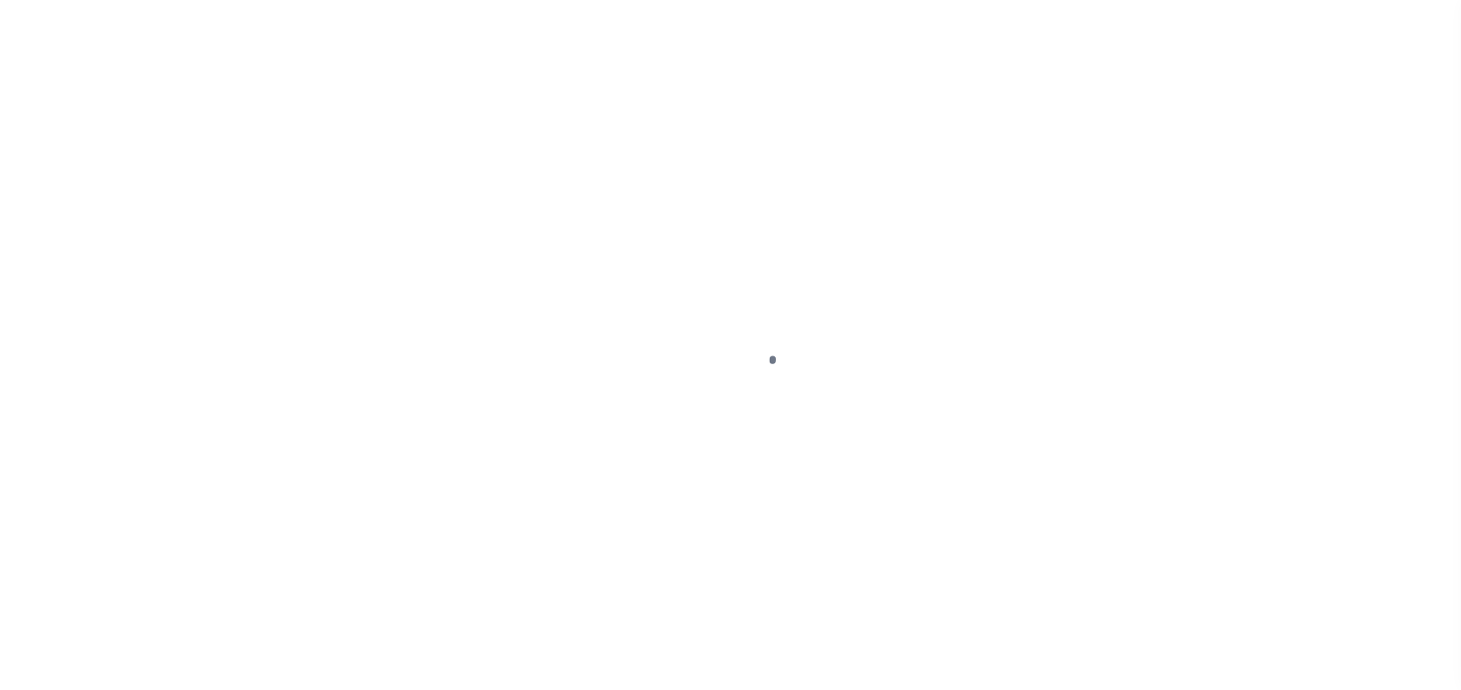
select select "PYD"
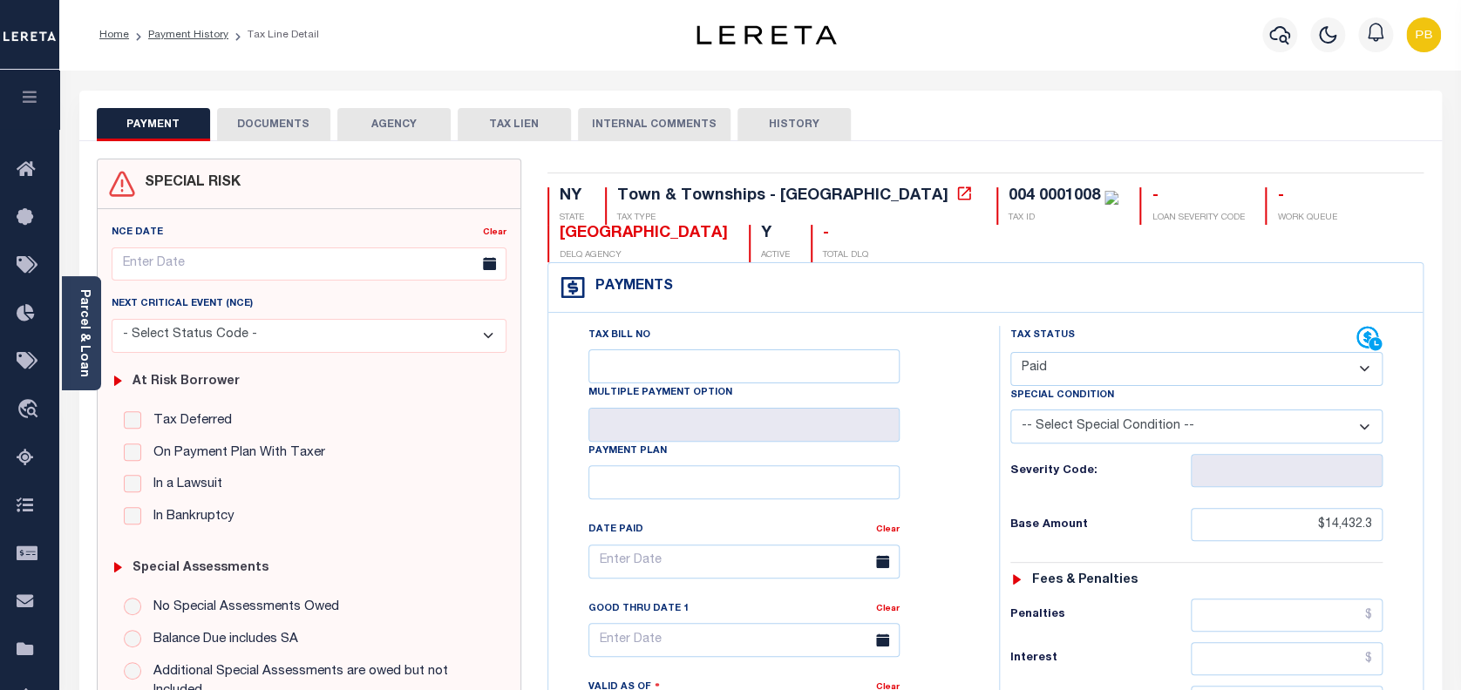
click at [157, 42] on li "Payment History" at bounding box center [178, 35] width 99 height 16
click at [175, 35] on link "Payment History" at bounding box center [188, 35] width 80 height 10
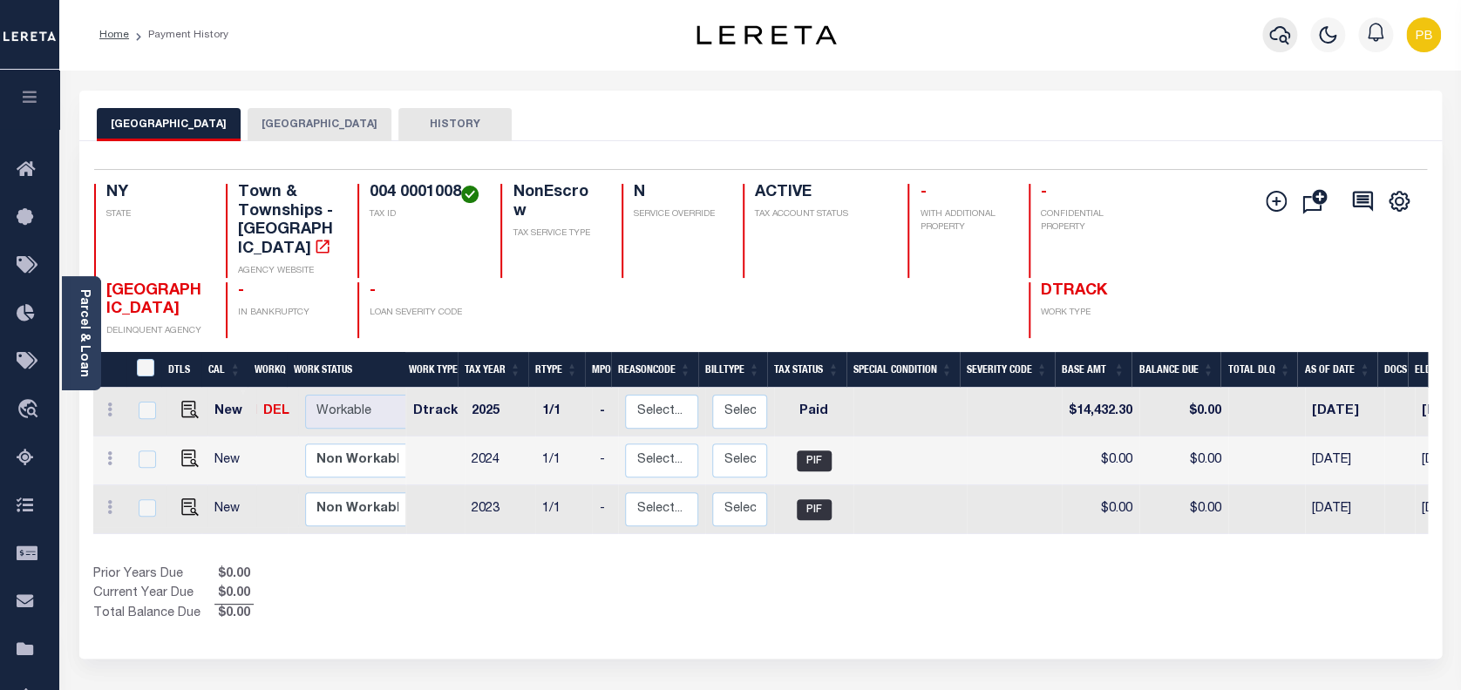
click at [1280, 31] on icon "button" at bounding box center [1279, 34] width 21 height 21
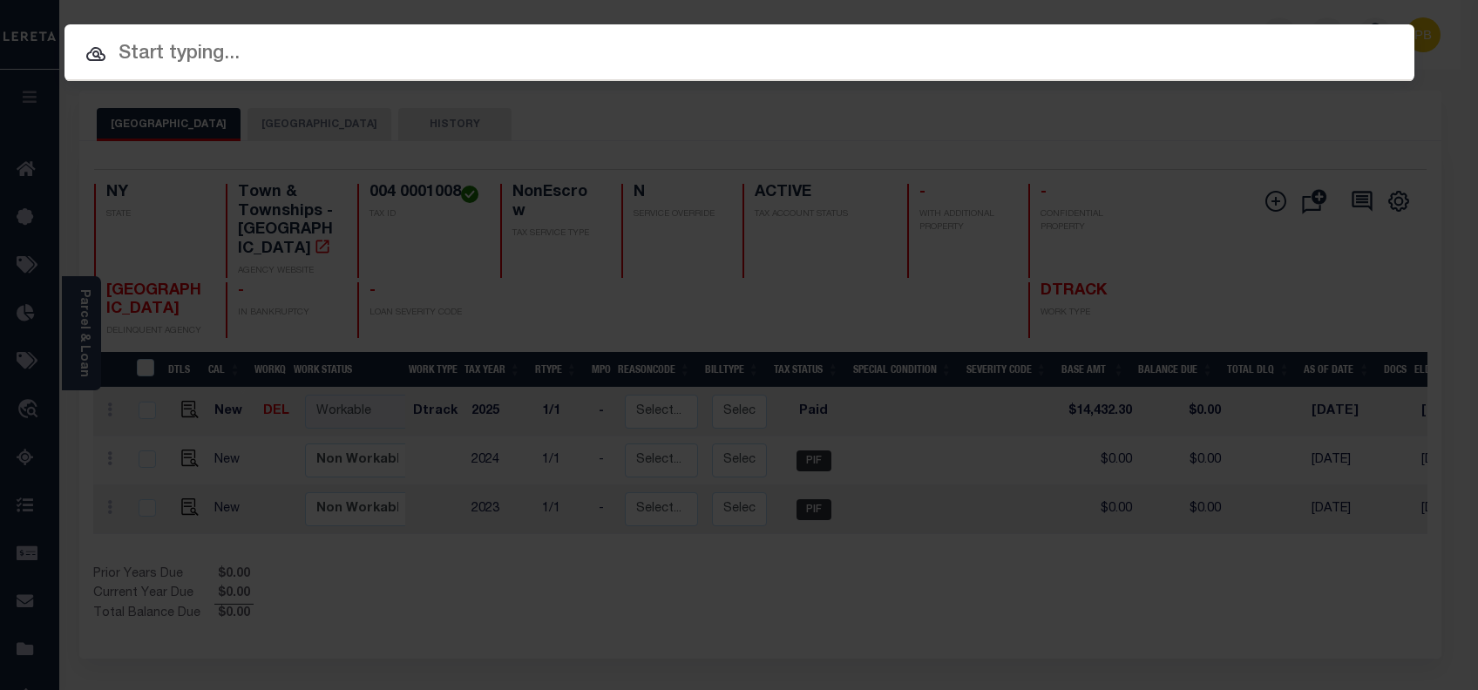
paste input "004 0001005"
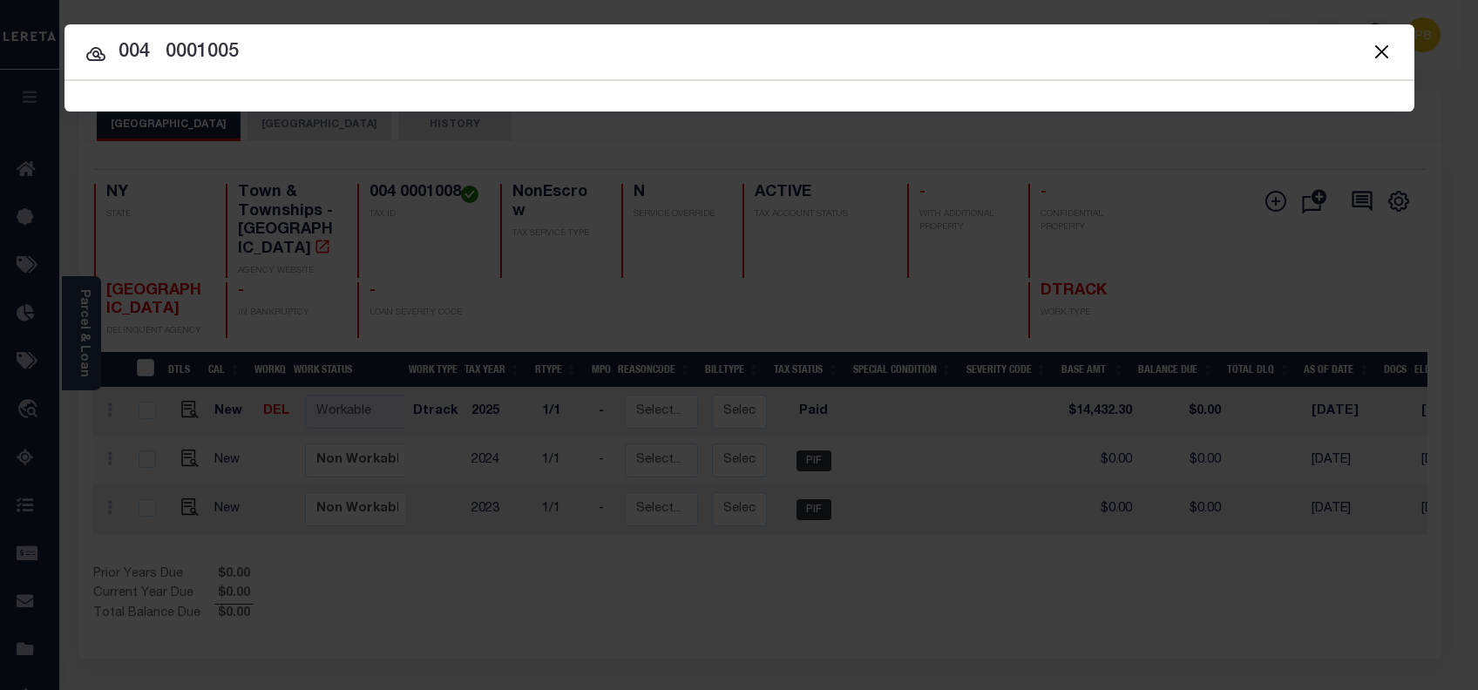
type input "004 0001005"
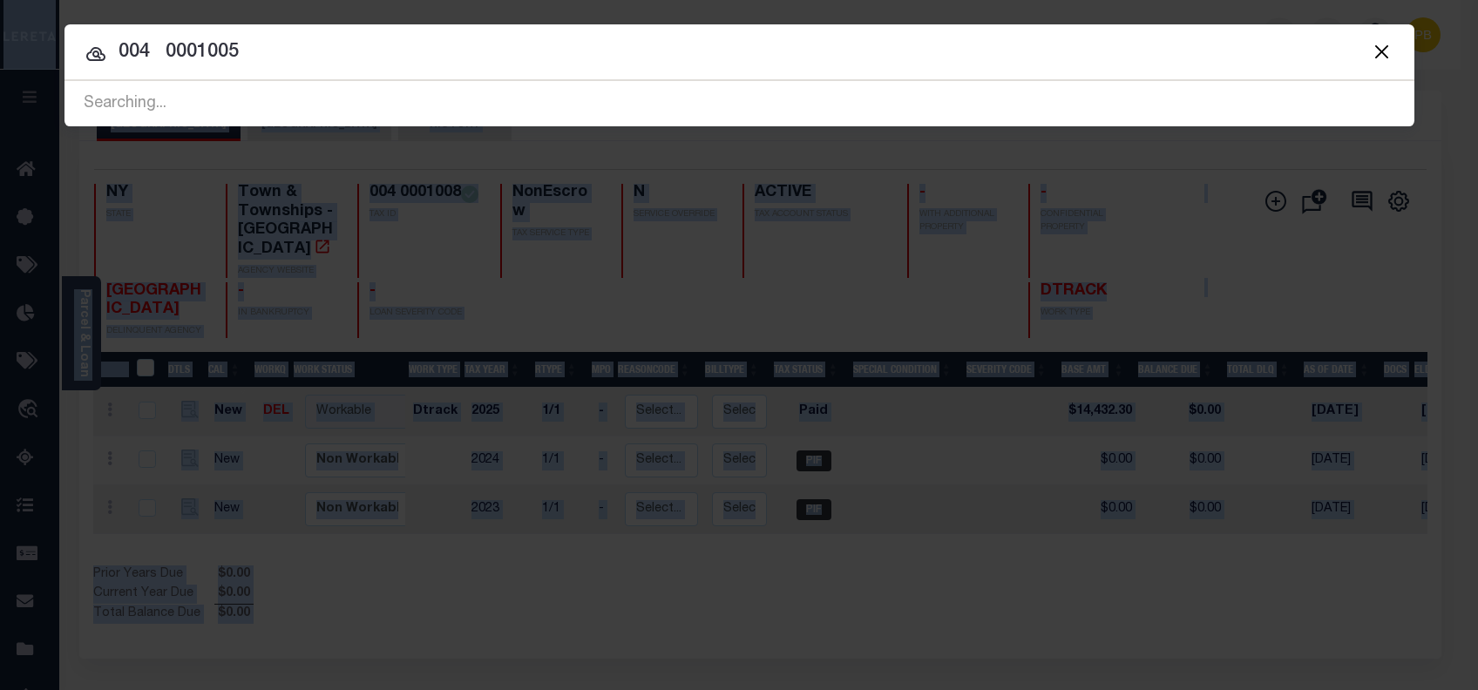
drag, startPoint x: 353, startPoint y: 71, endPoint x: -50, endPoint y: 17, distance: 406.2
click at [0, 17] on html "Home Payment History Profile Sign out" at bounding box center [739, 546] width 1478 height 1092
click at [353, 63] on input "004 0001005" at bounding box center [739, 52] width 1350 height 31
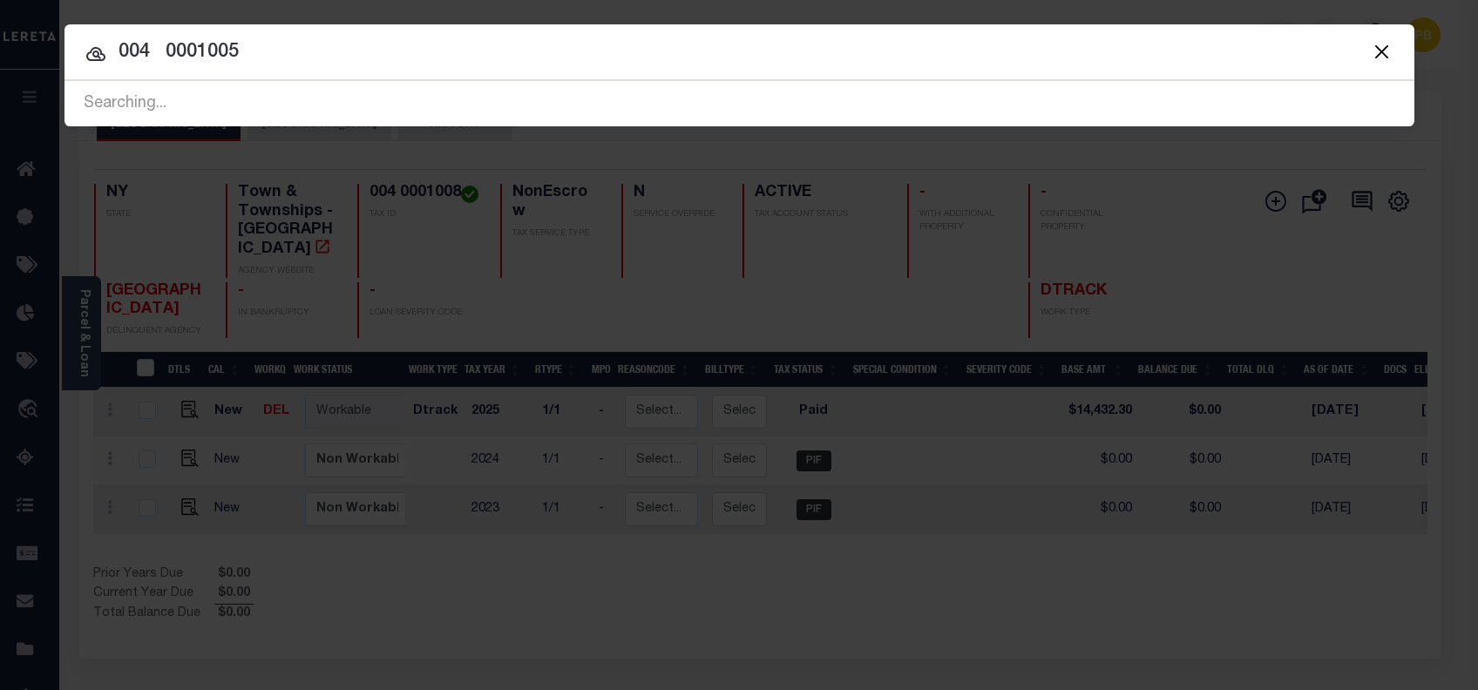
click at [353, 63] on input "004 0001005" at bounding box center [739, 52] width 1350 height 31
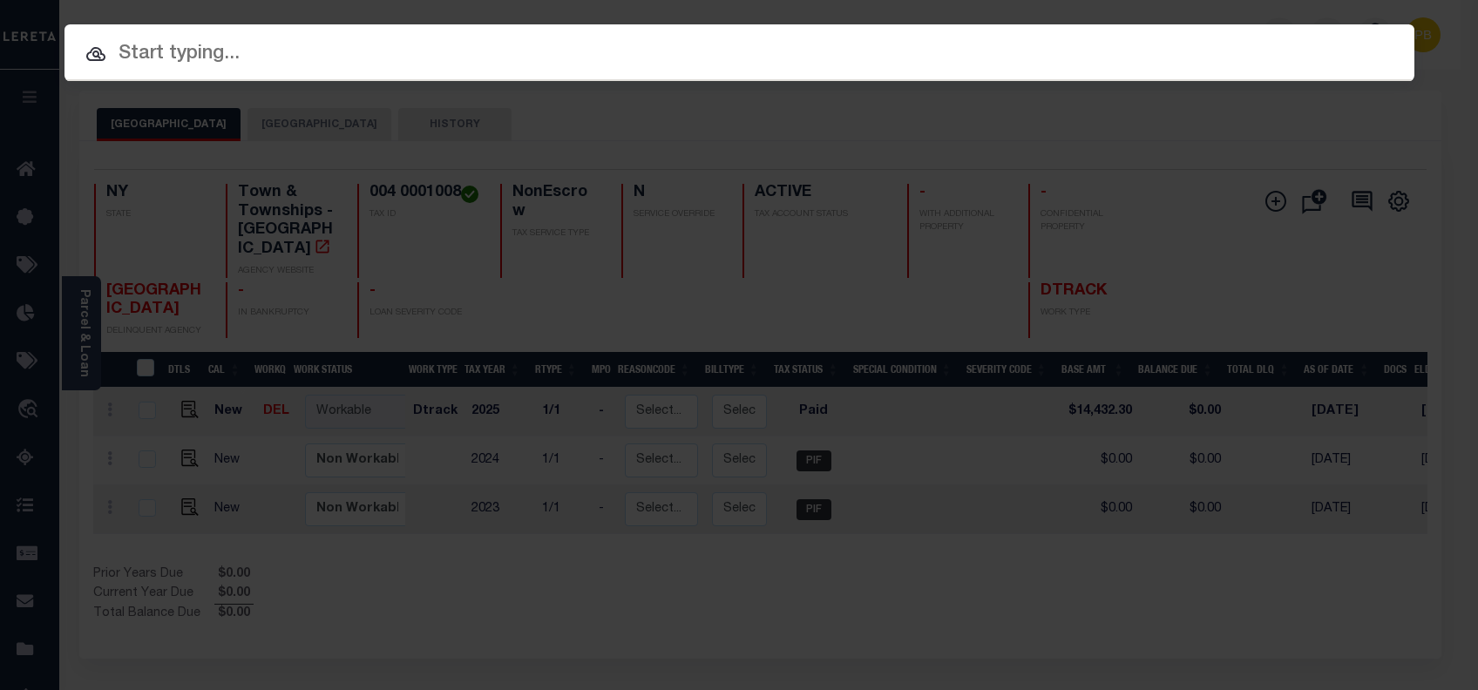
paste input "4747010190"
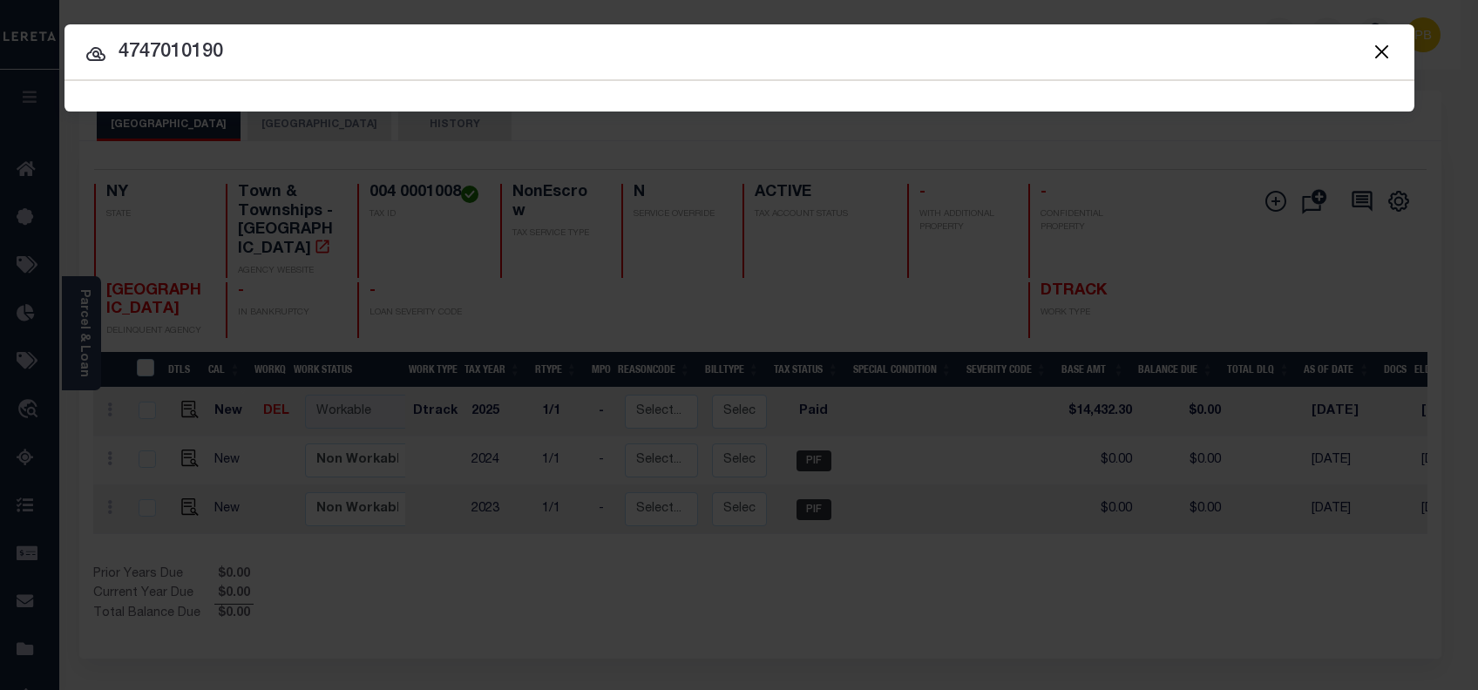
type input "4747010190"
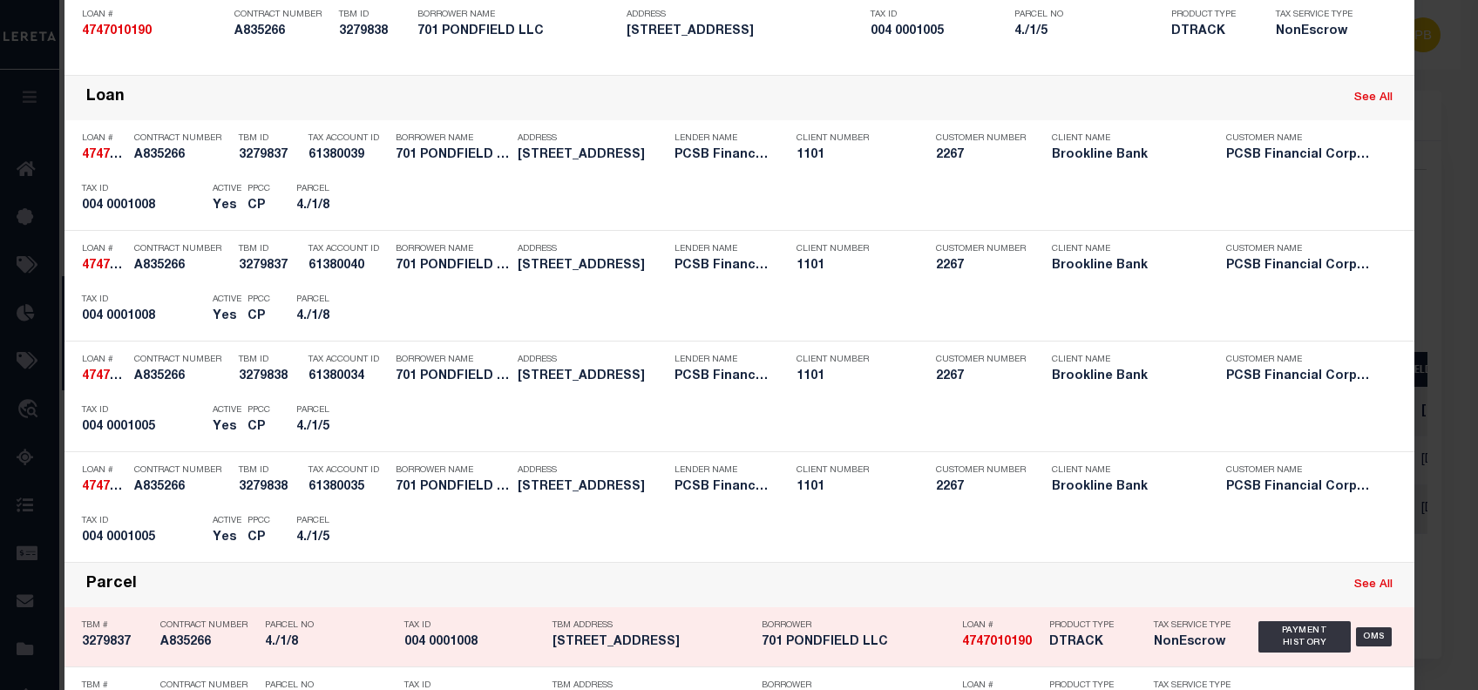
scroll to position [349, 0]
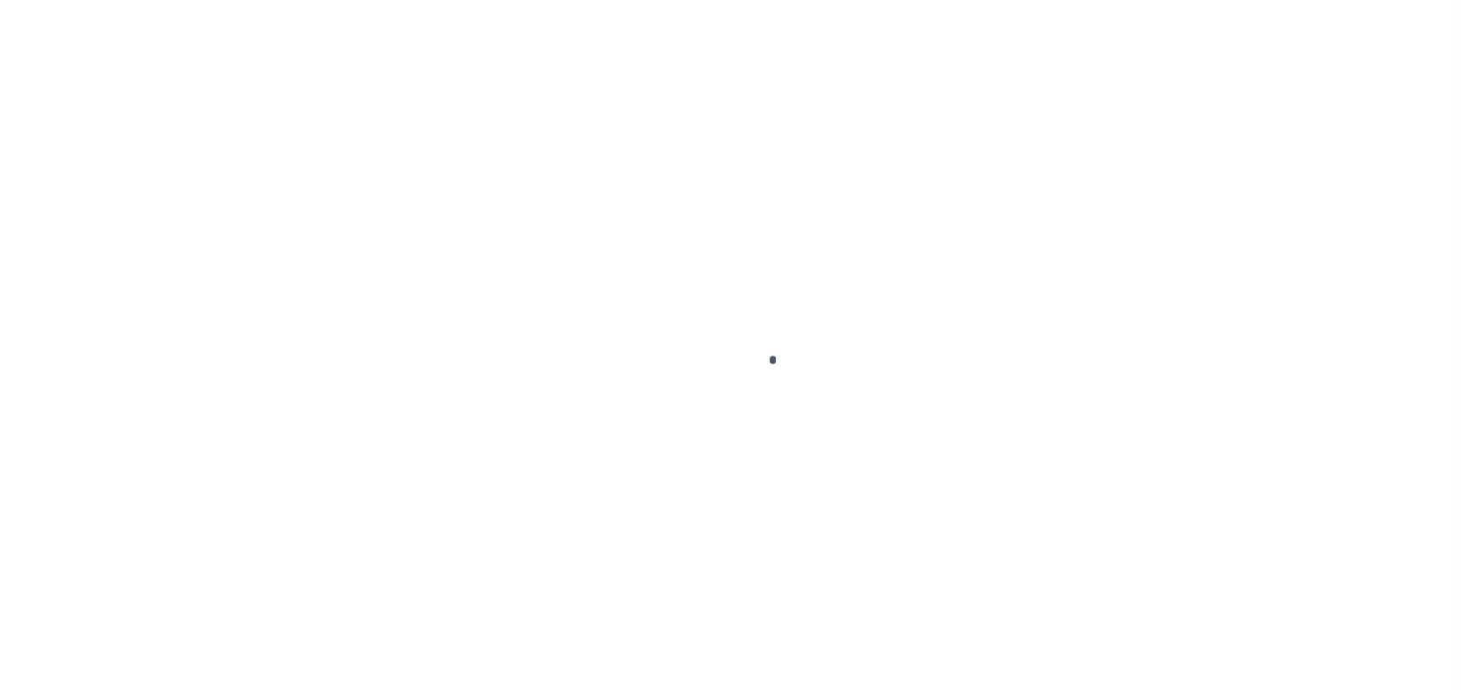
type input "4747010190"
type input "701 PONDFIELD LLC"
select select
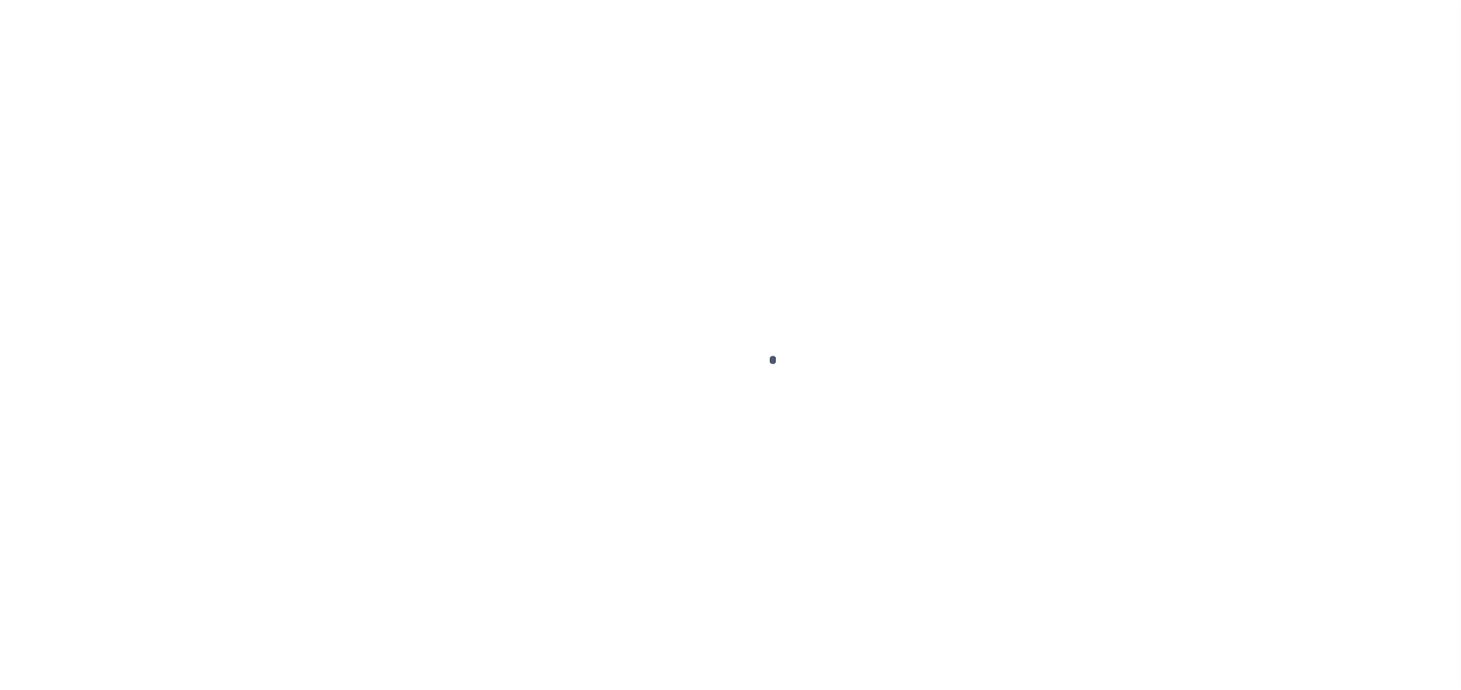
select select "NonEscrow"
type input "[STREET_ADDRESS]"
type input "PARCEL ID:4-1-8"
type input "BRONVILLE NY 10708"
type input "16131"
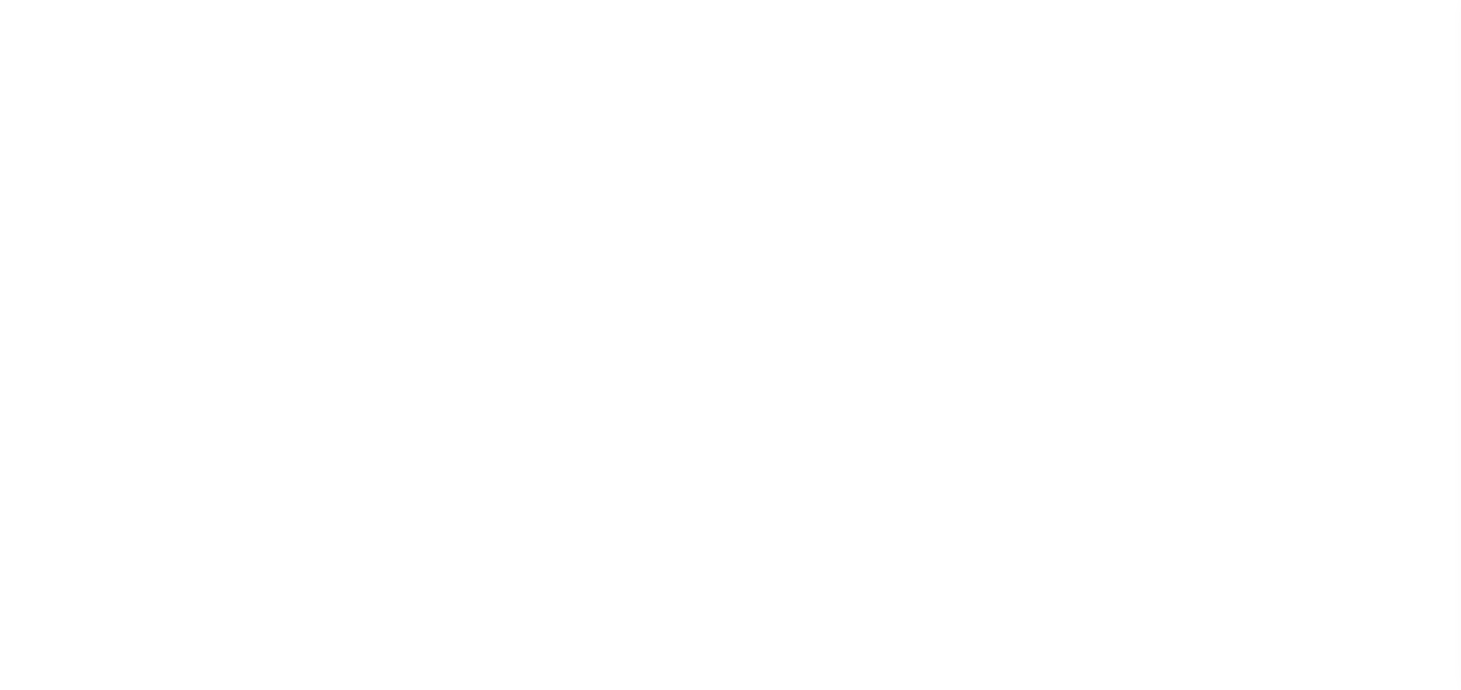
type input "NY"
select select
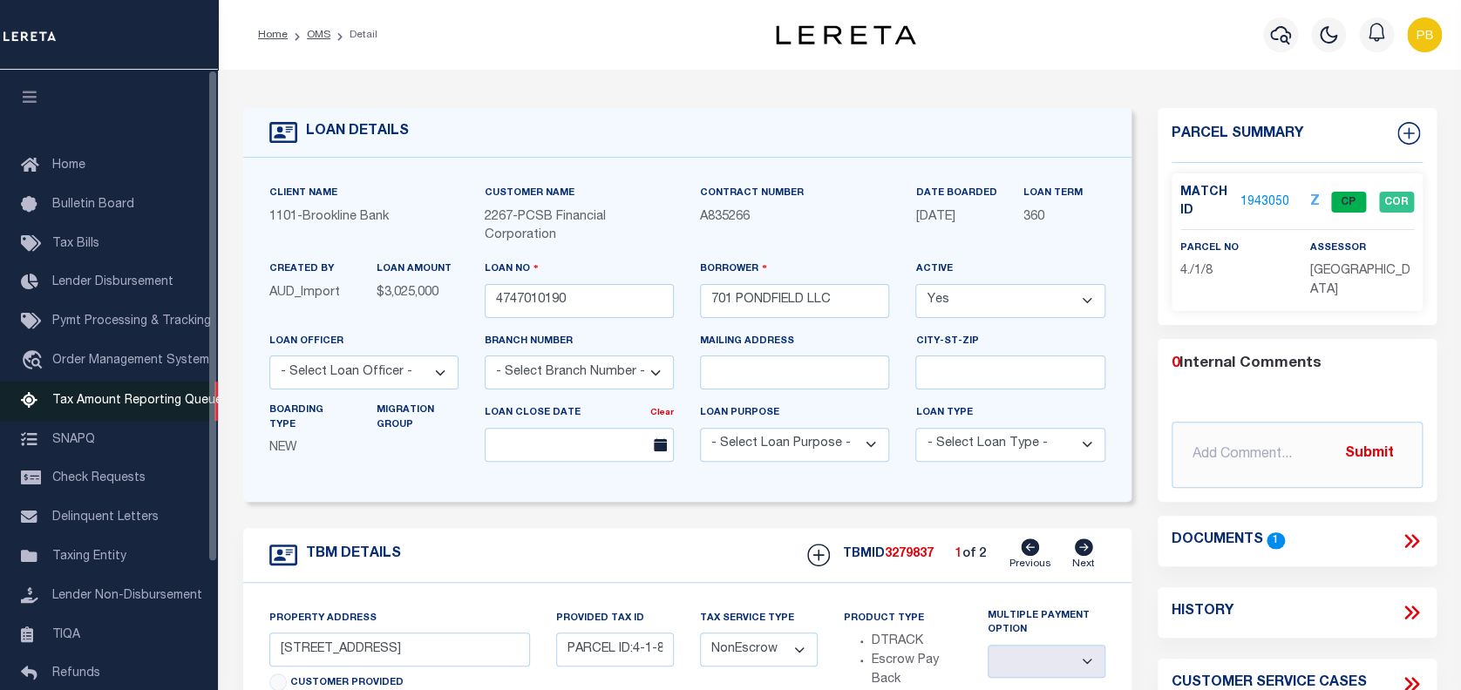
click at [87, 407] on span "Tax Amount Reporting Queue" at bounding box center [137, 401] width 170 height 12
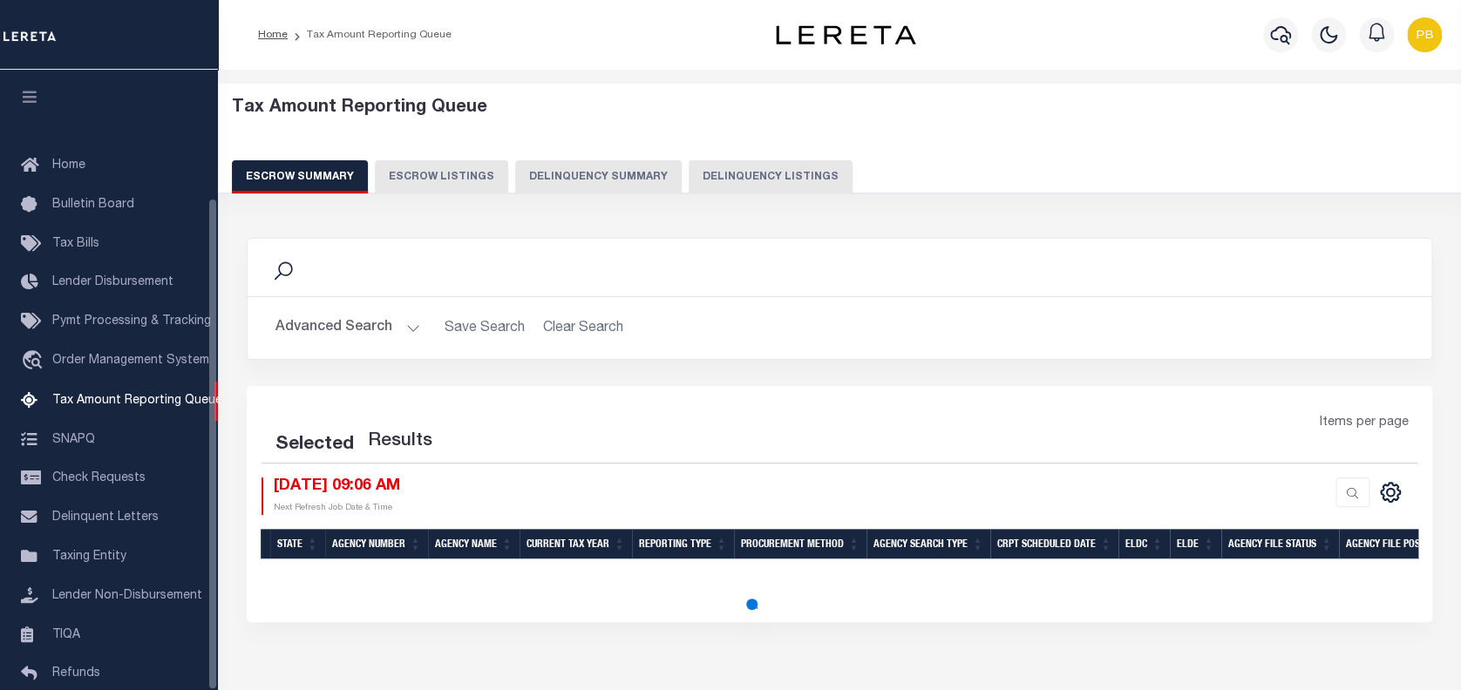
click at [756, 180] on button "Delinquency Listings" at bounding box center [770, 176] width 164 height 33
select select "100"
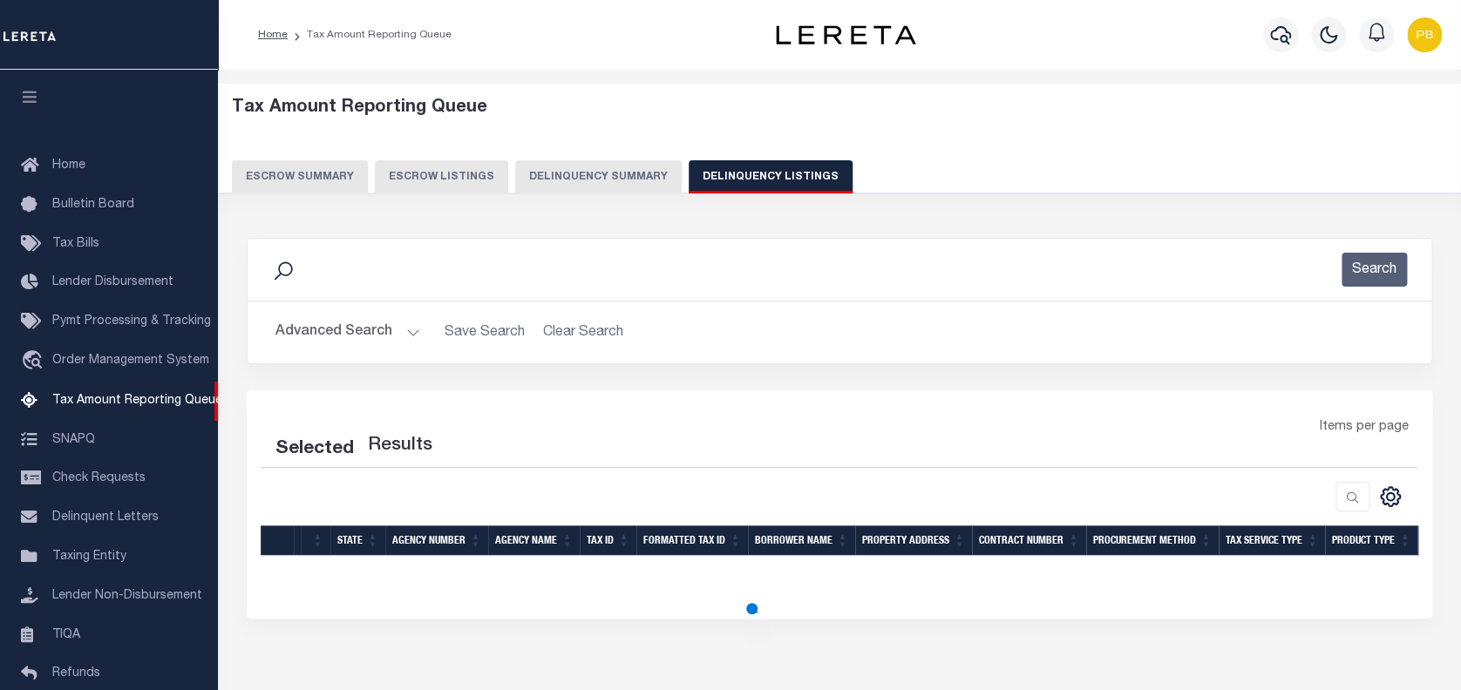
scroll to position [160, 0]
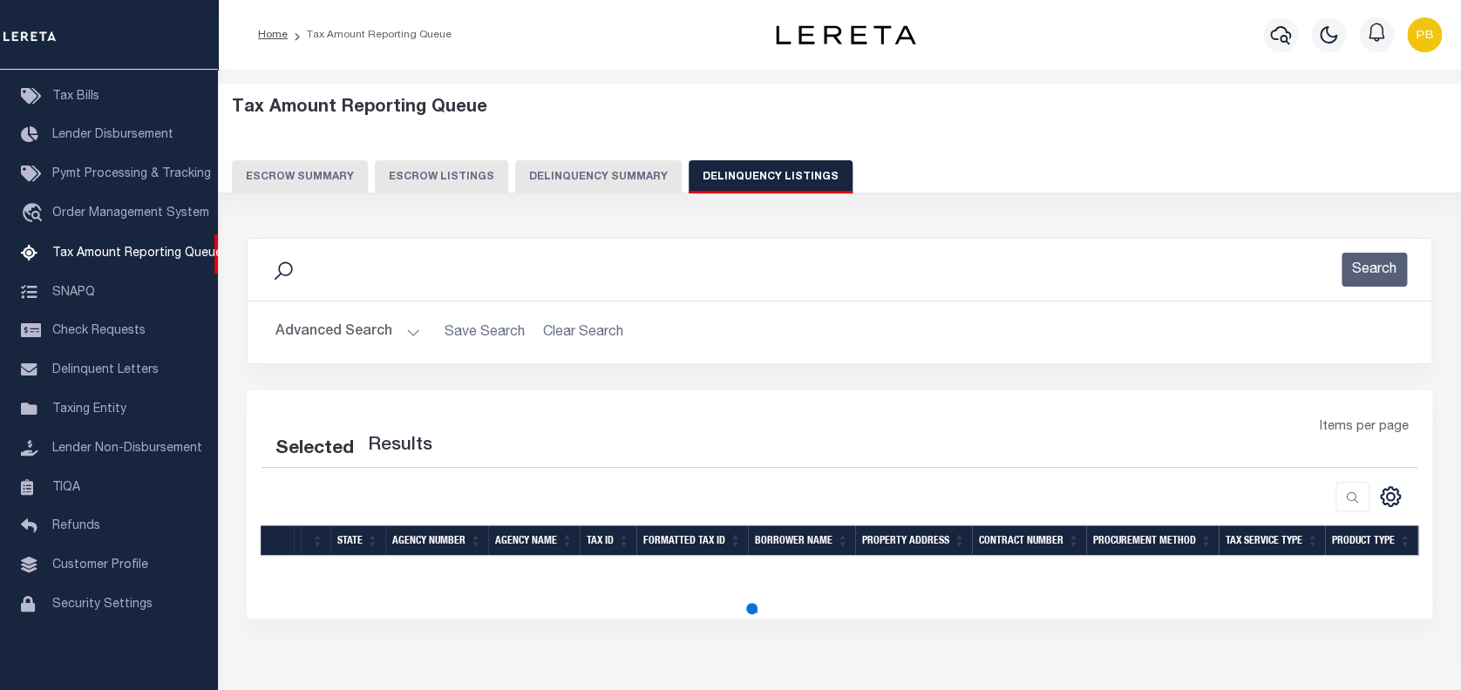
select select "100"
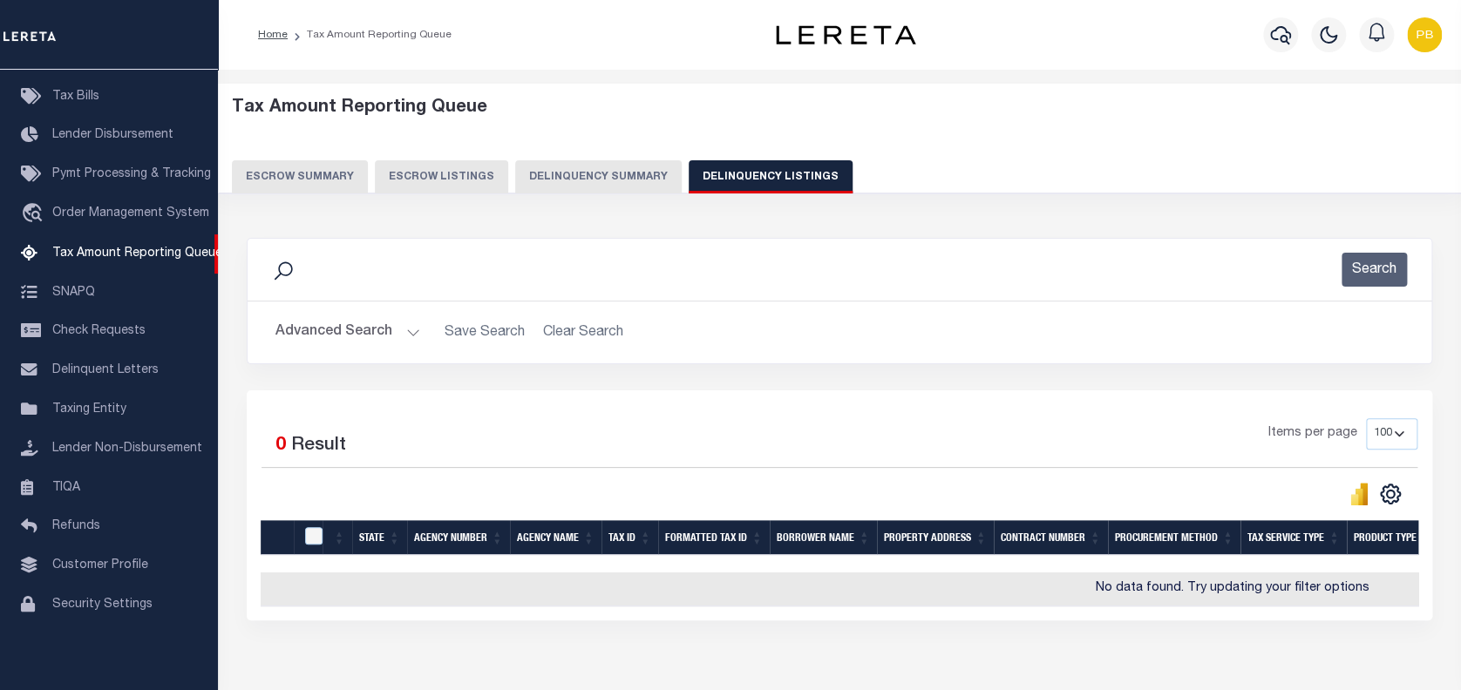
click at [438, 329] on h2 "Advanced Search Save Search Clear Search tblassign_wrapper_dynamictable_____Def…" at bounding box center [839, 332] width 1156 height 34
click at [407, 330] on button "Advanced Search" at bounding box center [347, 332] width 145 height 34
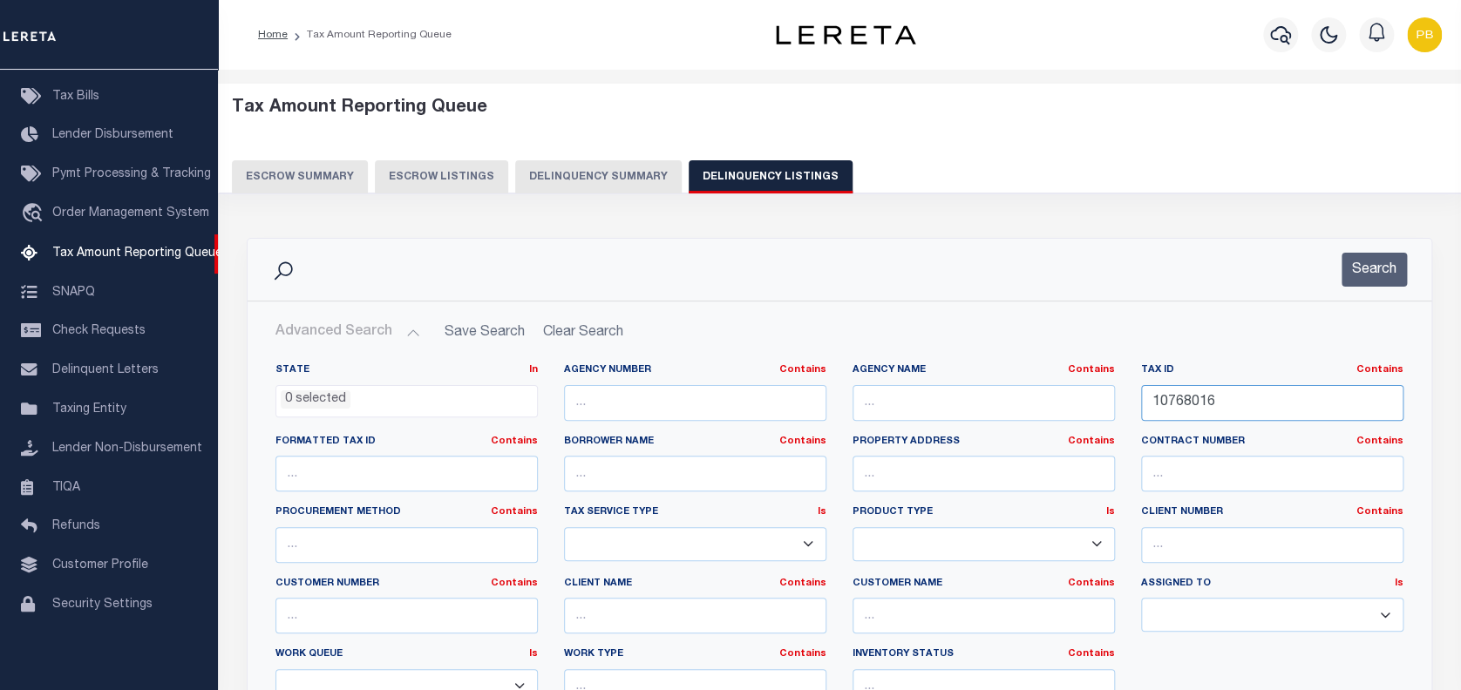
drag, startPoint x: 1222, startPoint y: 404, endPoint x: 1001, endPoint y: 404, distance: 220.5
click at [1001, 404] on div "State In In AK AL AR AZ CA CO CT DC DE FL GA GU HI IA ID IL IN KS KY LA MA MD M…" at bounding box center [839, 541] width 1154 height 356
paste input "004 0001005"
type input "004 0001005"
click at [1373, 268] on button "Search" at bounding box center [1373, 270] width 65 height 34
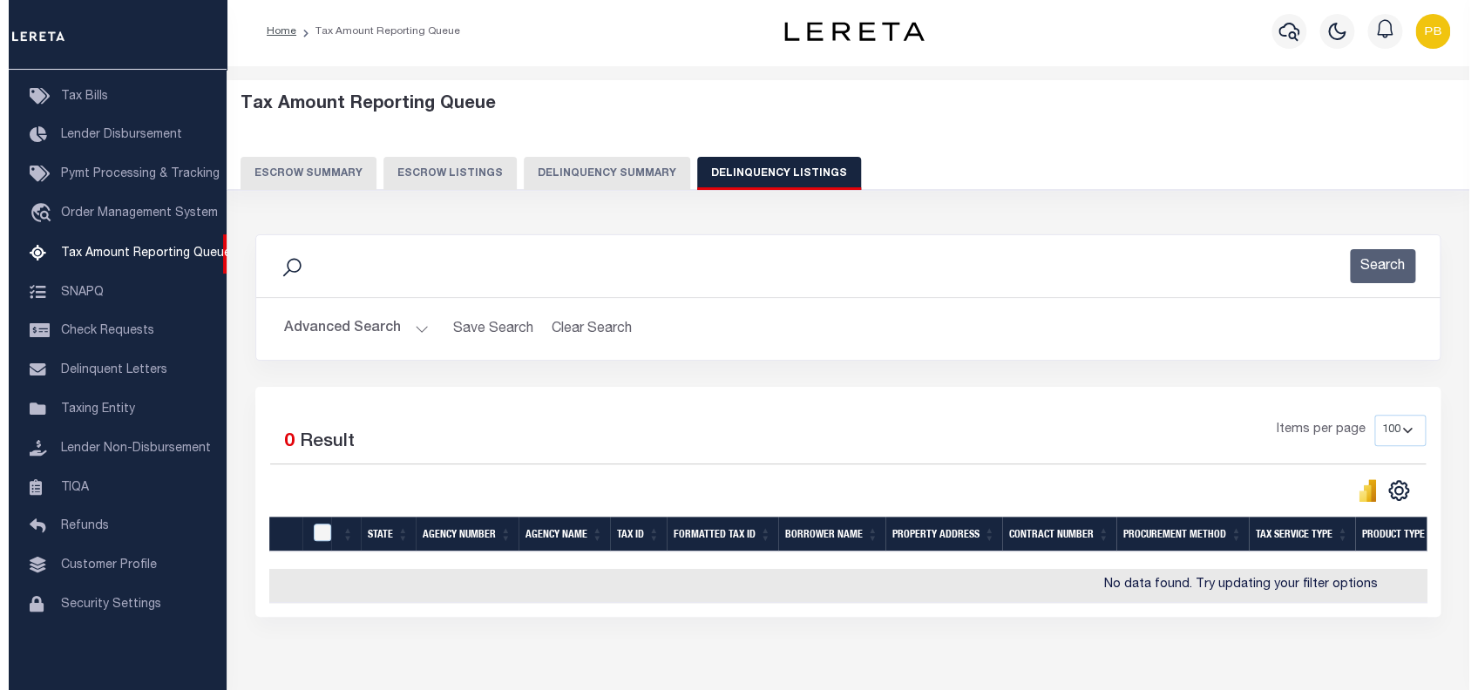
scroll to position [0, 0]
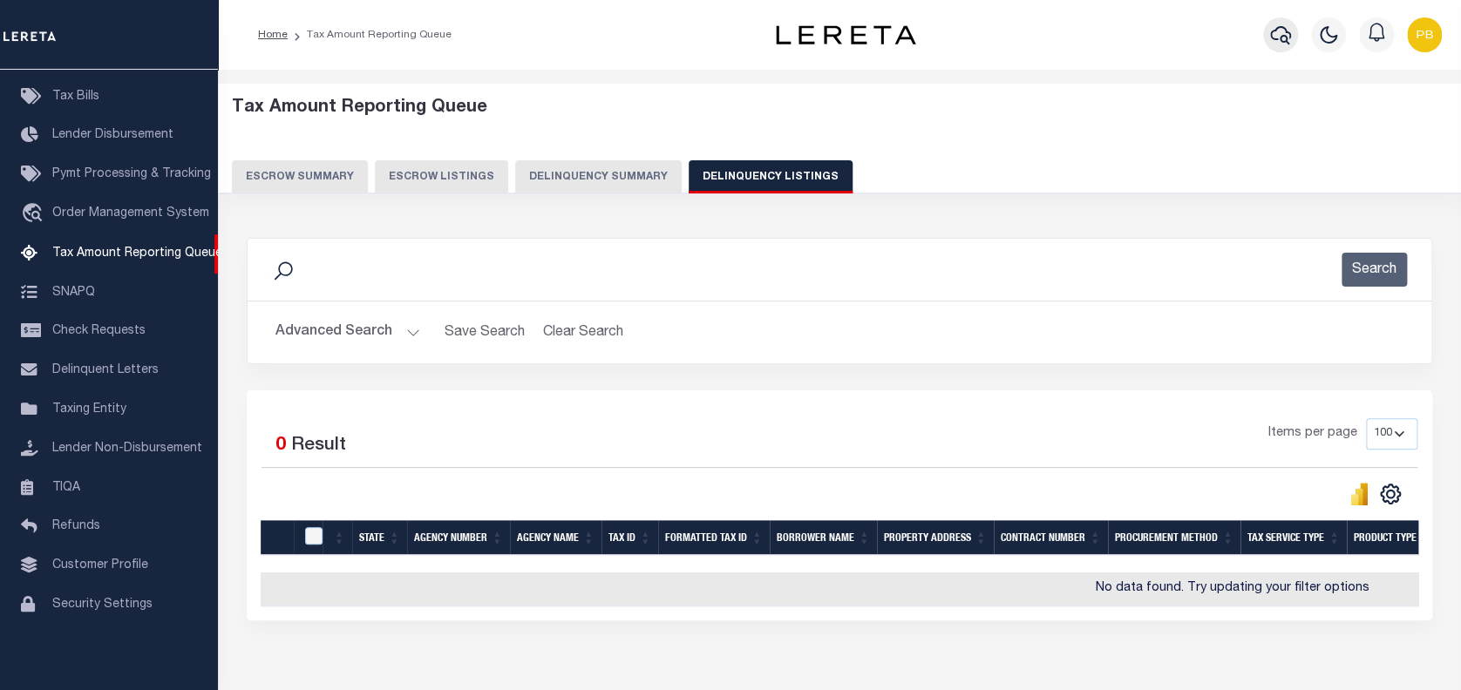
click at [1272, 20] on button "button" at bounding box center [1280, 34] width 35 height 35
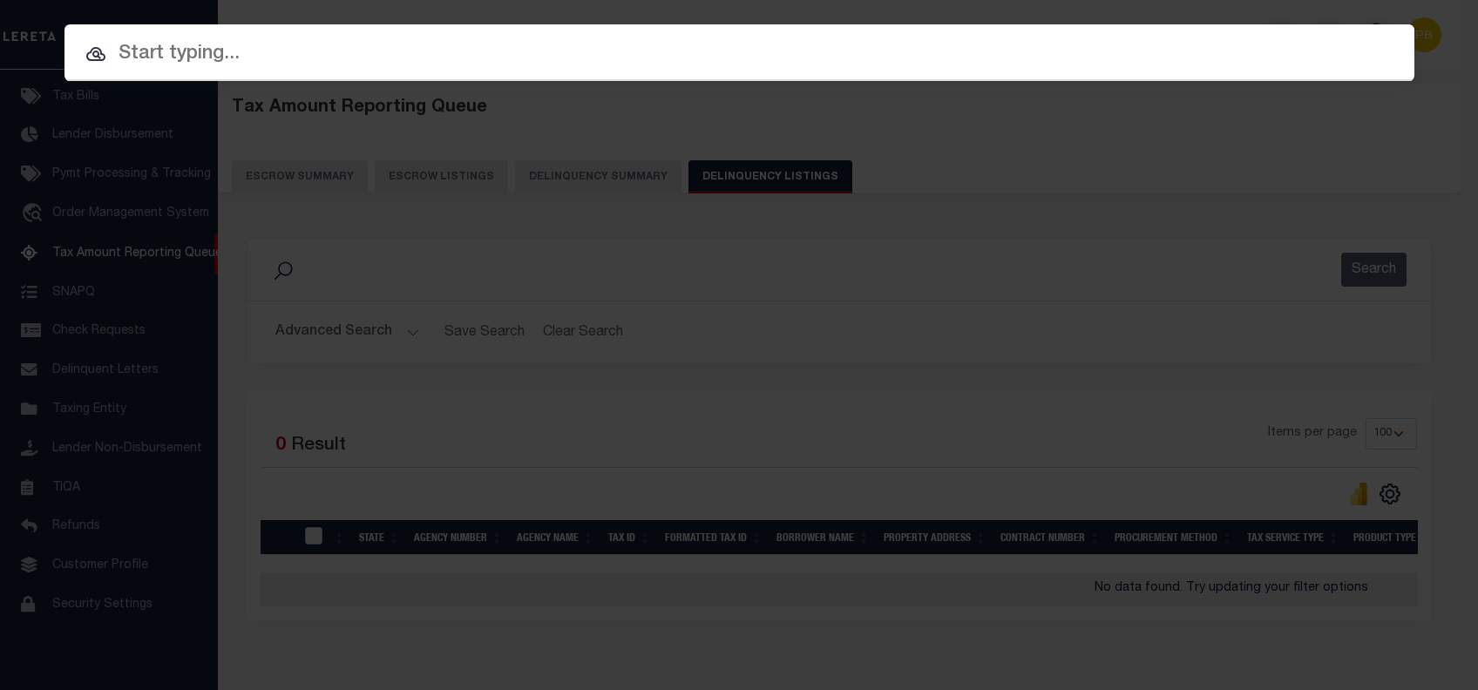
paste input "004 0001005"
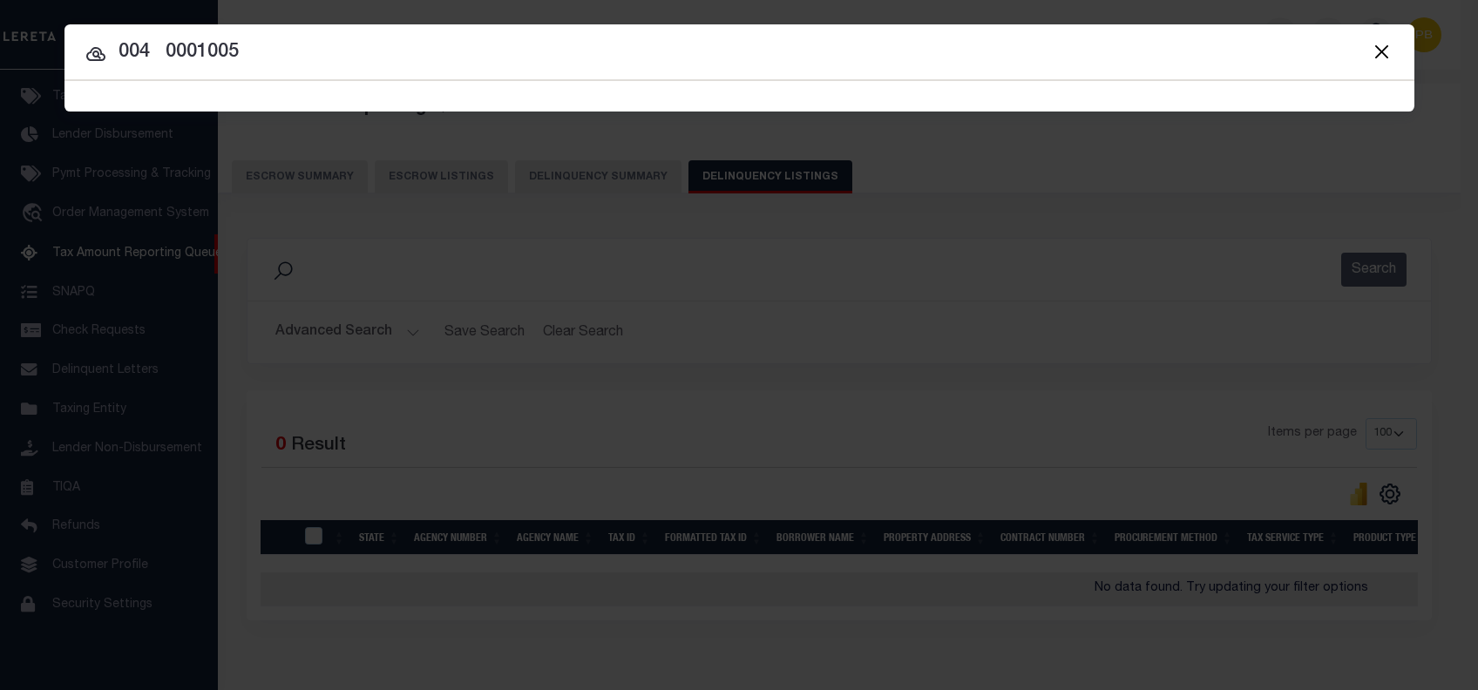
click at [1381, 55] on button "Close" at bounding box center [1382, 51] width 23 height 23
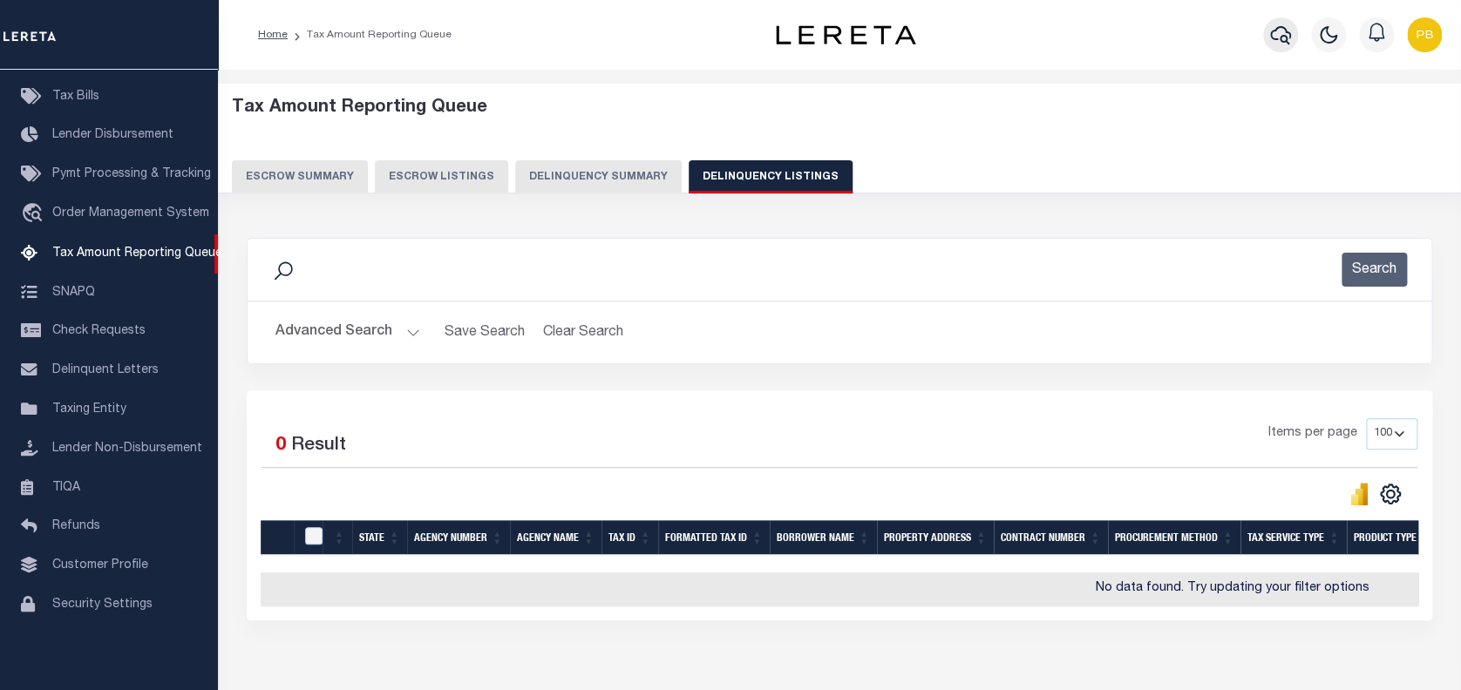
click at [1267, 42] on button "button" at bounding box center [1280, 34] width 35 height 35
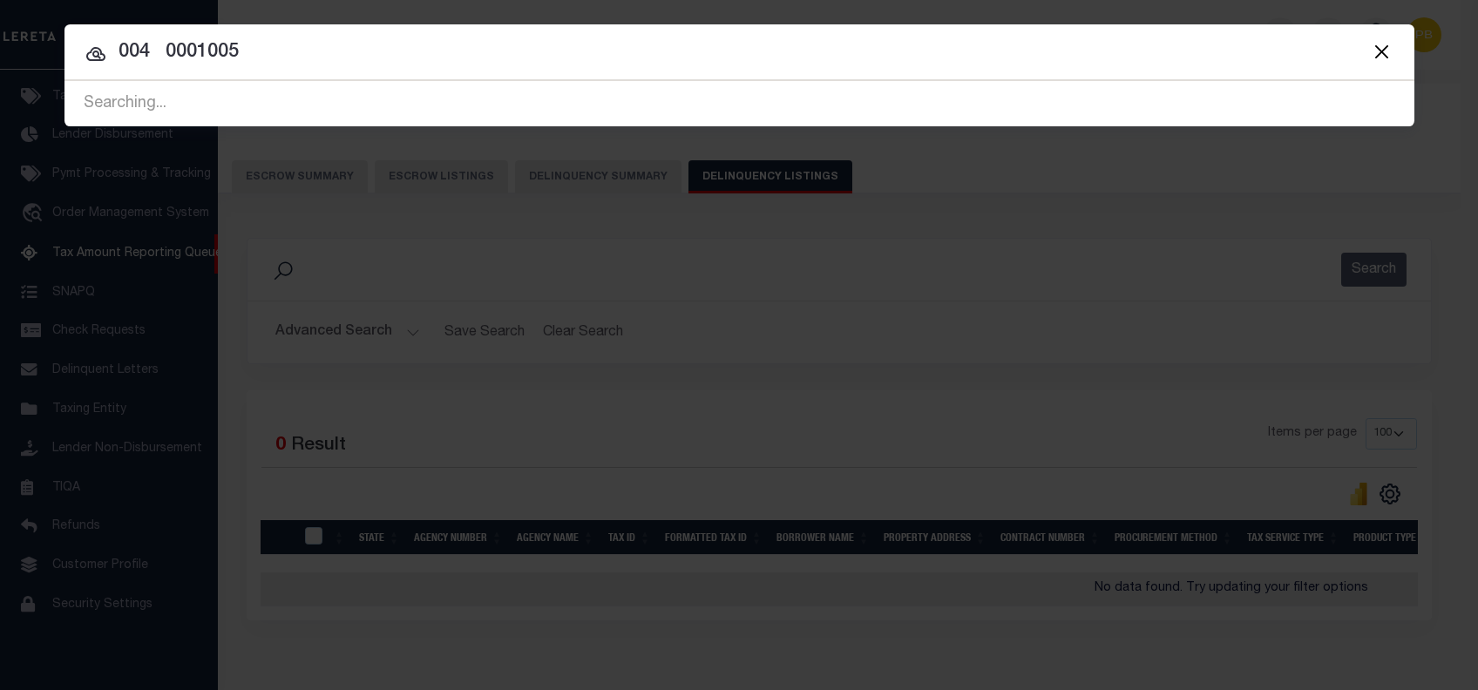
drag, startPoint x: 495, startPoint y: 60, endPoint x: -133, endPoint y: 58, distance: 628.4
click at [0, 58] on html "Home Tax Amount Reporting Queue Profile" at bounding box center [739, 388] width 1478 height 777
paste input "4747010190"
type input "4747010190"
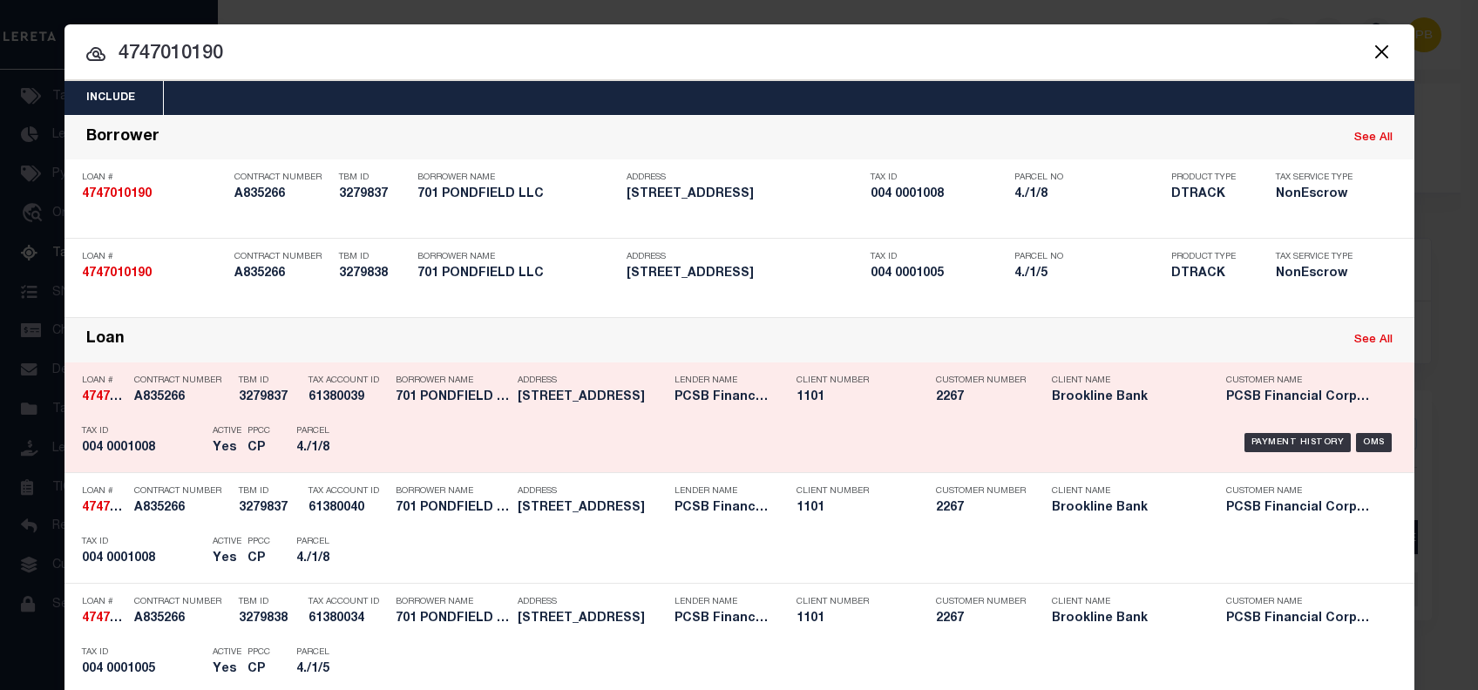
click at [349, 423] on div "Parcel 4./1/8" at bounding box center [335, 442] width 78 height 51
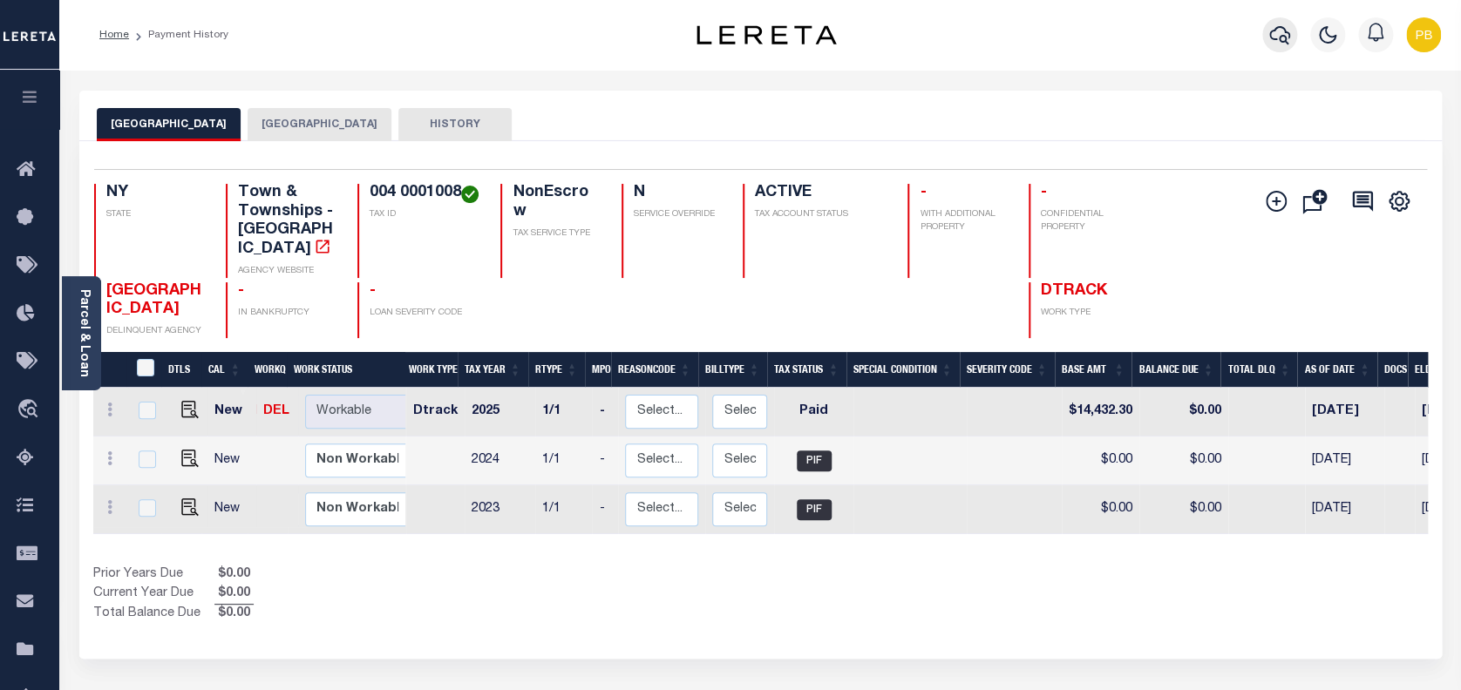
click at [1283, 31] on icon "button" at bounding box center [1279, 34] width 21 height 21
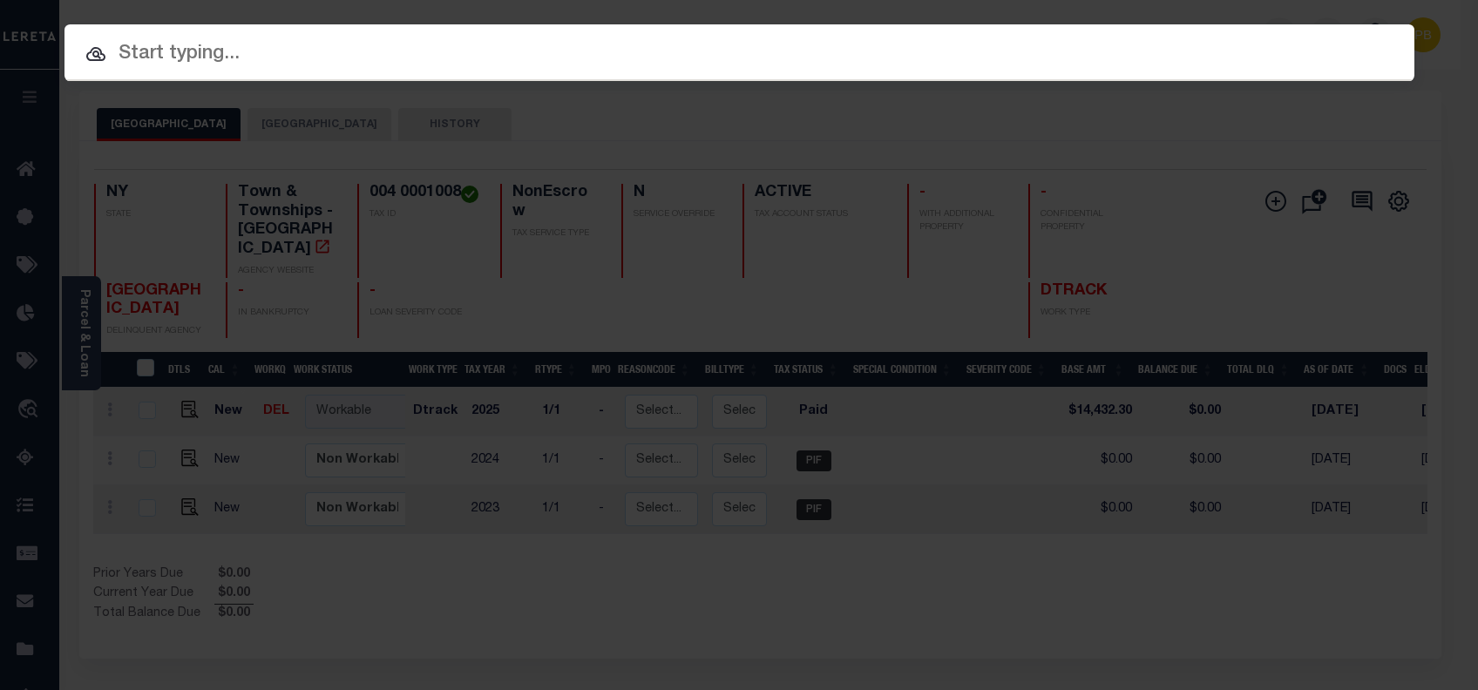
paste input "004 0001005"
type input "004 0001005"
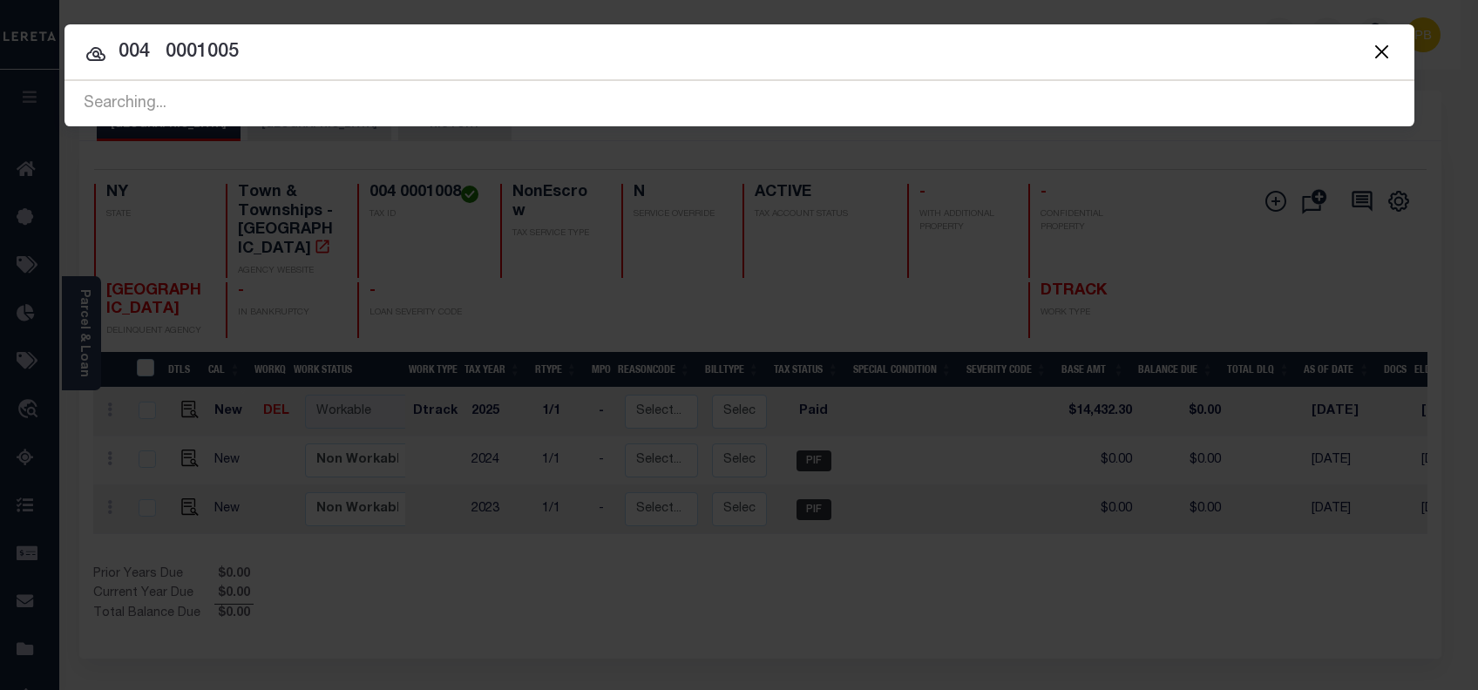
drag, startPoint x: 544, startPoint y: 58, endPoint x: 37, endPoint y: 55, distance: 507.2
click at [37, 55] on div "Include Loans TBM Customers Borrowers Payments (Lender Non-Disb) Payments (Lend…" at bounding box center [739, 345] width 1478 height 690
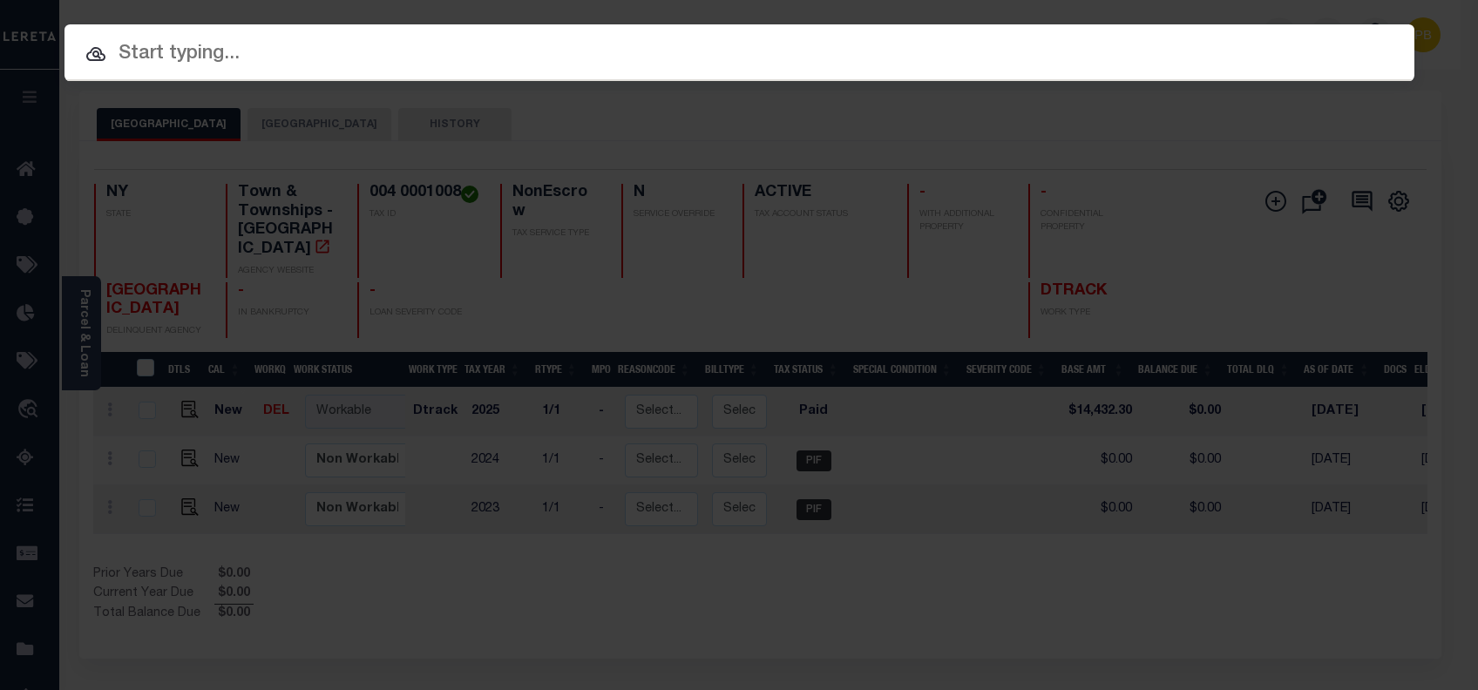
click at [260, 69] on input "text" at bounding box center [739, 54] width 1350 height 31
paste input "4747010190"
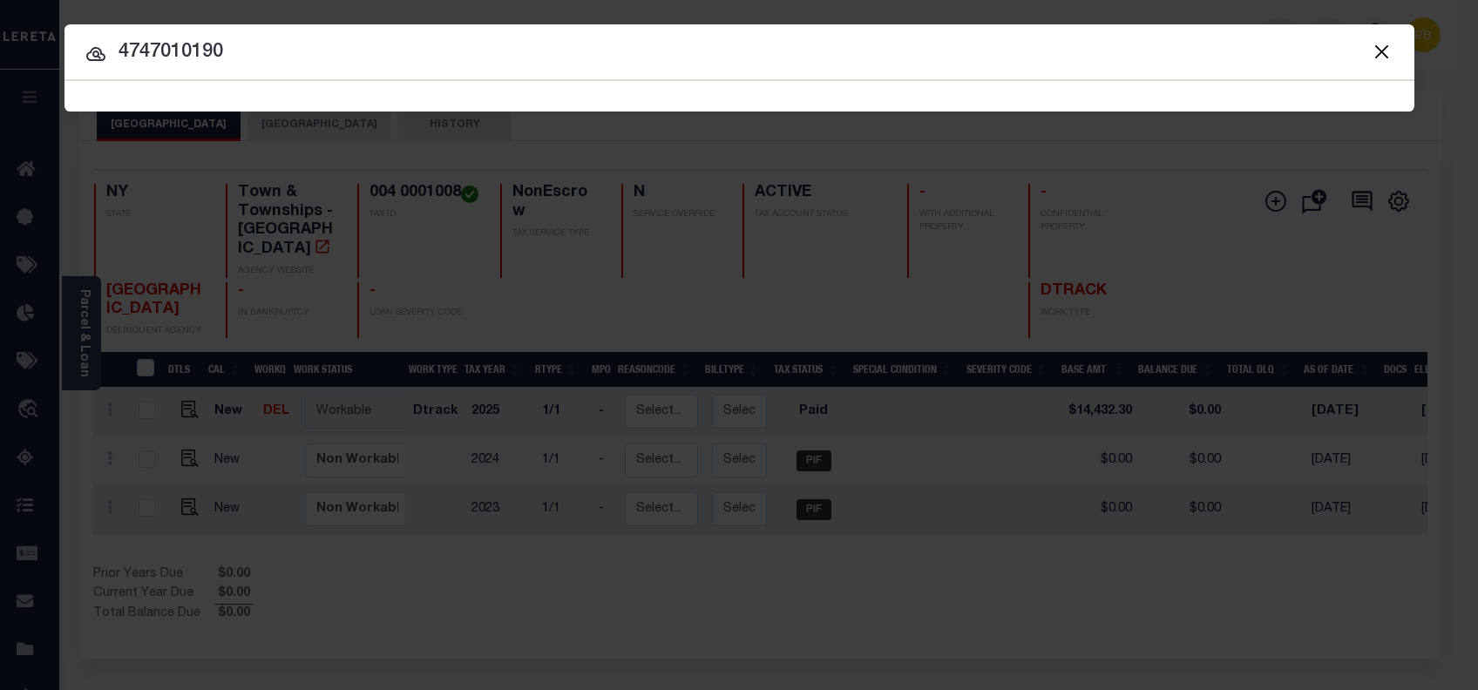
type input "4747010190"
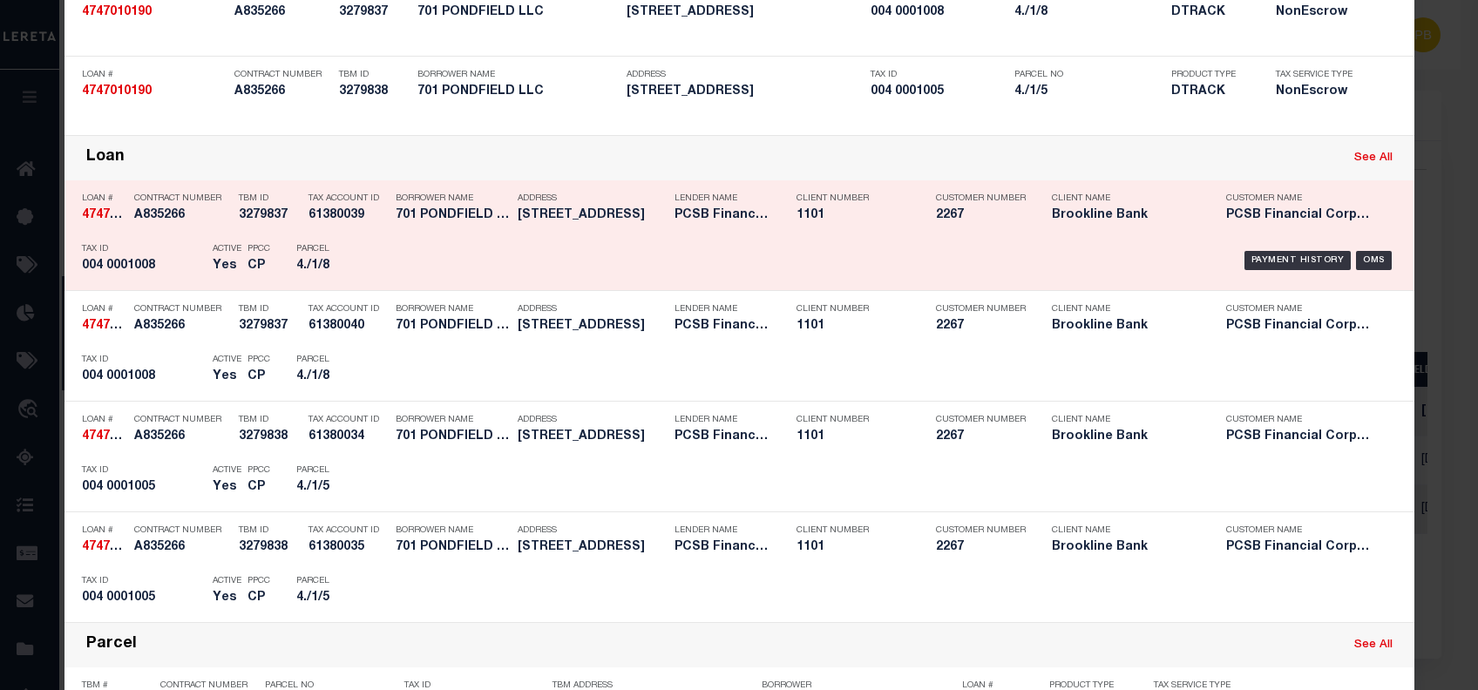
scroll to position [232, 0]
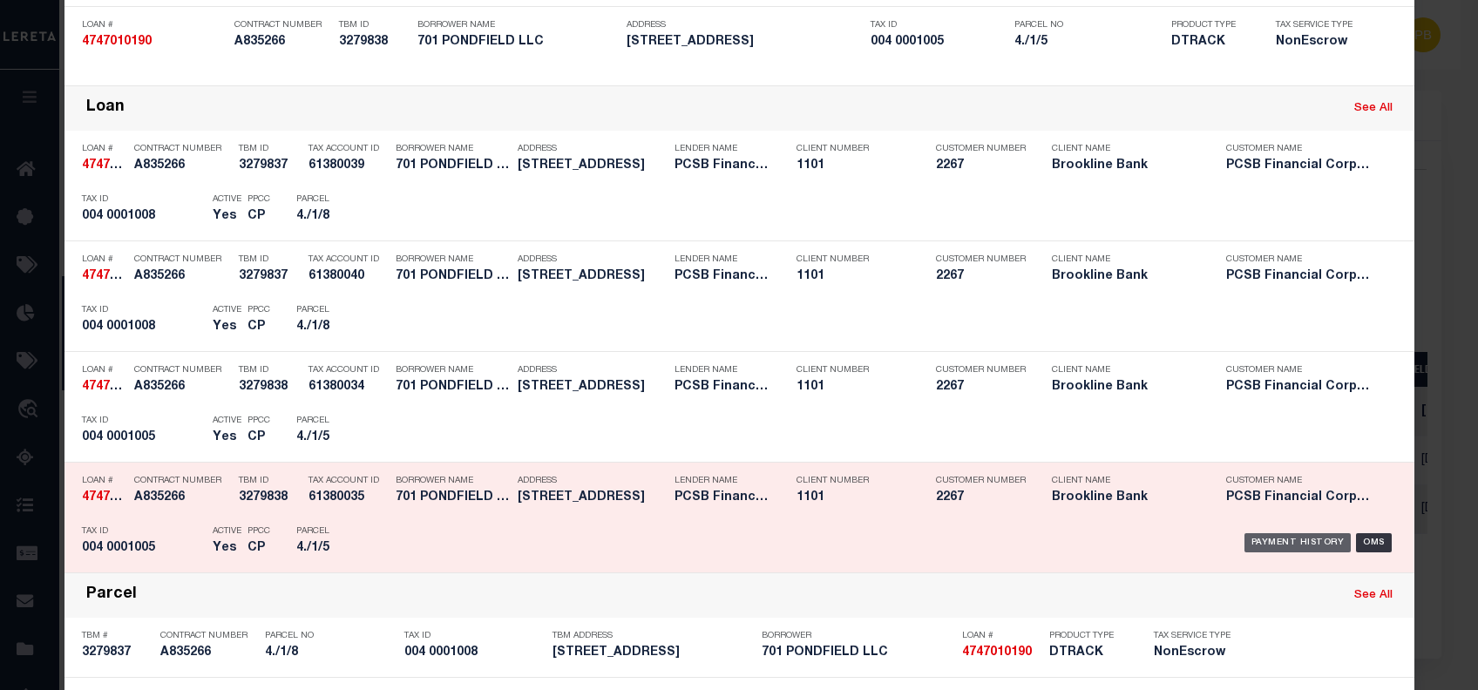
click at [1273, 347] on div "Payment History OMS" at bounding box center [899, 321] width 1022 height 51
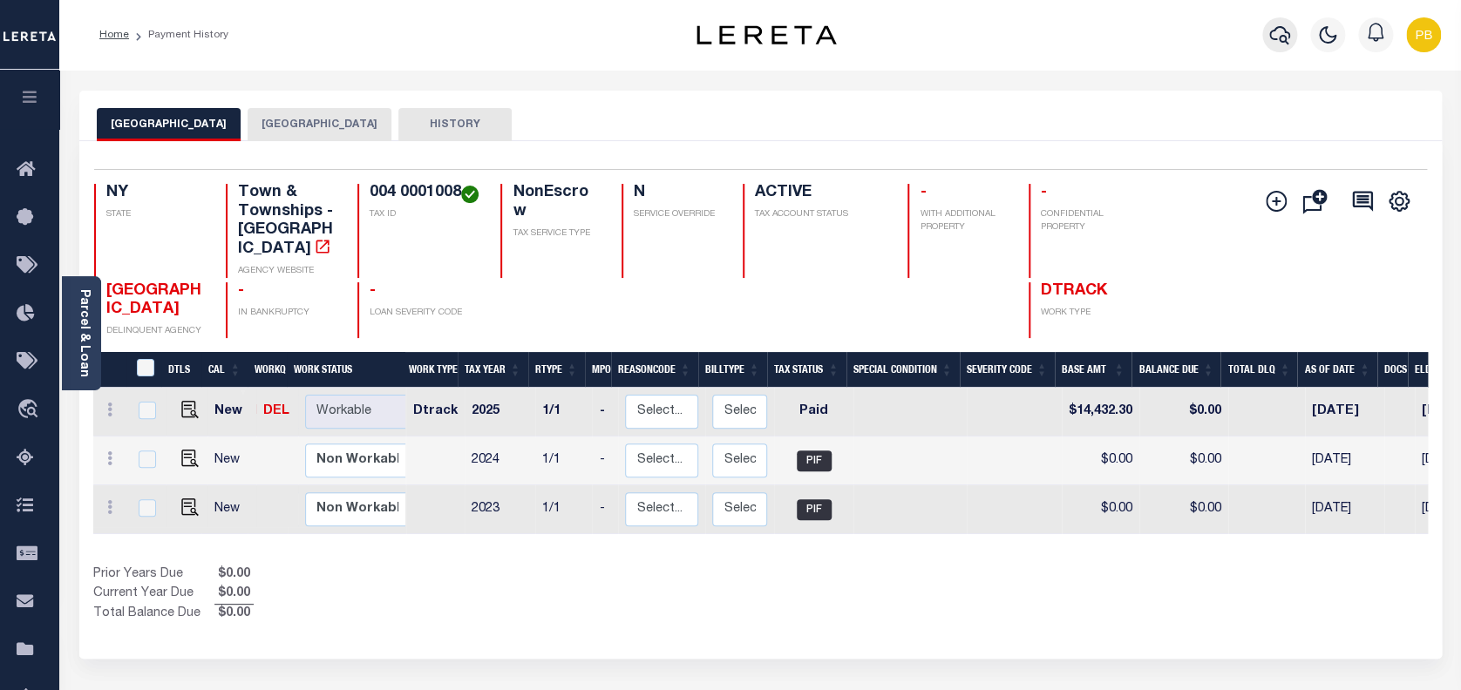
click at [1290, 36] on icon "button" at bounding box center [1279, 35] width 21 height 18
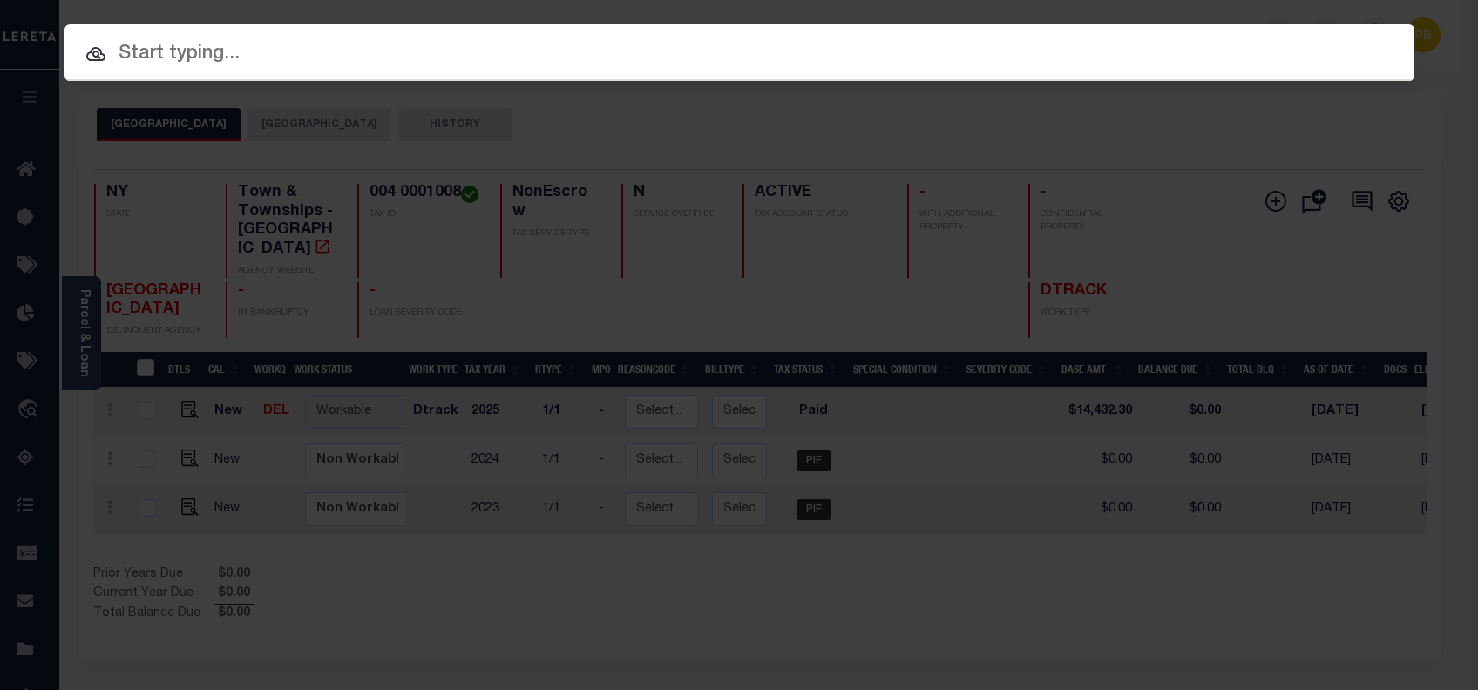
click at [361, 44] on input "text" at bounding box center [739, 54] width 1350 height 31
paste input "2043"
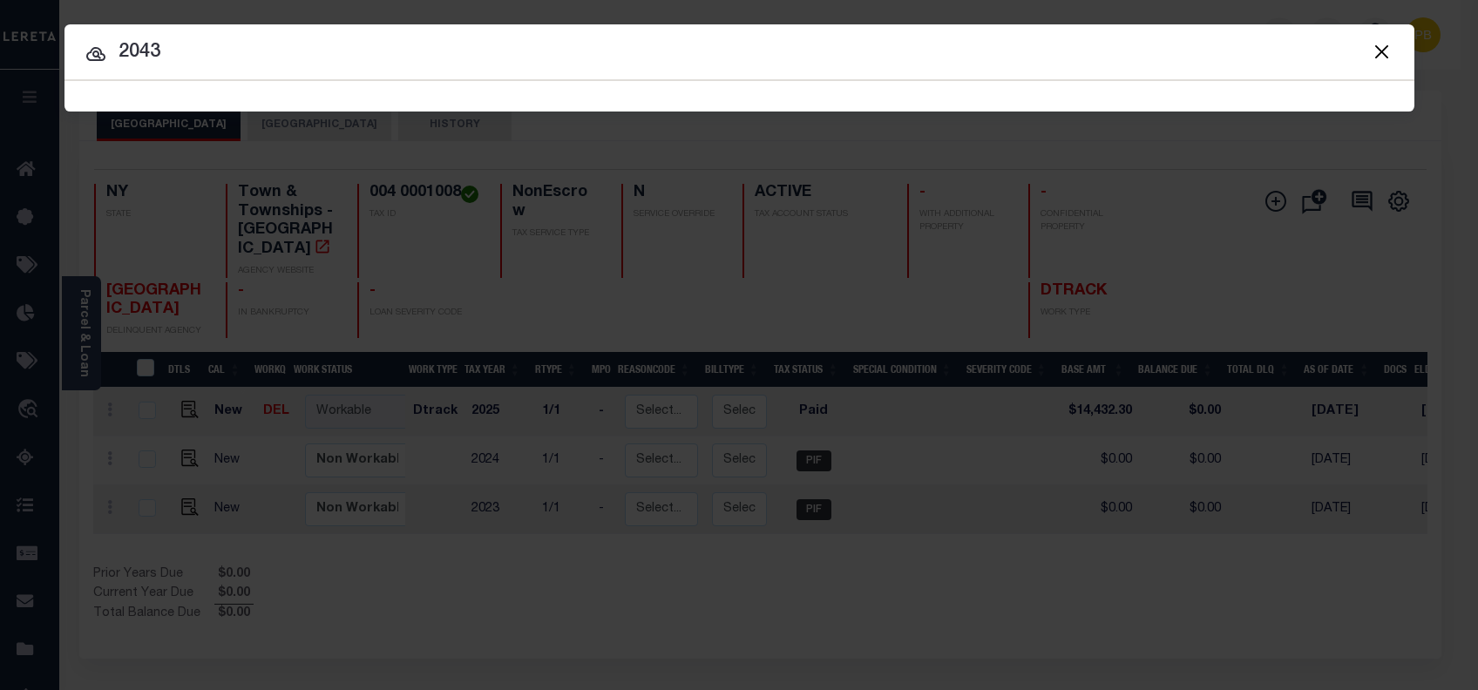
type input "2043"
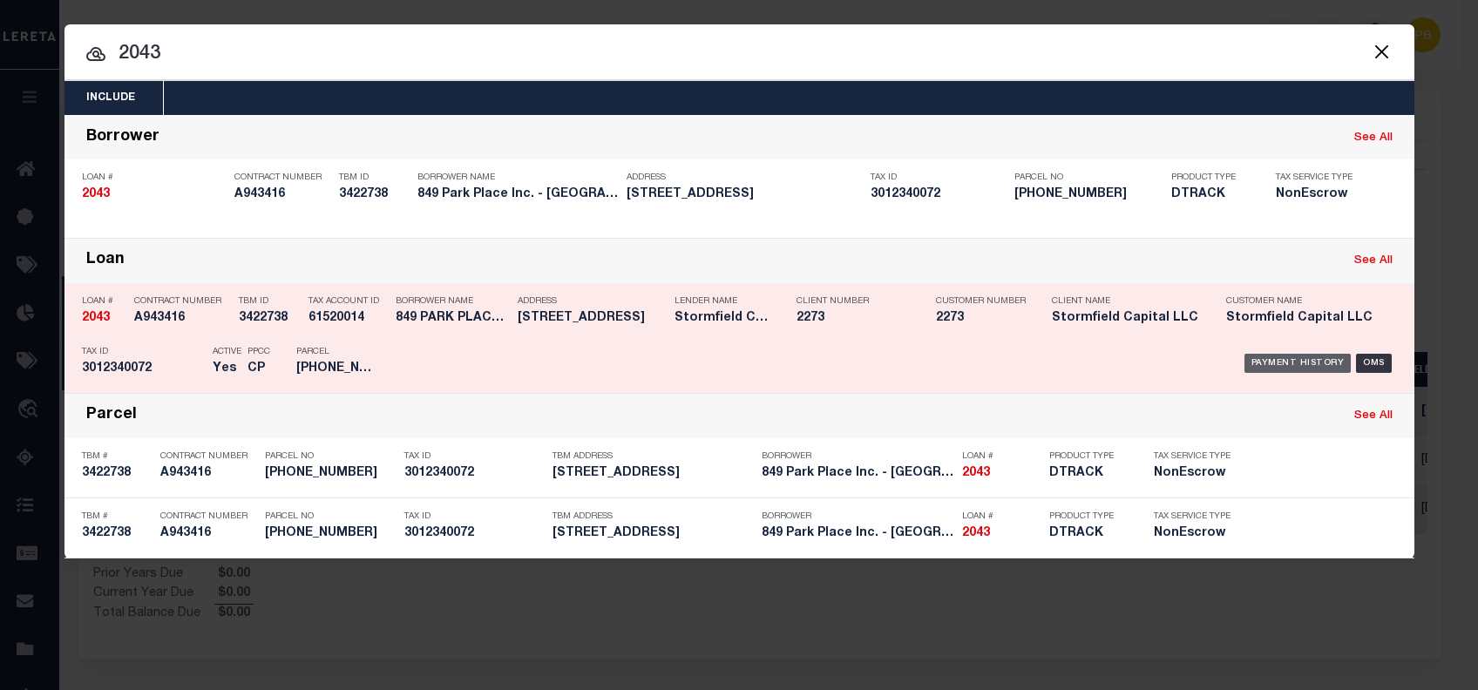
click at [1283, 359] on div "Payment History" at bounding box center [1297, 363] width 107 height 19
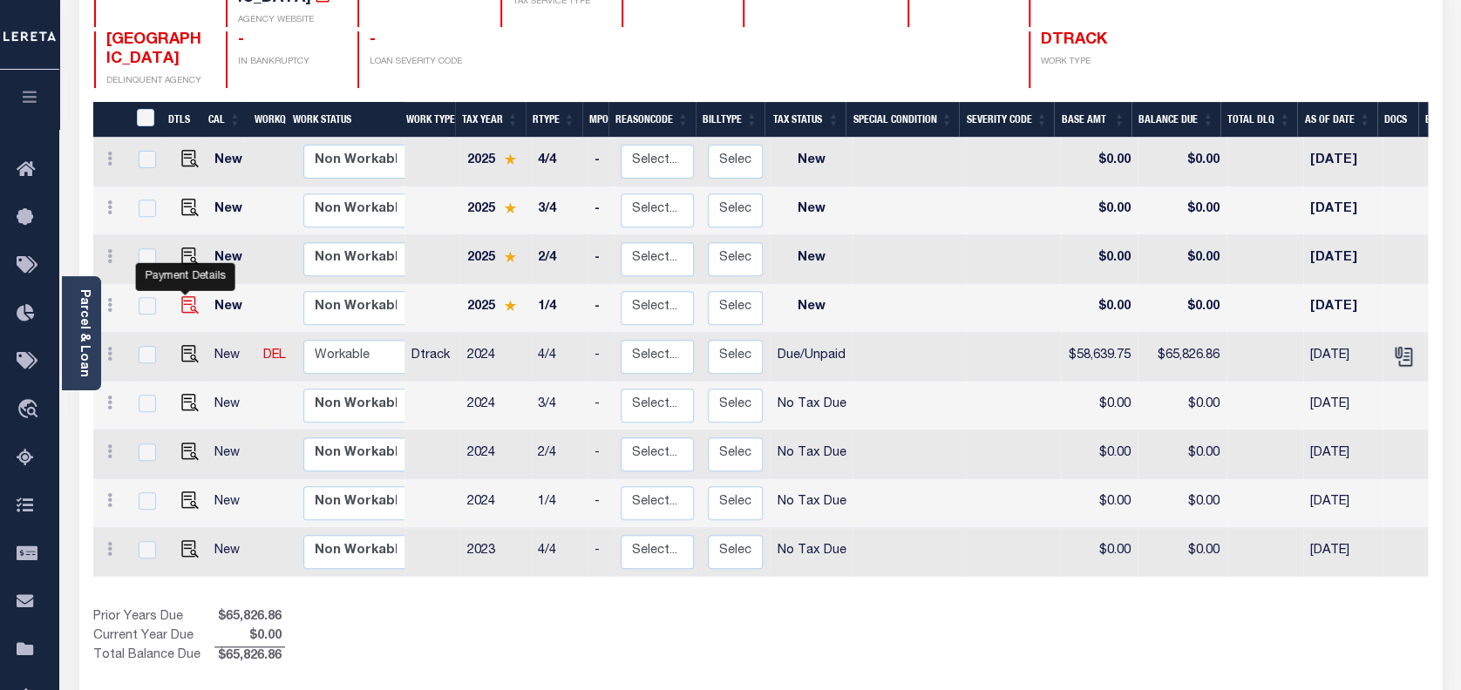
click at [183, 296] on img "" at bounding box center [189, 304] width 17 height 17
checkbox input "true"
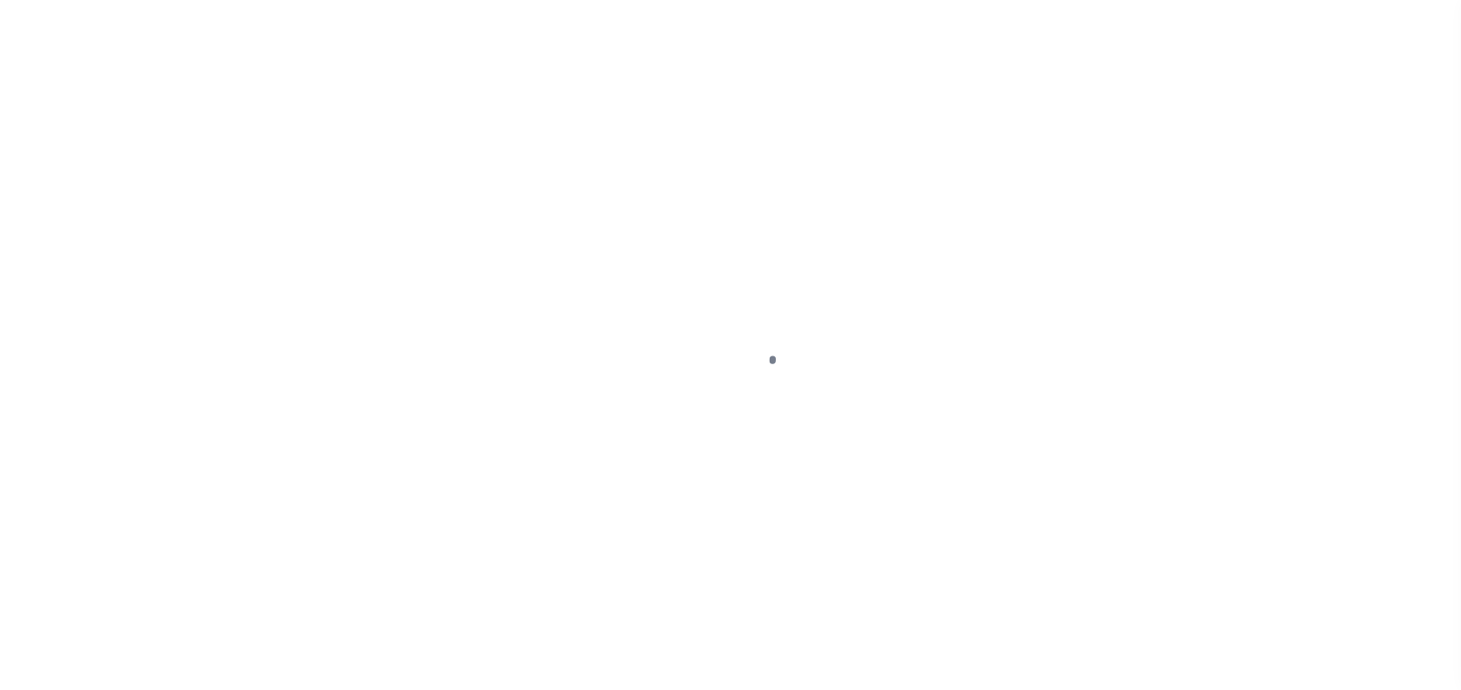
select select "NW2"
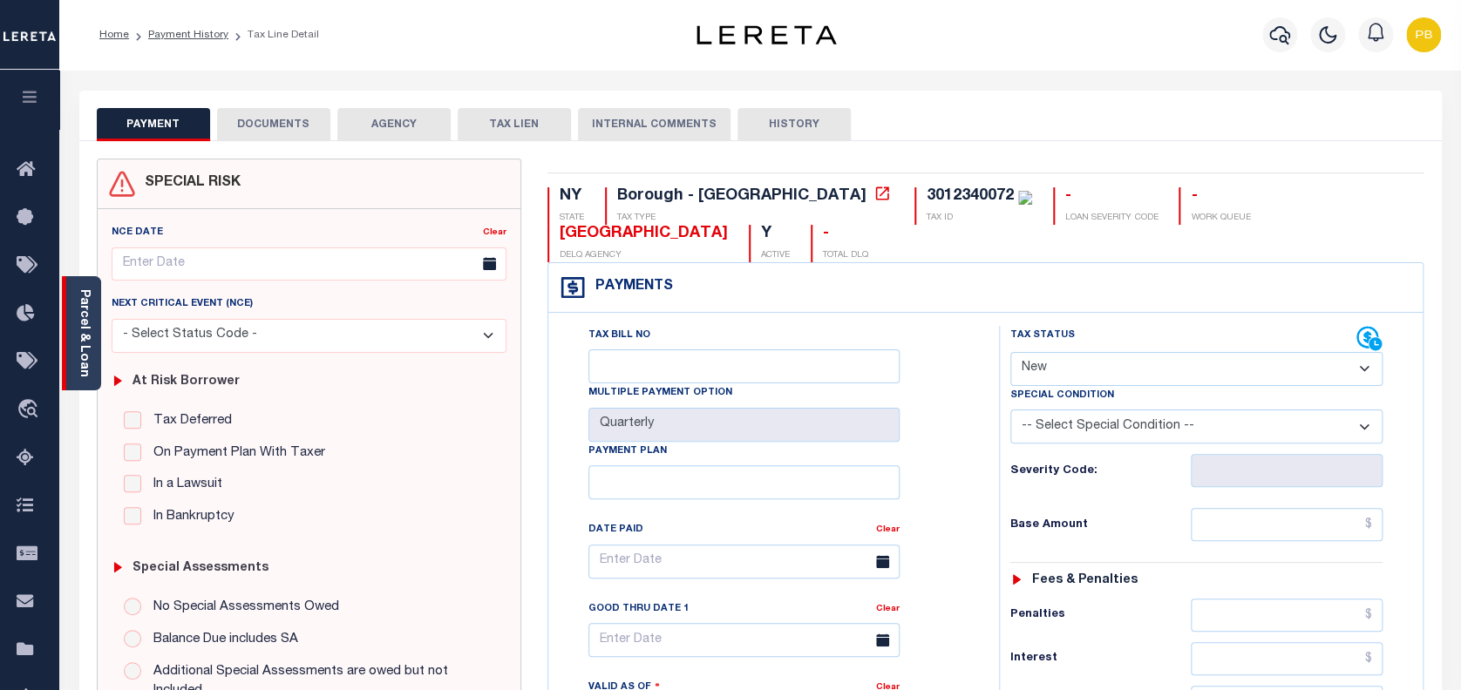
click at [82, 309] on link "Parcel & Loan" at bounding box center [84, 333] width 12 height 88
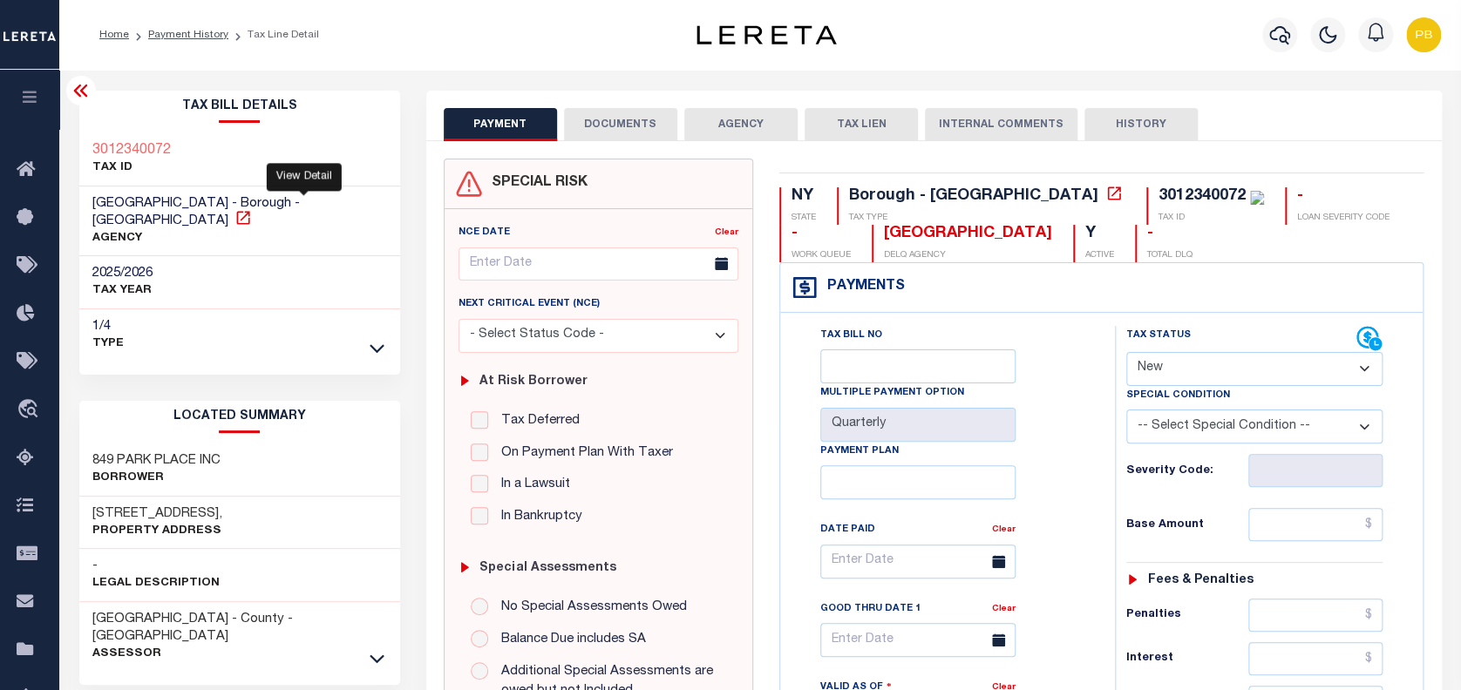
click at [252, 209] on icon at bounding box center [242, 217] width 17 height 17
